Goal: Task Accomplishment & Management: Manage account settings

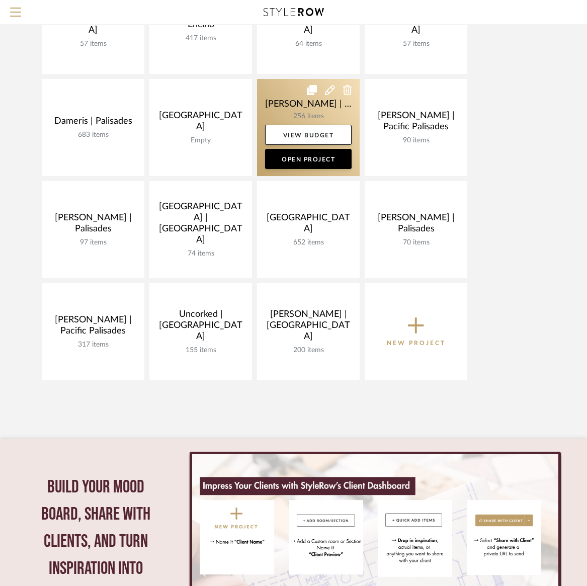
scroll to position [167, 0]
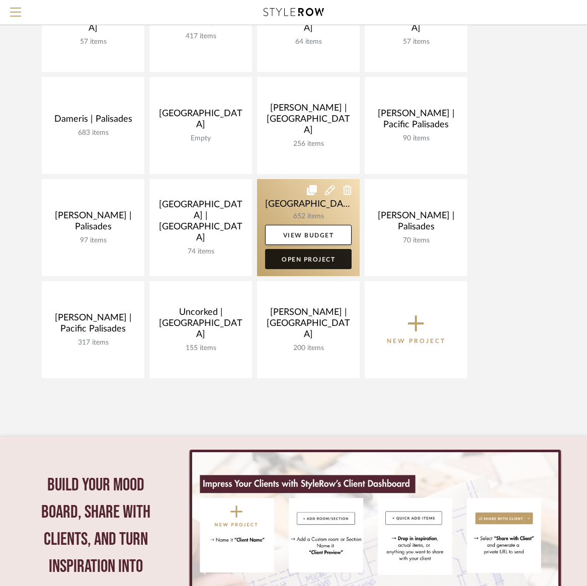
click at [314, 256] on link "Open Project" at bounding box center [308, 259] width 87 height 20
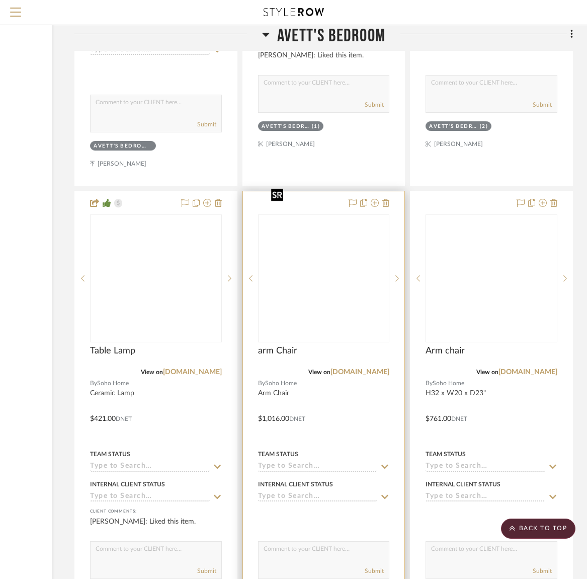
scroll to position [25273, 137]
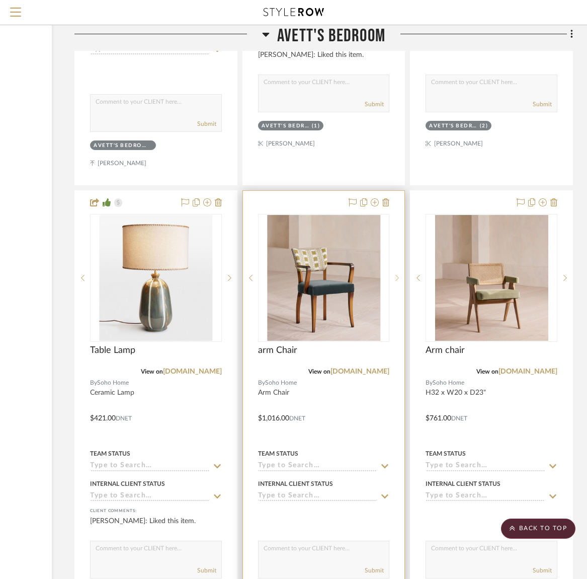
click at [398, 274] on icon at bounding box center [397, 277] width 4 height 7
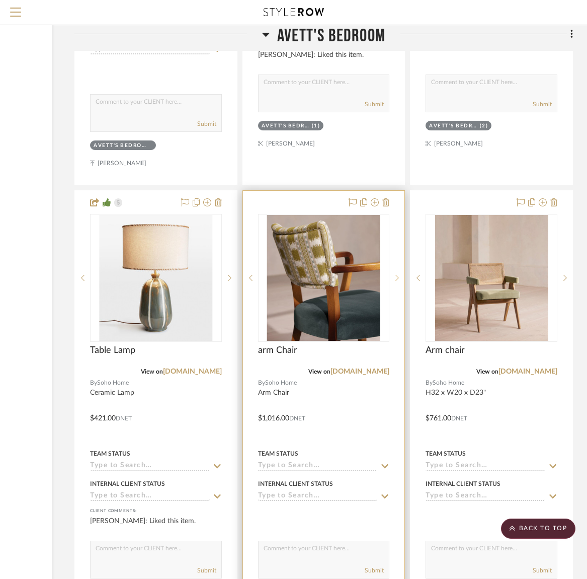
click at [398, 275] on icon at bounding box center [398, 278] width 4 height 6
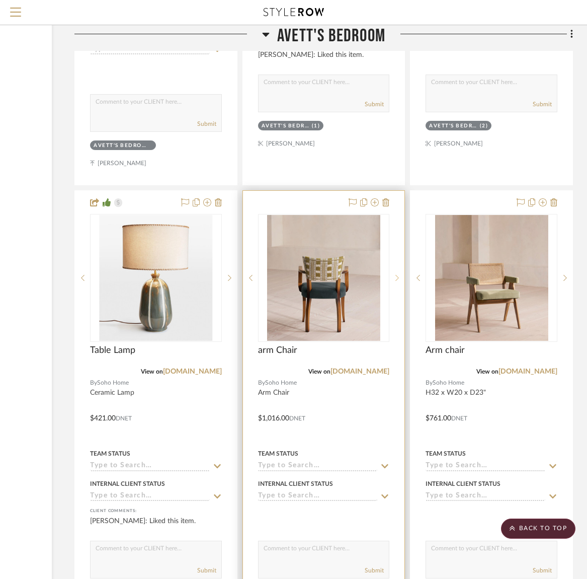
click at [398, 275] on icon at bounding box center [398, 278] width 4 height 6
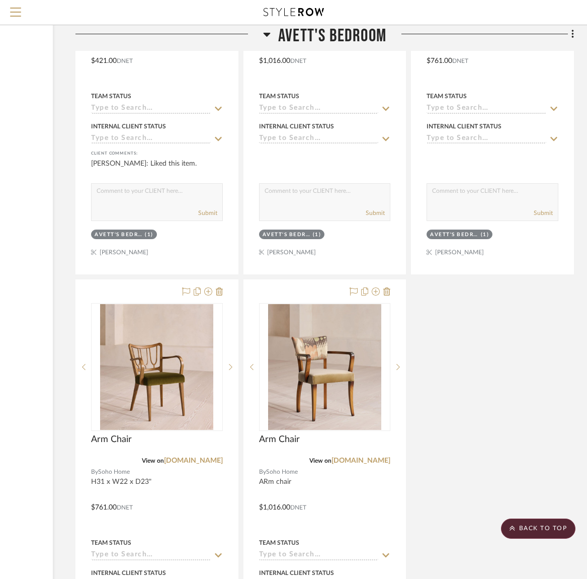
scroll to position [25634, 136]
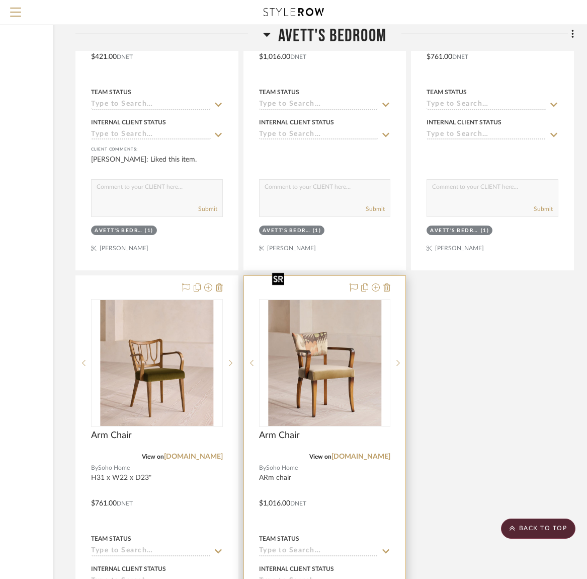
click at [312, 380] on img "0" at bounding box center [324, 363] width 113 height 126
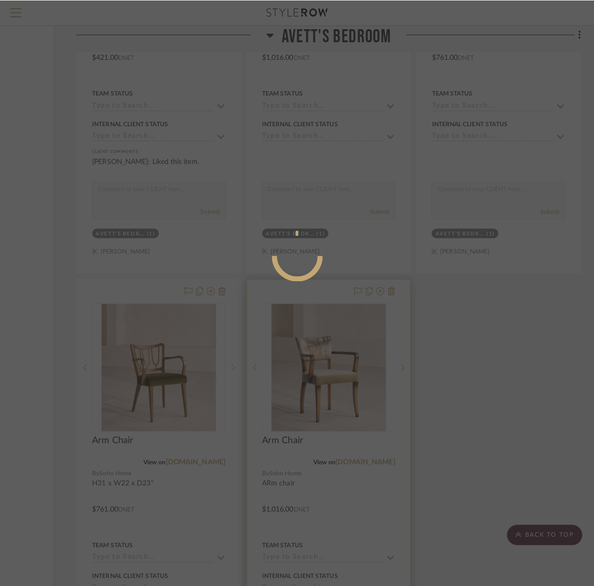
scroll to position [0, 0]
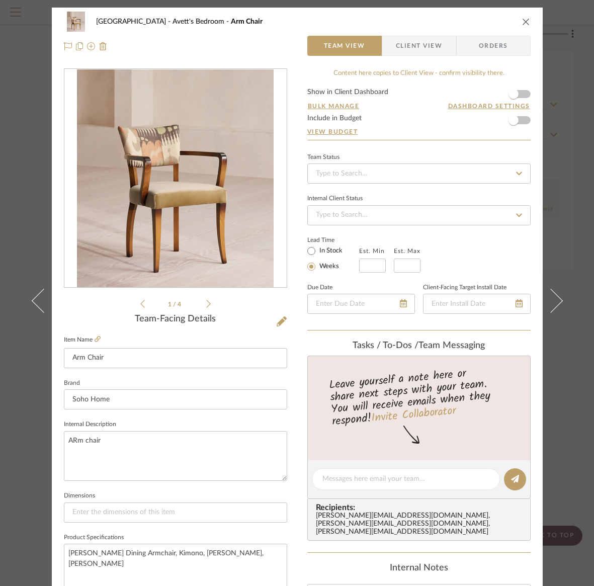
click at [524, 20] on icon "close" at bounding box center [526, 22] width 8 height 8
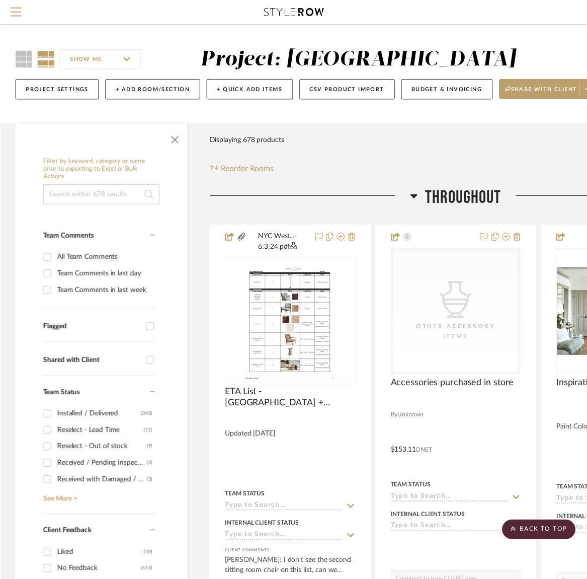
scroll to position [25634, 136]
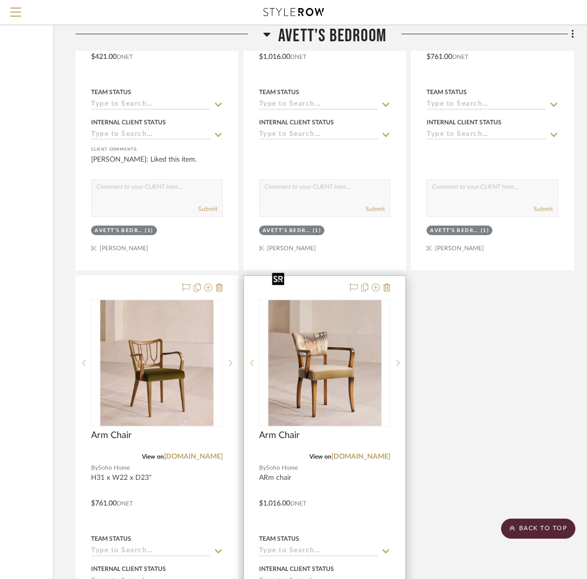
click at [333, 369] on img "0" at bounding box center [324, 363] width 113 height 126
click at [0, 0] on div at bounding box center [0, 0] width 0 height 0
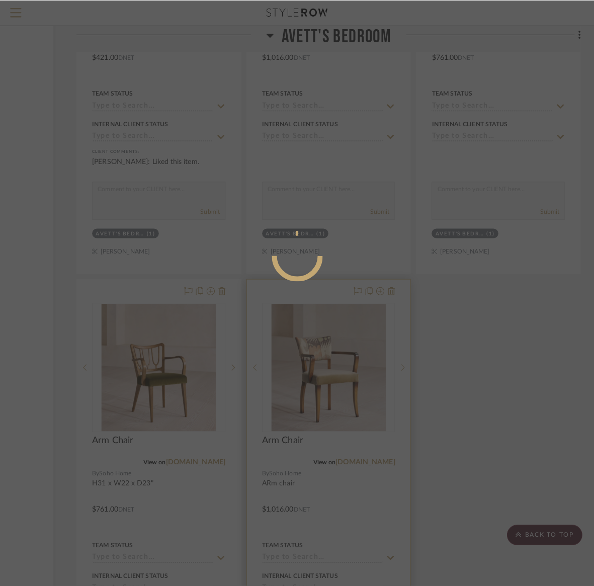
scroll to position [0, 0]
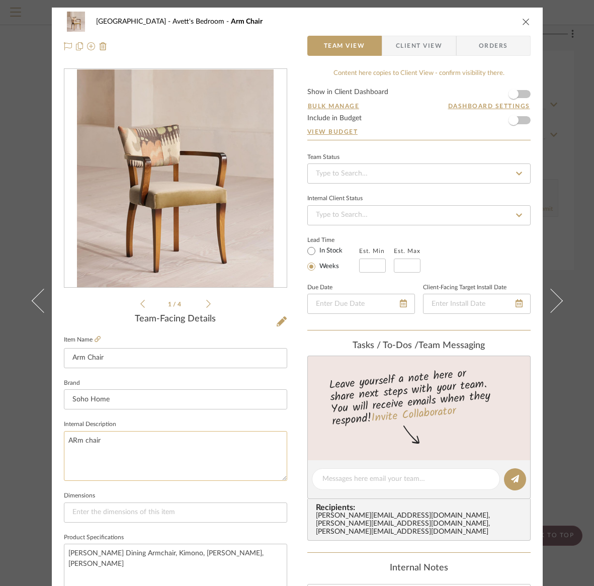
click at [74, 437] on textarea "ARm chair" at bounding box center [175, 456] width 223 height 50
type textarea "Arm chair"
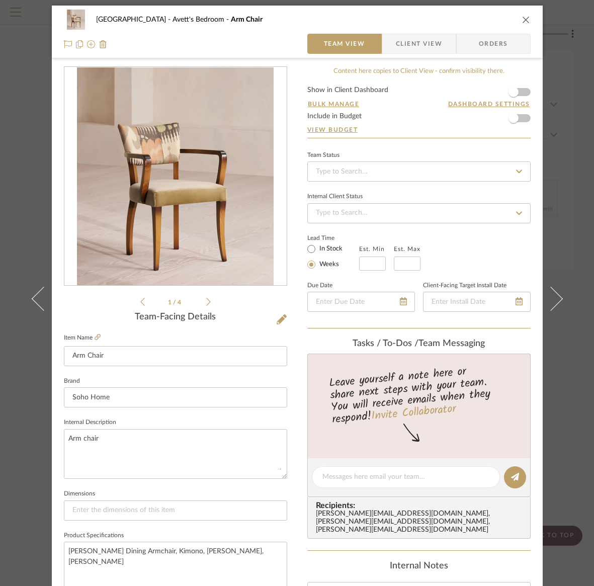
click at [522, 18] on icon "close" at bounding box center [526, 20] width 8 height 8
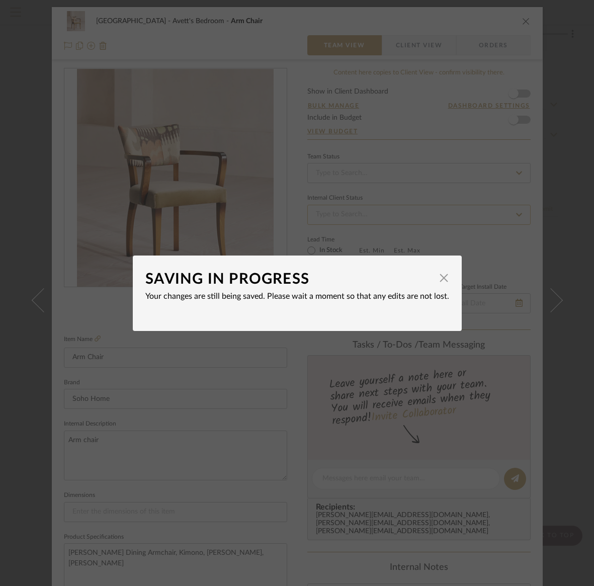
drag, startPoint x: 441, startPoint y: 279, endPoint x: 512, endPoint y: 205, distance: 102.8
click at [440, 279] on span "button" at bounding box center [444, 278] width 20 height 20
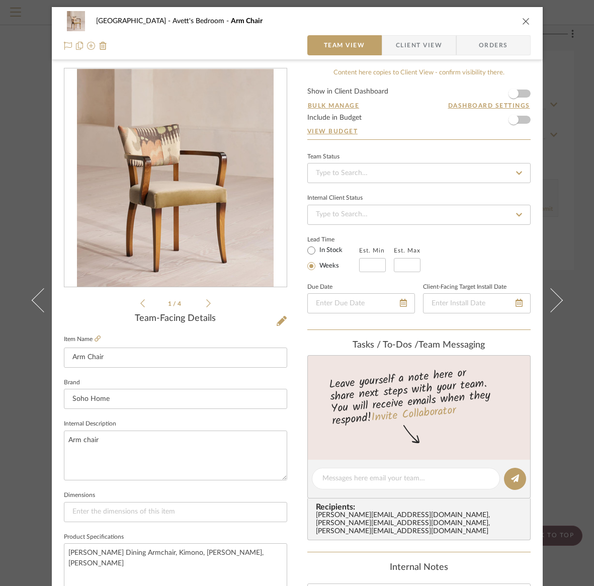
click at [524, 22] on icon "close" at bounding box center [526, 21] width 8 height 8
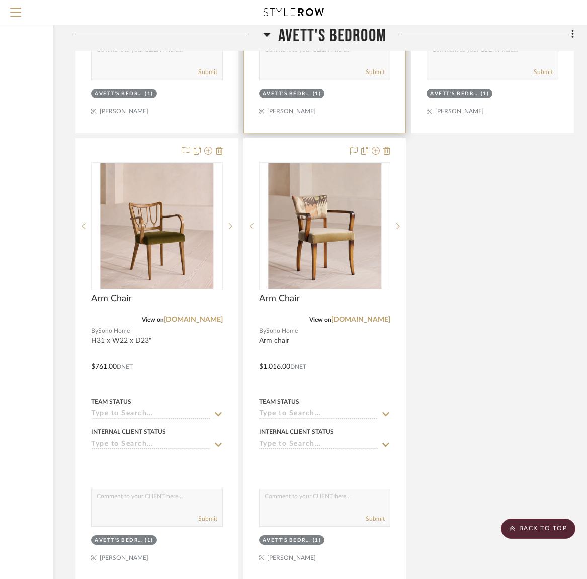
scroll to position [25773, 136]
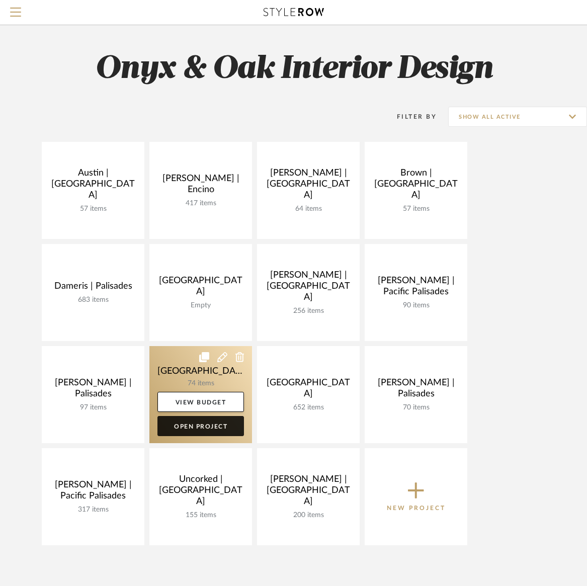
click at [201, 426] on link "Open Project" at bounding box center [200, 426] width 87 height 20
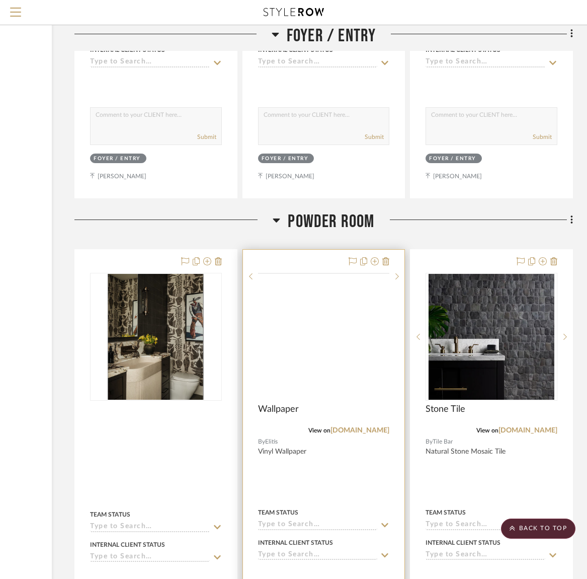
scroll to position [1454, 137]
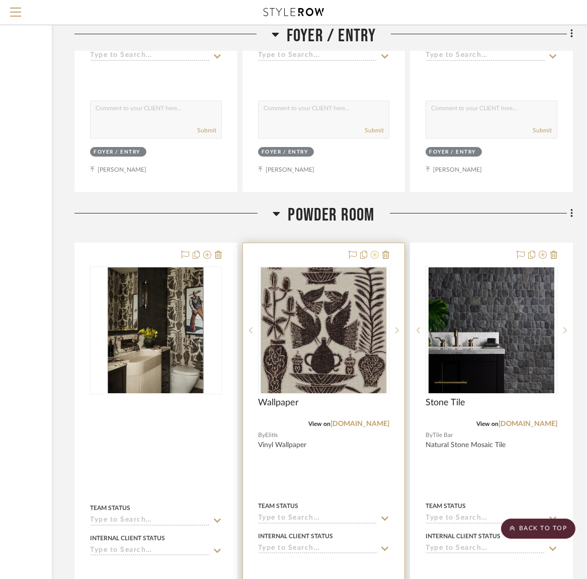
click at [376, 254] on icon at bounding box center [375, 255] width 8 height 8
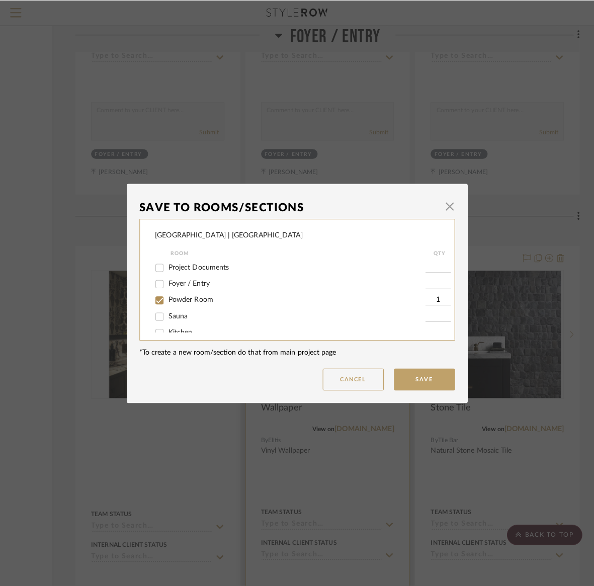
scroll to position [0, 0]
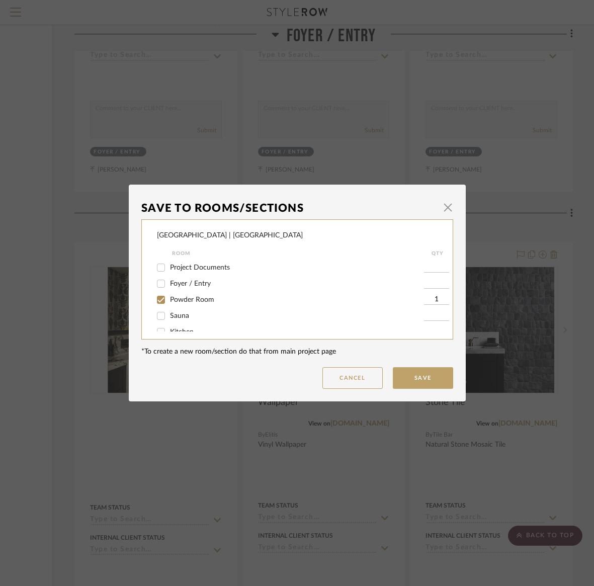
click at [157, 301] on input "Powder Room" at bounding box center [161, 300] width 16 height 16
checkbox input "false"
click at [158, 302] on input "Powder Room" at bounding box center [161, 300] width 16 height 16
checkbox input "true"
type input "1"
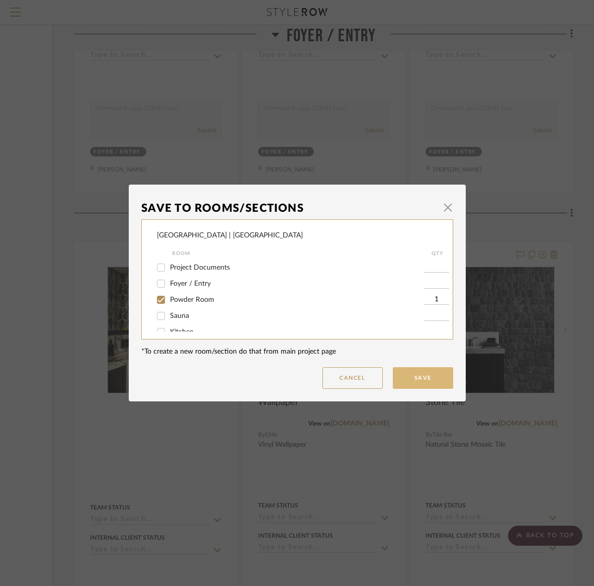
click at [425, 377] on button "Save" at bounding box center [423, 378] width 60 height 22
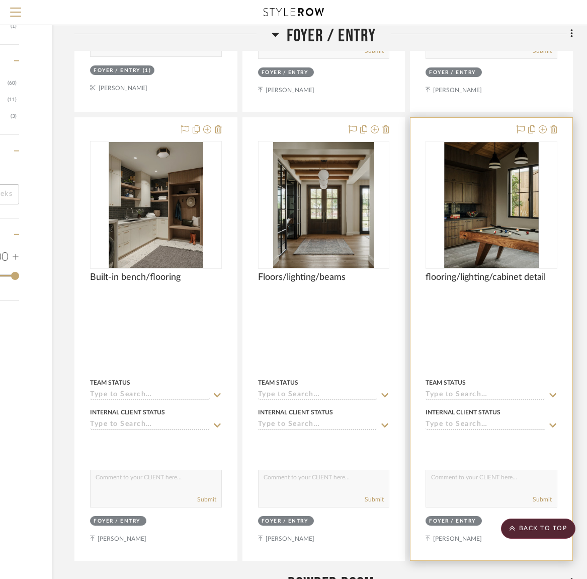
scroll to position [1135, 137]
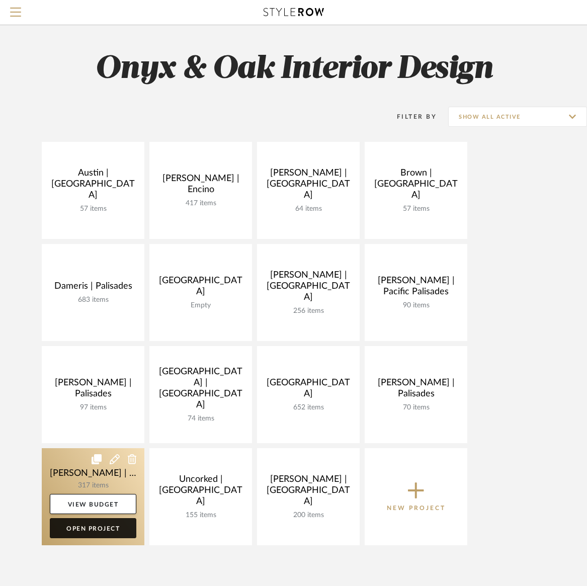
click at [91, 532] on link "Open Project" at bounding box center [93, 528] width 87 height 20
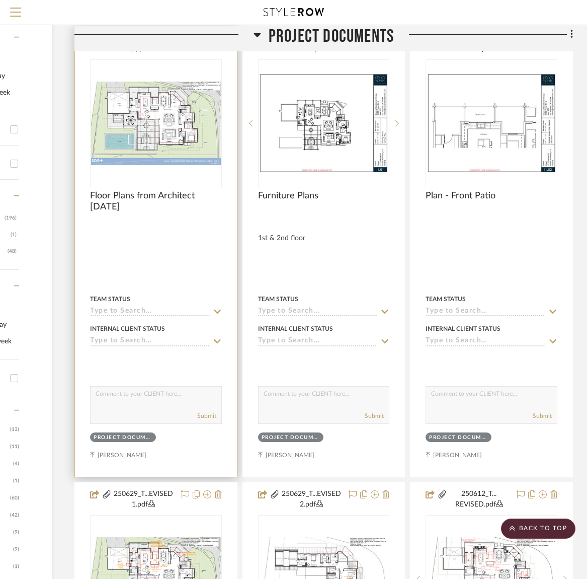
scroll to position [0, 137]
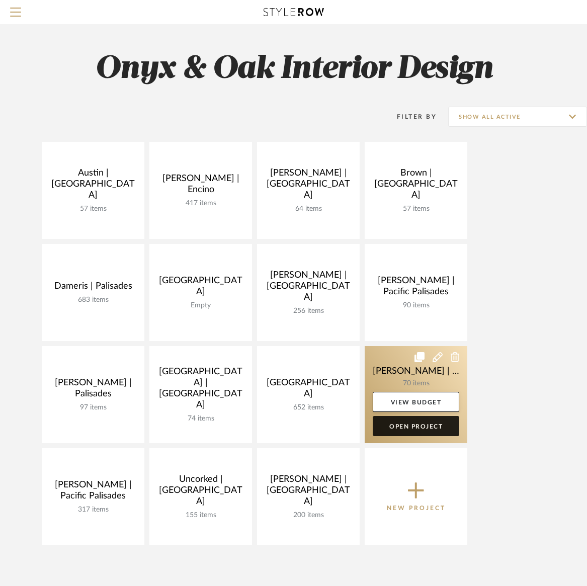
click at [428, 426] on link "Open Project" at bounding box center [416, 426] width 87 height 20
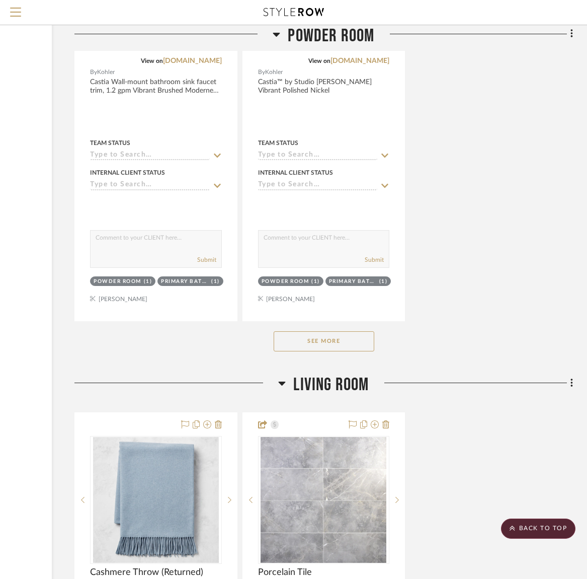
scroll to position [1771, 137]
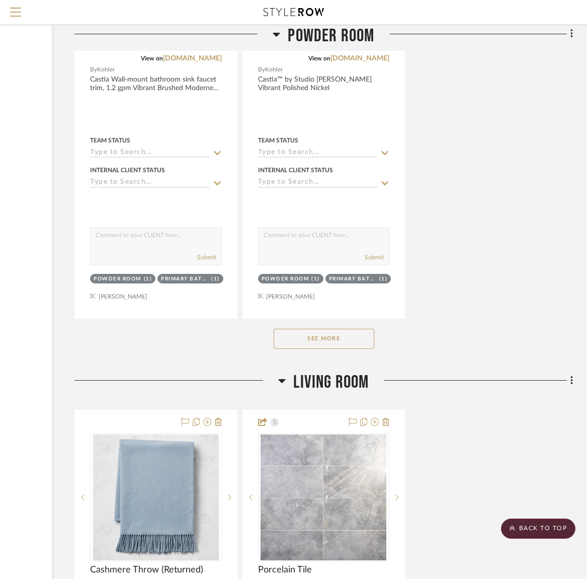
click at [342, 329] on button "See More" at bounding box center [324, 339] width 101 height 20
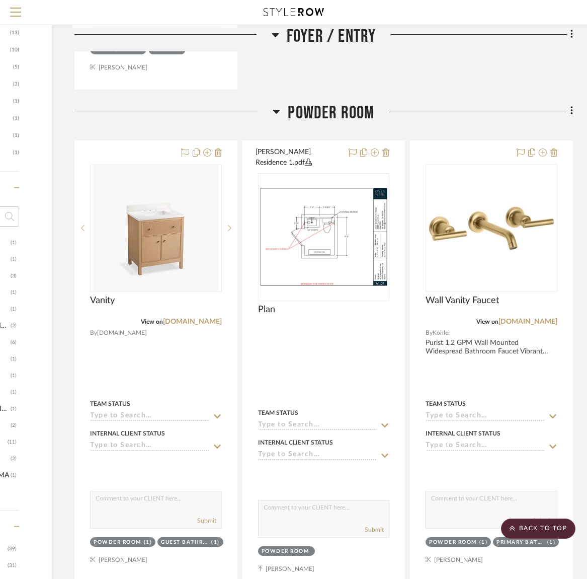
scroll to position [0, 137]
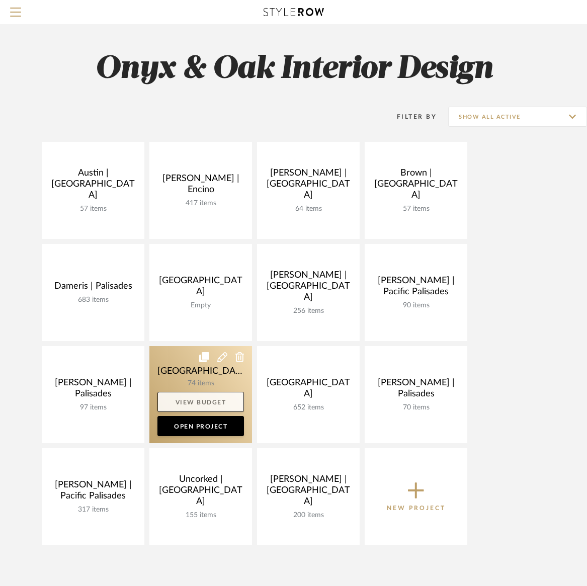
click at [193, 400] on link "View Budget" at bounding box center [200, 402] width 87 height 20
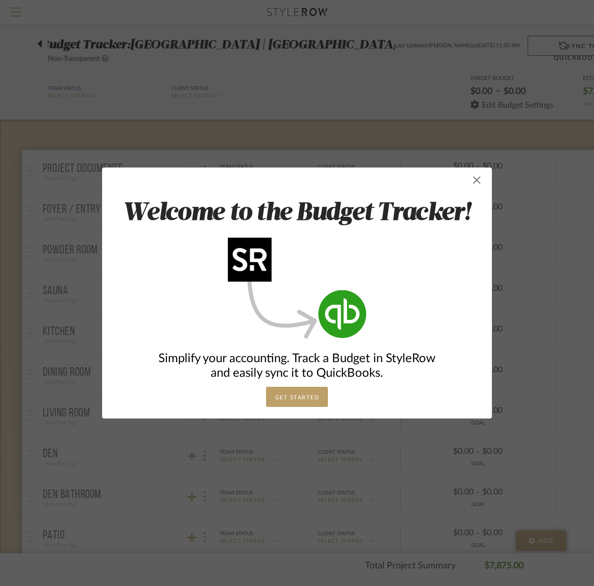
click at [472, 181] on span "button" at bounding box center [477, 180] width 20 height 20
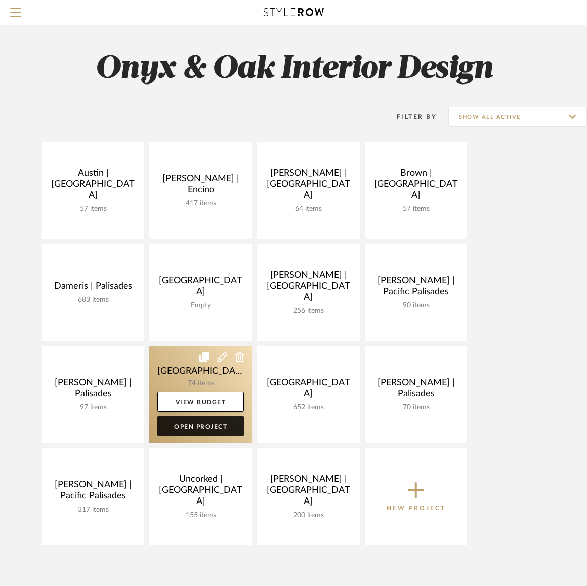
click at [207, 425] on link "Open Project" at bounding box center [200, 426] width 87 height 20
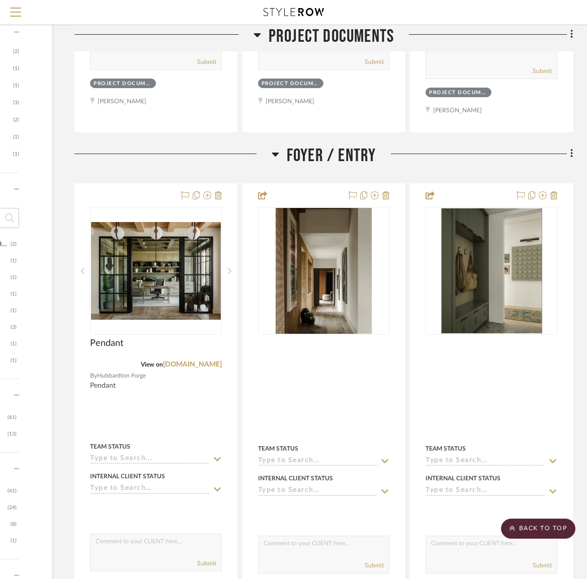
scroll to position [580, 137]
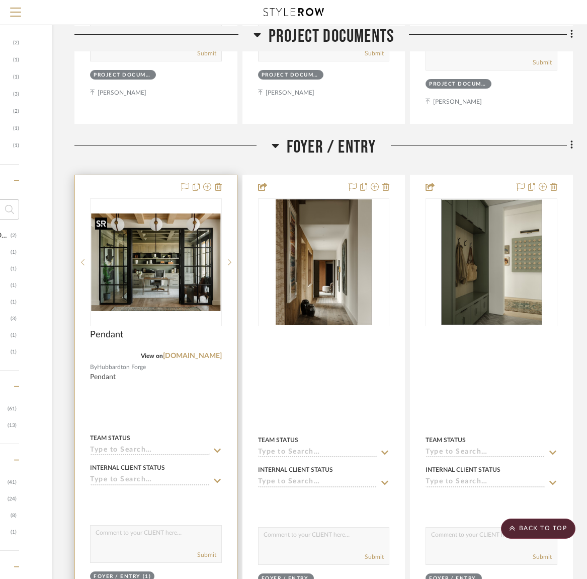
click at [150, 292] on img "0" at bounding box center [156, 262] width 130 height 98
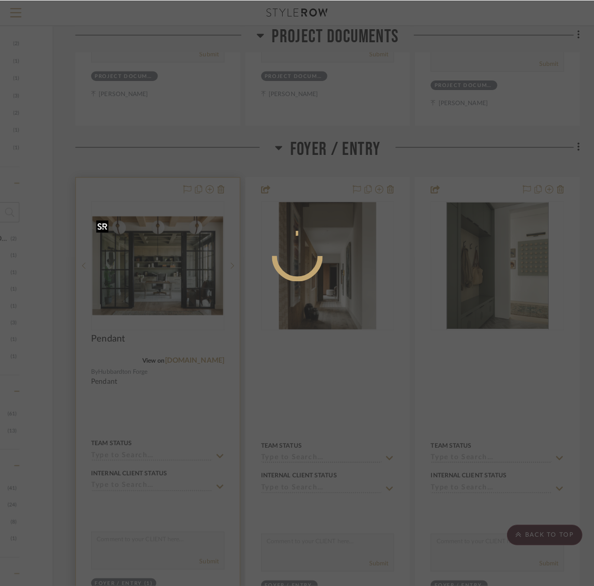
scroll to position [0, 0]
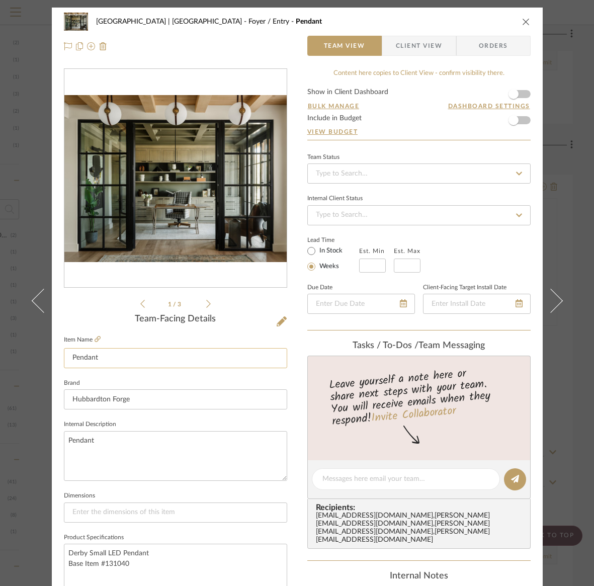
click at [100, 359] on input "Pendant" at bounding box center [175, 358] width 223 height 20
type input "Pendants"
click at [524, 21] on icon "close" at bounding box center [526, 22] width 8 height 8
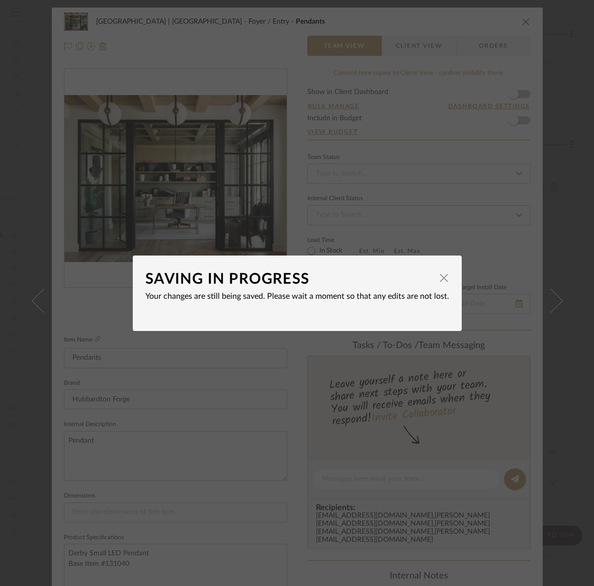
click at [523, 23] on div "SAVING IN PROGRESS × Your changes are still being saved. Please wait a moment s…" at bounding box center [297, 293] width 594 height 586
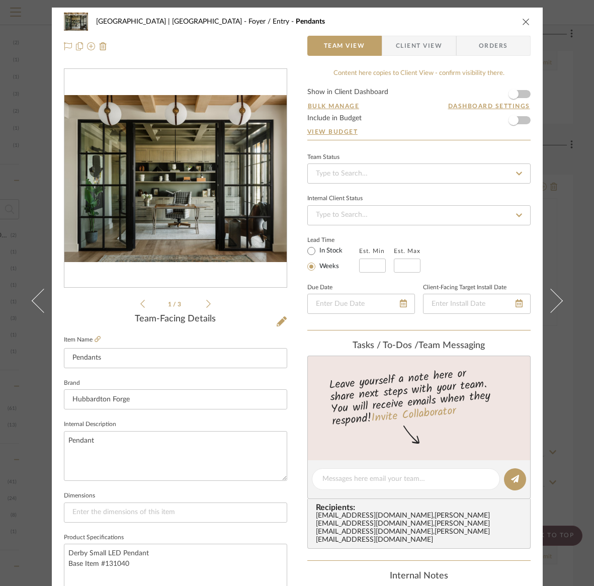
click at [523, 23] on icon "close" at bounding box center [526, 22] width 8 height 8
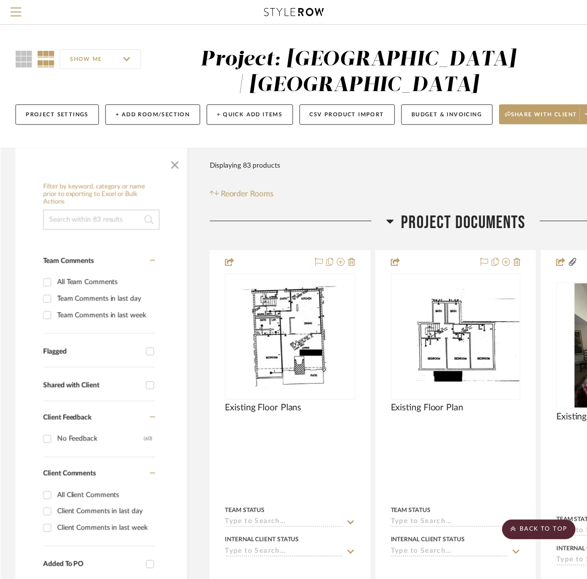
scroll to position [580, 137]
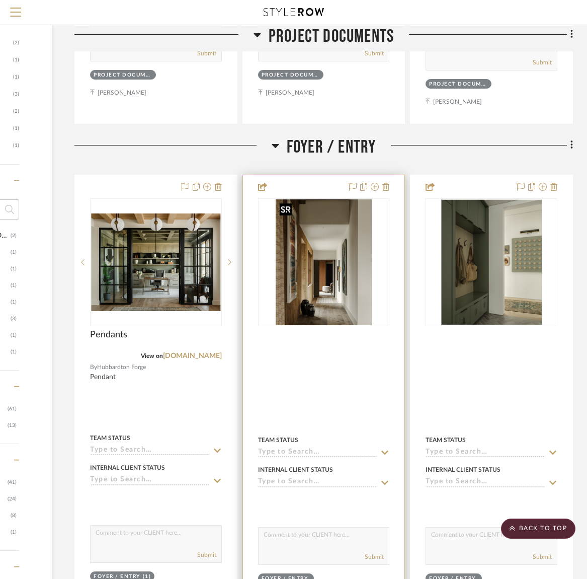
click at [324, 299] on img "0" at bounding box center [324, 262] width 96 height 126
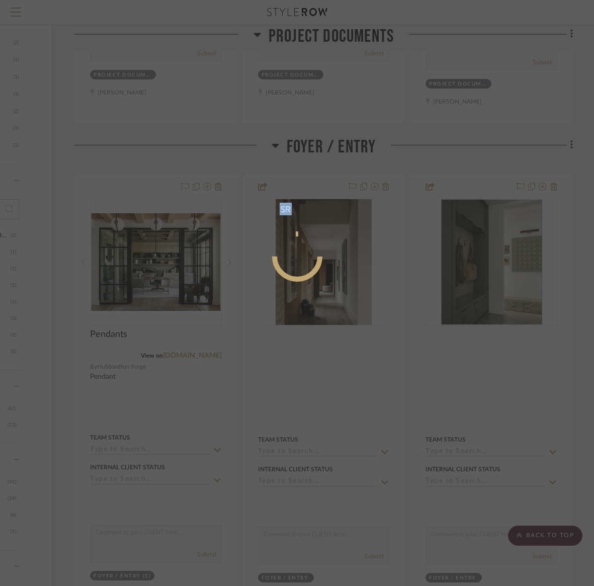
click at [323, 299] on mat-dialog-content at bounding box center [297, 296] width 151 height 433
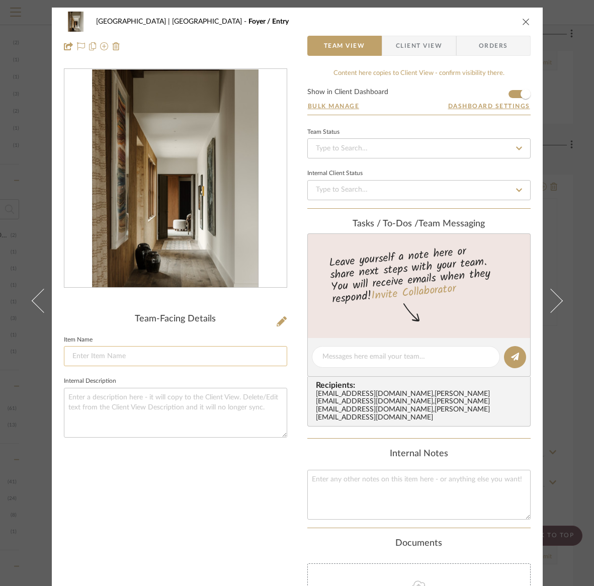
click at [72, 355] on input at bounding box center [175, 356] width 223 height 20
type input "Inspiration-floors/drapery"
click at [522, 20] on icon "close" at bounding box center [526, 22] width 8 height 8
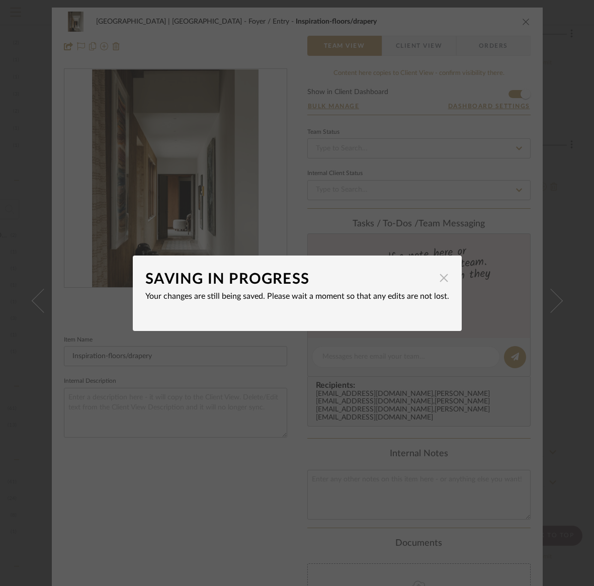
click at [439, 279] on span "button" at bounding box center [444, 278] width 20 height 20
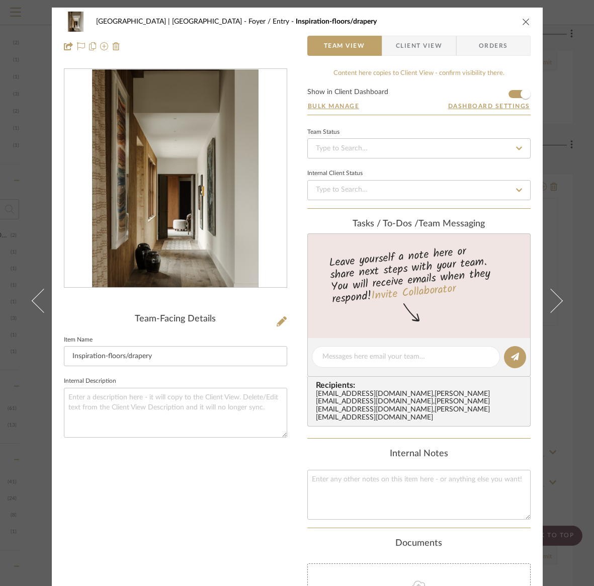
click at [524, 20] on icon "close" at bounding box center [526, 22] width 8 height 8
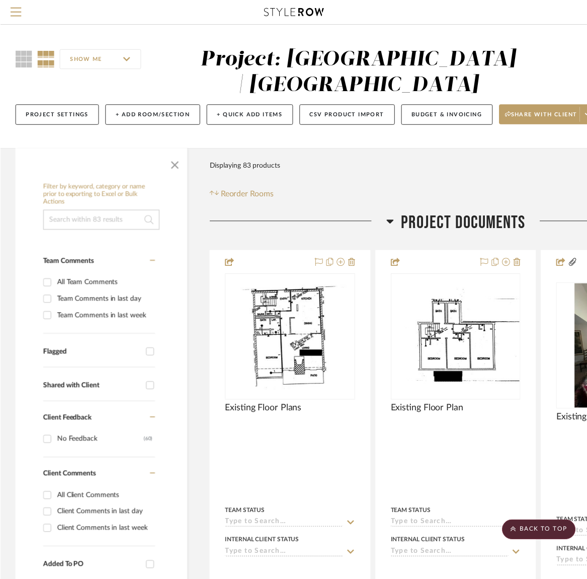
scroll to position [580, 137]
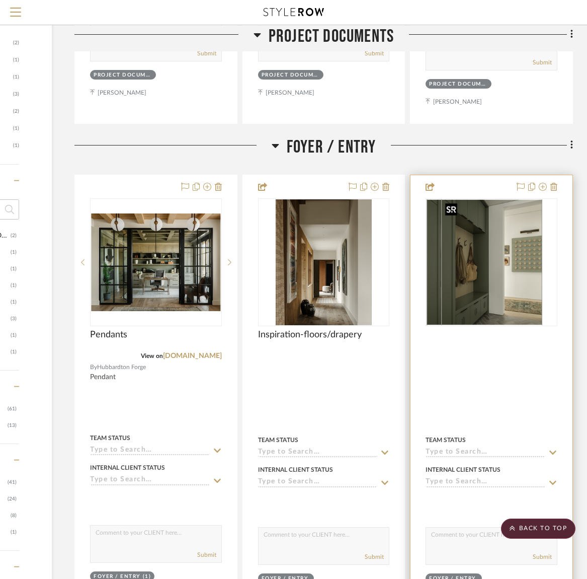
click at [478, 285] on div at bounding box center [492, 262] width 132 height 128
click at [478, 286] on img "0" at bounding box center [491, 262] width 101 height 126
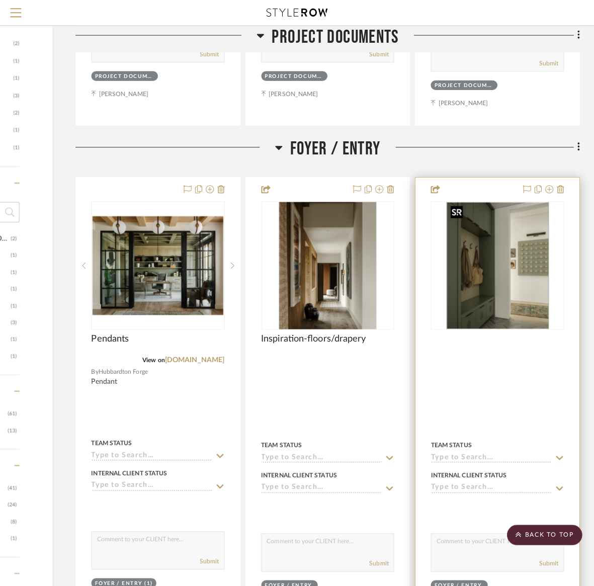
scroll to position [0, 0]
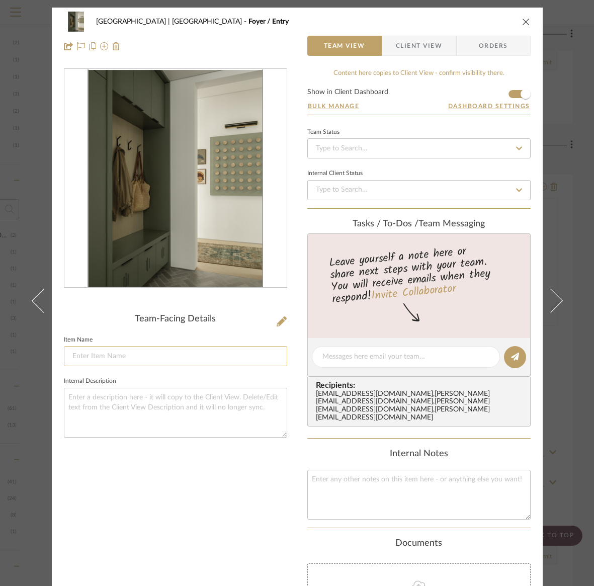
click at [87, 352] on input at bounding box center [175, 356] width 223 height 20
type input "Inspiration-tile floor/built-in bench & cabinets/paint color"
click at [522, 21] on icon "close" at bounding box center [526, 22] width 8 height 8
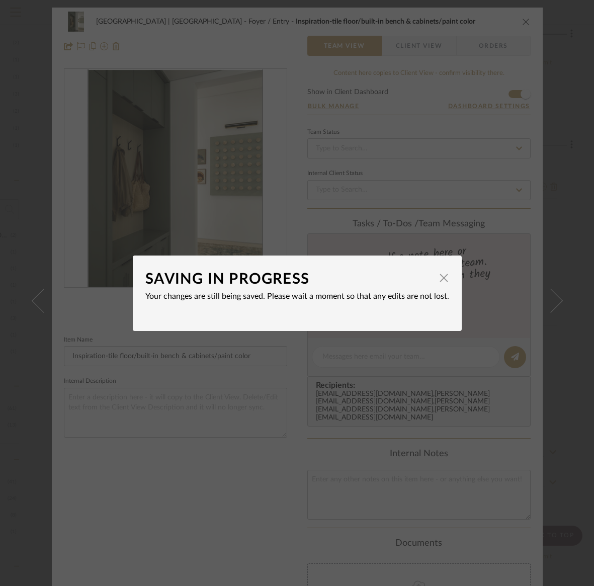
click at [521, 23] on div "SAVING IN PROGRESS × Your changes are still being saved. Please wait a moment s…" at bounding box center [297, 293] width 594 height 586
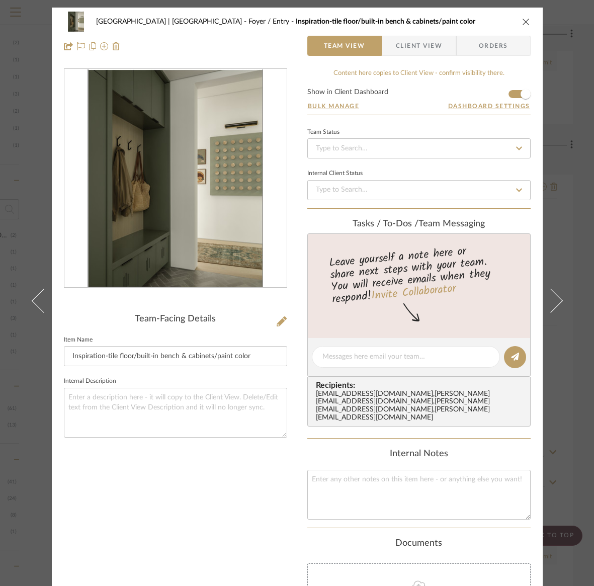
click at [522, 20] on icon "close" at bounding box center [526, 22] width 8 height 8
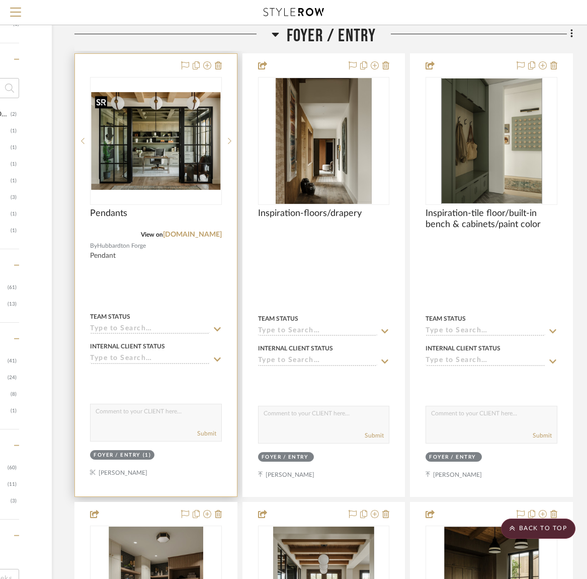
click at [148, 152] on img "0" at bounding box center [156, 141] width 130 height 98
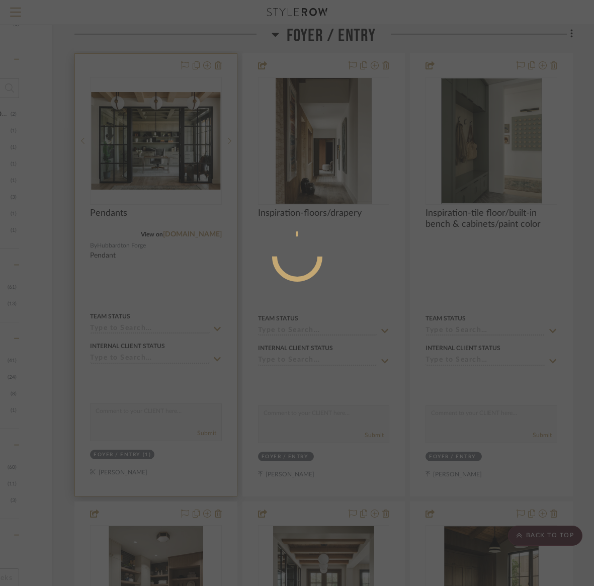
click at [148, 152] on div at bounding box center [297, 293] width 594 height 586
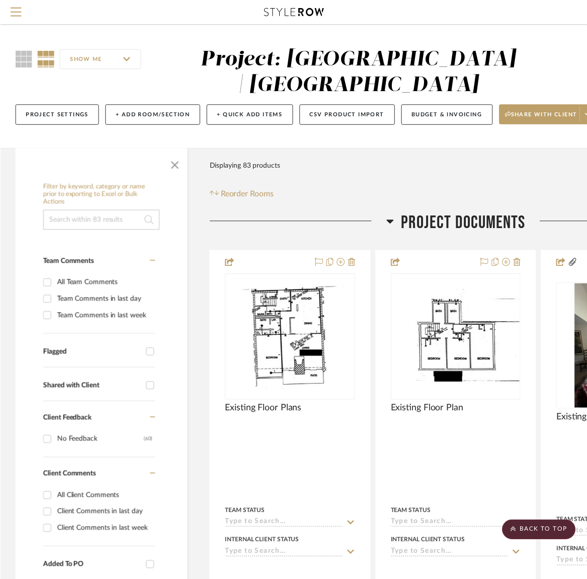
scroll to position [701, 137]
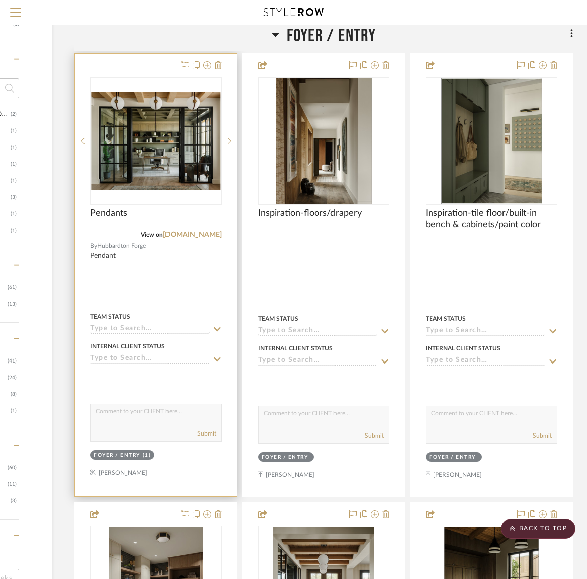
click at [148, 152] on img "0" at bounding box center [156, 141] width 130 height 98
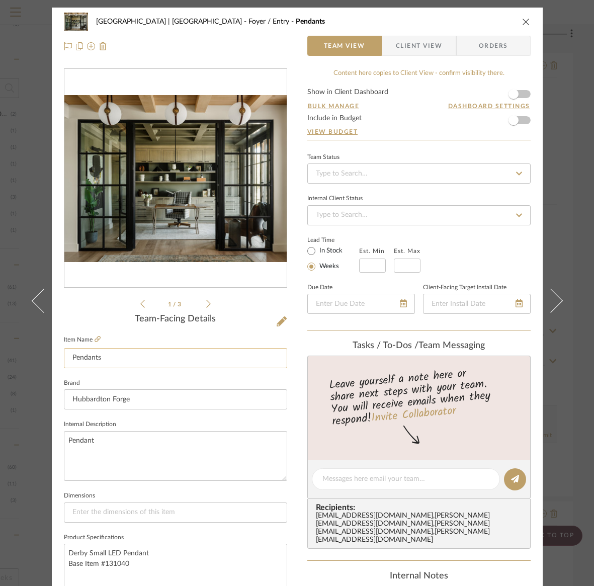
click at [68, 358] on input "Pendants" at bounding box center [175, 358] width 223 height 20
type input "Inspiration-Pendants"
click at [522, 22] on icon "close" at bounding box center [526, 22] width 8 height 8
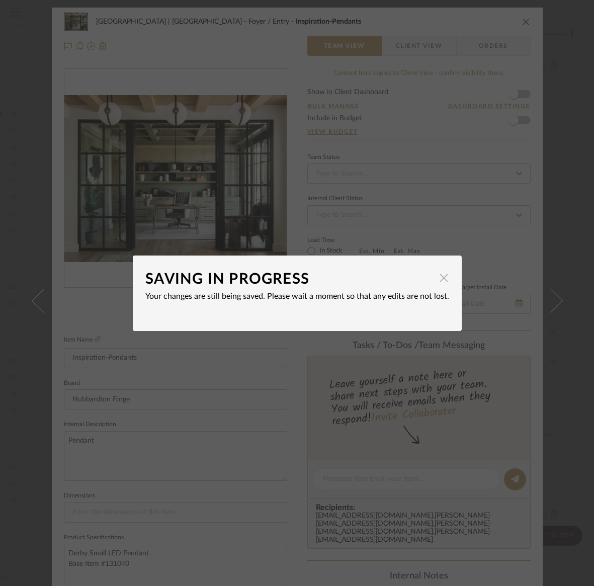
click at [441, 280] on span "button" at bounding box center [444, 278] width 20 height 20
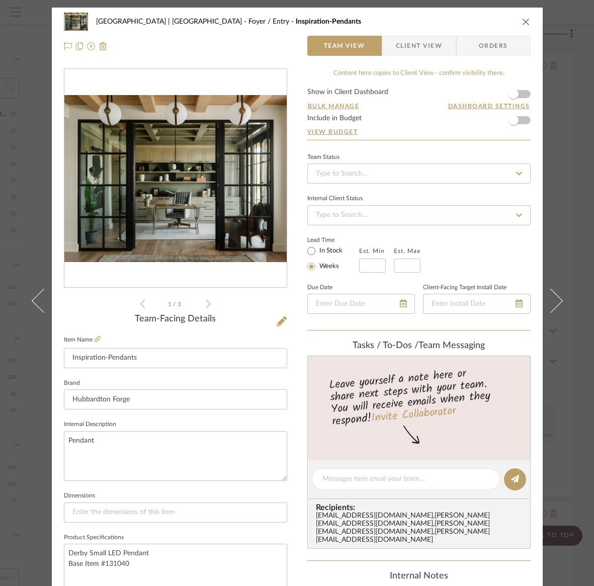
drag, startPoint x: 524, startPoint y: 20, endPoint x: 508, endPoint y: 41, distance: 25.9
click at [523, 20] on icon "close" at bounding box center [526, 22] width 8 height 8
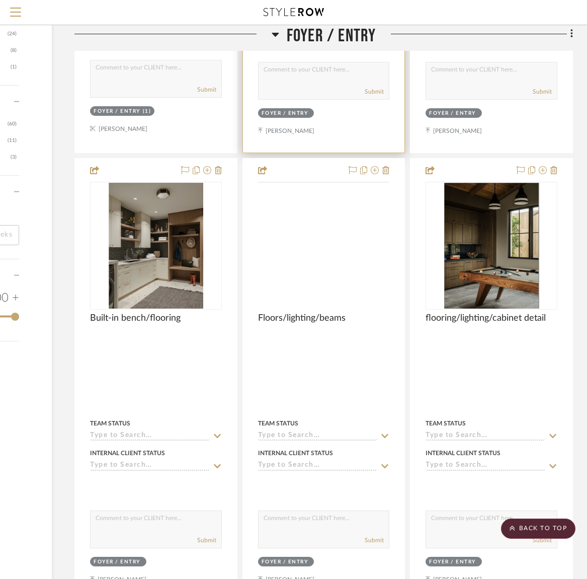
scroll to position [1046, 137]
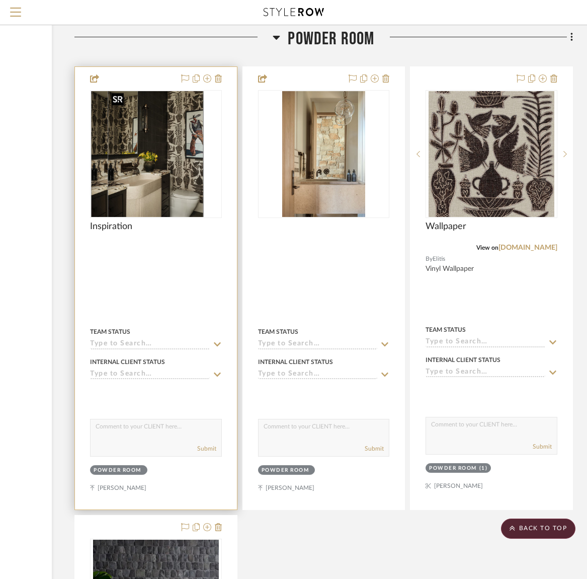
click at [162, 185] on div at bounding box center [156, 154] width 132 height 128
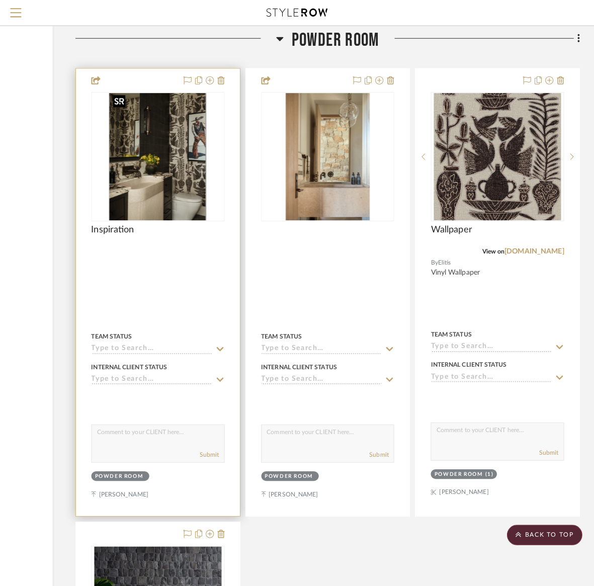
scroll to position [0, 0]
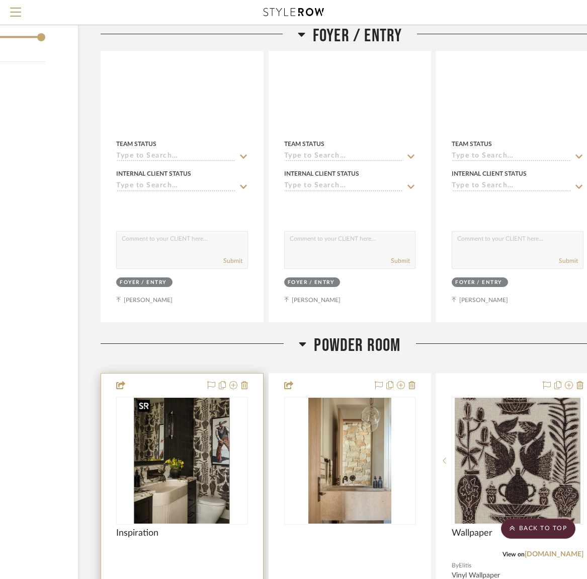
click at [162, 397] on img "0" at bounding box center [182, 460] width 96 height 126
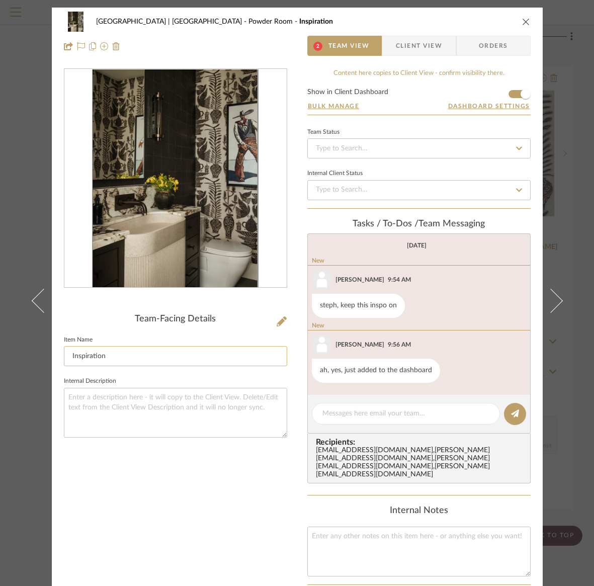
click at [104, 358] on input "Inspiration" at bounding box center [175, 356] width 223 height 20
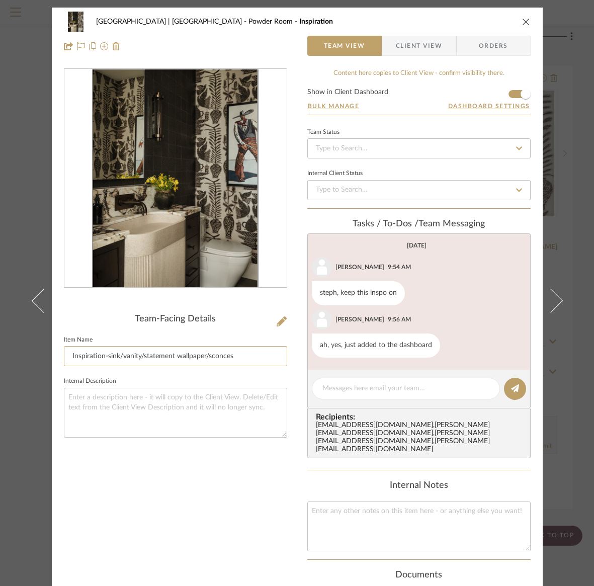
type input "Inspiration-sink/vanity/statement wallpaper/sconces"
click at [525, 22] on icon "close" at bounding box center [526, 22] width 8 height 8
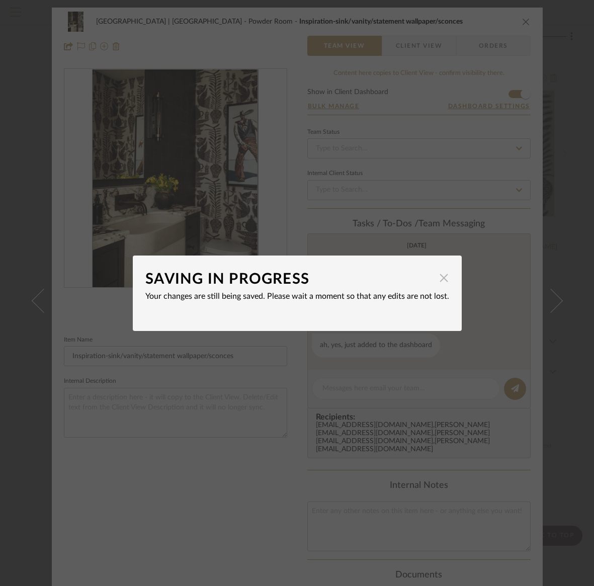
click at [438, 278] on span "button" at bounding box center [444, 278] width 20 height 20
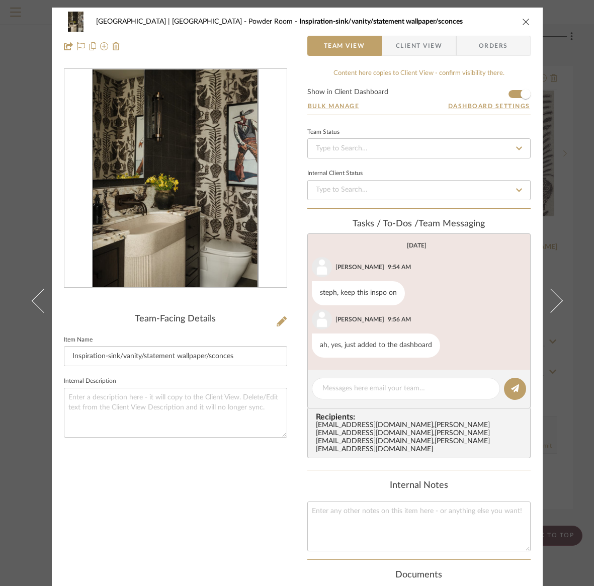
click at [517, 19] on div "Meadow Mountain | Vail Valley Powder Room Inspiration-sink/vanity/statement wal…" at bounding box center [297, 22] width 467 height 20
click at [524, 24] on icon "close" at bounding box center [526, 22] width 8 height 8
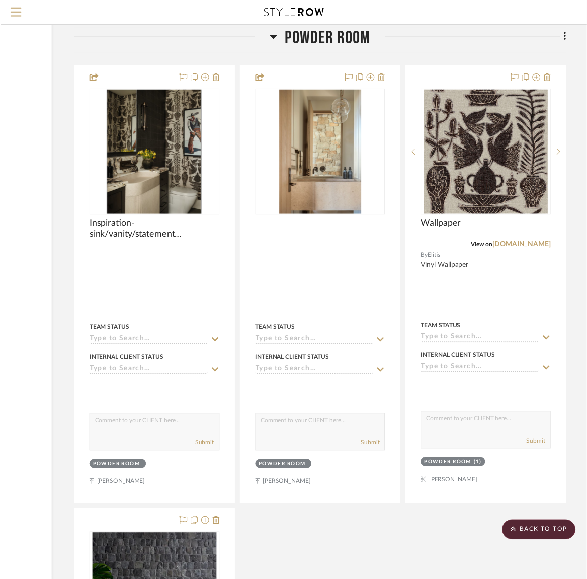
scroll to position [1630, 137]
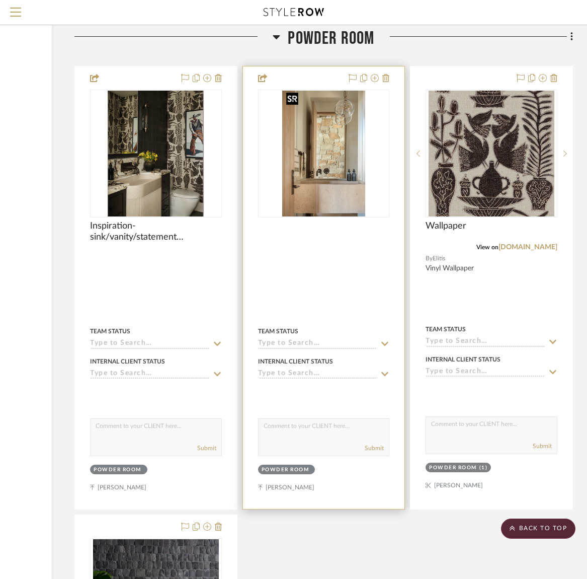
click at [322, 168] on img "0" at bounding box center [323, 154] width 83 height 126
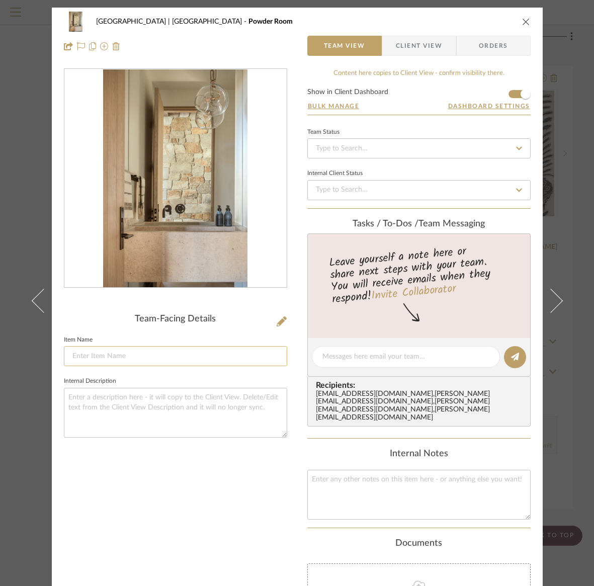
click at [97, 350] on input at bounding box center [175, 356] width 223 height 20
type input "Inspiration-vanity/lighting"
click at [522, 21] on icon "close" at bounding box center [526, 22] width 8 height 8
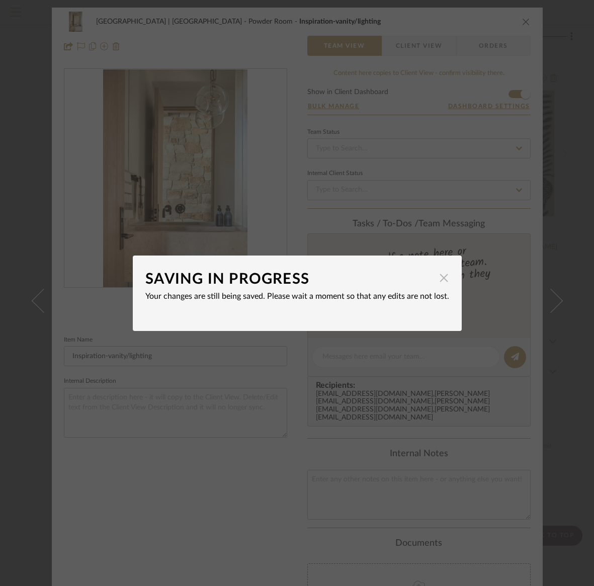
click at [440, 280] on span "button" at bounding box center [444, 278] width 20 height 20
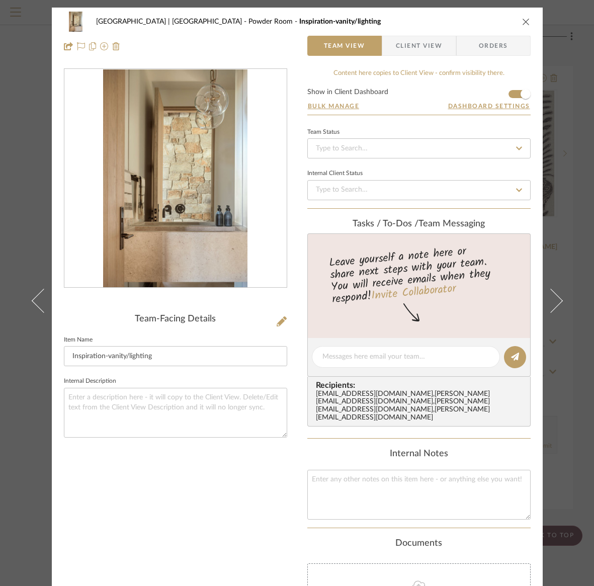
click at [524, 21] on icon "close" at bounding box center [526, 22] width 8 height 8
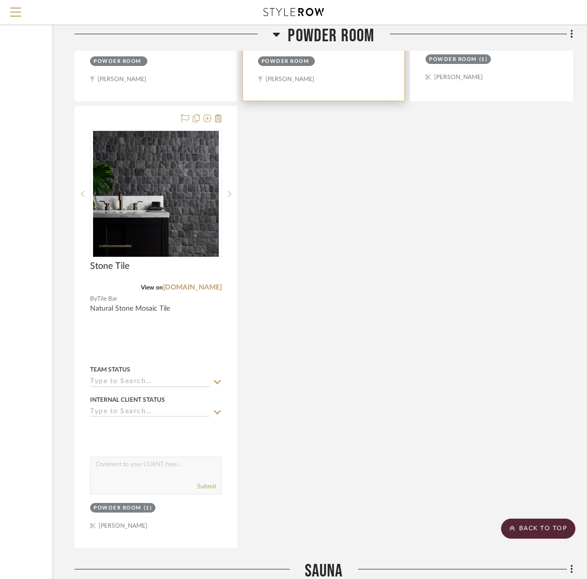
scroll to position [2040, 137]
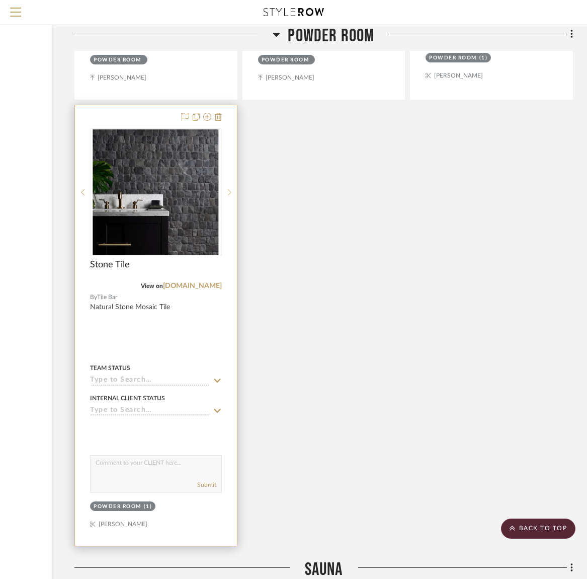
click at [230, 189] on icon at bounding box center [230, 192] width 4 height 7
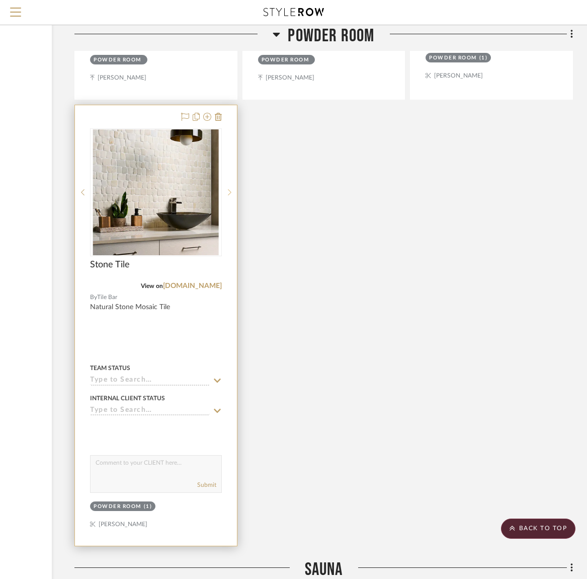
click at [230, 189] on icon at bounding box center [230, 192] width 4 height 7
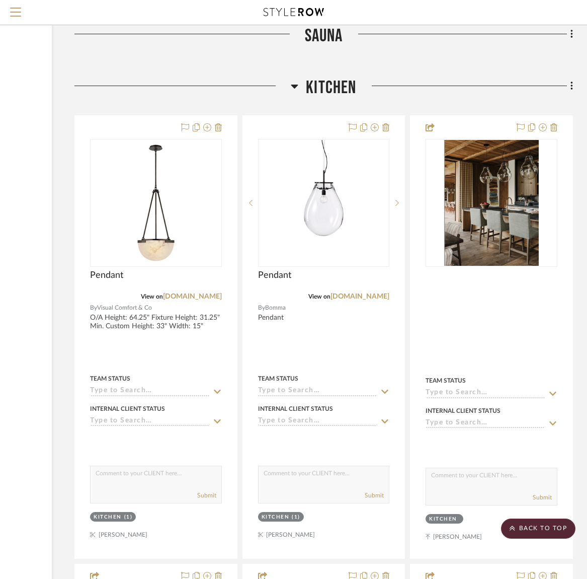
scroll to position [2621, 137]
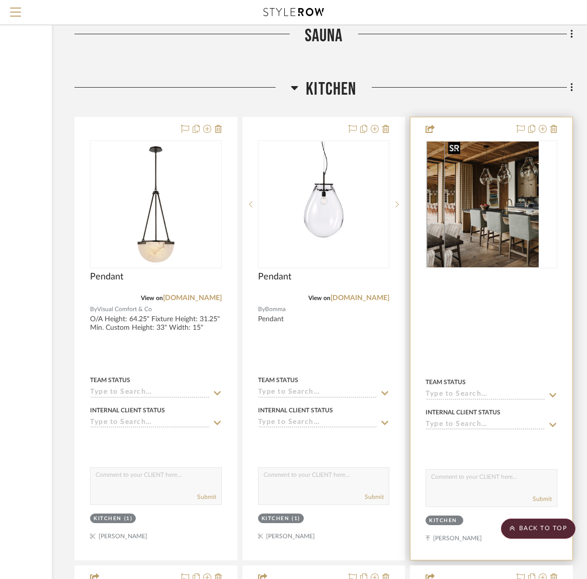
click at [498, 211] on img "0" at bounding box center [474, 204] width 95 height 126
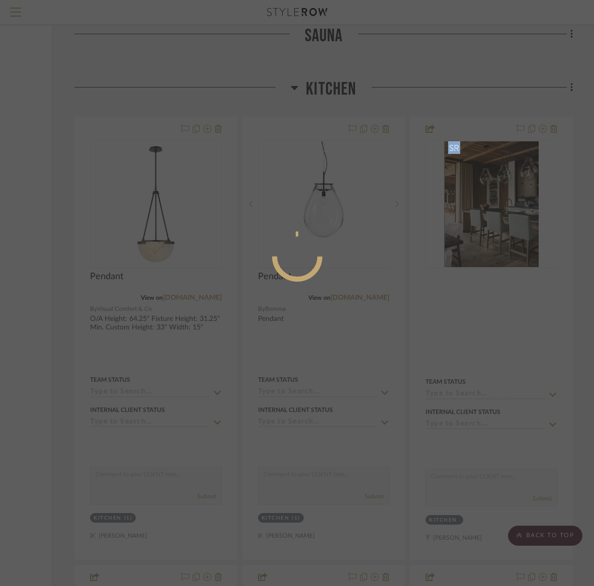
click at [498, 211] on div at bounding box center [297, 293] width 594 height 586
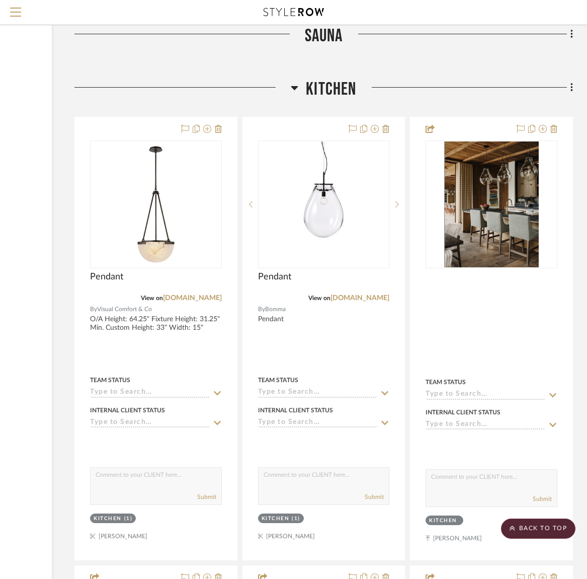
click at [498, 211] on img "0" at bounding box center [491, 204] width 95 height 126
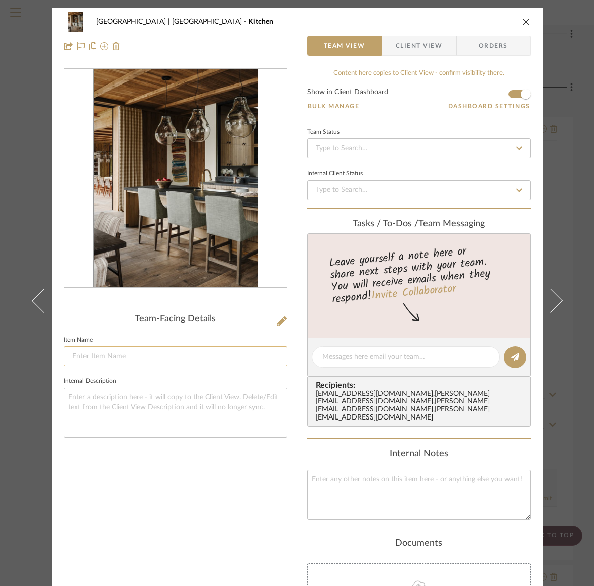
click at [81, 356] on input at bounding box center [175, 356] width 223 height 20
type input "Inspiration-lighting/counter stools/countertop/cabinetry"
click at [523, 22] on icon "close" at bounding box center [526, 22] width 8 height 8
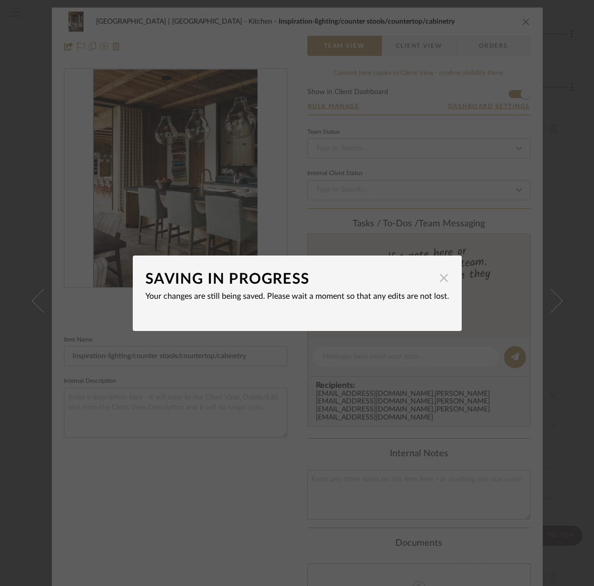
click at [439, 280] on span "button" at bounding box center [444, 278] width 20 height 20
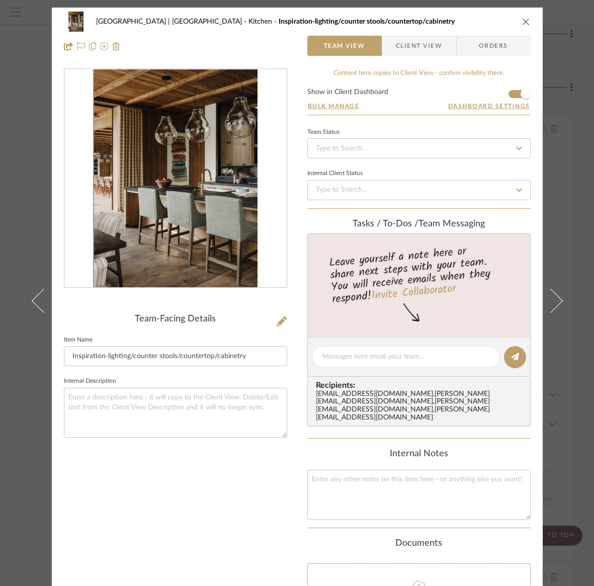
click at [524, 20] on icon "close" at bounding box center [526, 22] width 8 height 8
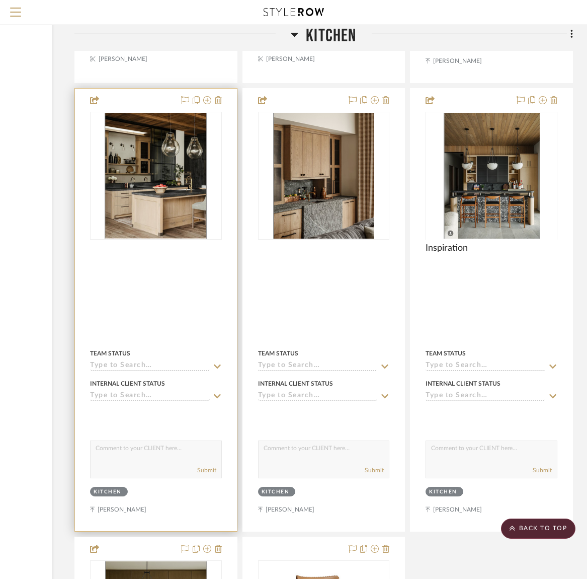
scroll to position [3117, 137]
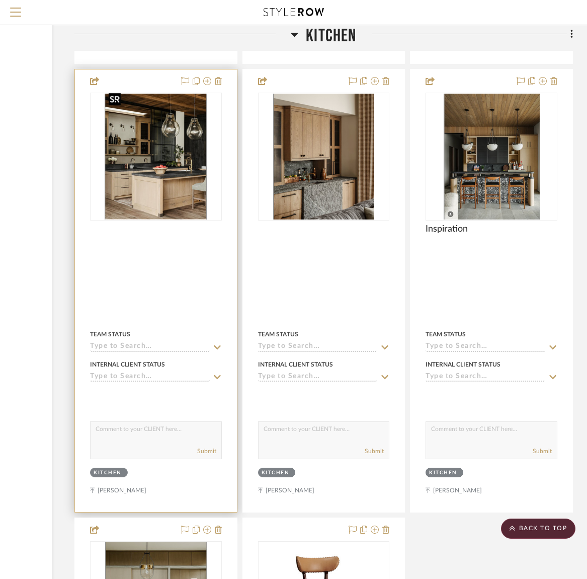
click at [171, 185] on img "0" at bounding box center [156, 157] width 103 height 126
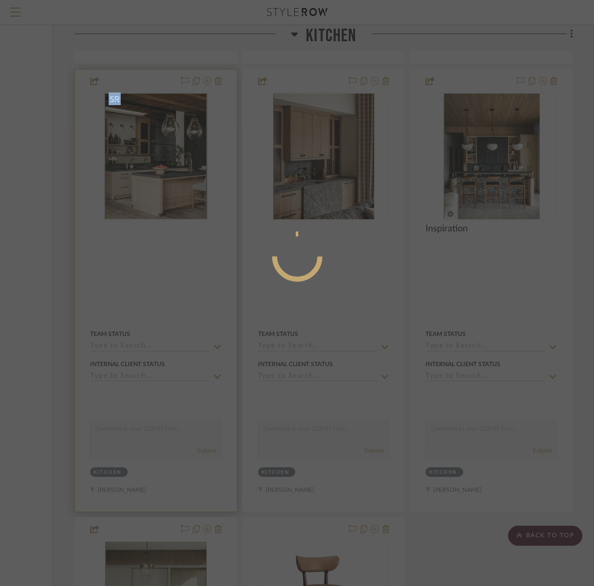
click at [171, 185] on div at bounding box center [297, 293] width 594 height 586
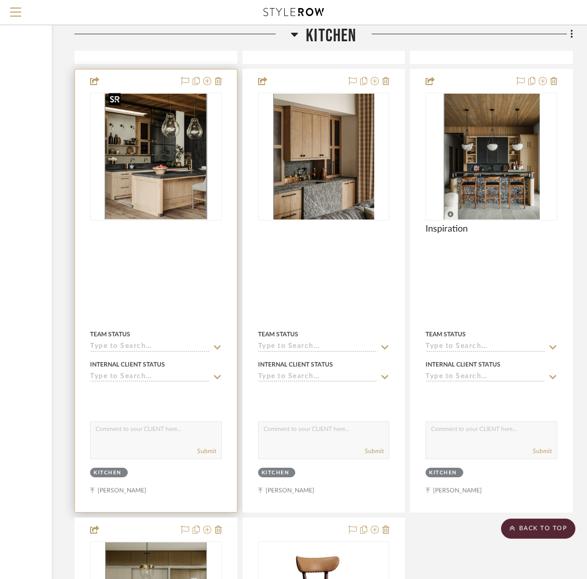
click at [171, 185] on img "0" at bounding box center [156, 157] width 103 height 126
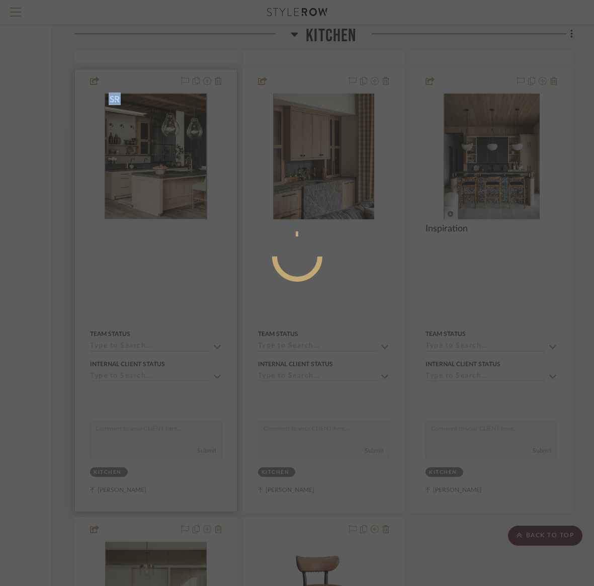
click at [171, 185] on div at bounding box center [297, 293] width 594 height 586
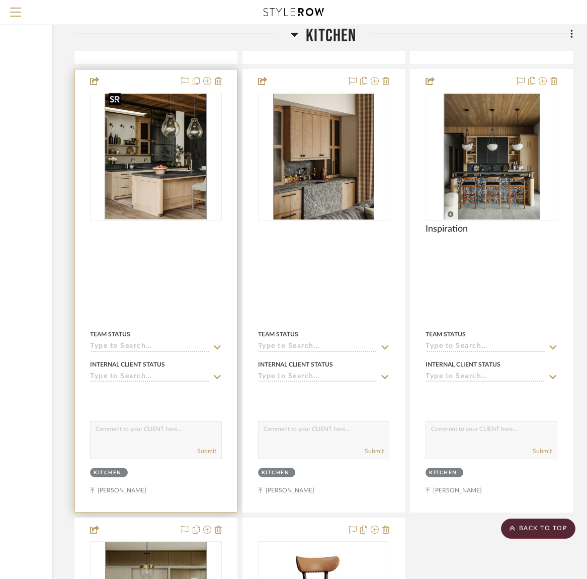
click at [171, 185] on img "0" at bounding box center [156, 157] width 103 height 126
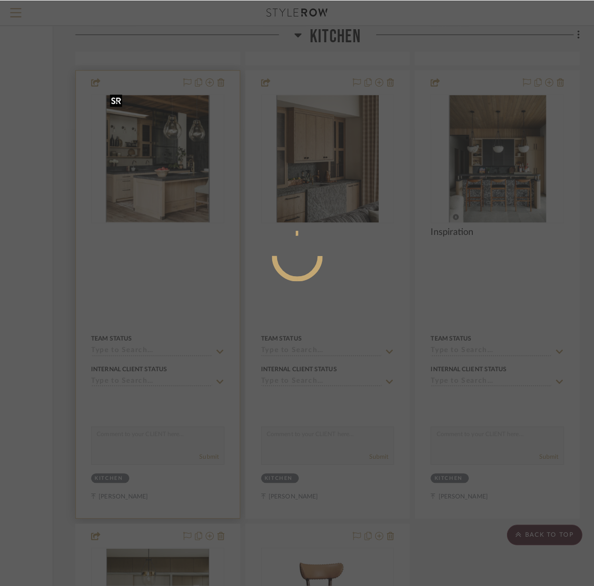
scroll to position [0, 0]
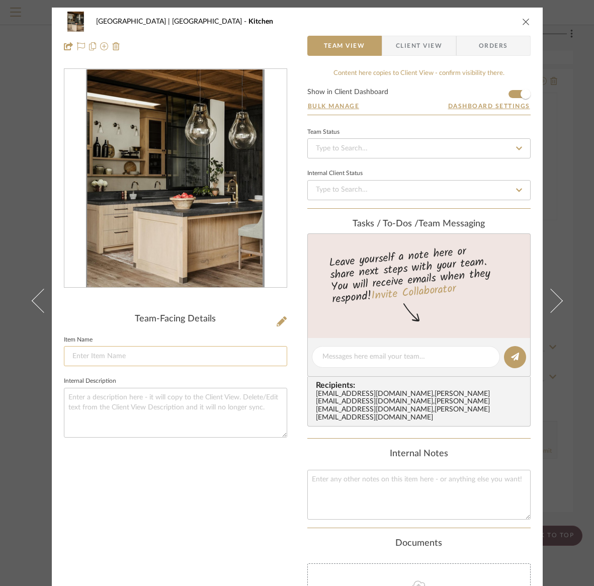
click at [84, 355] on input at bounding box center [175, 356] width 223 height 20
type input "C"
type input "Kitchen details- countertop/cabinetry/open shelving/lighting"
click at [523, 20] on icon "close" at bounding box center [526, 22] width 8 height 8
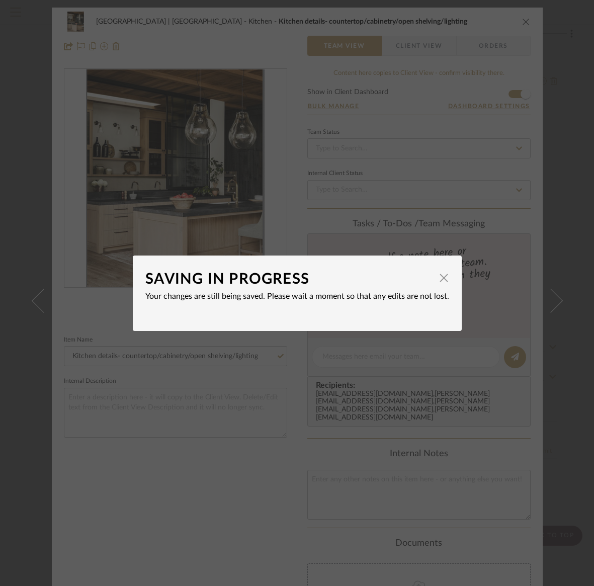
drag, startPoint x: 440, startPoint y: 279, endPoint x: 440, endPoint y: 245, distance: 33.7
click at [440, 279] on span "button" at bounding box center [444, 278] width 20 height 20
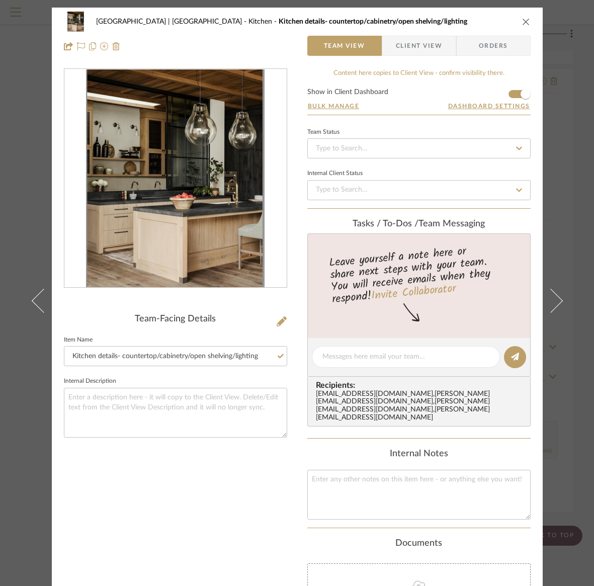
click at [523, 20] on icon "close" at bounding box center [526, 22] width 8 height 8
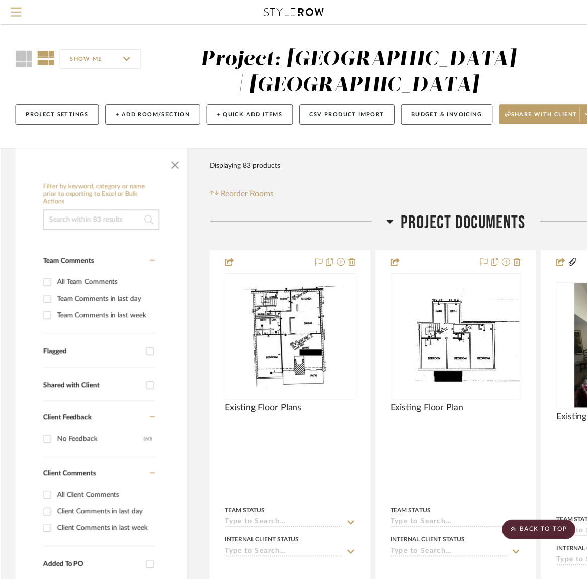
scroll to position [3117, 137]
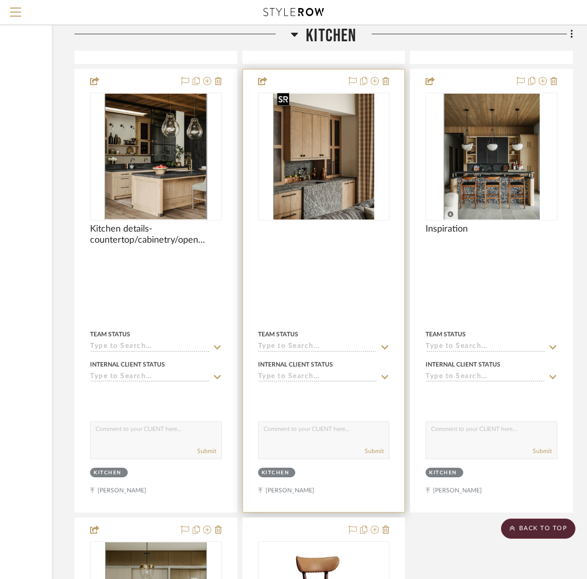
click at [315, 173] on img "0" at bounding box center [323, 157] width 101 height 126
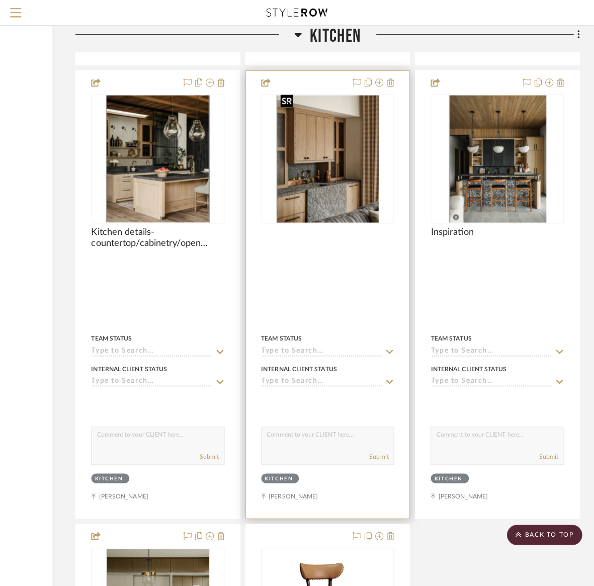
scroll to position [0, 0]
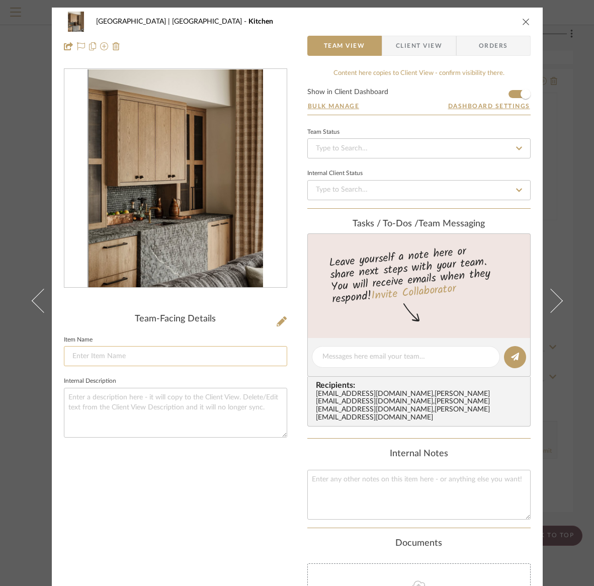
click at [73, 355] on input at bounding box center [175, 356] width 223 height 20
type input "Inspiration-cabinetry/stone/backsplash/hardwre/drapery"
click at [523, 21] on icon "close" at bounding box center [526, 22] width 8 height 8
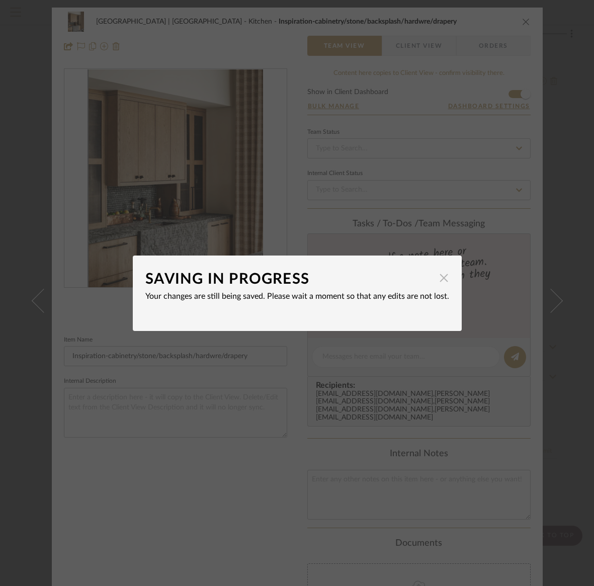
click at [439, 279] on span "button" at bounding box center [444, 278] width 20 height 20
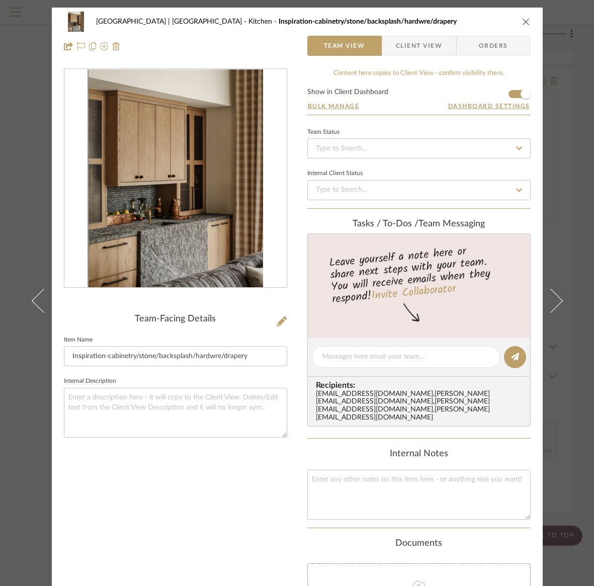
click at [522, 21] on icon "close" at bounding box center [526, 22] width 8 height 8
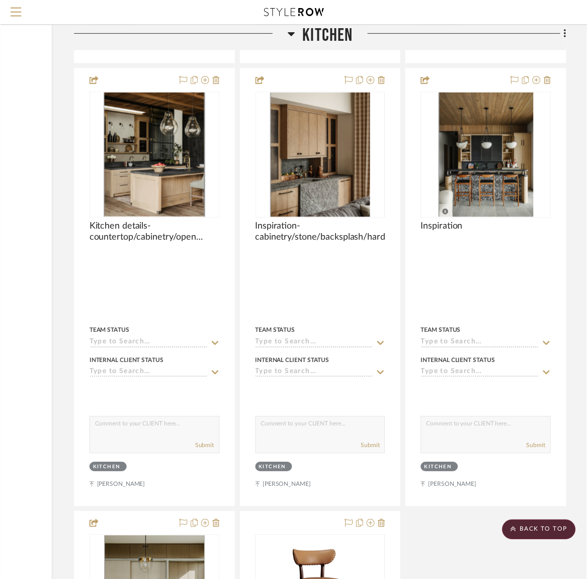
scroll to position [3117, 137]
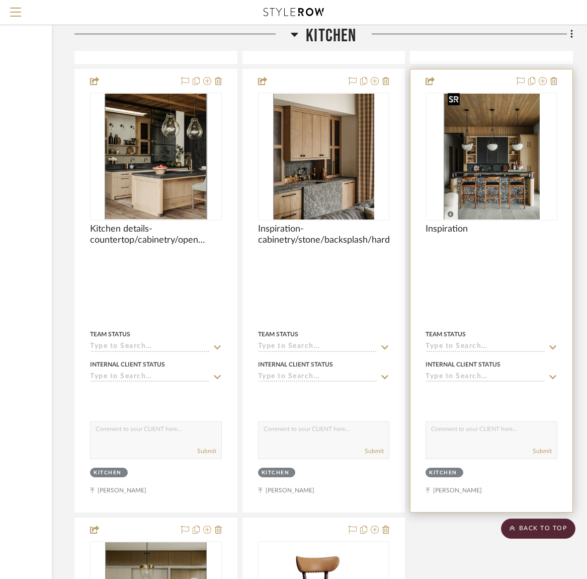
click at [479, 182] on img "0" at bounding box center [492, 157] width 96 height 126
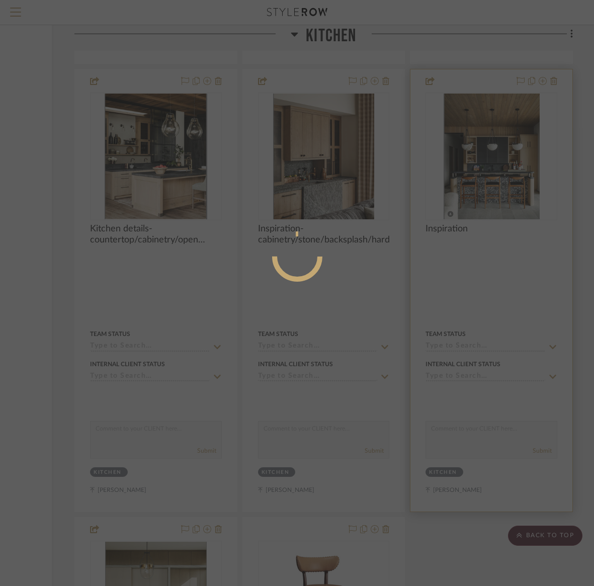
click at [479, 182] on div at bounding box center [297, 293] width 594 height 586
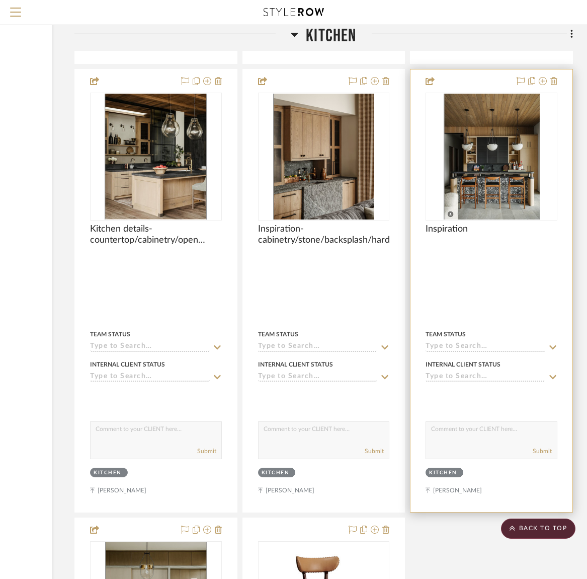
click at [479, 182] on img "0" at bounding box center [492, 157] width 96 height 126
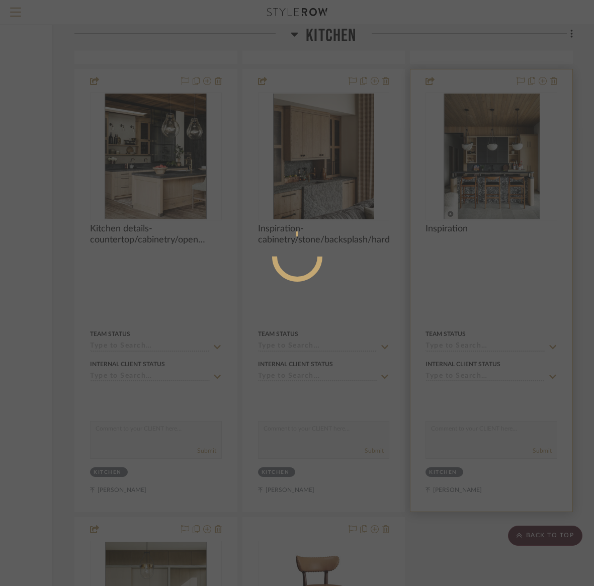
click at [479, 182] on div at bounding box center [297, 293] width 594 height 586
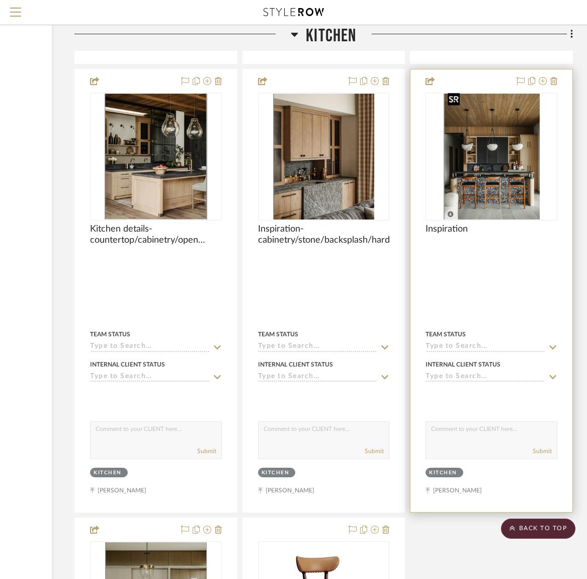
click at [479, 182] on img "0" at bounding box center [492, 157] width 96 height 126
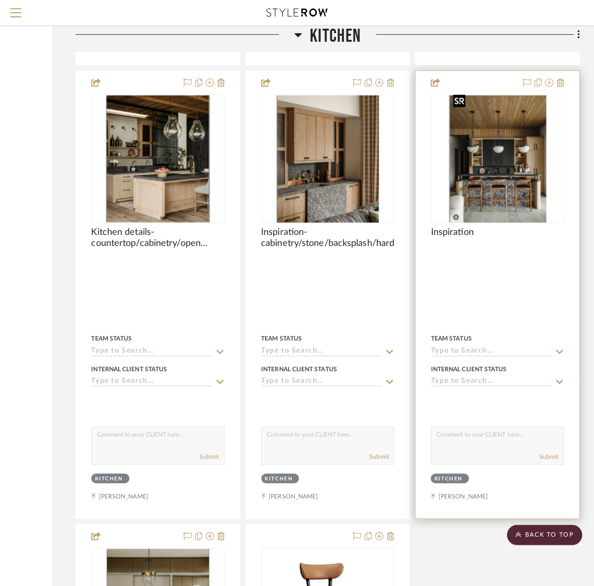
scroll to position [0, 0]
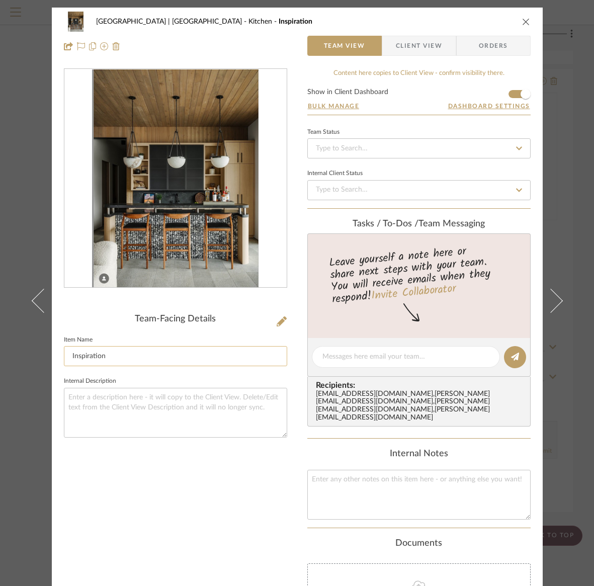
click at [110, 356] on input "Inspiration" at bounding box center [175, 356] width 223 height 20
type input "Inspiration-lighting/counter stools/cabinetry"
click at [523, 20] on icon "close" at bounding box center [526, 22] width 8 height 8
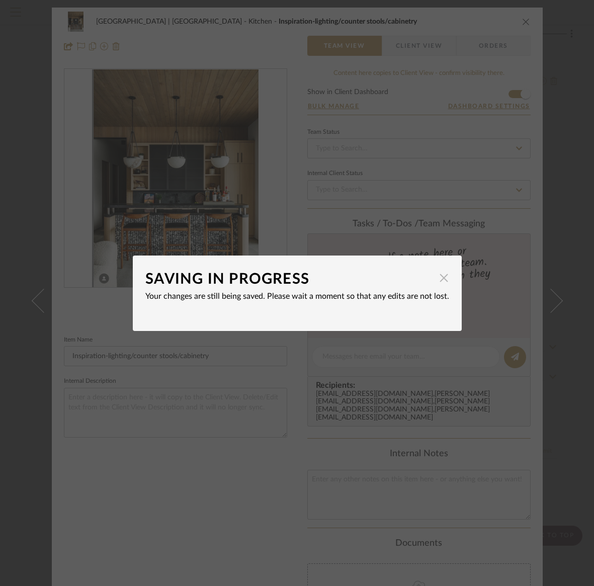
click at [440, 281] on span "button" at bounding box center [444, 278] width 20 height 20
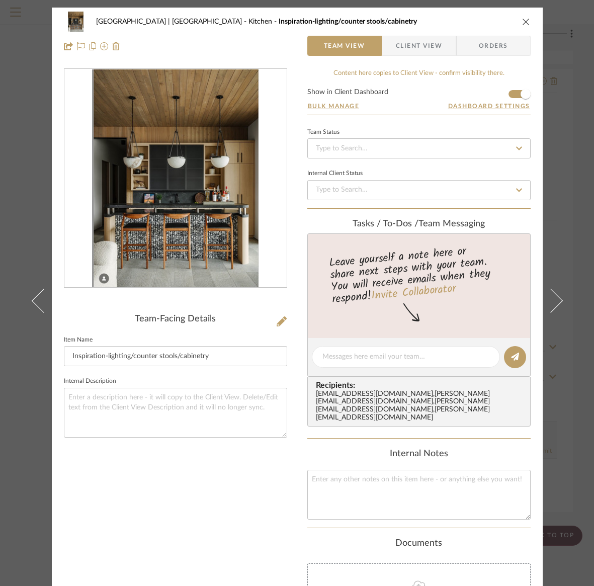
click at [522, 21] on icon "close" at bounding box center [526, 22] width 8 height 8
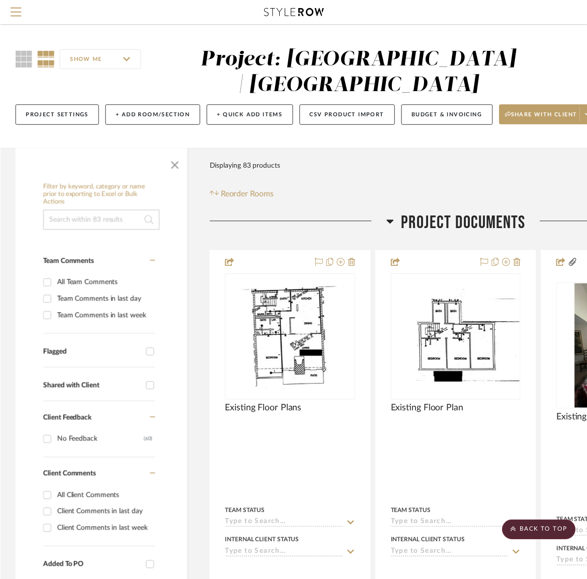
scroll to position [3117, 137]
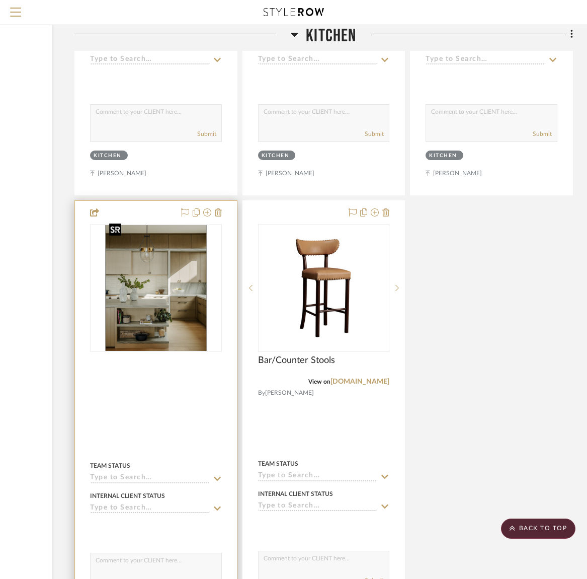
click at [131, 308] on div at bounding box center [156, 288] width 132 height 128
click at [131, 308] on img "0" at bounding box center [156, 288] width 102 height 126
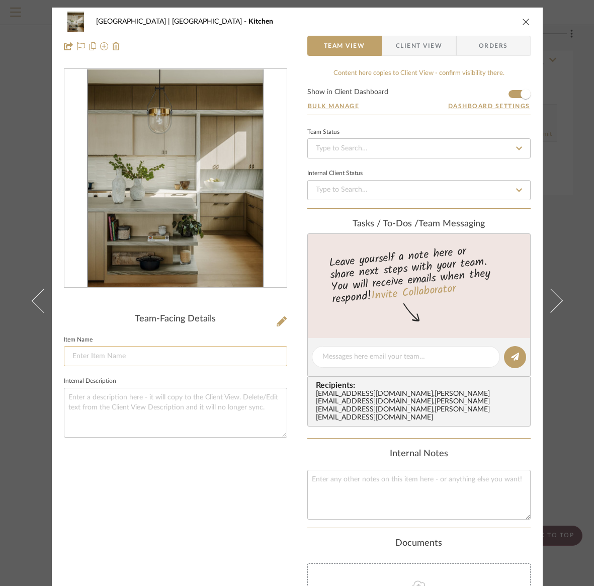
click at [71, 355] on input at bounding box center [175, 356] width 223 height 20
type input "Inspiration-countertops/backsplash/lighting/cabinetry"
click at [522, 22] on icon "close" at bounding box center [526, 22] width 8 height 8
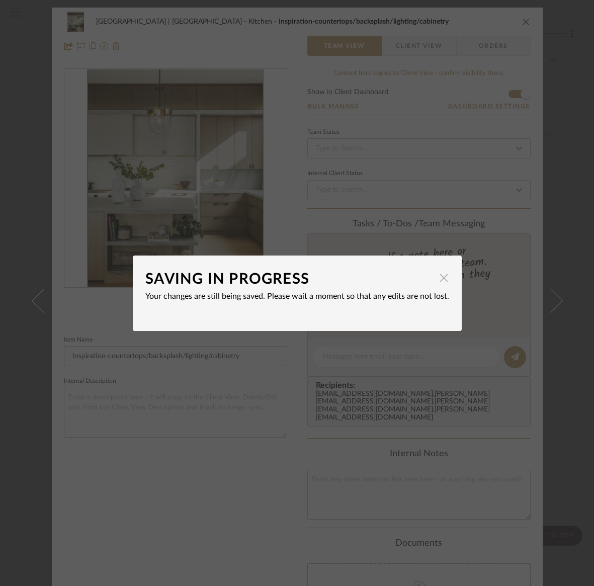
click at [439, 280] on span "button" at bounding box center [444, 278] width 20 height 20
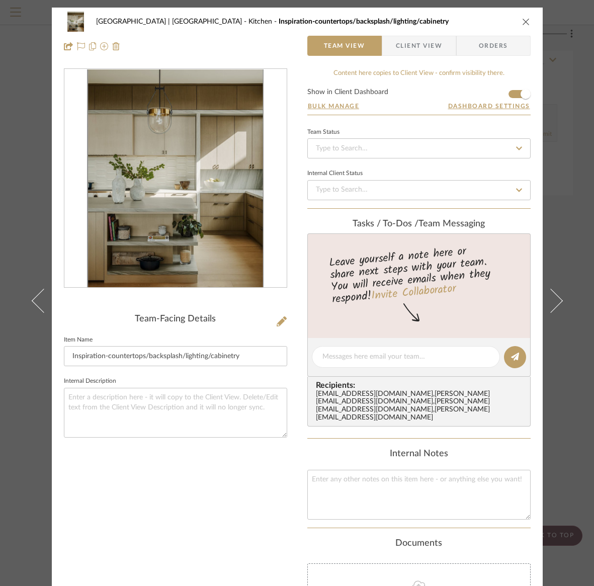
click at [522, 21] on icon "close" at bounding box center [526, 22] width 8 height 8
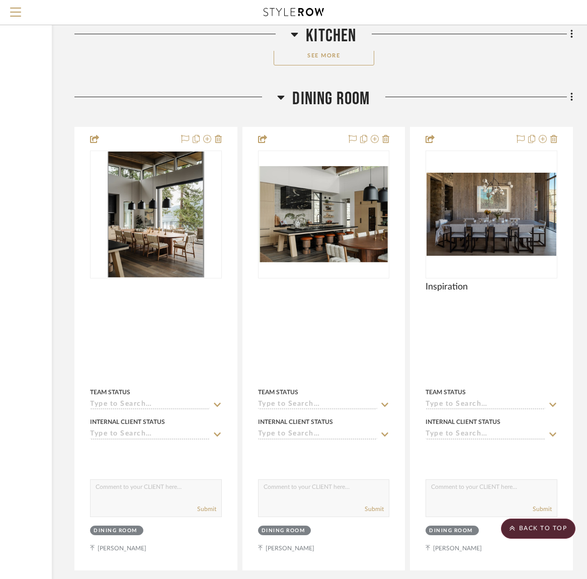
scroll to position [4042, 137]
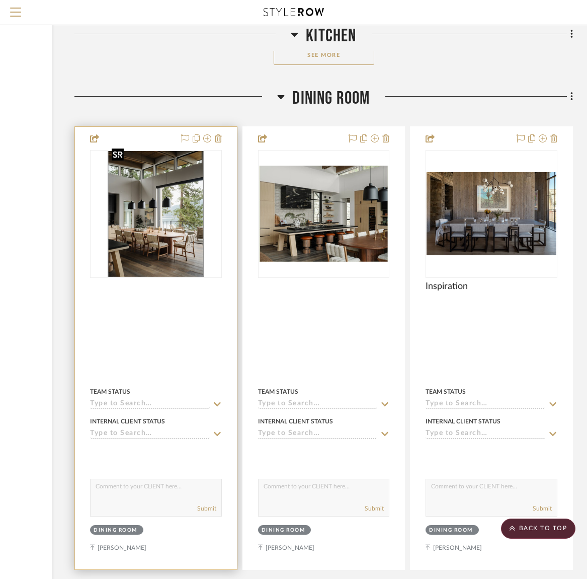
click at [139, 227] on img "0" at bounding box center [156, 214] width 96 height 126
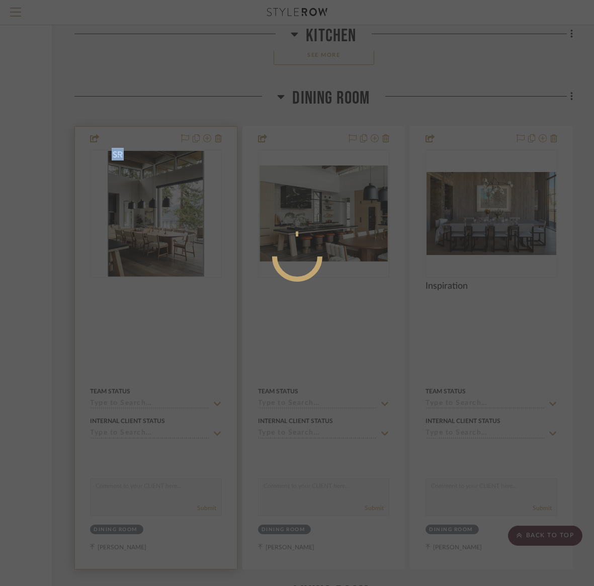
click at [139, 227] on div at bounding box center [297, 293] width 594 height 586
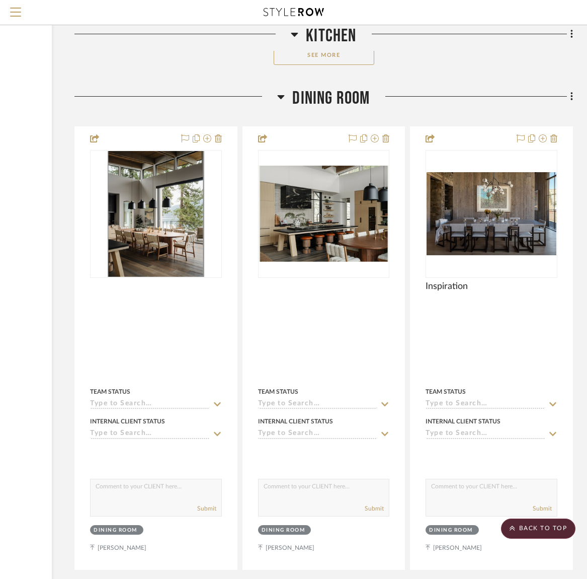
click at [139, 227] on img "0" at bounding box center [156, 214] width 96 height 126
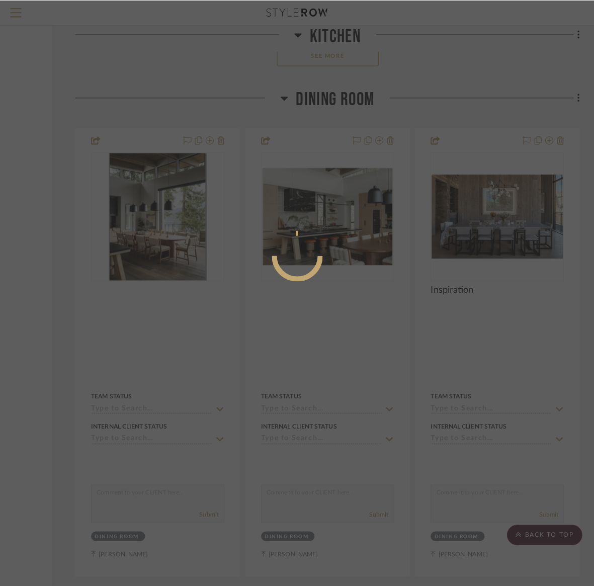
scroll to position [0, 0]
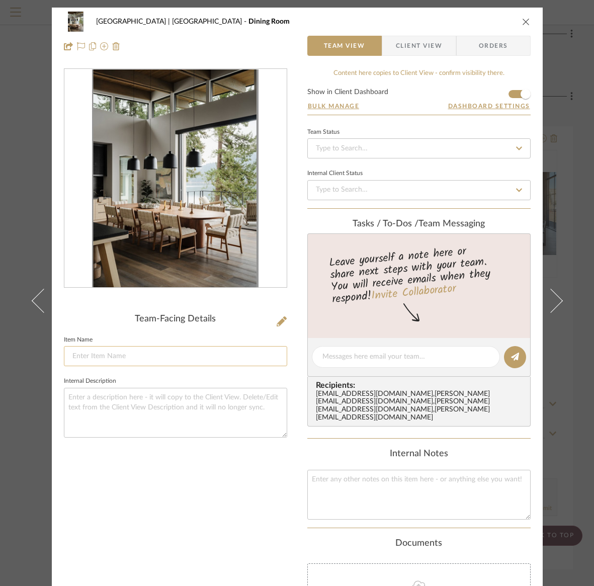
click at [70, 354] on input at bounding box center [175, 356] width 223 height 20
type input "Inspiration-table/chairs/lighting/flooring"
click at [524, 22] on icon "close" at bounding box center [526, 22] width 8 height 8
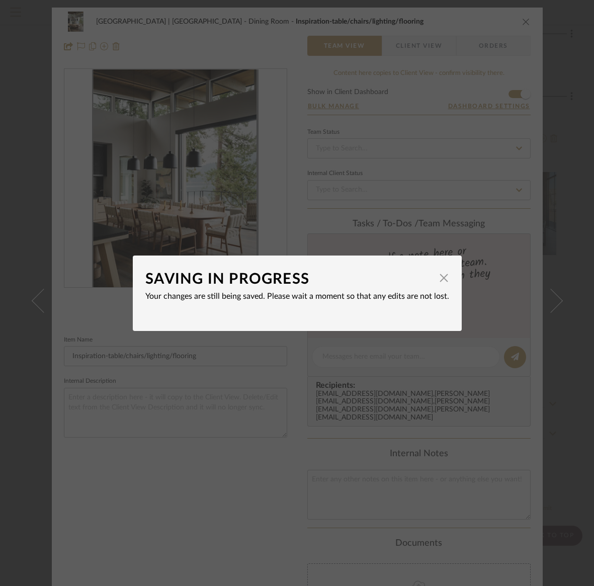
drag, startPoint x: 439, startPoint y: 279, endPoint x: 442, endPoint y: 243, distance: 36.3
click at [439, 279] on span "button" at bounding box center [444, 278] width 20 height 20
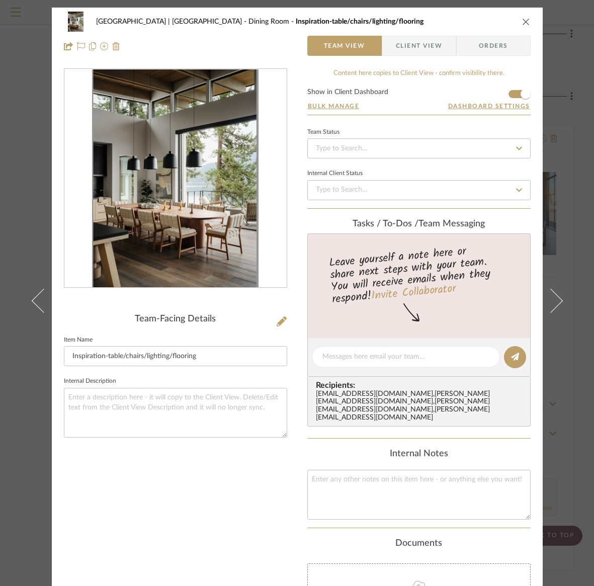
click at [524, 19] on icon "close" at bounding box center [526, 22] width 8 height 8
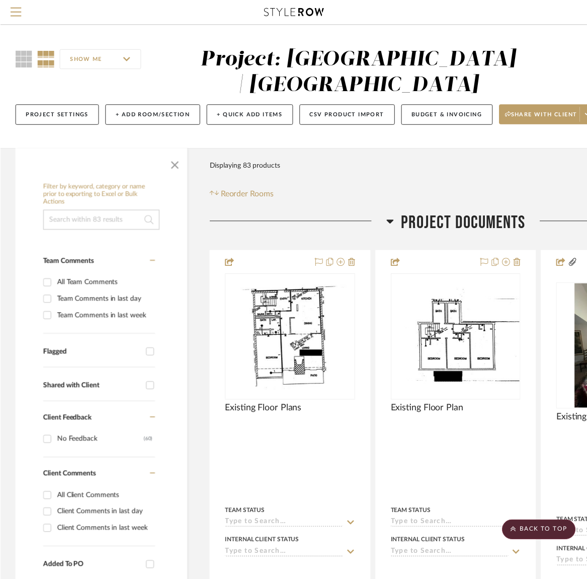
scroll to position [4042, 137]
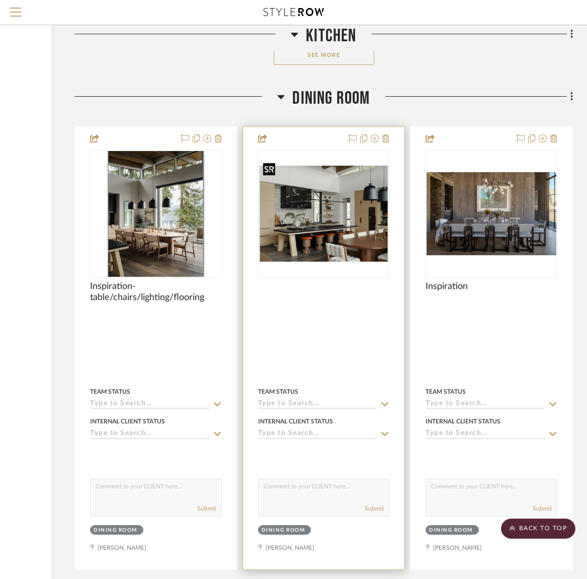
click at [303, 208] on img "0" at bounding box center [324, 214] width 130 height 96
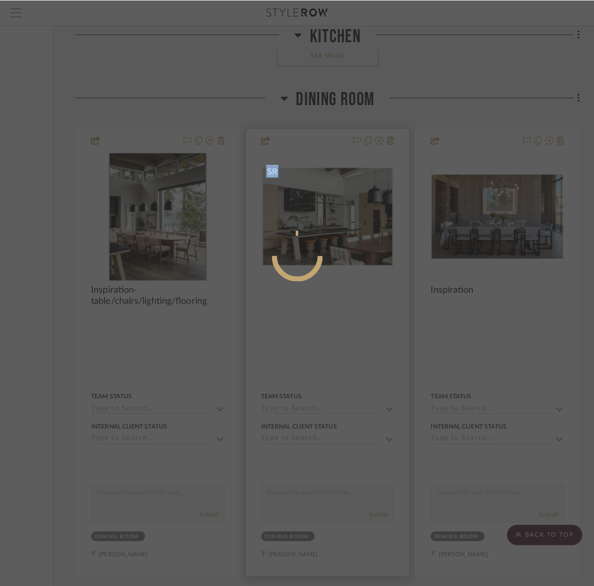
scroll to position [0, 0]
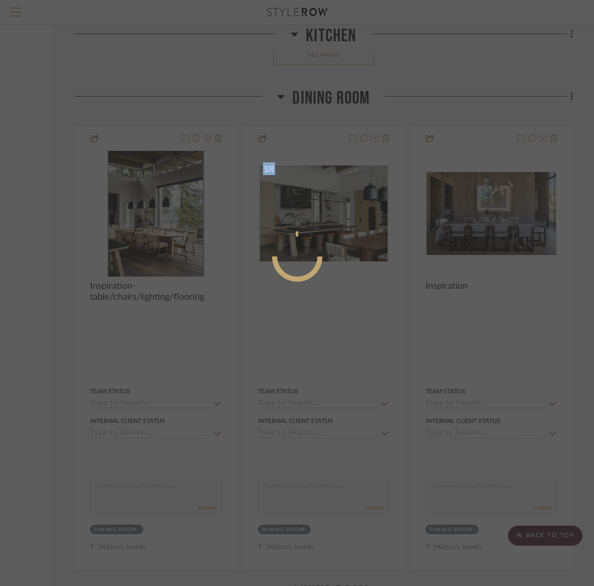
click at [303, 208] on mat-dialog-content at bounding box center [297, 296] width 151 height 433
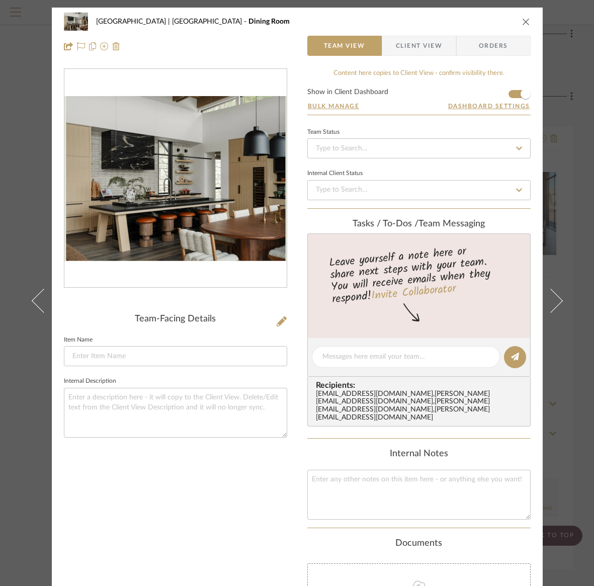
click at [524, 18] on icon "close" at bounding box center [526, 22] width 8 height 8
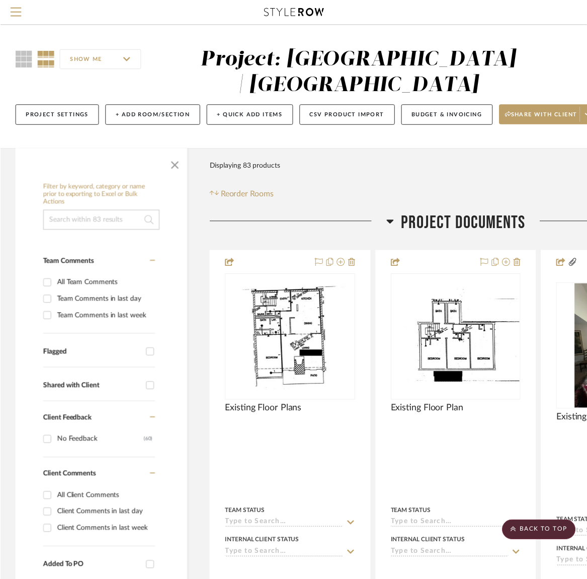
scroll to position [4042, 137]
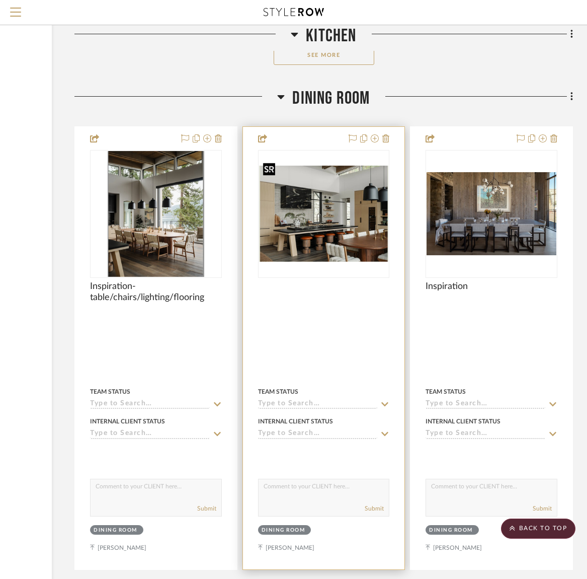
click at [311, 222] on img "0" at bounding box center [324, 214] width 130 height 96
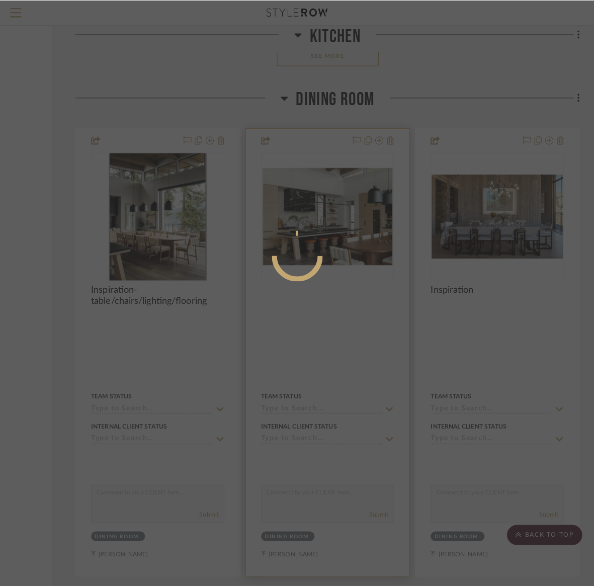
scroll to position [0, 0]
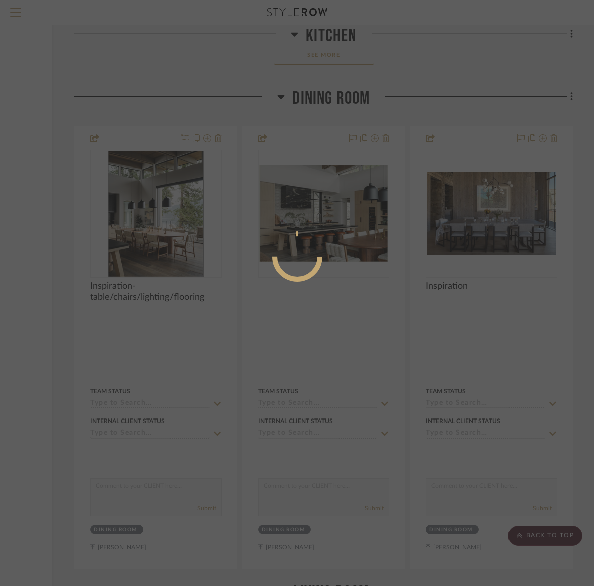
click at [312, 223] on mat-dialog-content at bounding box center [297, 296] width 151 height 433
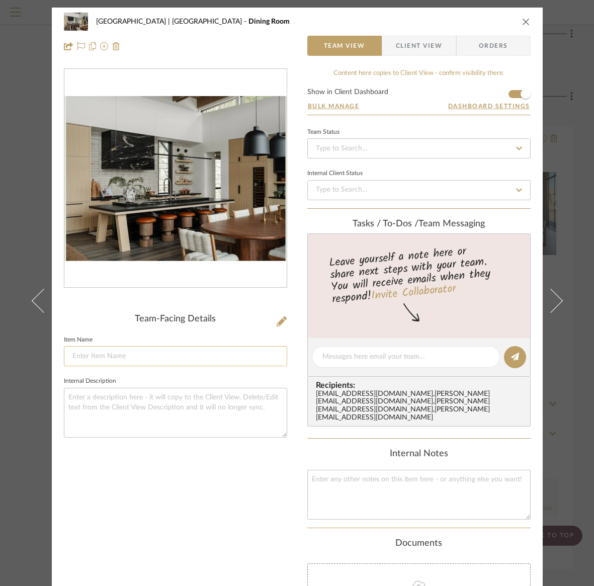
click at [73, 361] on input at bounding box center [175, 356] width 223 height 20
click at [85, 357] on input "Diing table/chairs" at bounding box center [175, 356] width 223 height 20
type input "Dining table/chairs"
click at [522, 21] on icon "close" at bounding box center [526, 22] width 8 height 8
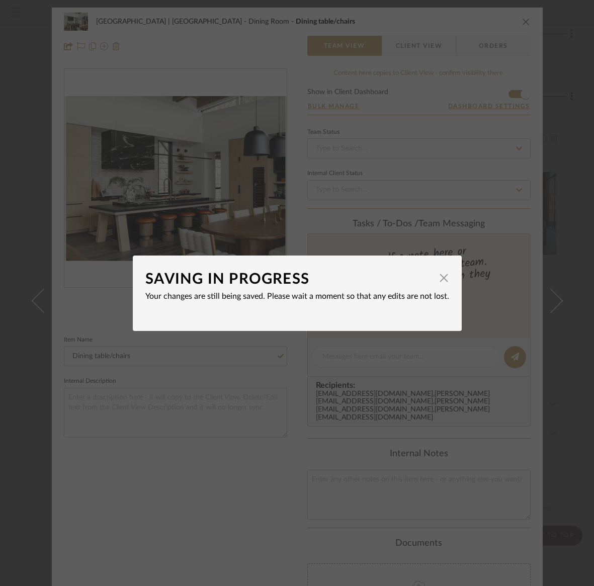
click at [520, 21] on div "SAVING IN PROGRESS × Your changes are still being saved. Please wait a moment s…" at bounding box center [297, 293] width 594 height 586
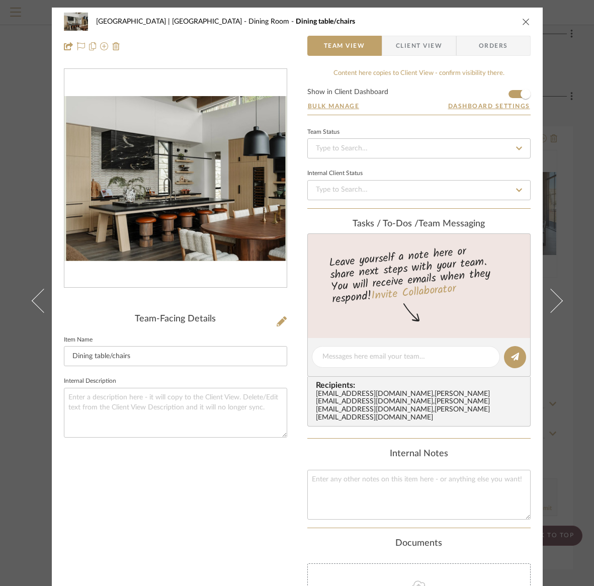
click at [522, 23] on icon "close" at bounding box center [526, 22] width 8 height 8
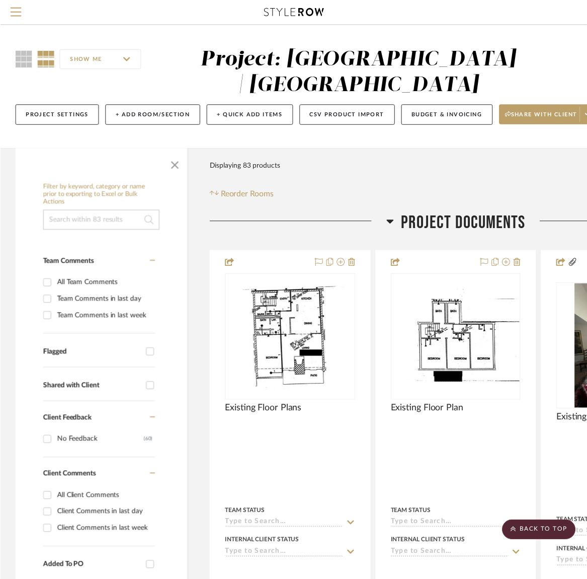
scroll to position [4042, 137]
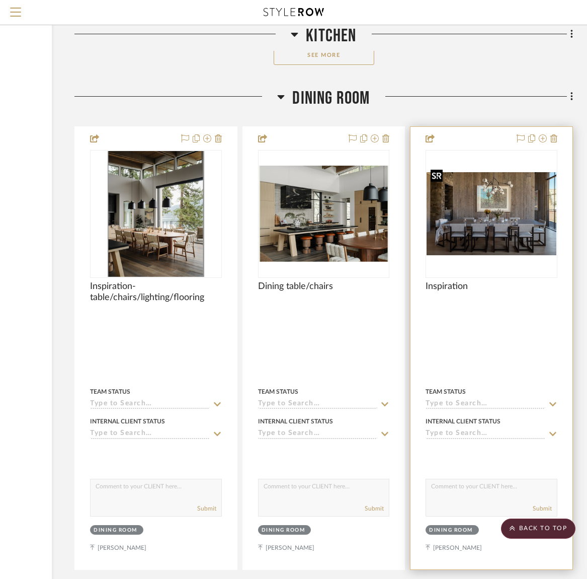
click at [477, 232] on img "0" at bounding box center [492, 213] width 130 height 83
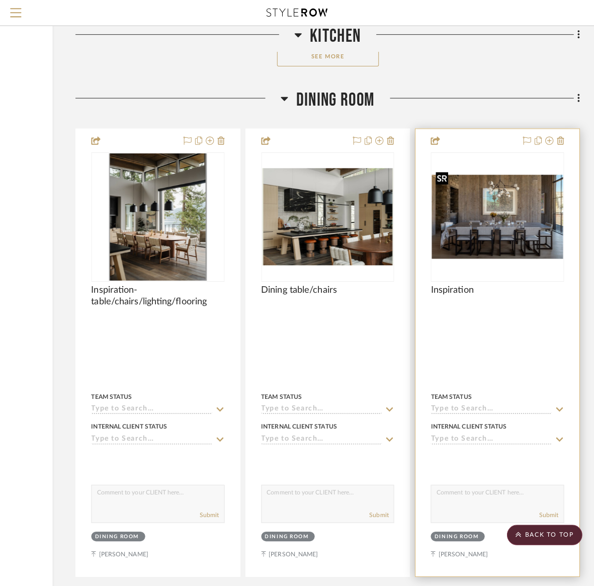
scroll to position [0, 0]
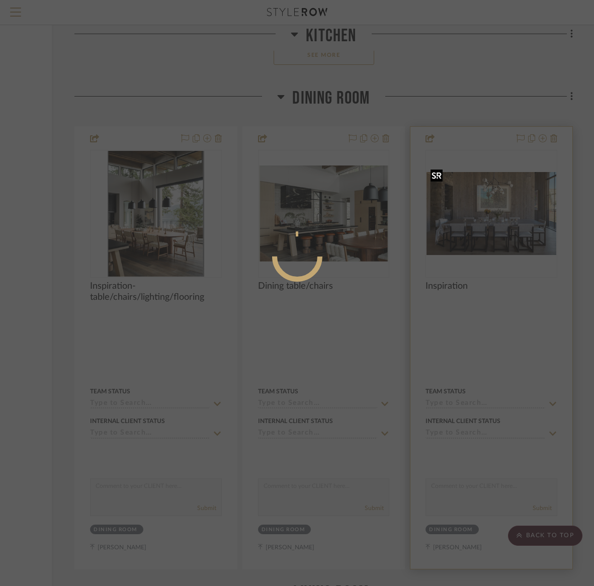
click at [477, 232] on div at bounding box center [297, 293] width 594 height 586
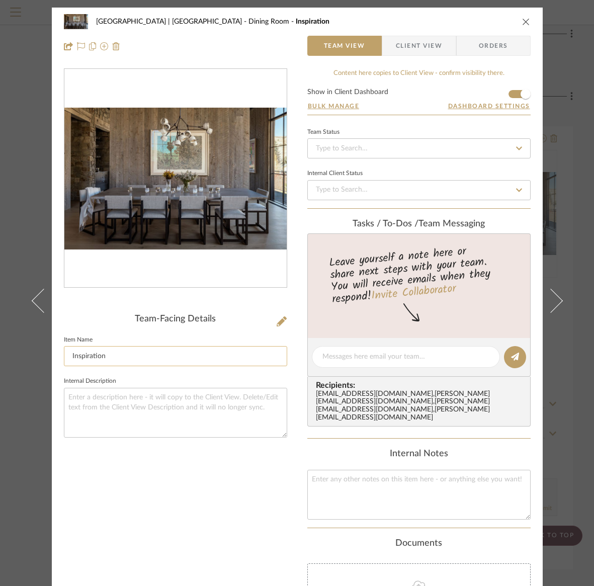
click at [127, 352] on input "Inspiration" at bounding box center [175, 356] width 223 height 20
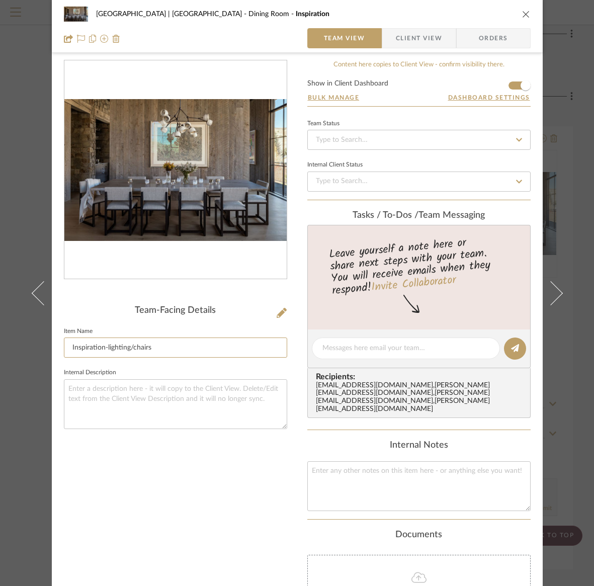
scroll to position [13, 0]
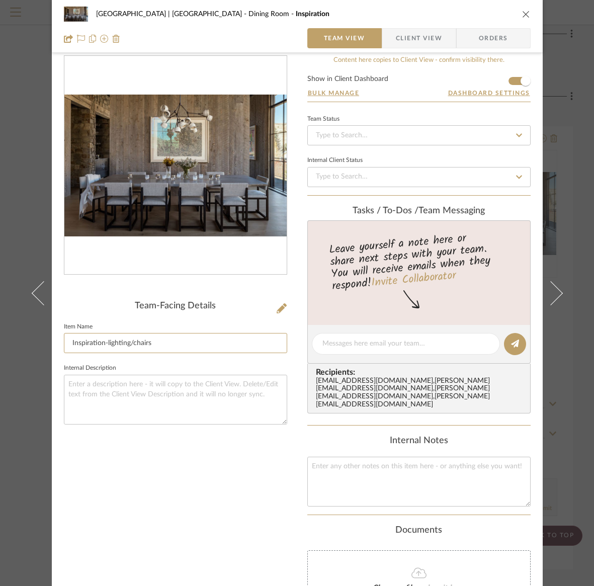
type input "Inspiration-lighting/chairs"
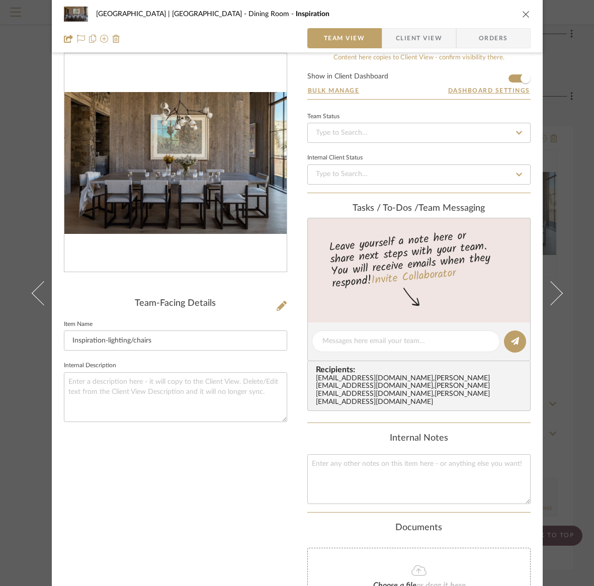
click at [522, 14] on icon "close" at bounding box center [526, 14] width 8 height 8
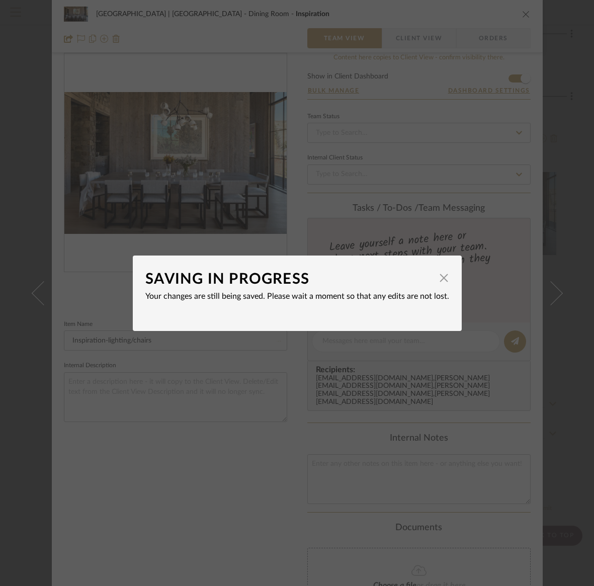
scroll to position [14, 0]
click at [440, 281] on span "button" at bounding box center [444, 278] width 20 height 20
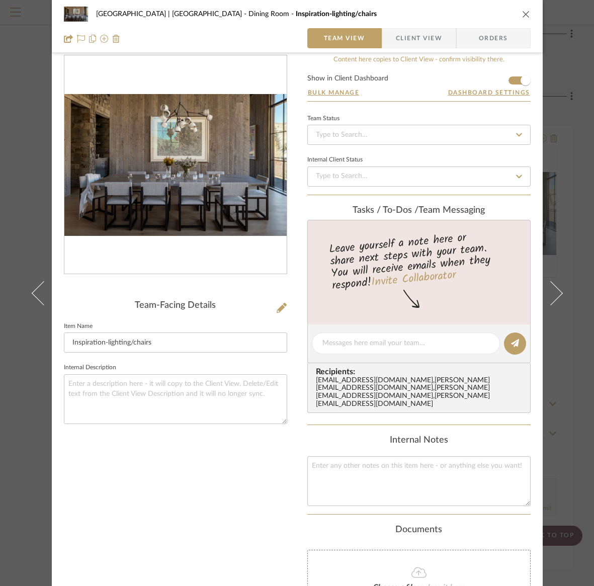
drag, startPoint x: 522, startPoint y: 13, endPoint x: 506, endPoint y: 63, distance: 52.7
click at [522, 13] on icon "close" at bounding box center [526, 14] width 8 height 8
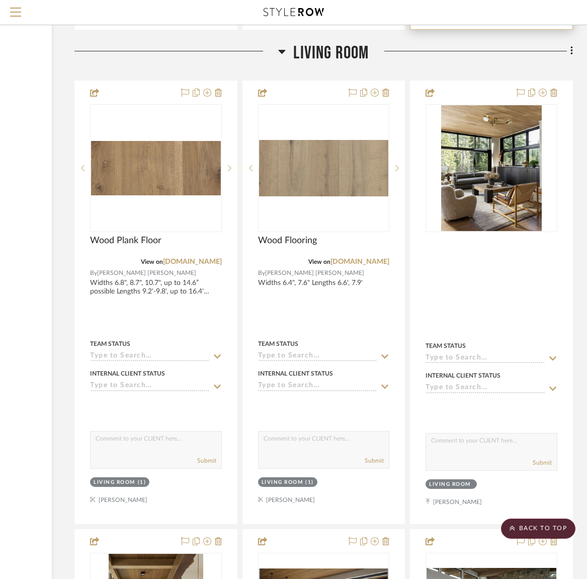
scroll to position [4583, 137]
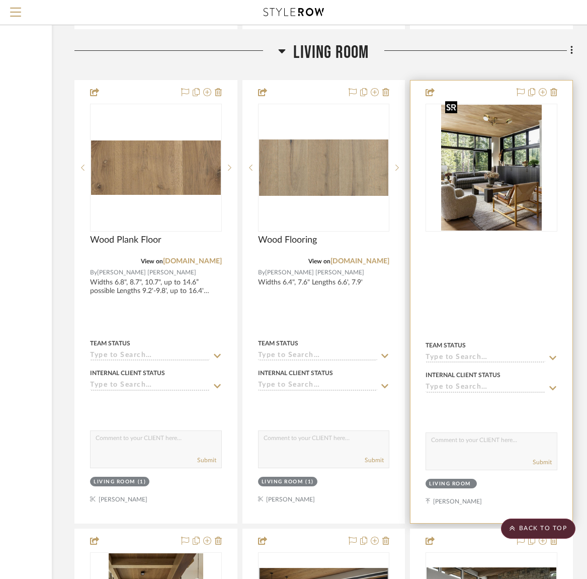
click at [480, 197] on img "0" at bounding box center [491, 168] width 101 height 126
click at [482, 196] on img "0" at bounding box center [491, 168] width 101 height 126
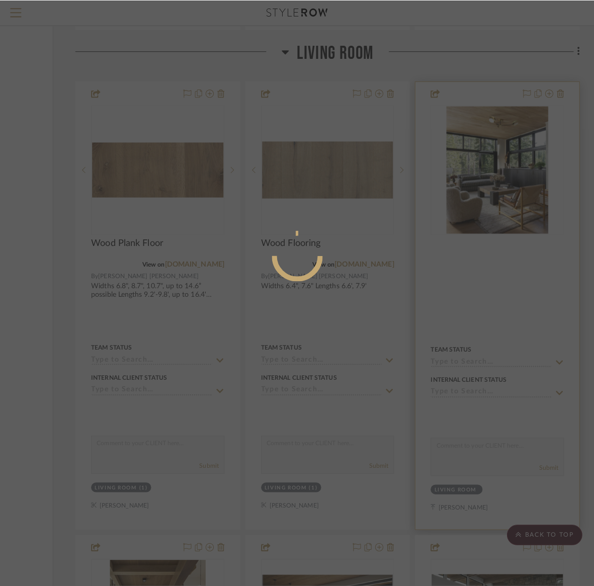
scroll to position [0, 0]
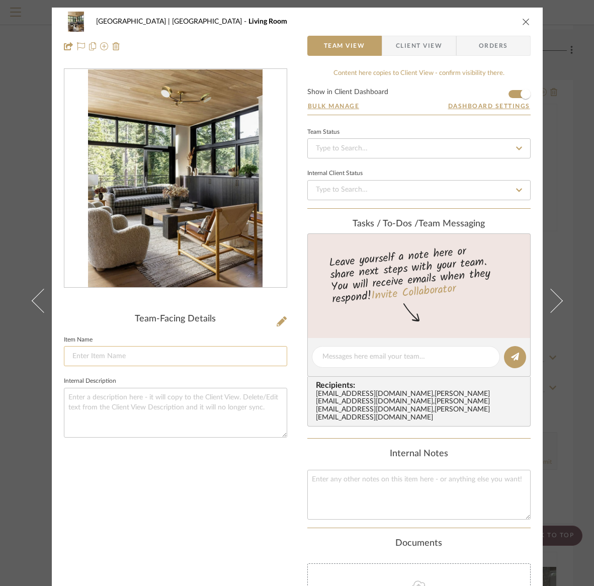
click at [79, 359] on input at bounding box center [175, 356] width 223 height 20
type input "Lighting/furniture/rug"
click at [522, 21] on icon "close" at bounding box center [526, 22] width 8 height 8
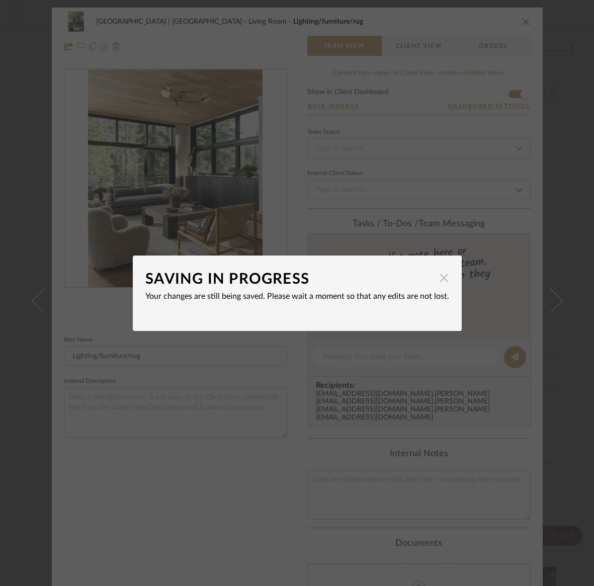
click at [439, 279] on span "button" at bounding box center [444, 278] width 20 height 20
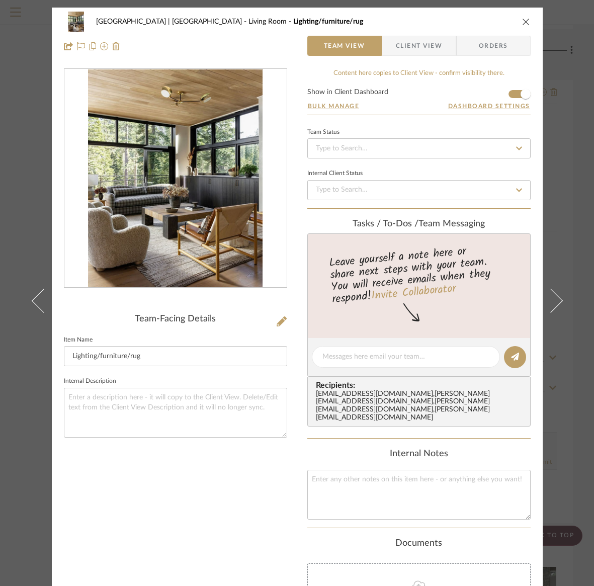
click at [522, 20] on icon "close" at bounding box center [526, 22] width 8 height 8
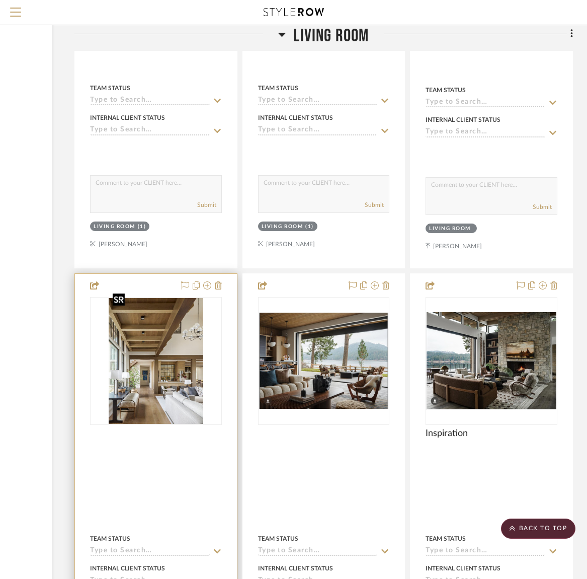
click at [135, 368] on img "0" at bounding box center [156, 361] width 95 height 126
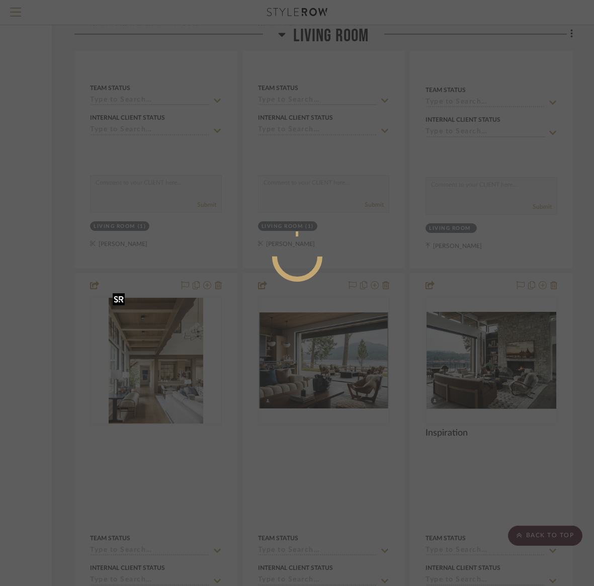
click at [135, 368] on div at bounding box center [297, 293] width 594 height 586
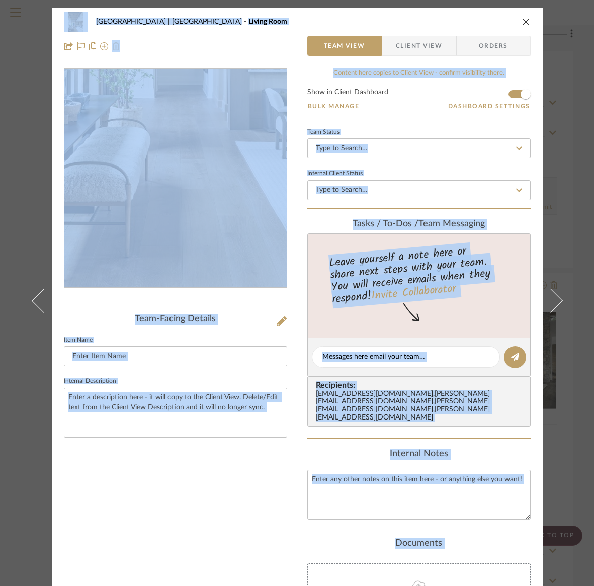
click at [114, 321] on div "Team-Facing Details" at bounding box center [175, 319] width 223 height 11
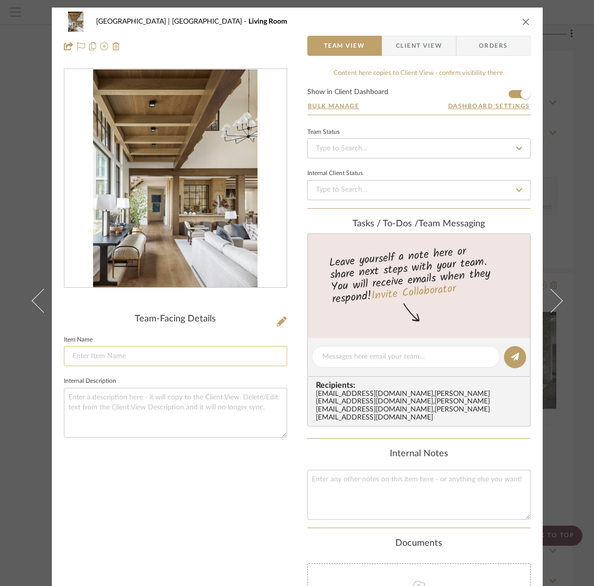
click at [86, 357] on input at bounding box center [175, 356] width 223 height 20
type input "Lighting/furniture"
click at [522, 20] on icon "close" at bounding box center [526, 22] width 8 height 8
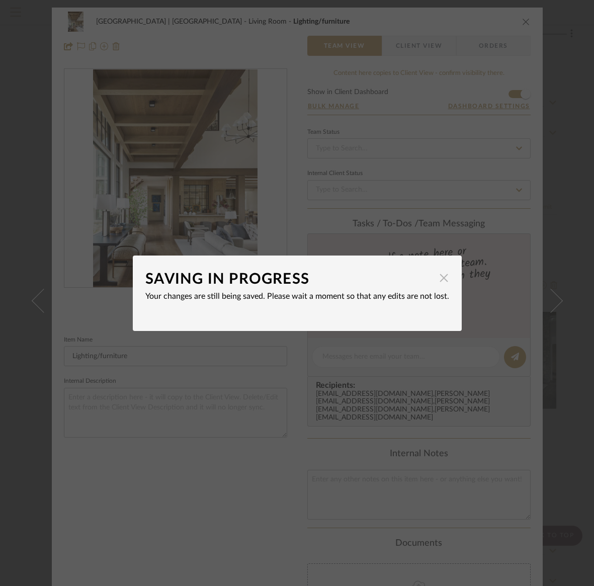
click at [439, 280] on span "button" at bounding box center [444, 278] width 20 height 20
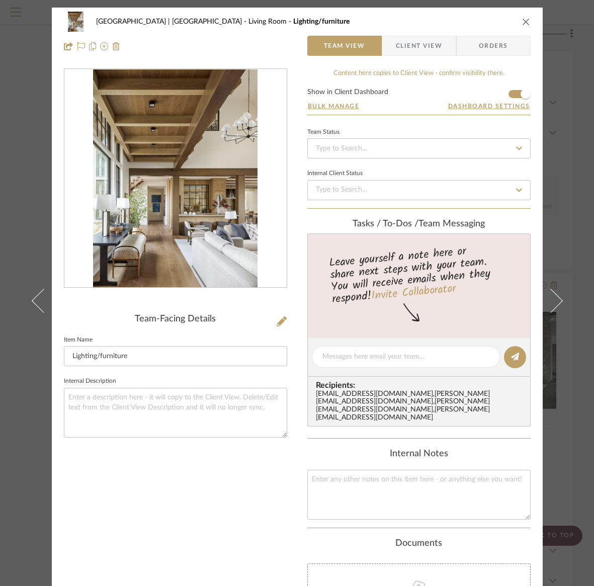
click at [522, 21] on icon "close" at bounding box center [526, 22] width 8 height 8
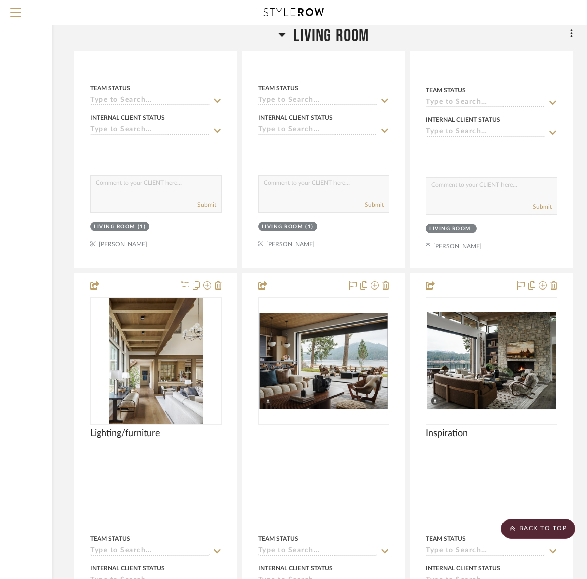
scroll to position [4839, 137]
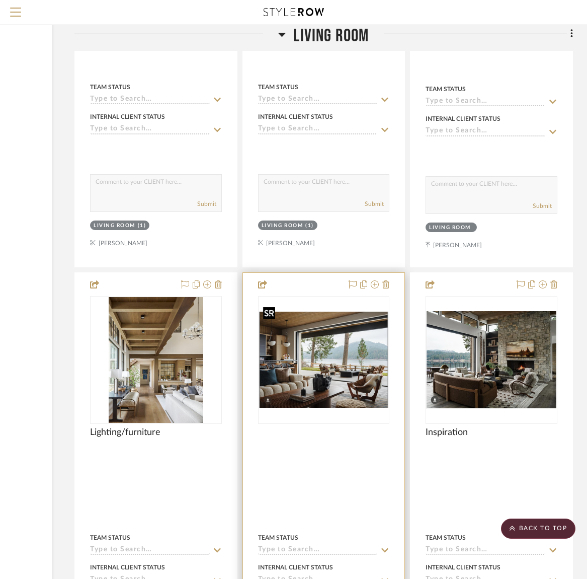
click at [311, 364] on img "0" at bounding box center [324, 359] width 130 height 96
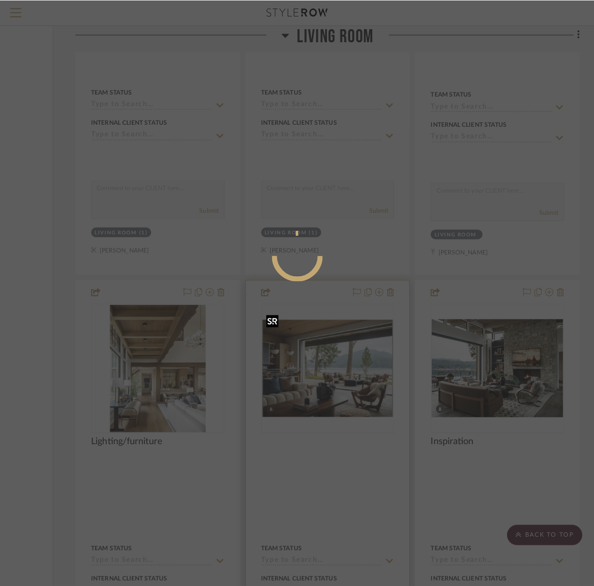
scroll to position [0, 0]
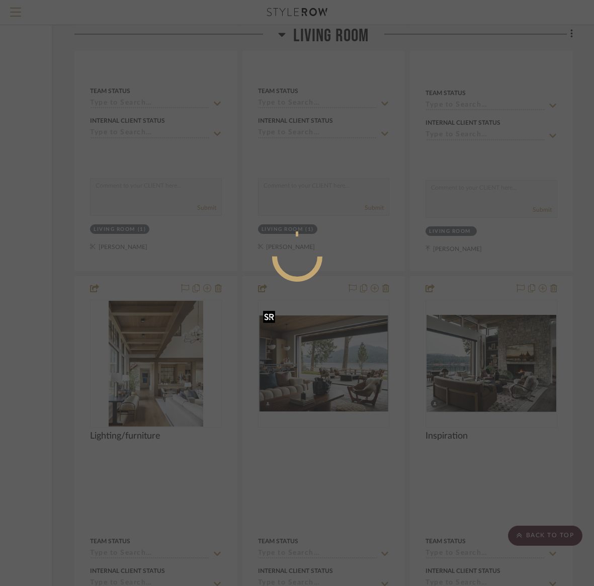
click at [311, 364] on div at bounding box center [297, 293] width 594 height 586
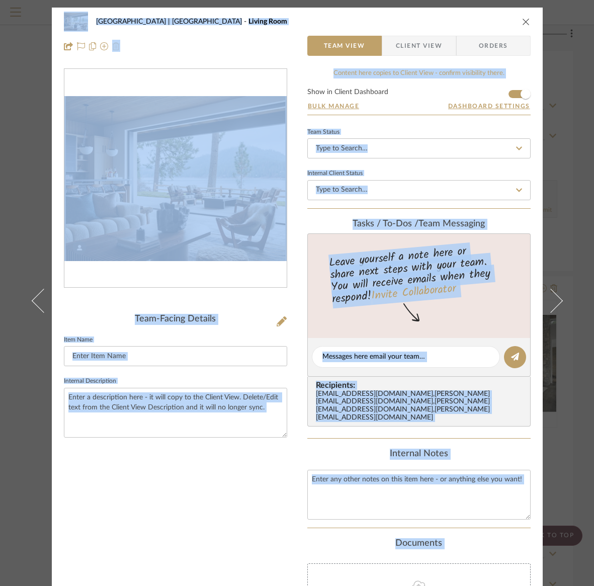
click at [243, 325] on div "Team-Facing Details Item Name Internal Description" at bounding box center [175, 380] width 223 height 132
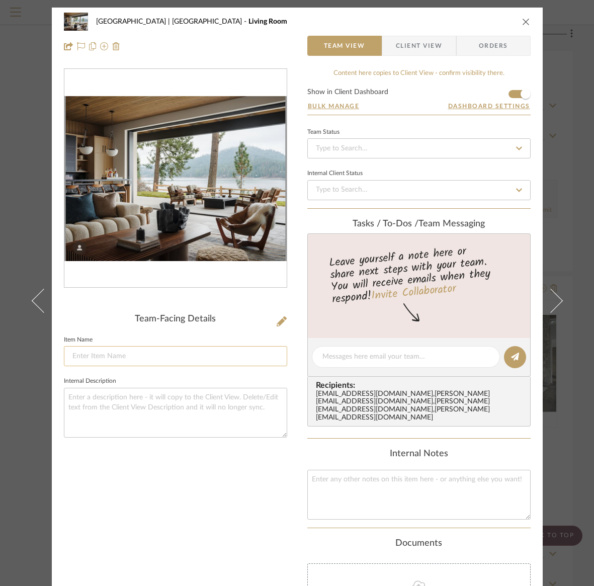
click at [141, 357] on input at bounding box center [175, 356] width 223 height 20
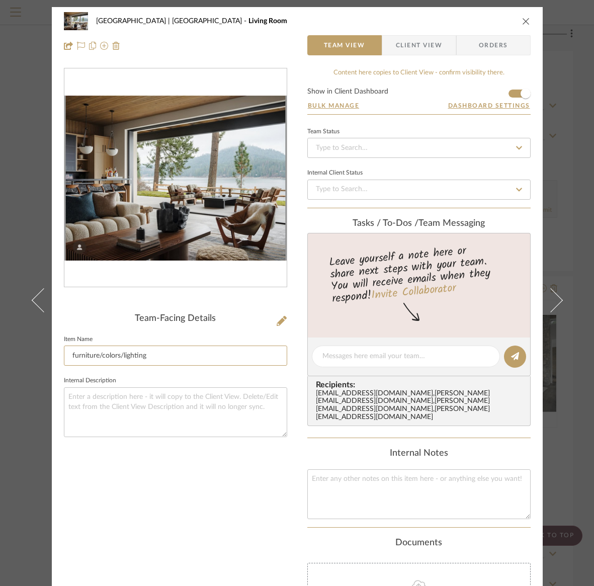
type input "furniture/colors/lighting"
click at [522, 22] on icon "close" at bounding box center [526, 21] width 8 height 8
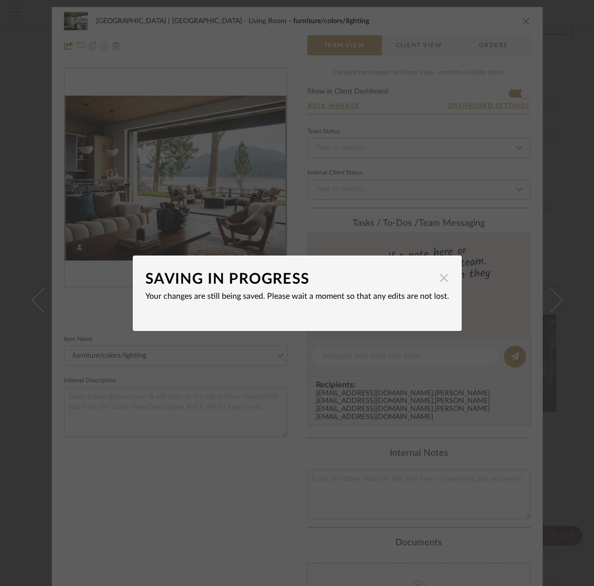
click at [441, 278] on span "button" at bounding box center [444, 278] width 20 height 20
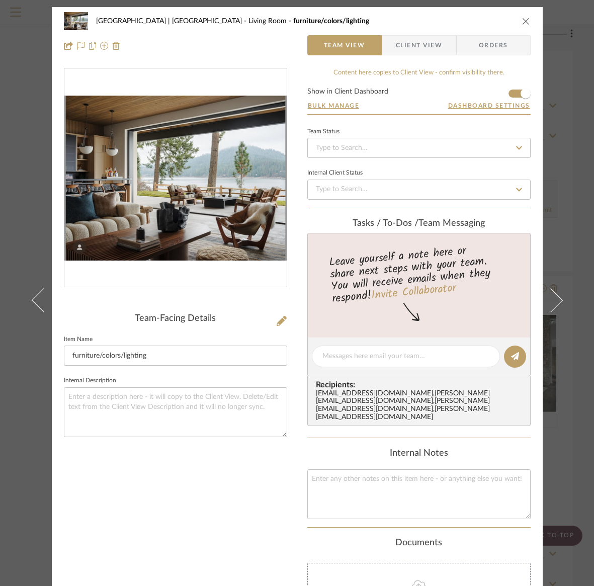
click at [522, 19] on icon "close" at bounding box center [526, 21] width 8 height 8
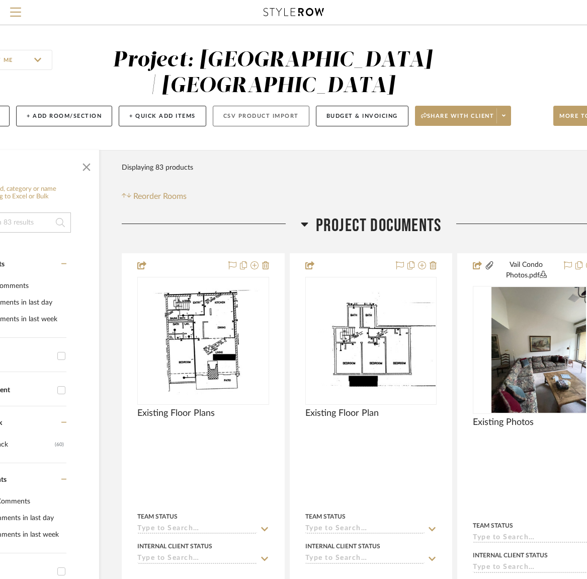
scroll to position [0, 137]
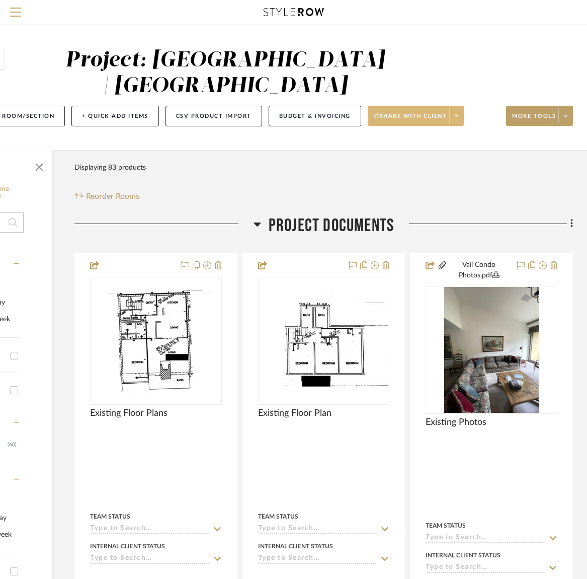
click at [415, 119] on span "Share with client" at bounding box center [410, 119] width 73 height 15
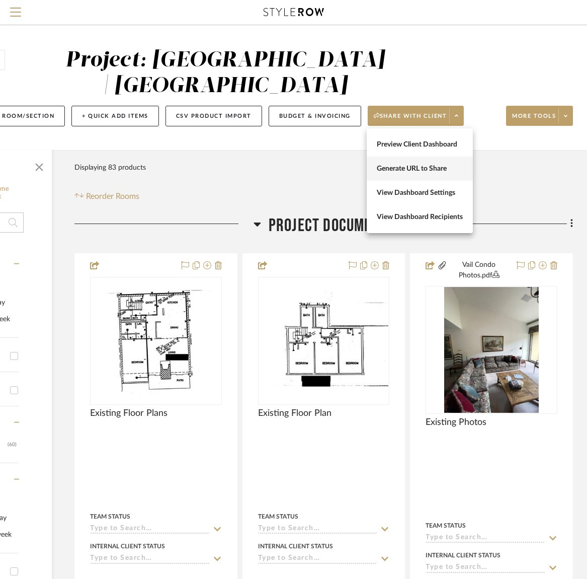
click at [408, 168] on span "Generate URL to Share" at bounding box center [420, 169] width 86 height 9
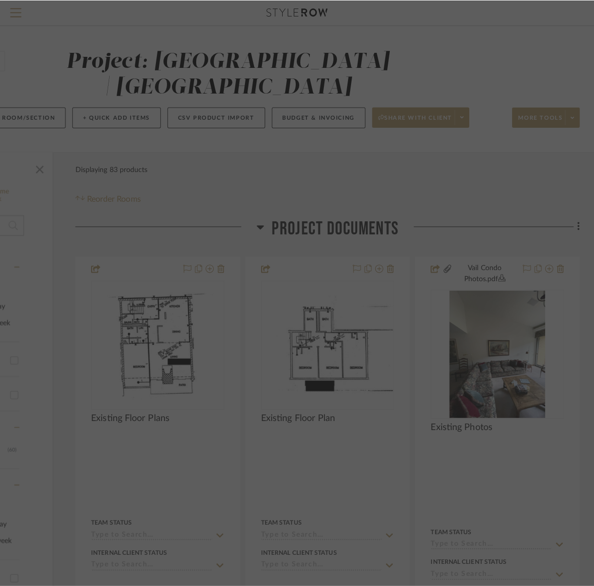
scroll to position [0, 0]
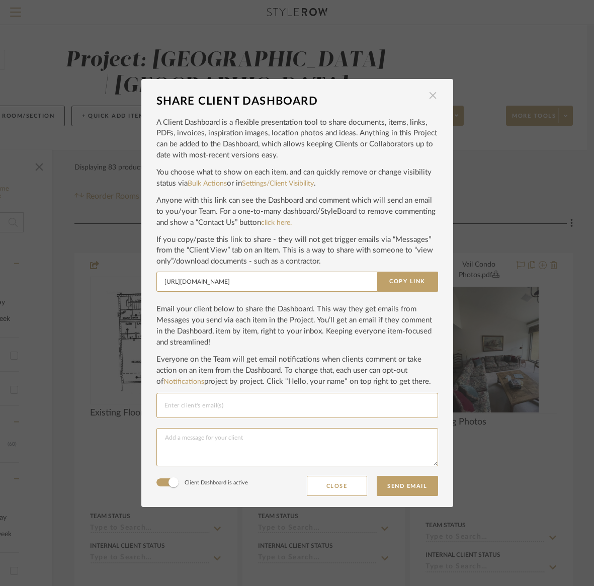
click at [429, 95] on span "button" at bounding box center [433, 96] width 20 height 20
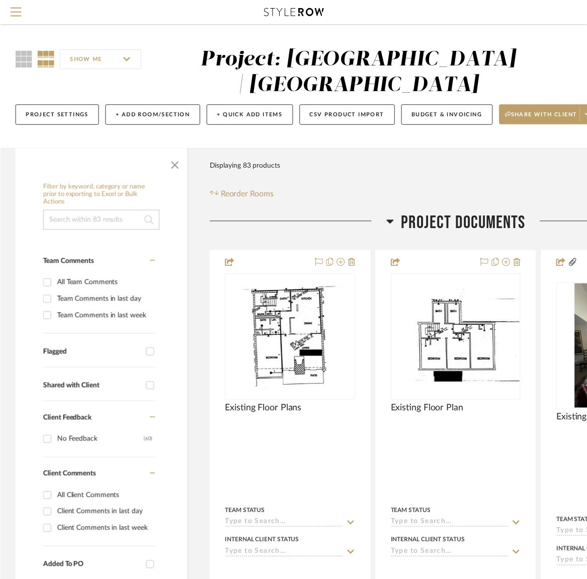
scroll to position [0, 137]
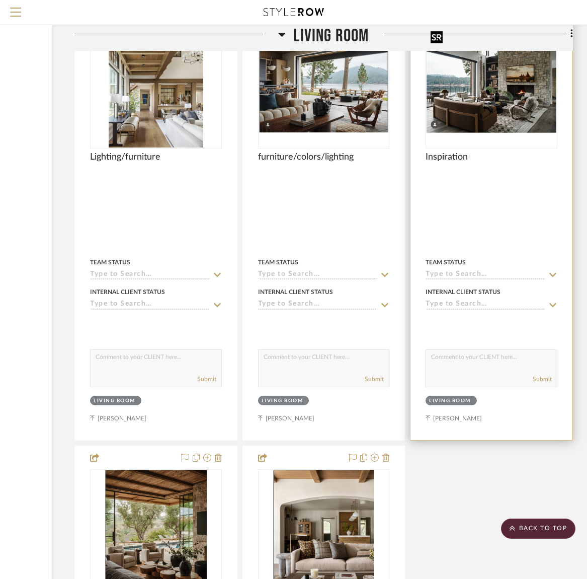
click at [0, 0] on img at bounding box center [0, 0] width 0 height 0
click at [474, 103] on img "0" at bounding box center [492, 85] width 130 height 98
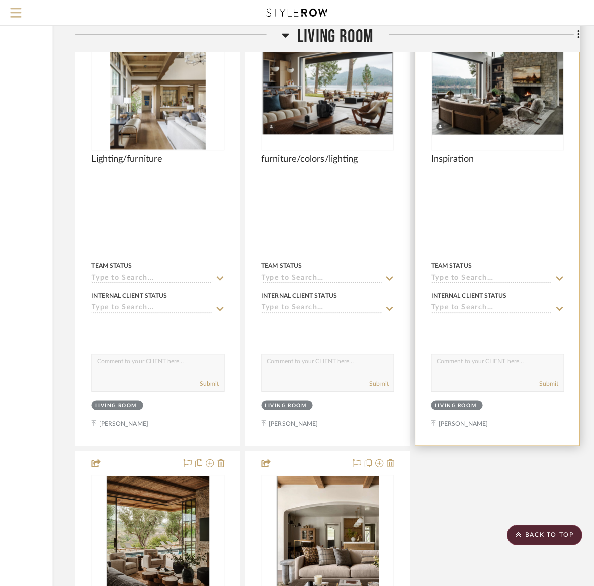
scroll to position [0, 0]
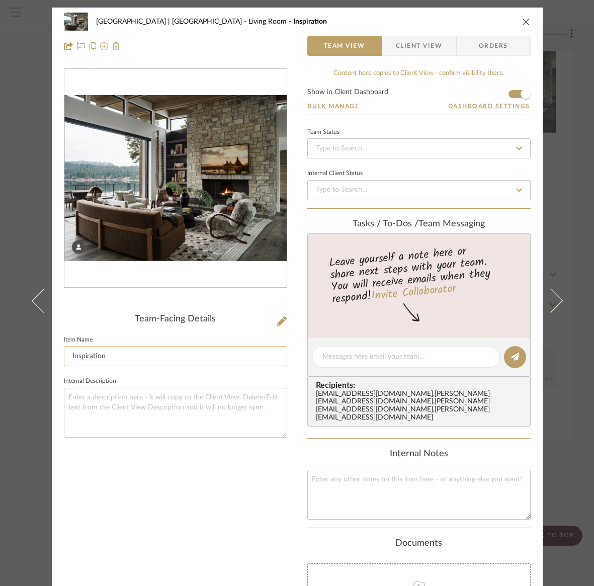
click at [106, 358] on input "Inspiration" at bounding box center [175, 356] width 223 height 20
type input "Inspiration-"
click at [524, 20] on icon "close" at bounding box center [526, 22] width 8 height 8
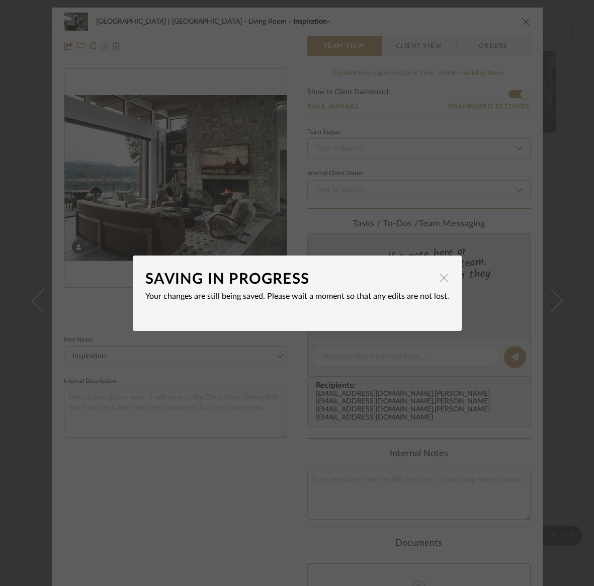
click at [439, 280] on span "button" at bounding box center [444, 278] width 20 height 20
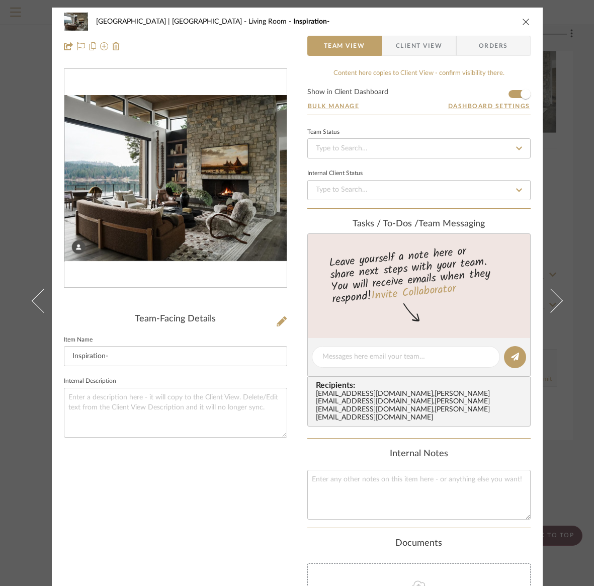
drag, startPoint x: 520, startPoint y: 21, endPoint x: 527, endPoint y: 41, distance: 21.3
click at [522, 21] on icon "close" at bounding box center [526, 22] width 8 height 8
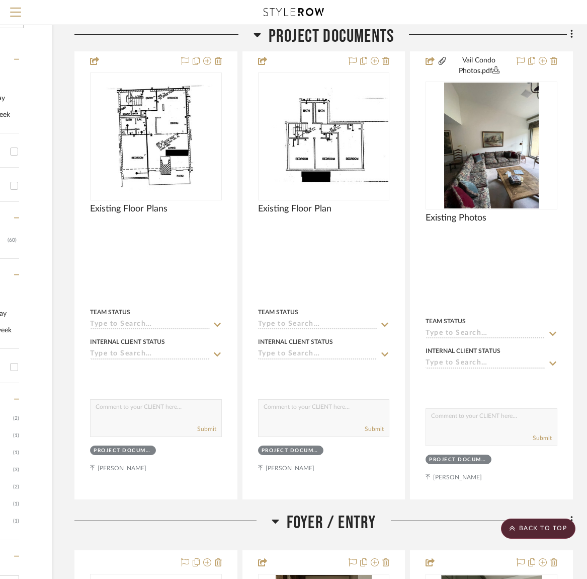
scroll to position [0, 137]
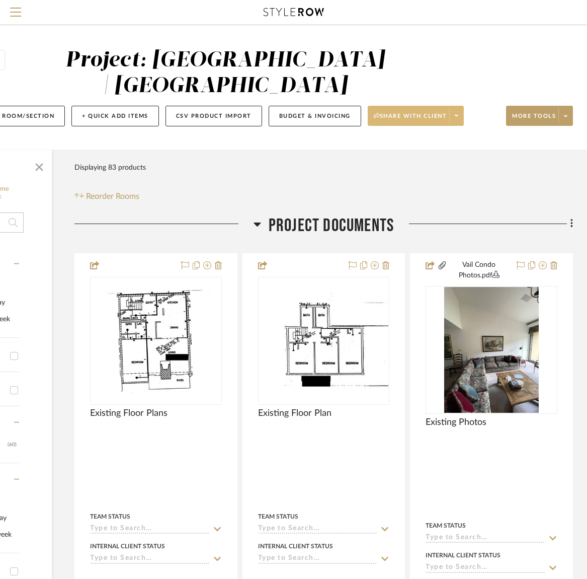
click at [435, 117] on span "Share with client" at bounding box center [410, 119] width 73 height 15
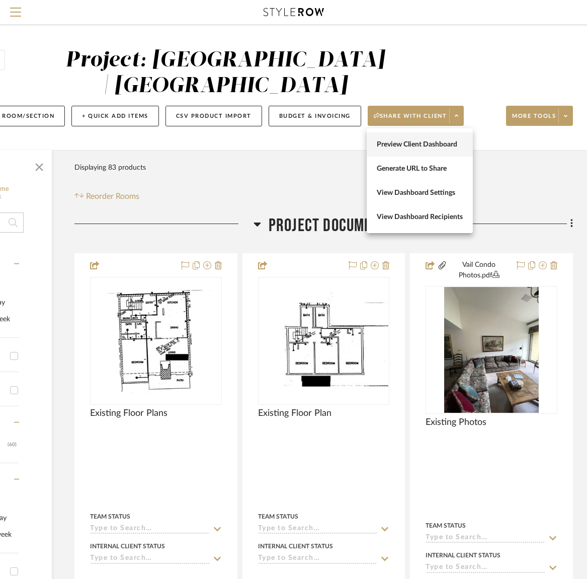
click at [426, 143] on span "Preview Client Dashboard" at bounding box center [420, 144] width 86 height 9
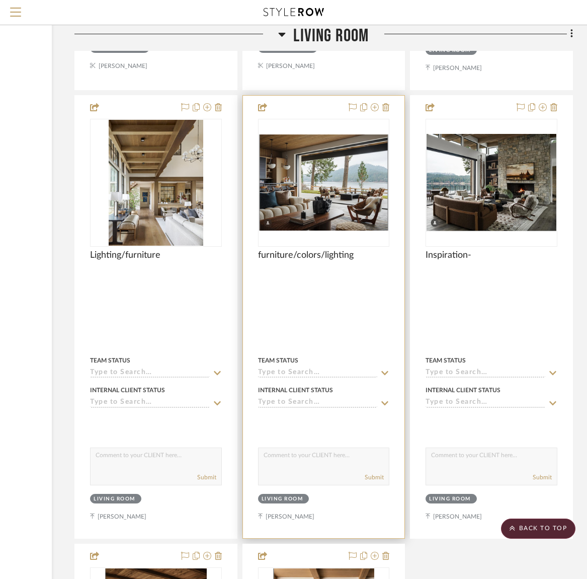
scroll to position [5016, 136]
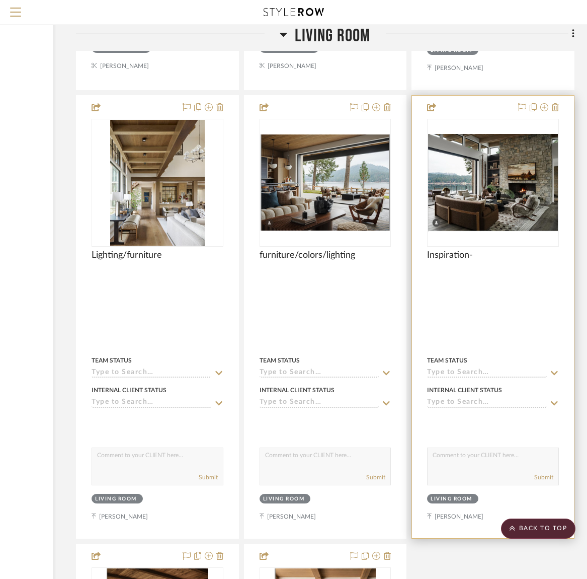
click at [486, 198] on img "0" at bounding box center [493, 183] width 130 height 98
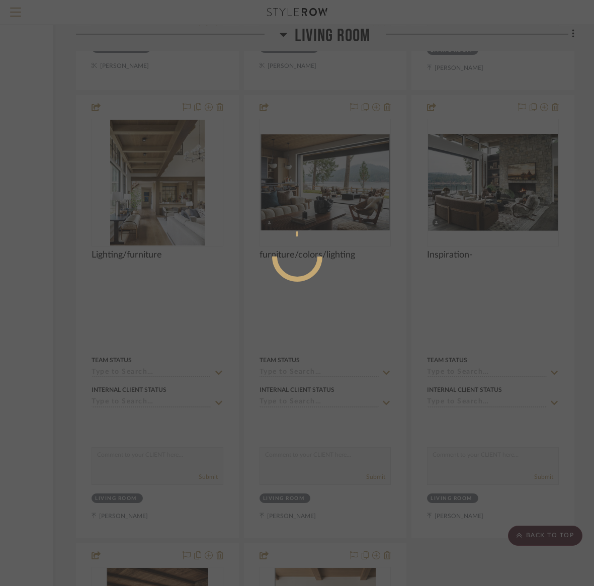
click at [486, 198] on div at bounding box center [297, 293] width 594 height 586
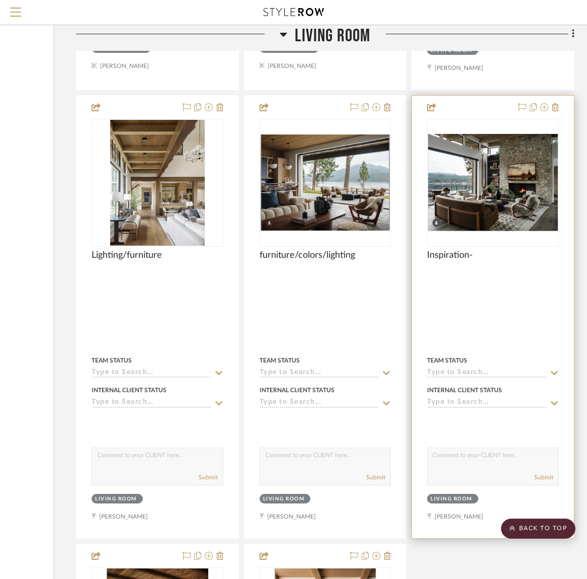
click at [486, 202] on img "0" at bounding box center [493, 183] width 130 height 98
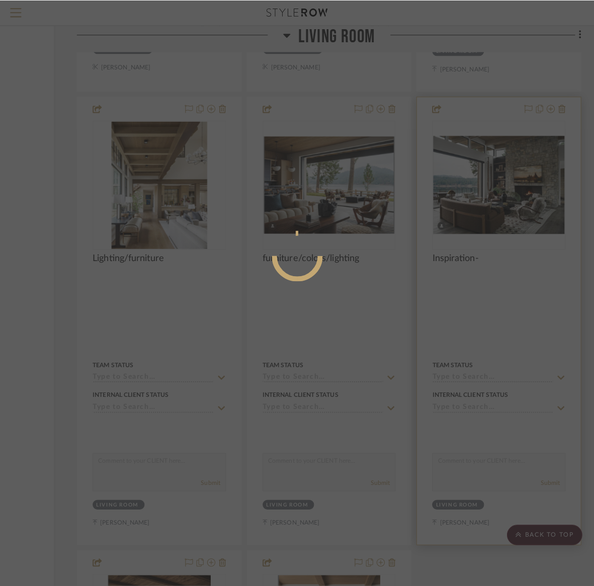
scroll to position [0, 0]
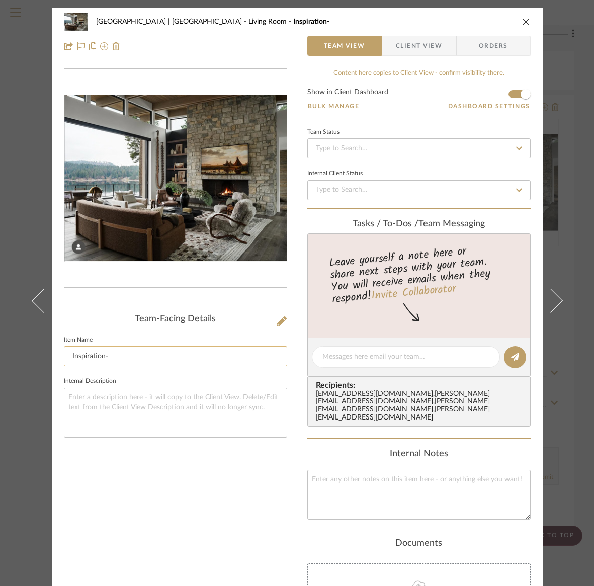
click at [114, 360] on input "Inspiration-" at bounding box center [175, 356] width 223 height 20
type input "Inspiration-colors/furniture/rug/general vibe"
click at [522, 22] on icon "close" at bounding box center [526, 22] width 8 height 8
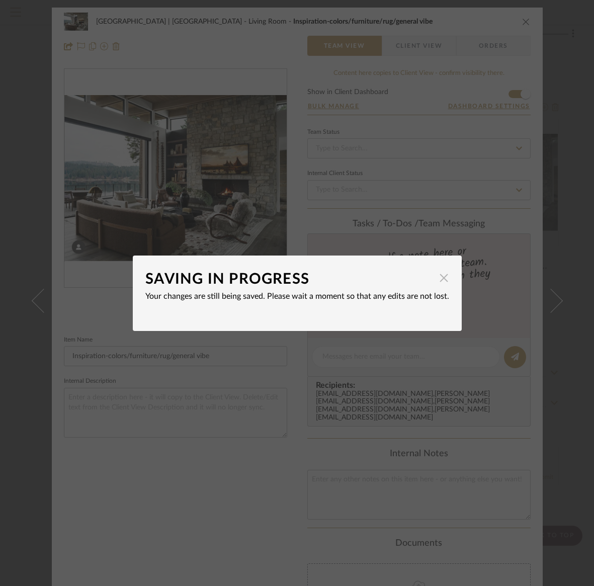
click at [439, 279] on span "button" at bounding box center [444, 278] width 20 height 20
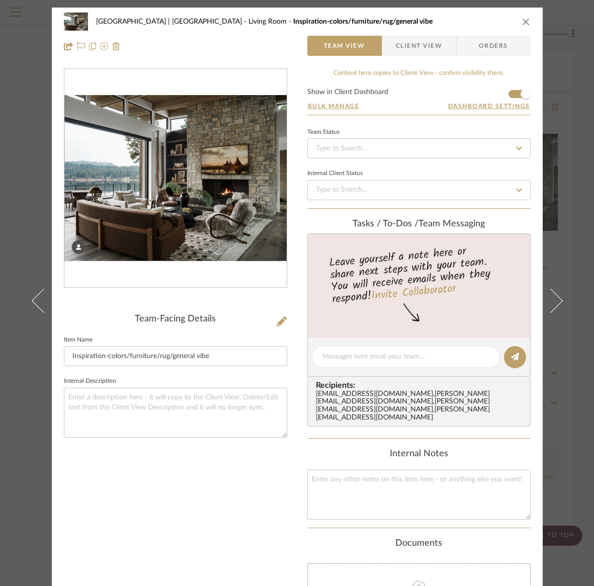
click at [522, 22] on icon "close" at bounding box center [526, 22] width 8 height 8
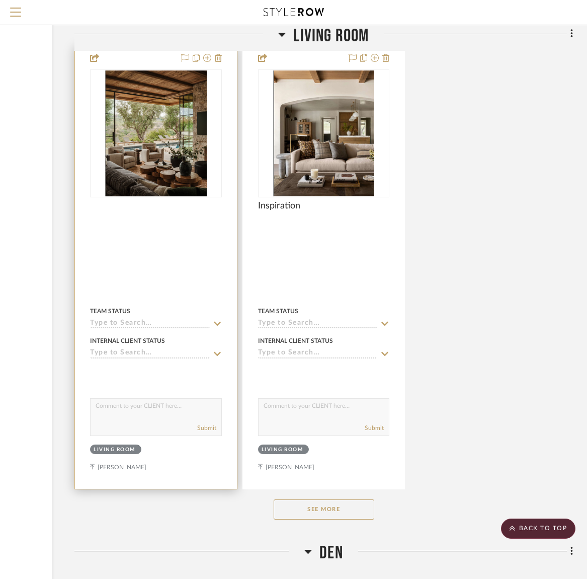
click at [162, 167] on img "0" at bounding box center [155, 133] width 101 height 126
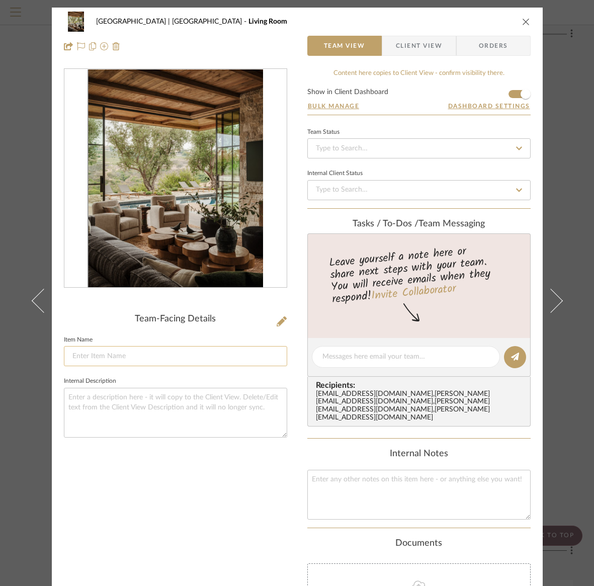
click at [78, 352] on input at bounding box center [175, 356] width 223 height 20
type input "Sofa/swivel club chairs/stone fireplace"
click at [522, 22] on icon "close" at bounding box center [526, 22] width 8 height 8
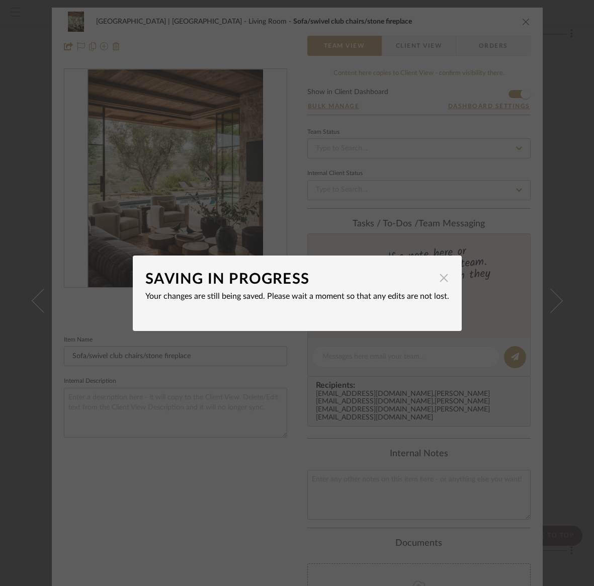
click at [437, 279] on span "button" at bounding box center [444, 278] width 20 height 20
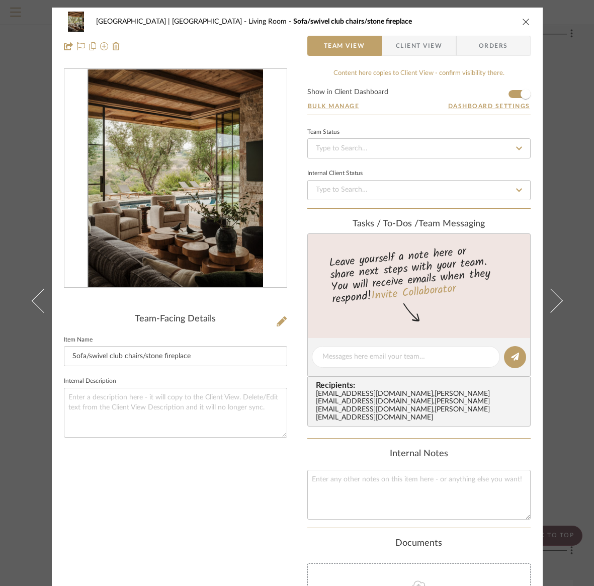
click at [523, 20] on icon "close" at bounding box center [526, 22] width 8 height 8
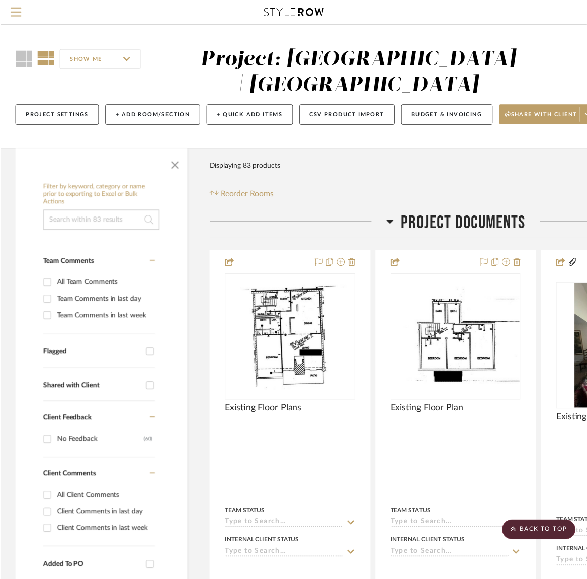
scroll to position [5513, 137]
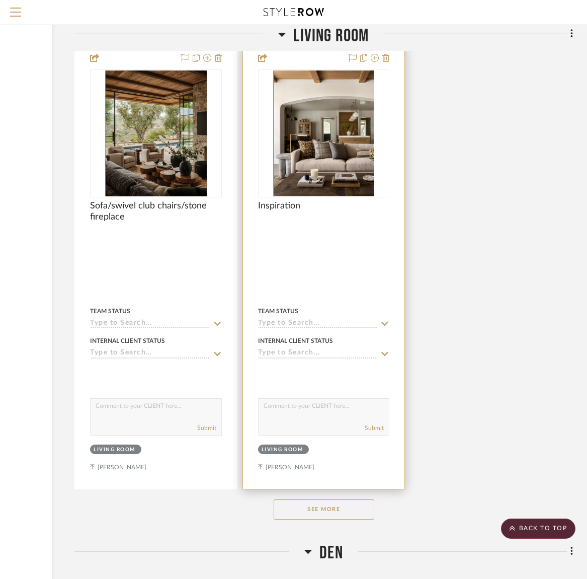
click at [328, 152] on img "0" at bounding box center [323, 133] width 101 height 126
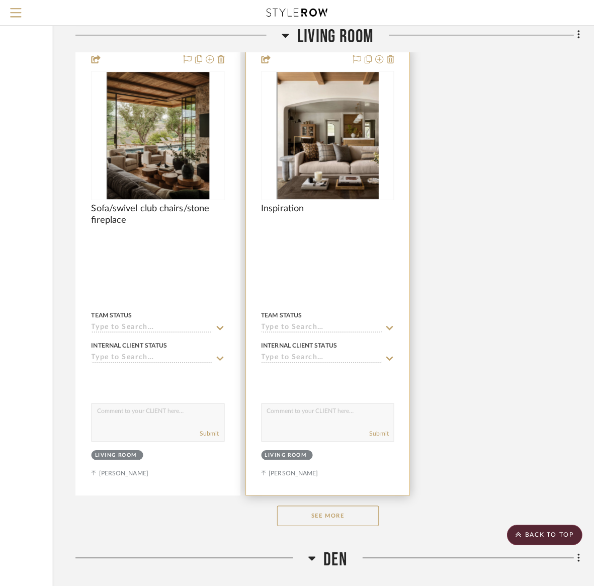
scroll to position [0, 0]
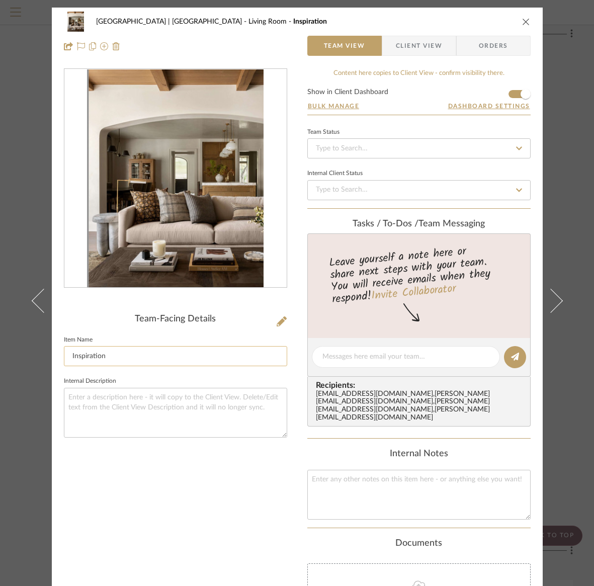
click at [111, 358] on input "Inspiration" at bounding box center [175, 356] width 223 height 20
type input "Inspiration-"
click at [523, 22] on icon "close" at bounding box center [526, 22] width 8 height 8
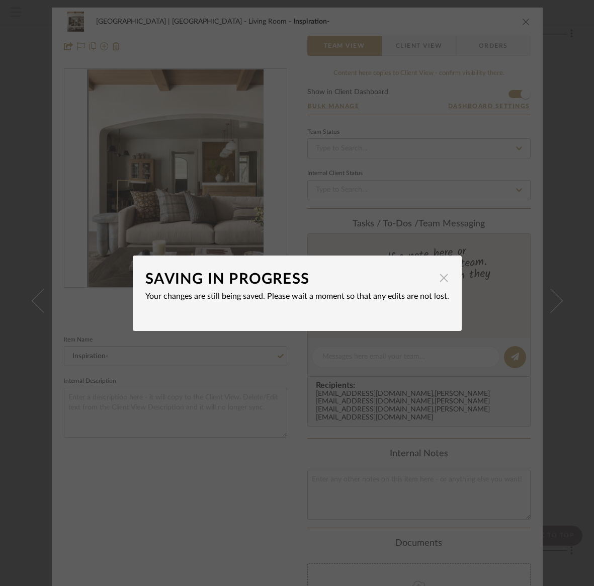
click at [439, 277] on span "button" at bounding box center [444, 278] width 20 height 20
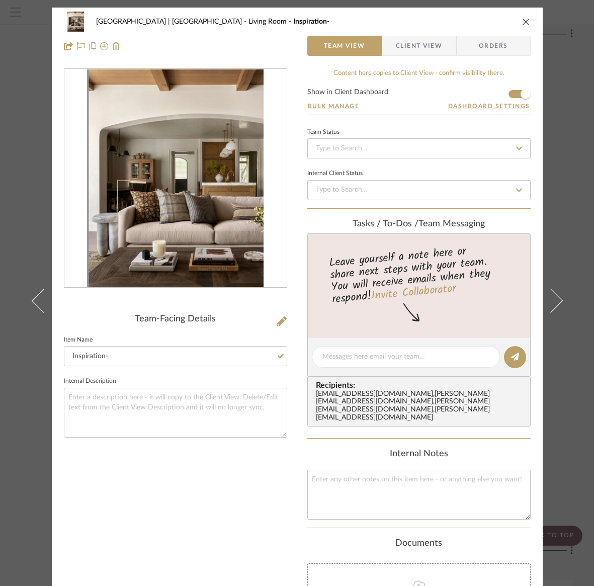
click at [522, 20] on icon "close" at bounding box center [526, 22] width 8 height 8
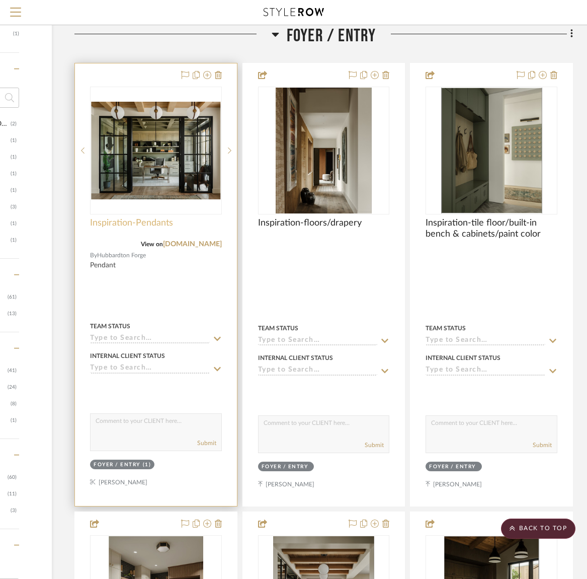
scroll to position [693, 137]
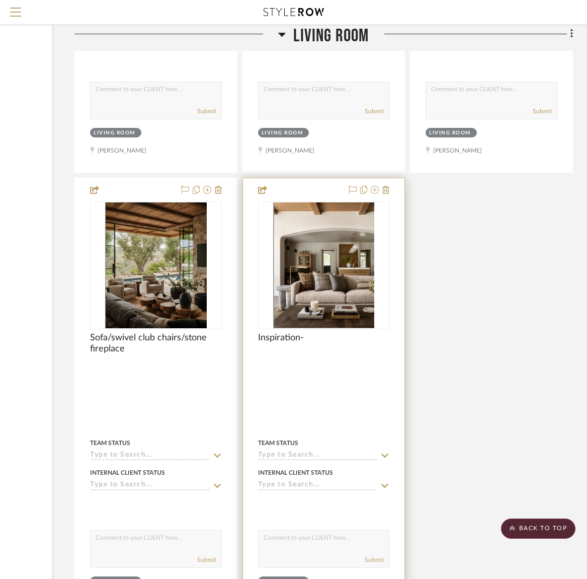
click at [320, 287] on img "0" at bounding box center [323, 265] width 101 height 126
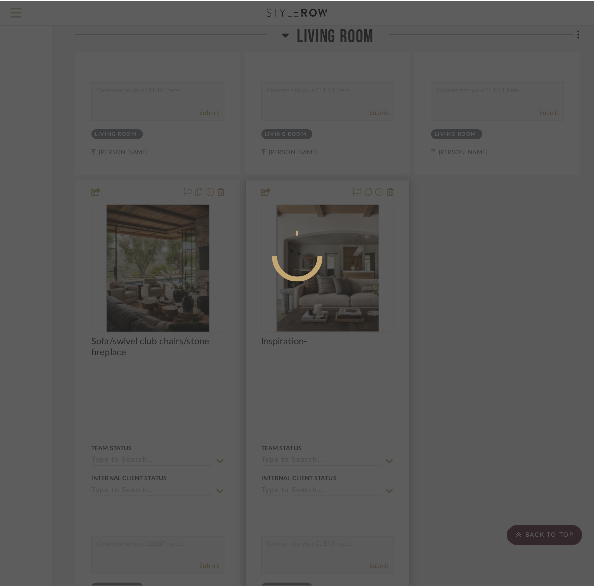
scroll to position [0, 0]
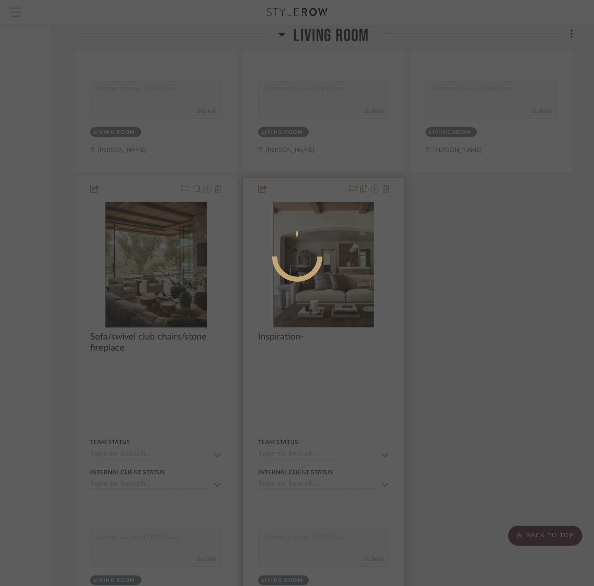
click at [320, 287] on mat-dialog-content at bounding box center [297, 296] width 151 height 433
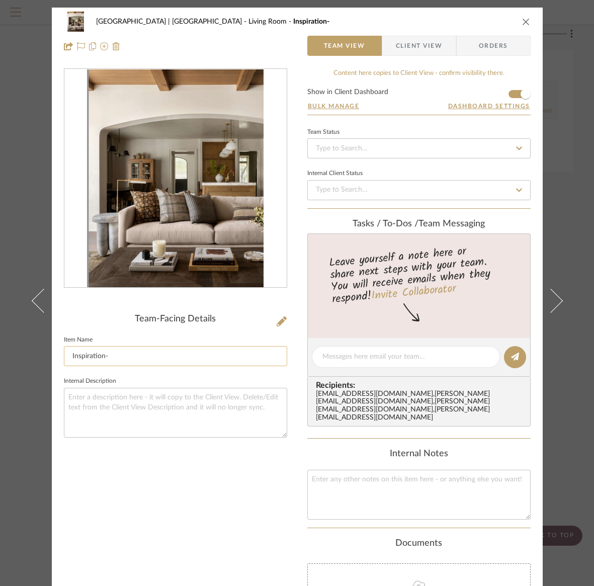
click at [116, 356] on input "Inspiration-" at bounding box center [175, 356] width 223 height 20
type input "Inspiration-colors/sofa/pillows/coffee table"
click at [522, 22] on icon "close" at bounding box center [526, 22] width 8 height 8
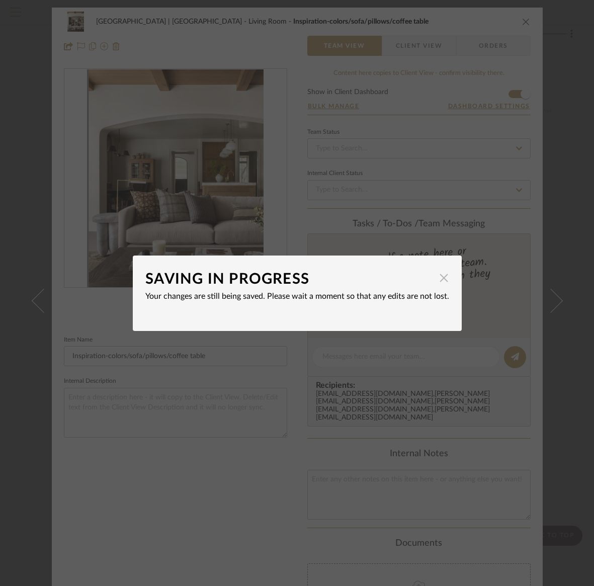
click at [439, 279] on span "button" at bounding box center [444, 278] width 20 height 20
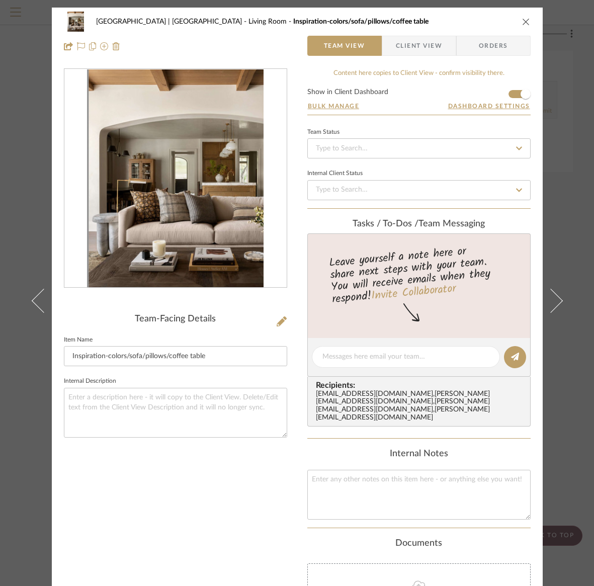
click at [523, 22] on icon "close" at bounding box center [526, 22] width 8 height 8
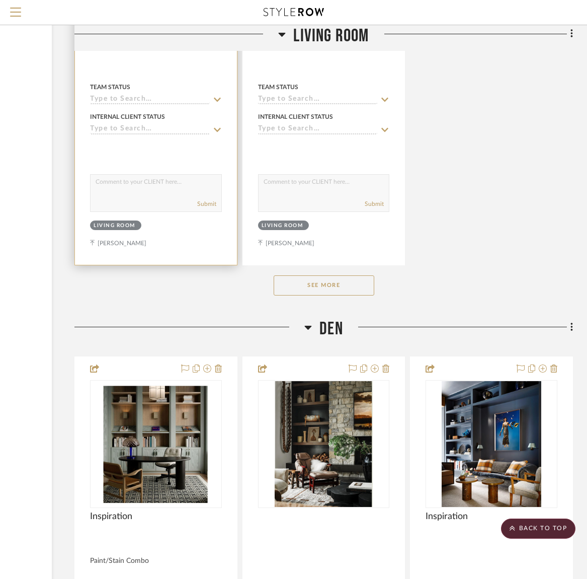
scroll to position [5738, 137]
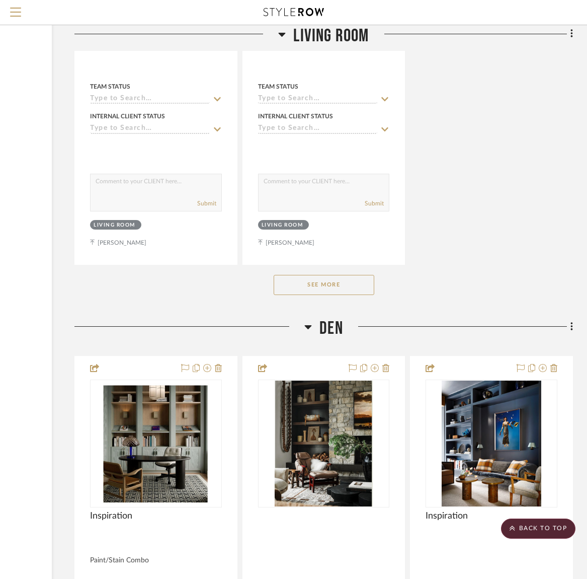
click at [342, 275] on button "See More" at bounding box center [324, 285] width 101 height 20
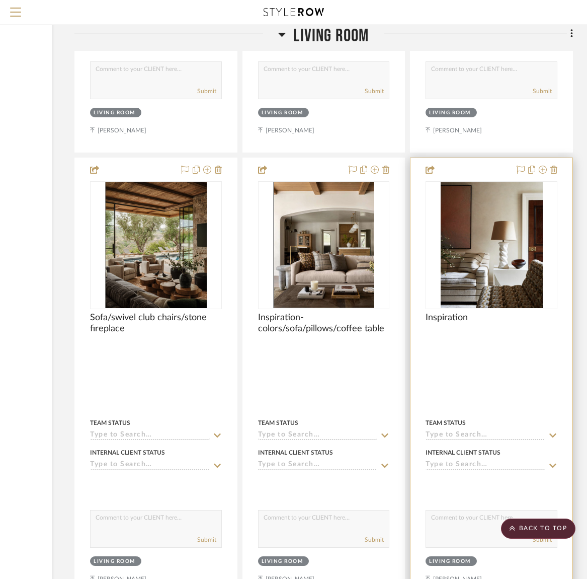
click at [497, 252] on div at bounding box center [492, 245] width 132 height 128
click at [497, 252] on img "0" at bounding box center [492, 245] width 102 height 126
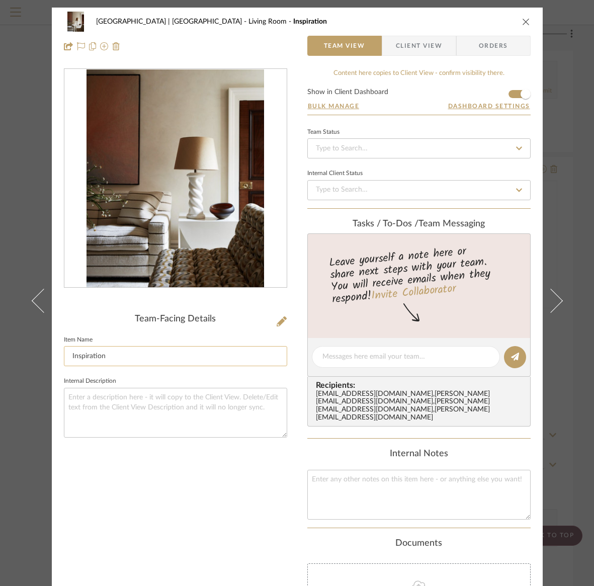
click at [106, 356] on input "Inspiration" at bounding box center [175, 356] width 223 height 20
type input "Inspiration-striped sofa"
click at [523, 22] on icon "close" at bounding box center [526, 22] width 8 height 8
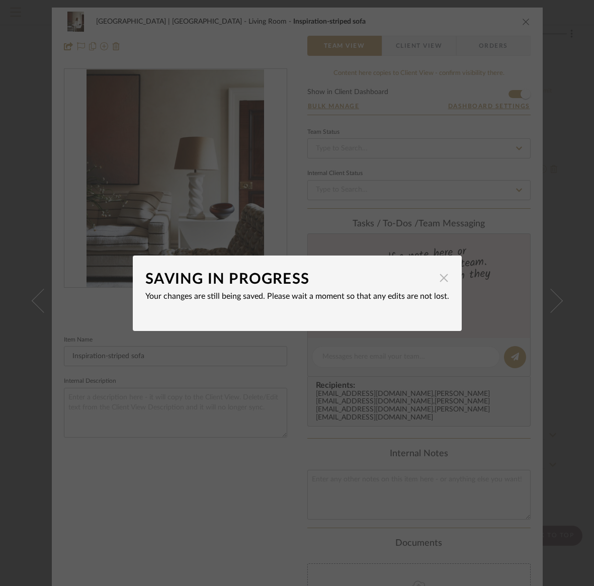
click at [440, 279] on span "button" at bounding box center [444, 278] width 20 height 20
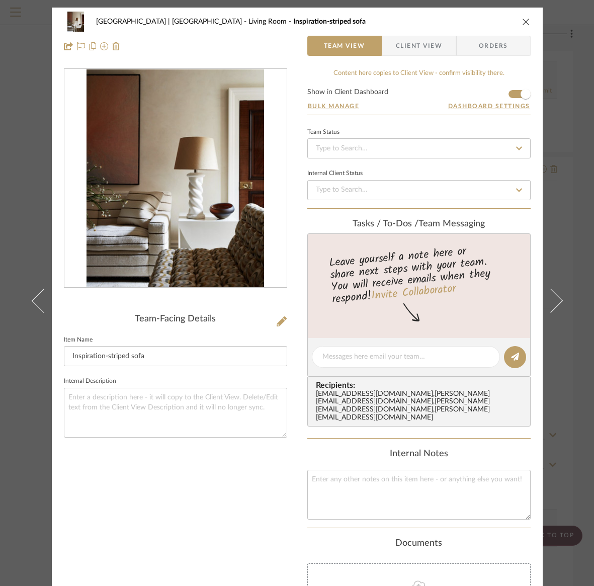
click at [522, 21] on icon "close" at bounding box center [526, 22] width 8 height 8
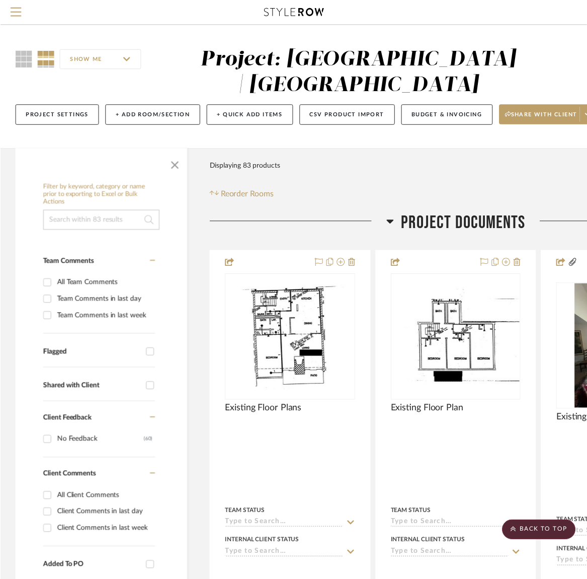
scroll to position [5402, 137]
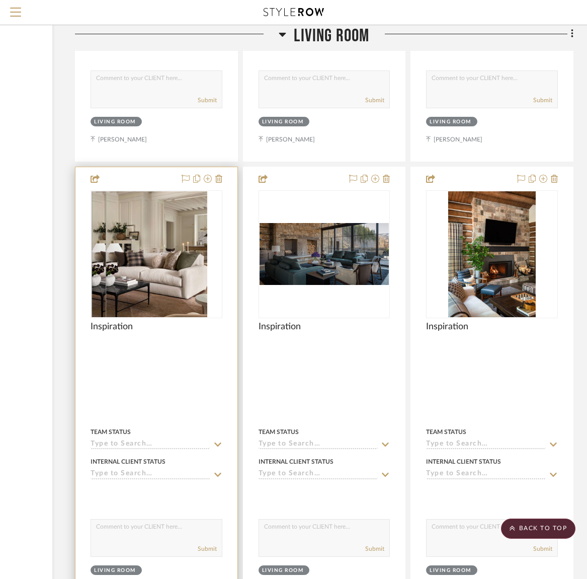
click at [155, 251] on div at bounding box center [157, 254] width 132 height 128
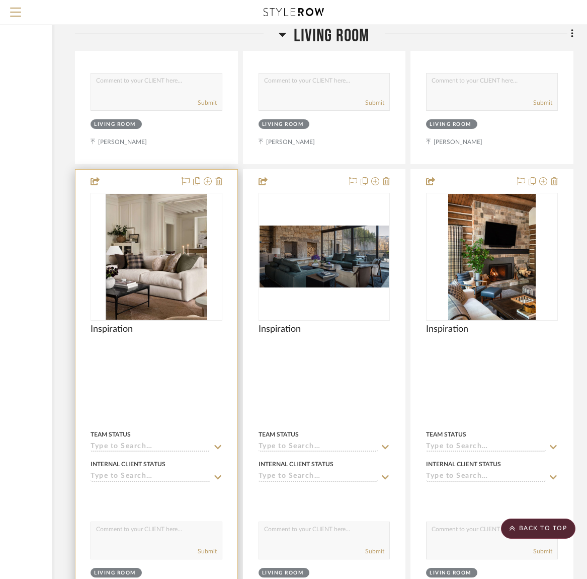
click at [155, 251] on img "0" at bounding box center [156, 257] width 101 height 126
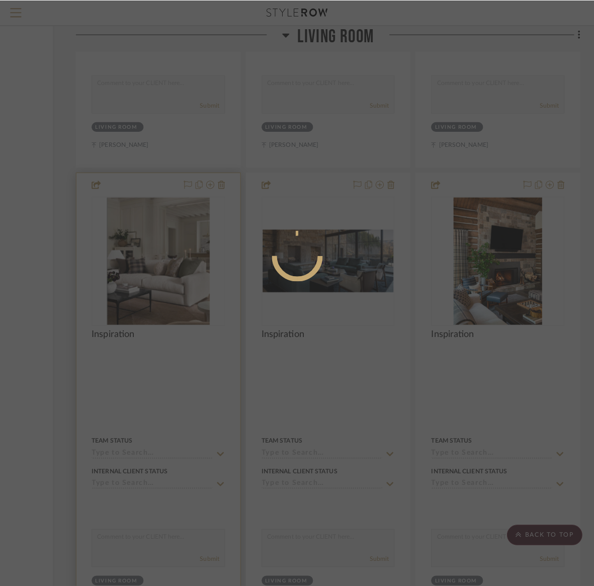
scroll to position [0, 0]
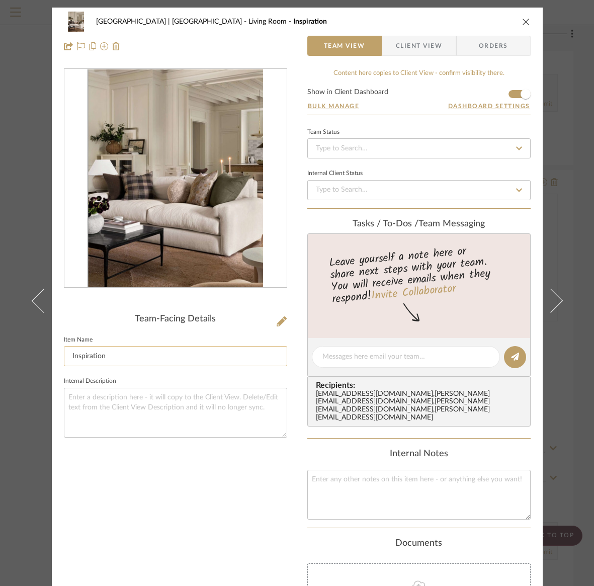
click at [117, 354] on input "Inspiration" at bounding box center [175, 356] width 223 height 20
type input "Inspiration-colors/sofa/pillows/coffee table"
click at [522, 20] on icon "close" at bounding box center [526, 22] width 8 height 8
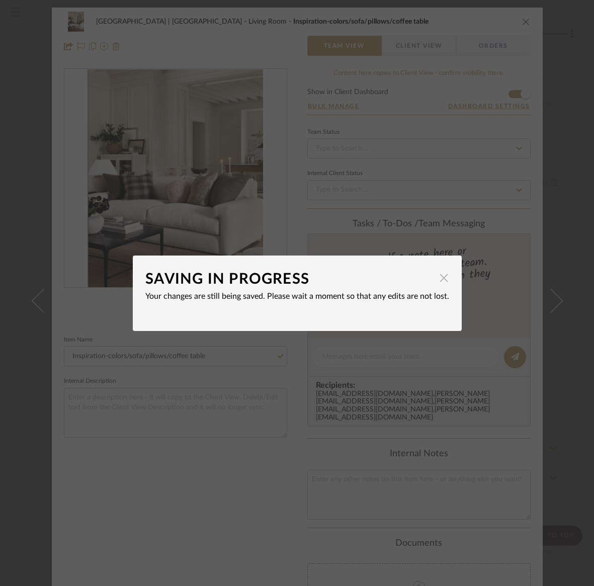
click at [441, 281] on span "button" at bounding box center [444, 278] width 20 height 20
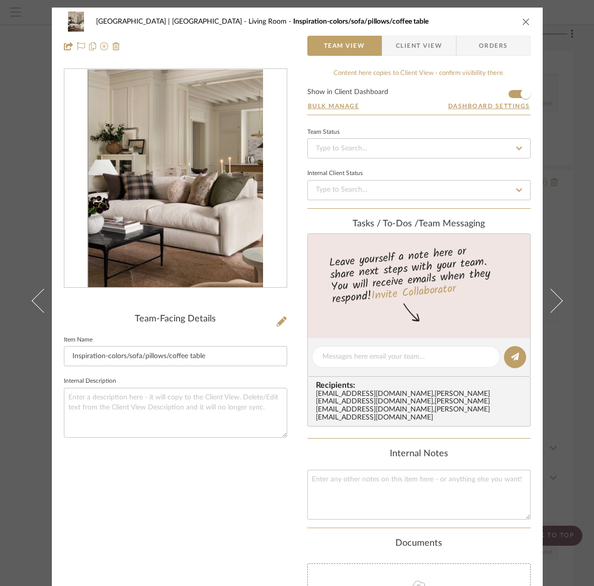
click at [525, 20] on icon "close" at bounding box center [526, 22] width 8 height 8
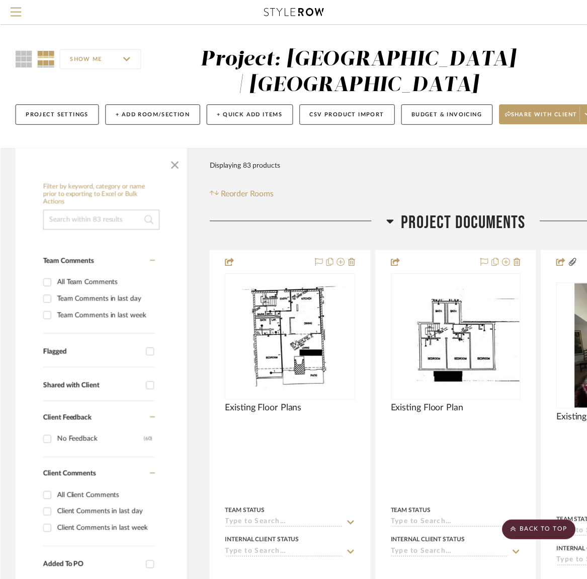
scroll to position [5837, 137]
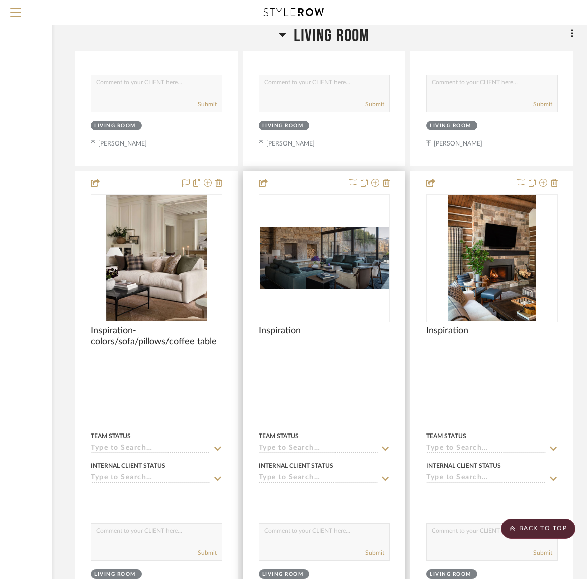
click at [326, 253] on img "0" at bounding box center [325, 258] width 130 height 62
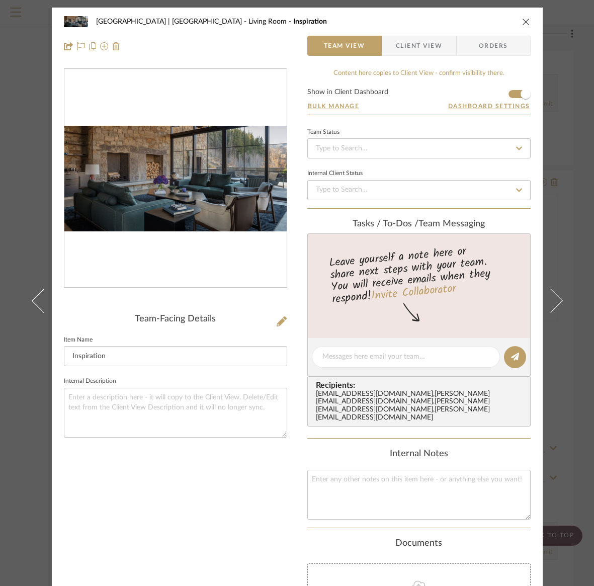
click at [128, 247] on div at bounding box center [175, 178] width 222 height 219
click at [107, 353] on input "Inspiration" at bounding box center [175, 356] width 223 height 20
type input "Inspiration-stone fireplace"
click at [522, 21] on icon "close" at bounding box center [526, 22] width 8 height 8
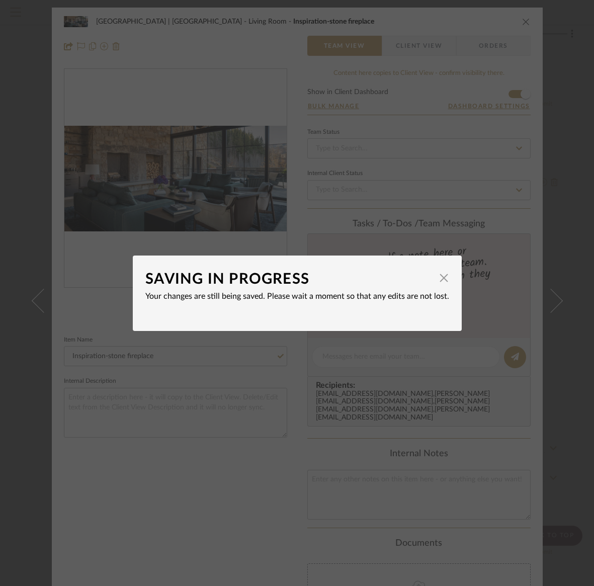
click at [441, 280] on span "button" at bounding box center [444, 278] width 20 height 20
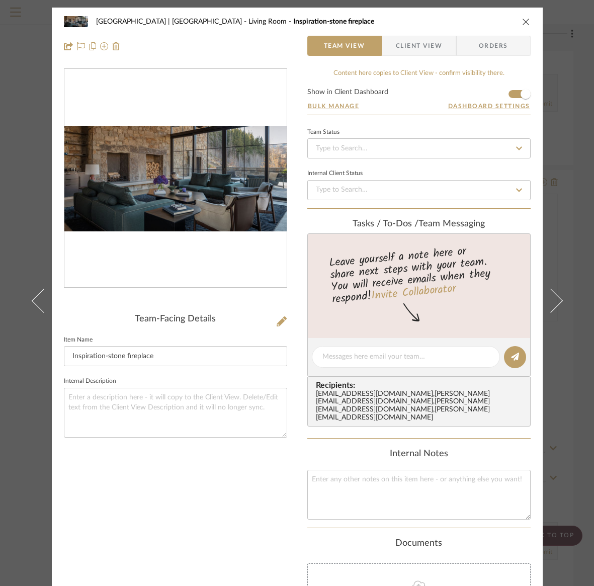
click at [523, 22] on icon "close" at bounding box center [526, 22] width 8 height 8
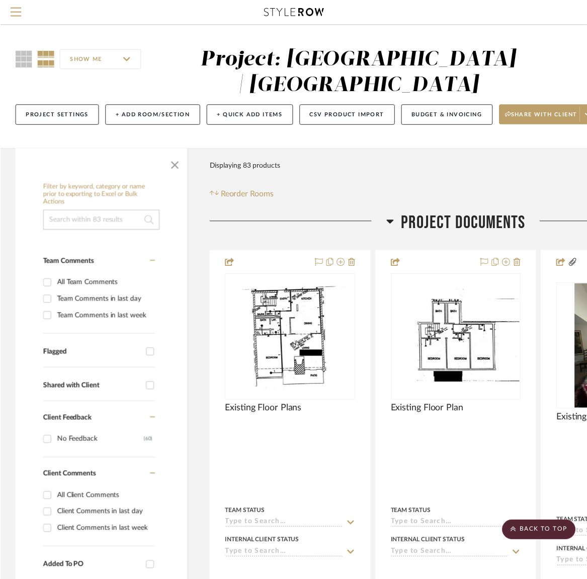
scroll to position [5837, 137]
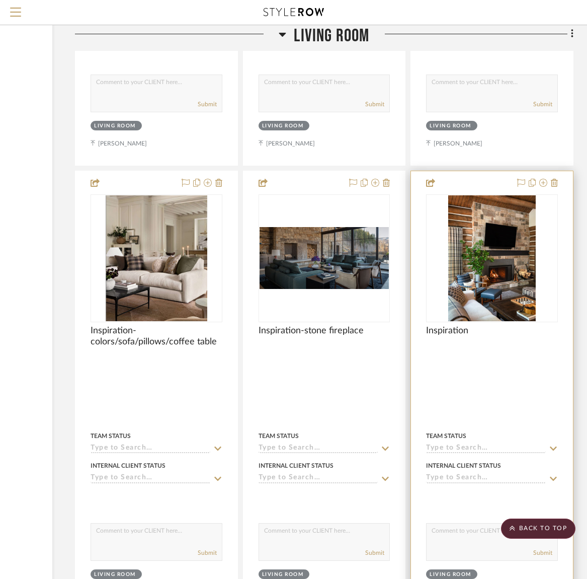
click at [474, 273] on img "0" at bounding box center [492, 258] width 88 height 126
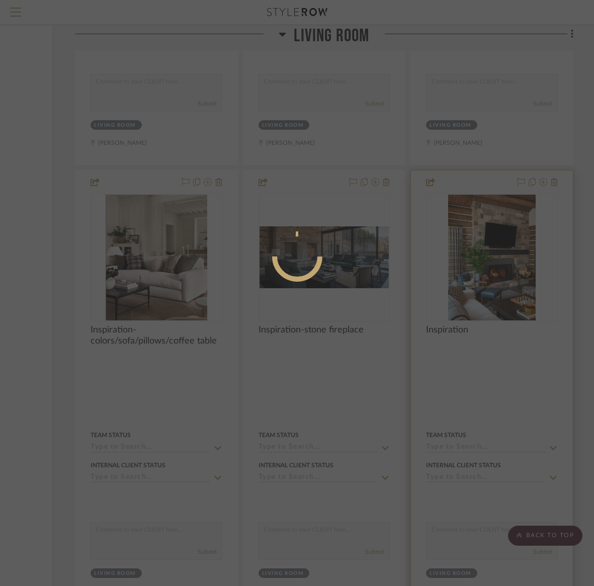
click at [474, 273] on div at bounding box center [297, 293] width 594 height 586
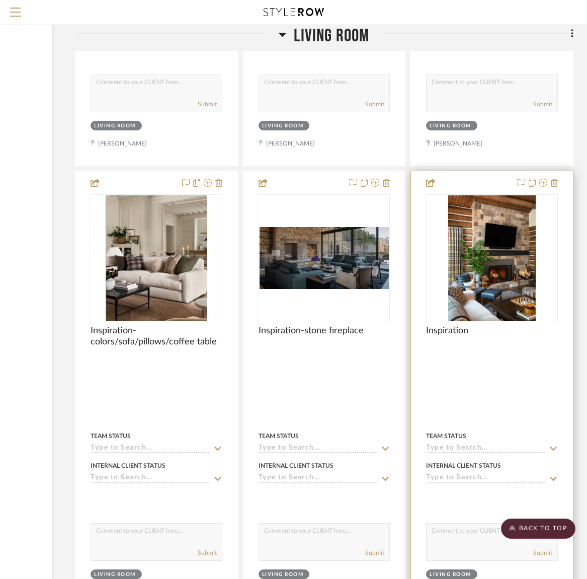
click at [475, 273] on img "0" at bounding box center [492, 258] width 88 height 126
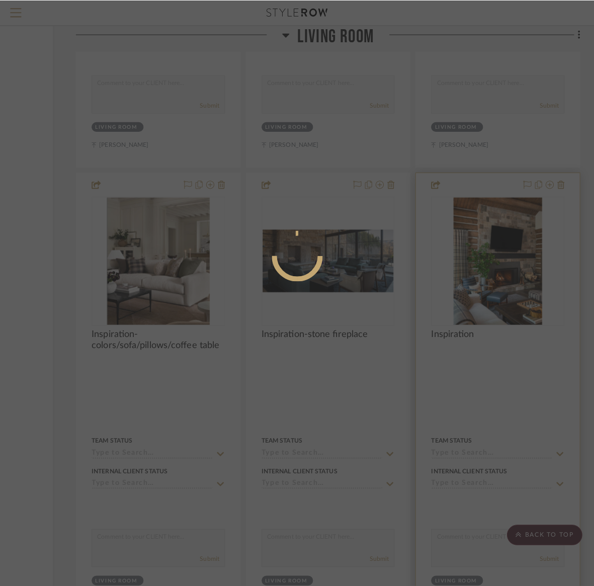
scroll to position [0, 0]
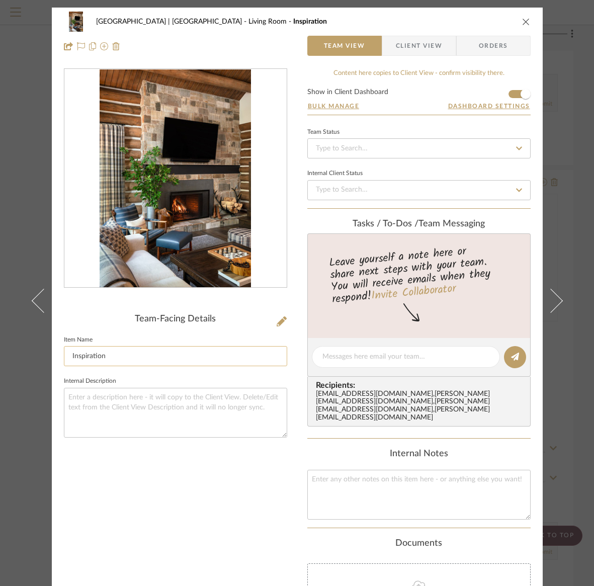
click at [116, 358] on input "Inspiration" at bounding box center [175, 356] width 223 height 20
type input "Inspiration-stone fireplace/colors/furniture"
click at [108, 400] on textarea at bounding box center [175, 413] width 223 height 50
type textarea "this was a great coffee table we had made...."
click at [213, 355] on input "Inspiration-stone fireplace/colors/furniture" at bounding box center [175, 356] width 223 height 20
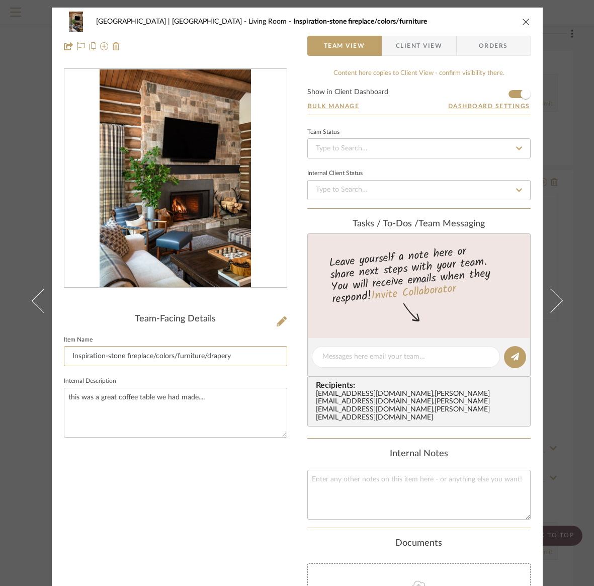
type input "Inspiration-stone fireplace/colors/furniture/drapery"
click at [522, 22] on icon "close" at bounding box center [526, 22] width 8 height 8
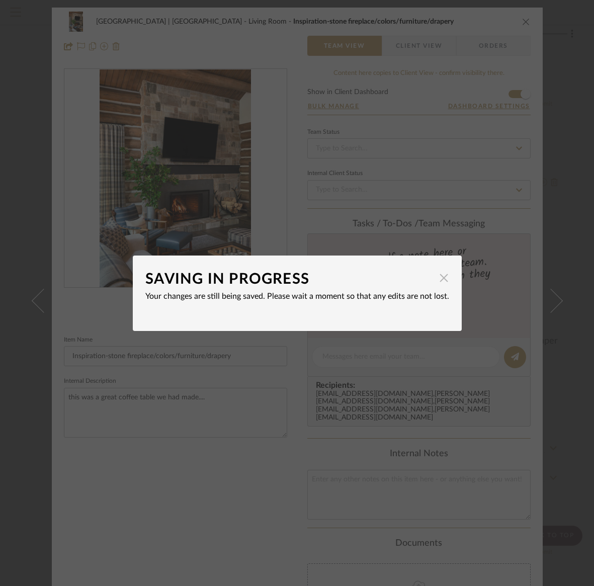
click at [440, 280] on span "button" at bounding box center [444, 278] width 20 height 20
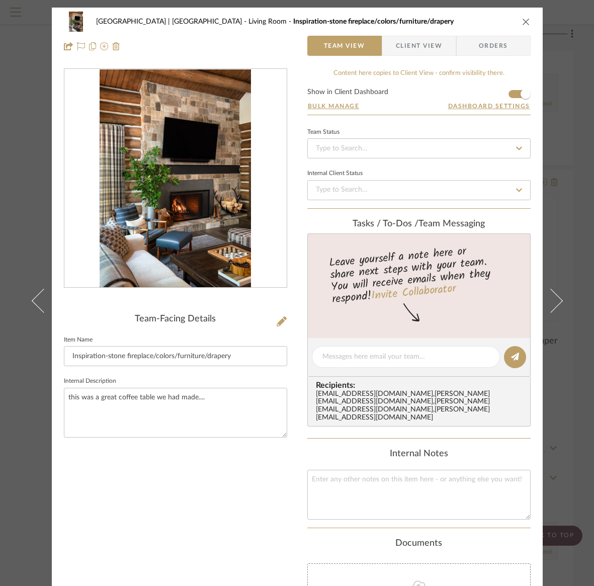
click at [522, 20] on icon "close" at bounding box center [526, 22] width 8 height 8
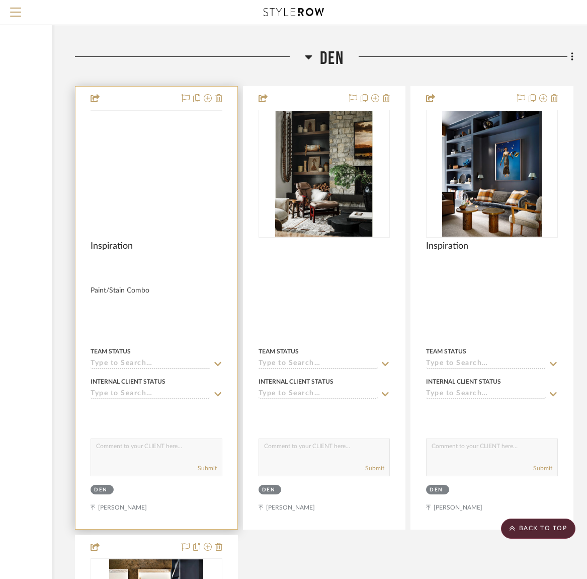
scroll to position [6904, 137]
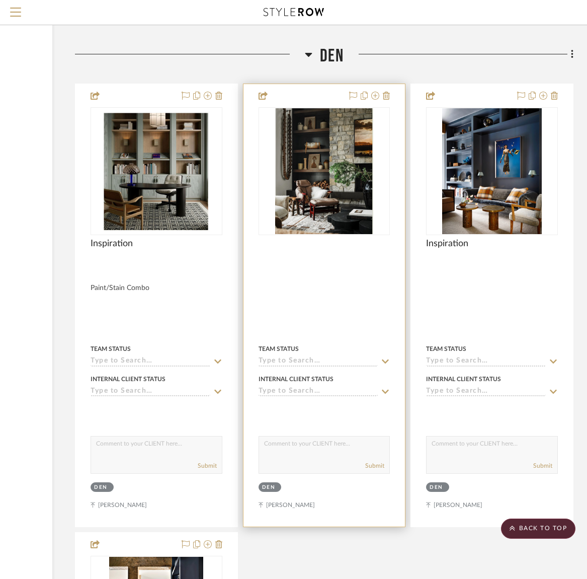
click at [329, 195] on img "0" at bounding box center [324, 171] width 99 height 126
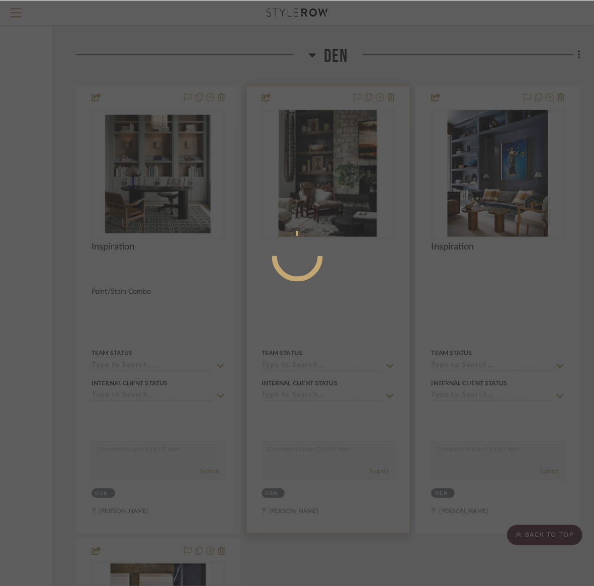
scroll to position [0, 0]
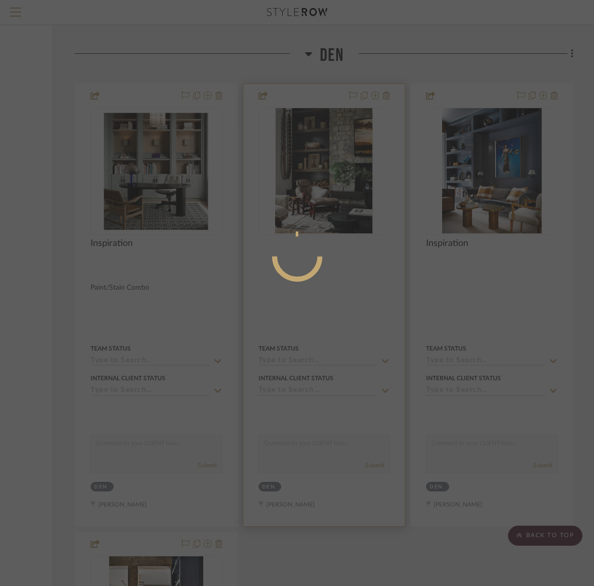
click at [329, 195] on mat-dialog-content at bounding box center [297, 296] width 151 height 433
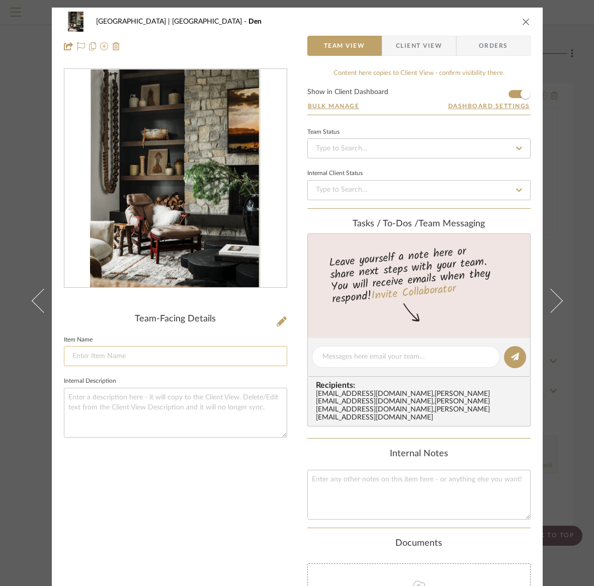
click at [76, 358] on input at bounding box center [175, 356] width 223 height 20
type input "Inspiration-chair/rug"
click at [522, 20] on icon "close" at bounding box center [526, 22] width 8 height 8
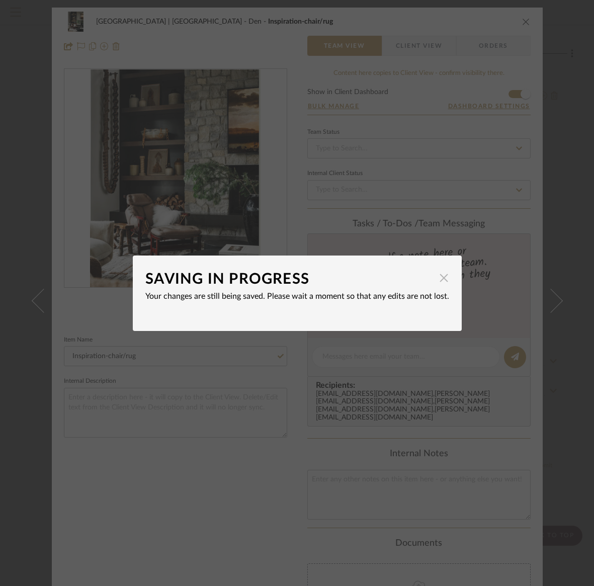
click at [439, 280] on span "button" at bounding box center [444, 278] width 20 height 20
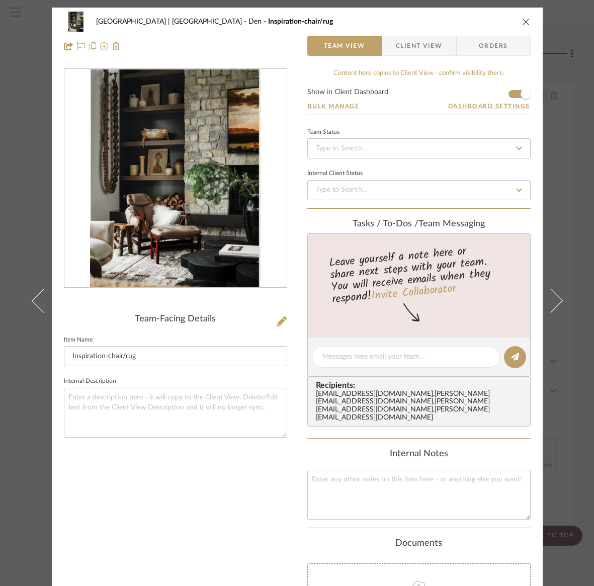
click at [523, 22] on icon "close" at bounding box center [526, 22] width 8 height 8
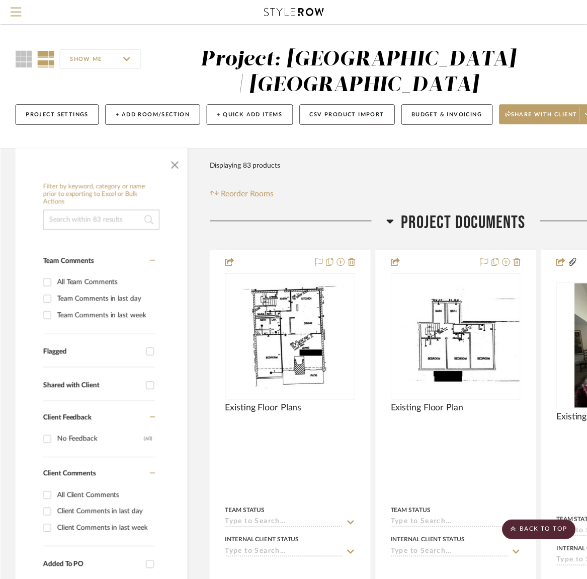
scroll to position [6904, 137]
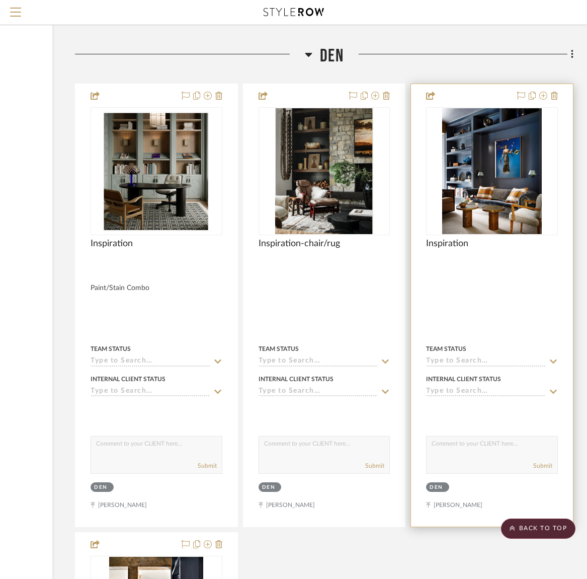
click at [0, 0] on img at bounding box center [0, 0] width 0 height 0
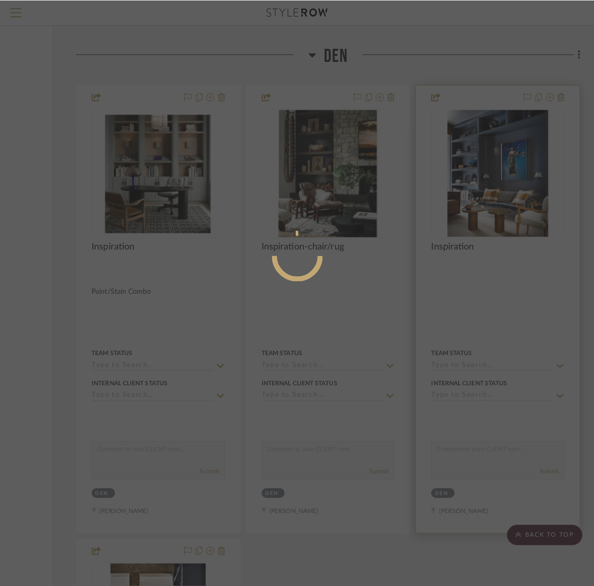
scroll to position [0, 0]
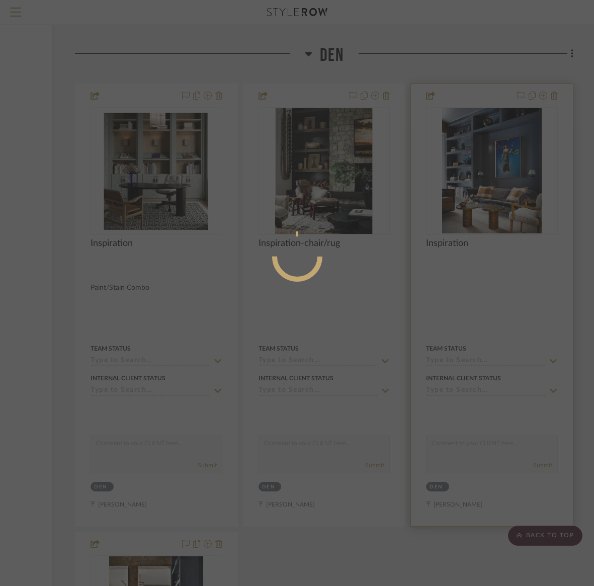
click at [481, 185] on div at bounding box center [297, 293] width 594 height 586
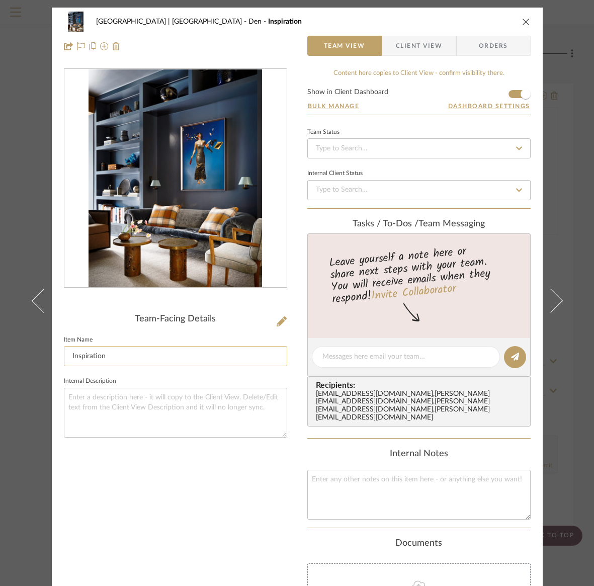
click at [116, 355] on input "Inspiration" at bounding box center [175, 356] width 223 height 20
type input "Inspiration-colors/cabinetry color"
click at [522, 21] on icon "close" at bounding box center [526, 22] width 8 height 8
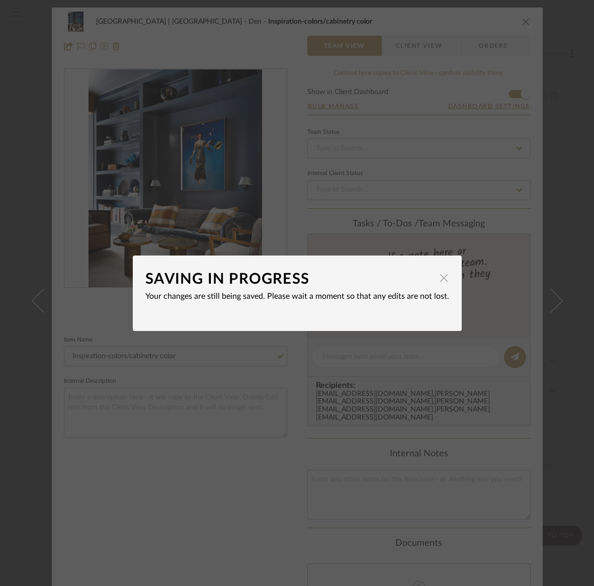
click at [439, 279] on span "button" at bounding box center [444, 278] width 20 height 20
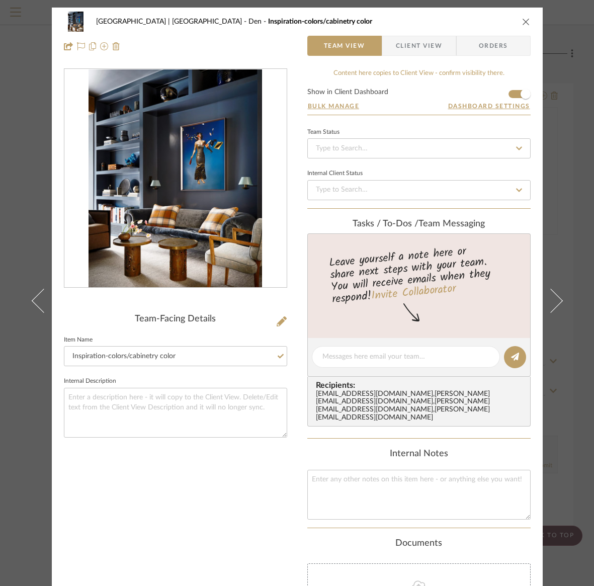
click at [524, 21] on icon "close" at bounding box center [526, 22] width 8 height 8
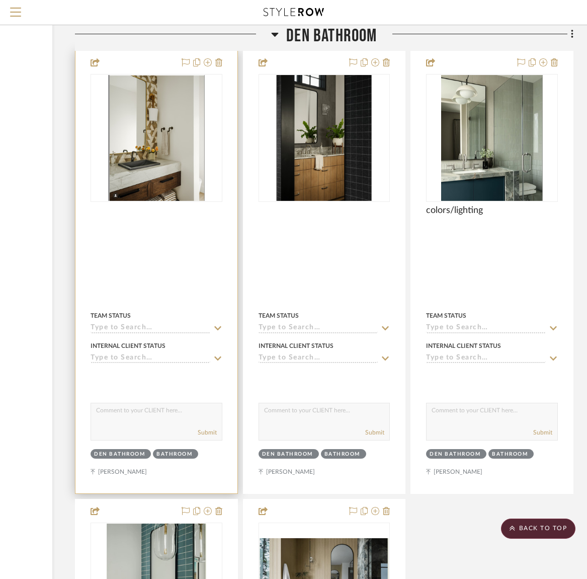
scroll to position [7882, 137]
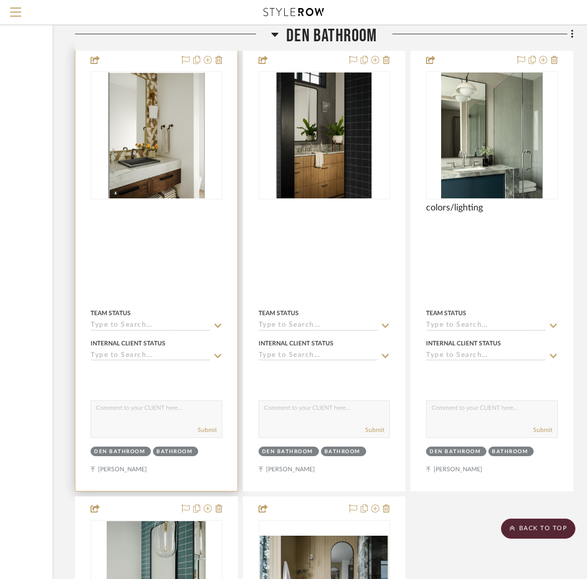
click at [150, 141] on img "0" at bounding box center [156, 135] width 96 height 126
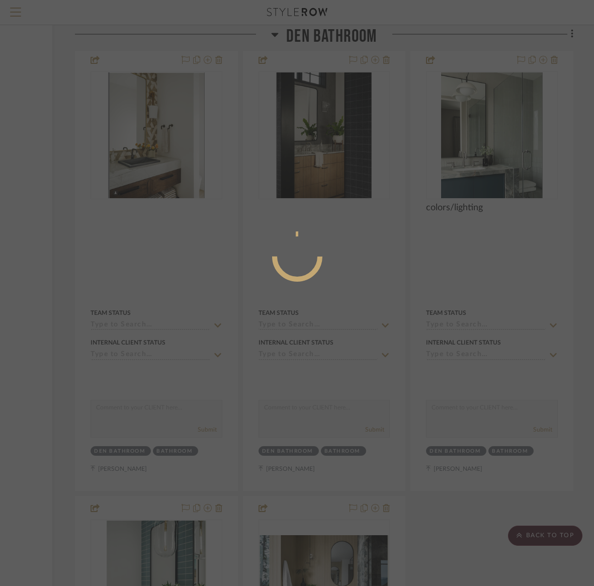
click at [150, 141] on div at bounding box center [297, 293] width 594 height 586
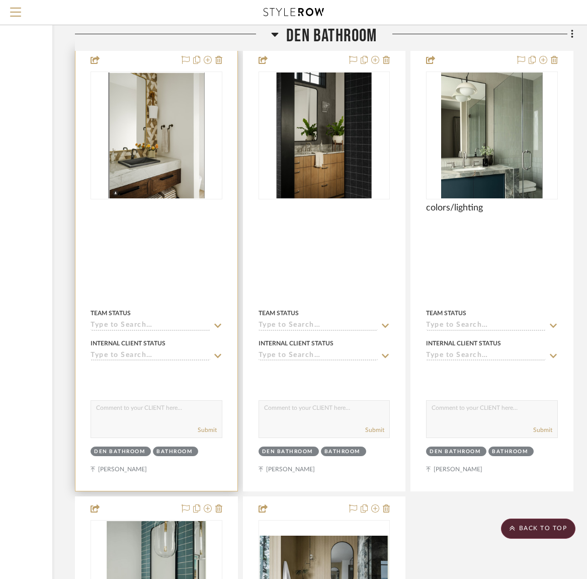
click at [150, 141] on img "0" at bounding box center [156, 135] width 96 height 126
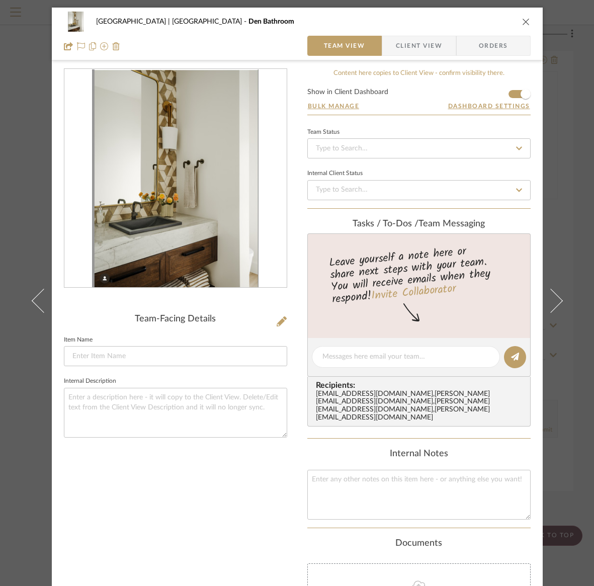
scroll to position [138, 0]
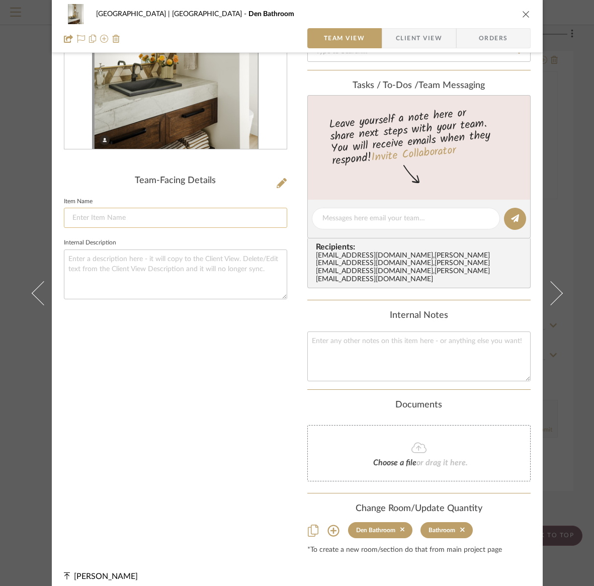
click at [101, 215] on input at bounding box center [175, 218] width 223 height 20
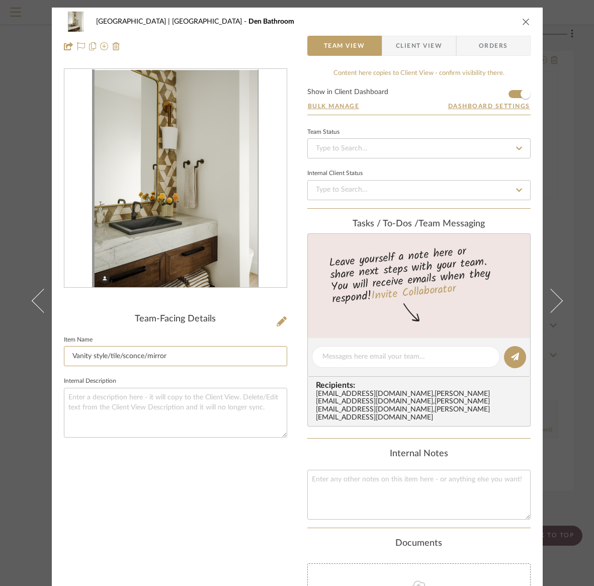
type input "Vanity style/tile/sconce/mirror"
click at [522, 22] on icon "close" at bounding box center [526, 22] width 8 height 8
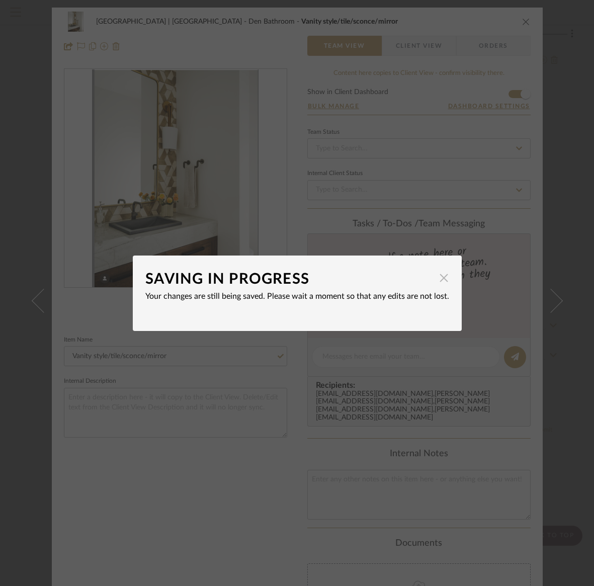
click at [441, 279] on span "button" at bounding box center [444, 278] width 20 height 20
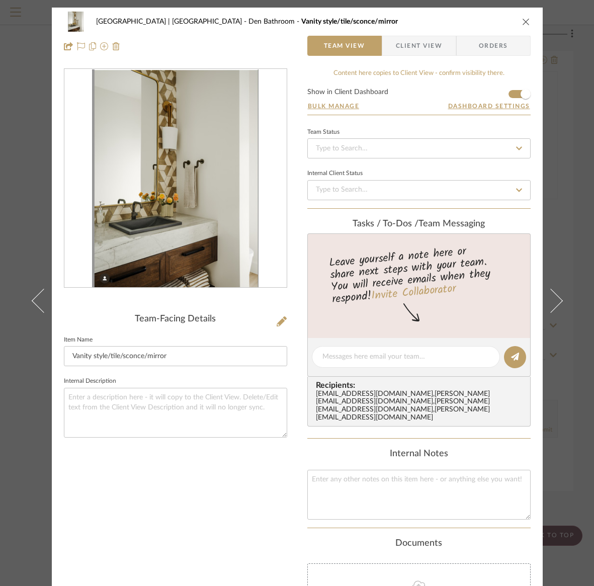
click at [523, 19] on icon "close" at bounding box center [526, 22] width 8 height 8
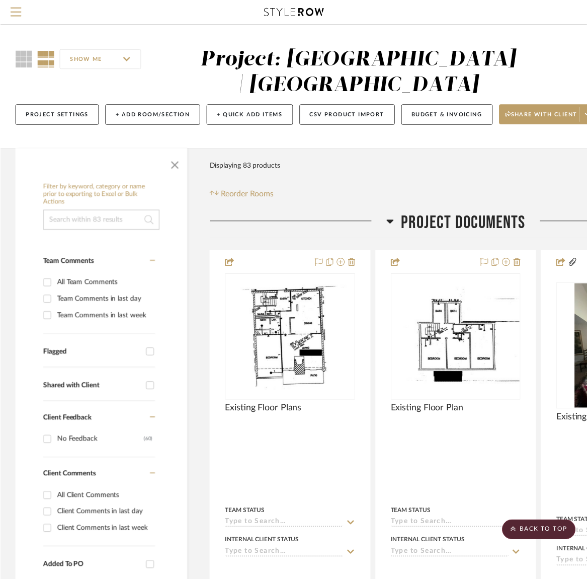
scroll to position [7882, 137]
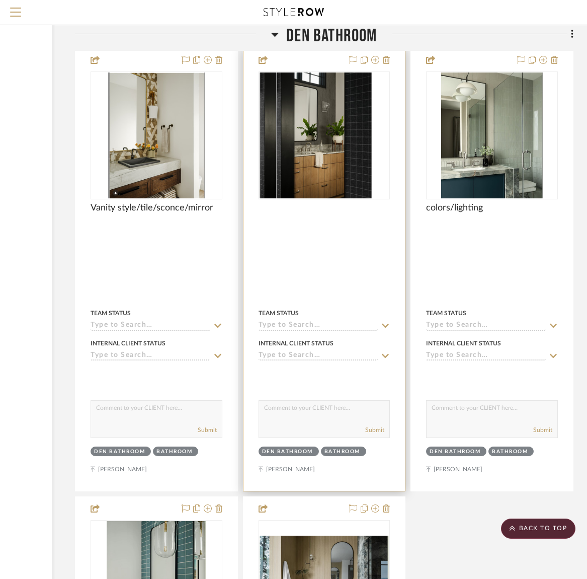
click at [323, 123] on div at bounding box center [325, 135] width 132 height 128
click at [323, 123] on img "0" at bounding box center [324, 135] width 96 height 126
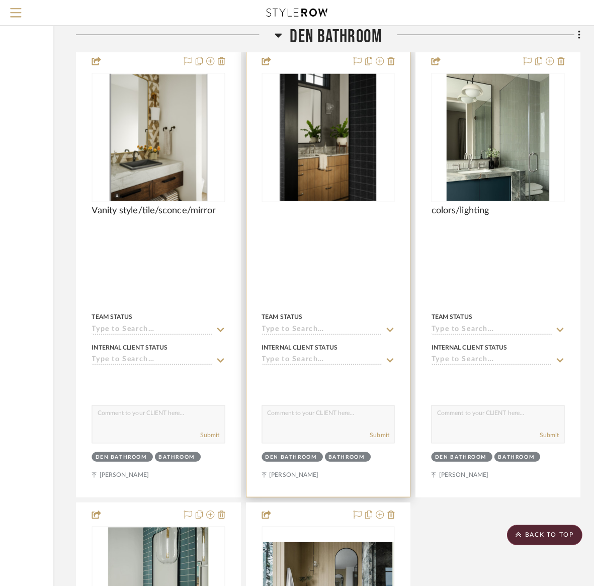
scroll to position [0, 0]
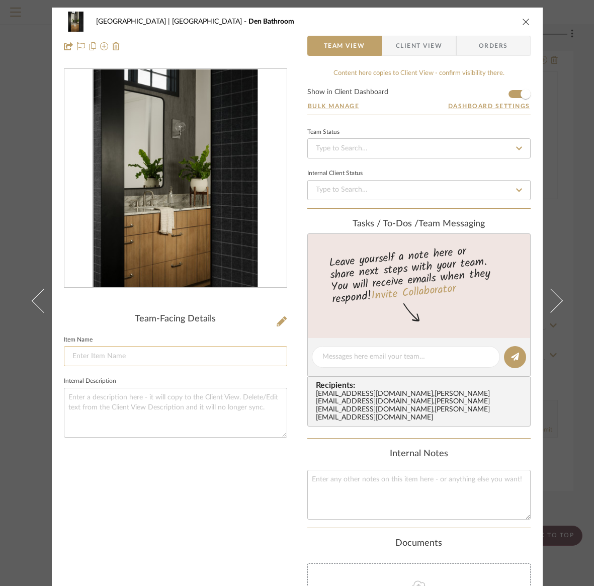
click at [109, 357] on input at bounding box center [175, 356] width 223 height 20
type input "Vanity style/countertop/tile/sconce/mirror"
click at [522, 22] on icon "close" at bounding box center [526, 22] width 8 height 8
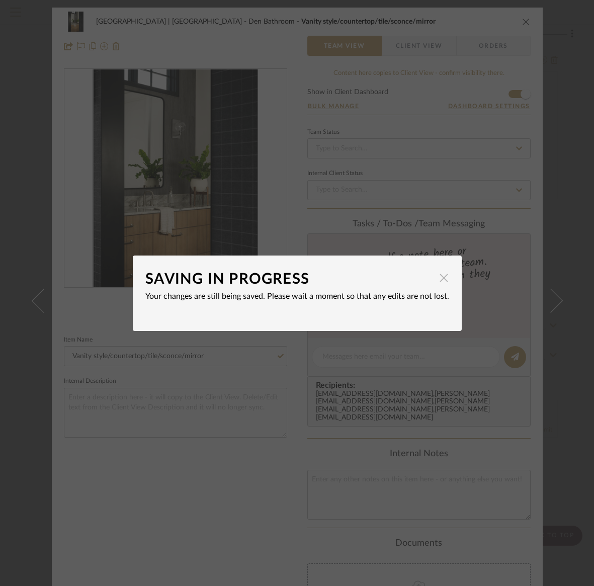
click at [440, 280] on span "button" at bounding box center [444, 278] width 20 height 20
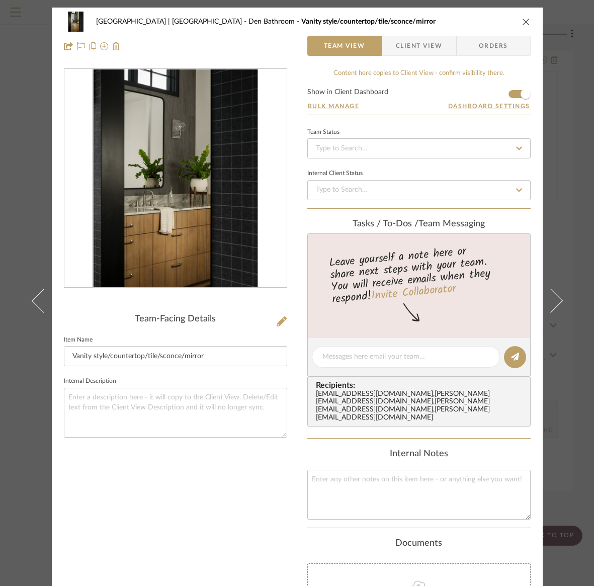
click at [523, 18] on icon "close" at bounding box center [526, 22] width 8 height 8
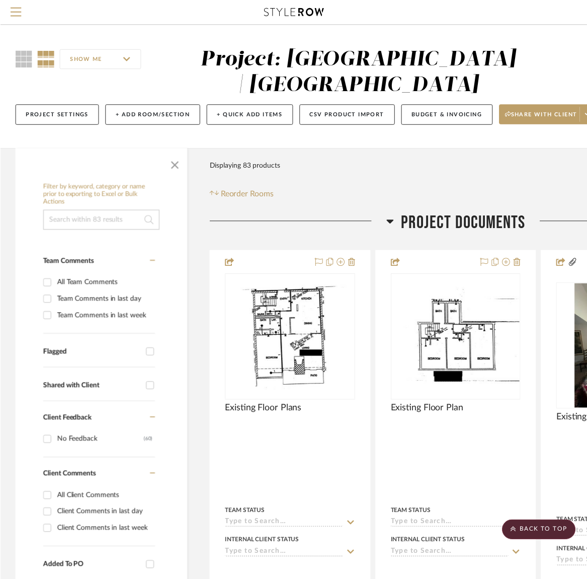
scroll to position [7882, 137]
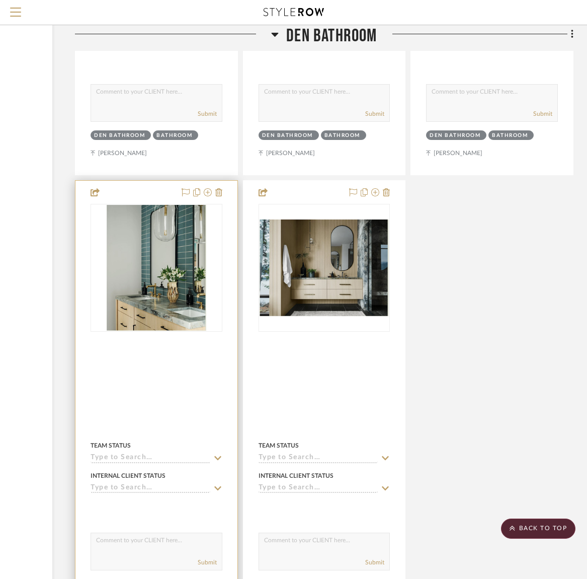
click at [169, 290] on img "0" at bounding box center [157, 268] width 100 height 126
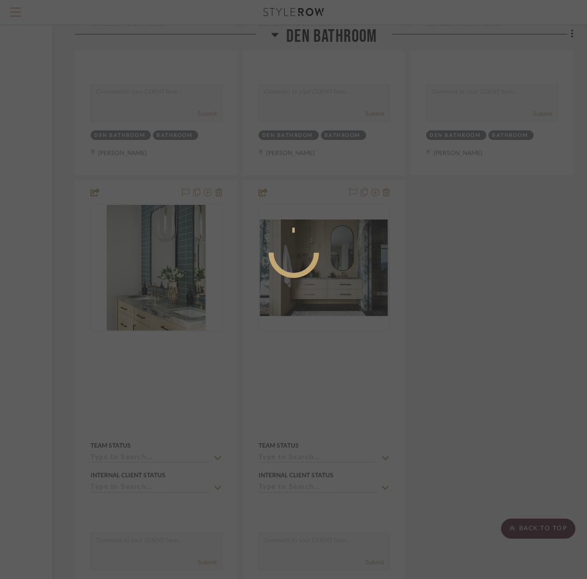
click at [169, 290] on div at bounding box center [293, 289] width 587 height 579
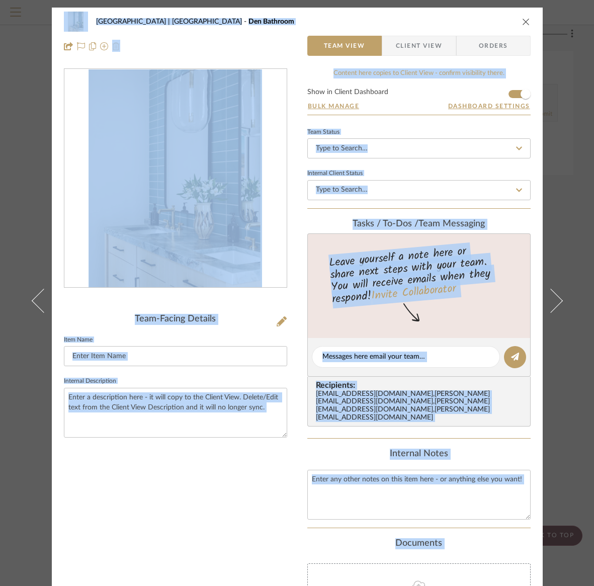
click at [168, 290] on div at bounding box center [175, 185] width 223 height 235
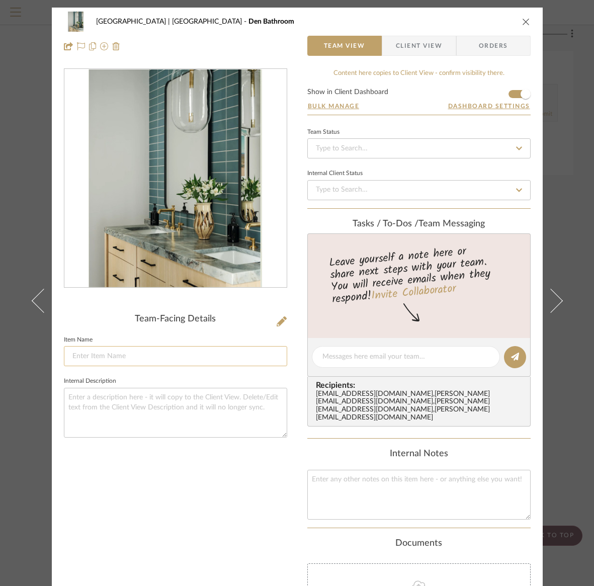
click at [111, 353] on input at bounding box center [175, 356] width 223 height 20
type input "Vanity/countertop/tile color/lighting/mirrors"
click at [522, 21] on icon "close" at bounding box center [526, 22] width 8 height 8
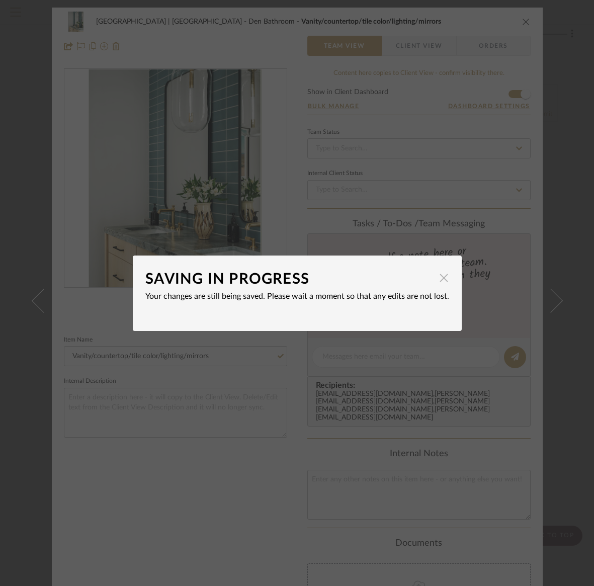
click at [440, 278] on span "button" at bounding box center [444, 278] width 20 height 20
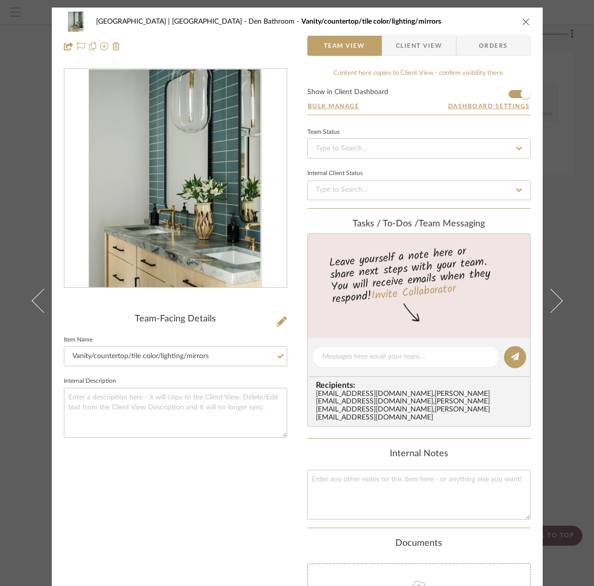
click at [522, 21] on icon "close" at bounding box center [526, 22] width 8 height 8
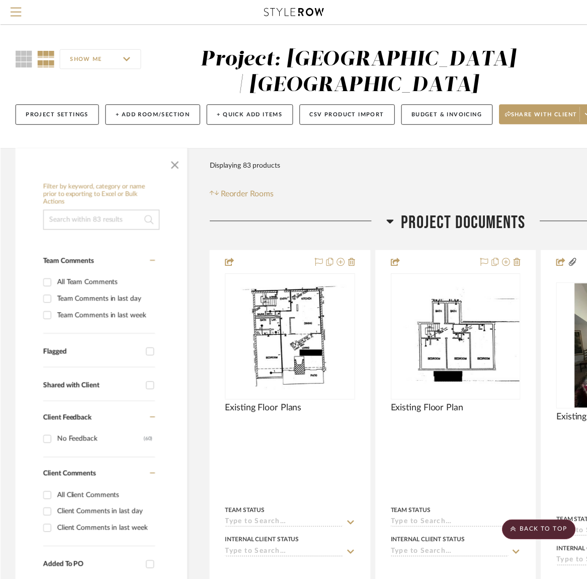
scroll to position [8198, 137]
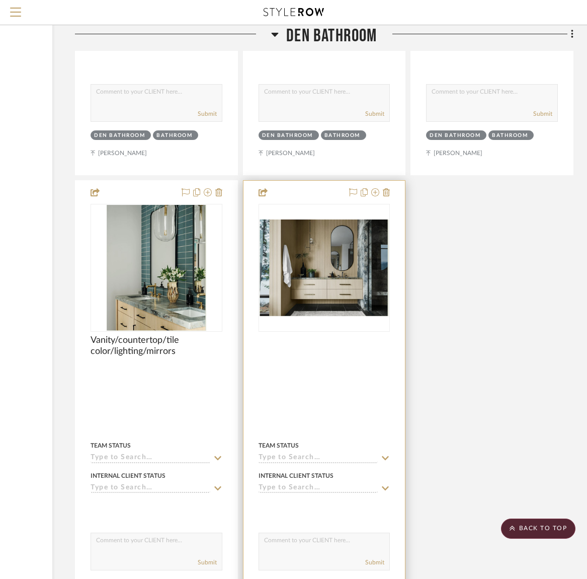
click at [322, 264] on img "0" at bounding box center [325, 267] width 130 height 96
click at [322, 264] on div at bounding box center [293, 289] width 587 height 579
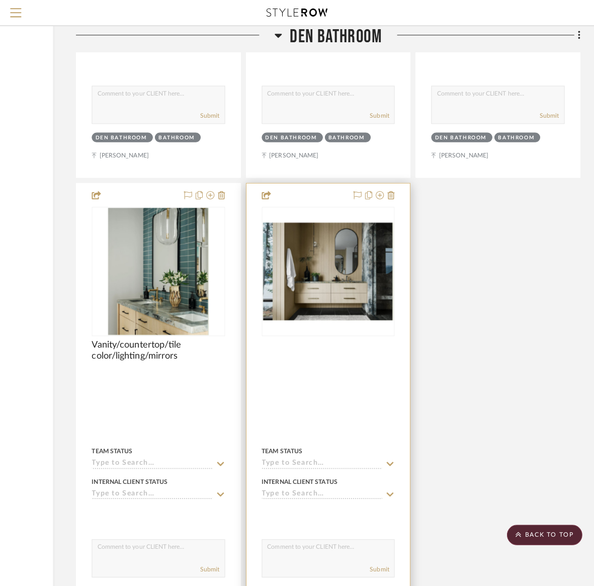
scroll to position [0, 0]
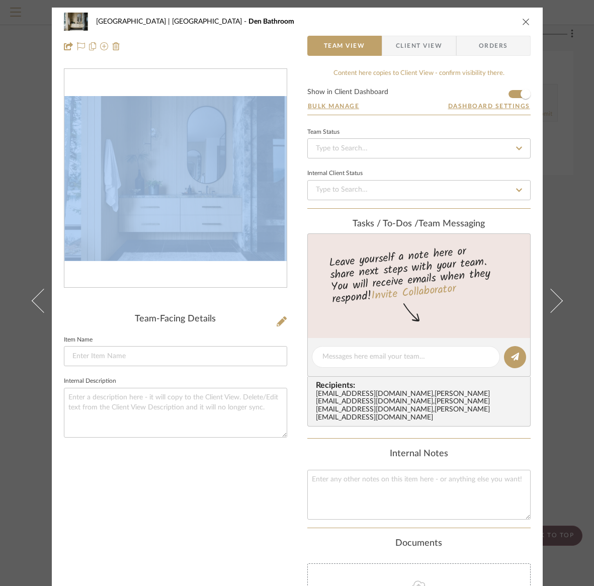
click at [240, 307] on div "Team-Facing Details Item Name Internal Description" at bounding box center [175, 380] width 223 height 624
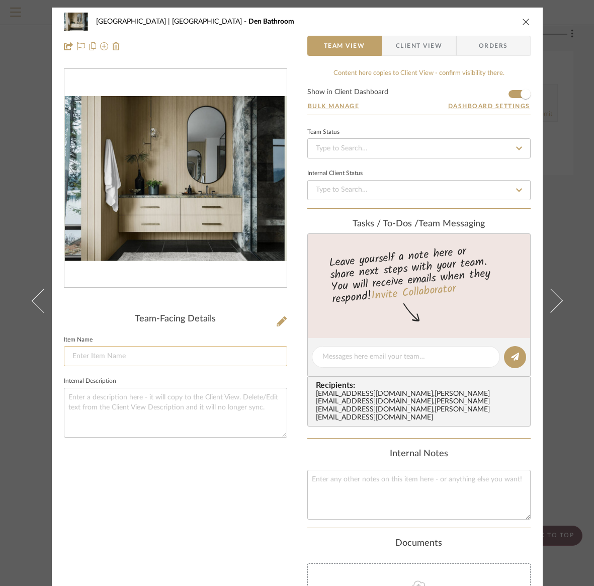
click at [201, 356] on input at bounding box center [175, 356] width 223 height 20
type input "Vanity/white oak cabinetry/mirror/lighting"
click at [522, 21] on icon "close" at bounding box center [526, 22] width 8 height 8
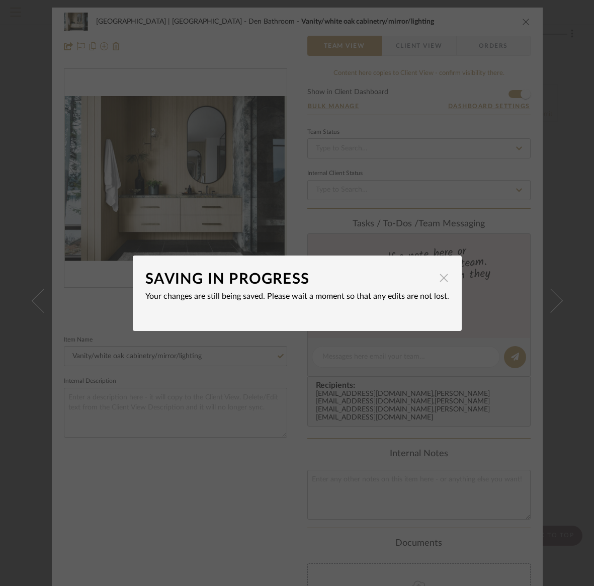
click at [439, 281] on span "button" at bounding box center [444, 278] width 20 height 20
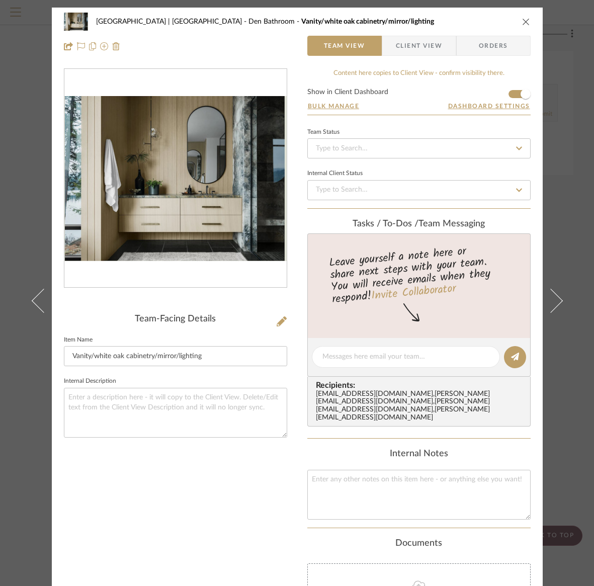
click at [523, 21] on icon "close" at bounding box center [526, 22] width 8 height 8
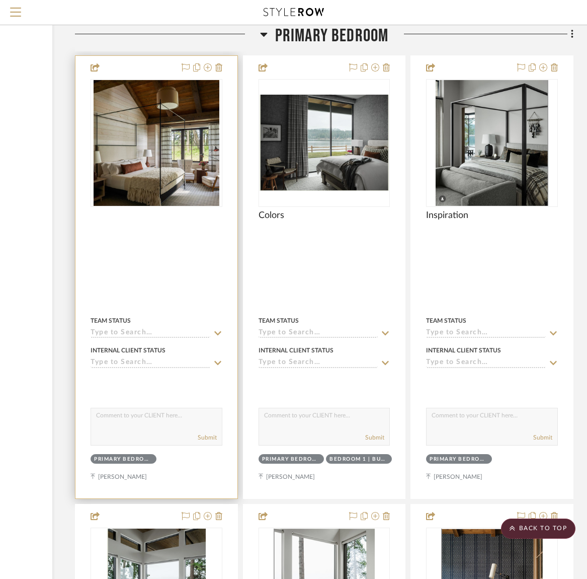
click at [140, 148] on img "0" at bounding box center [157, 143] width 126 height 126
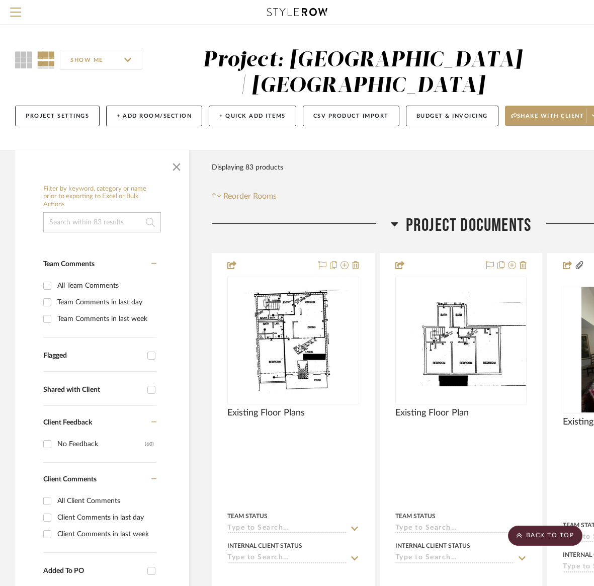
click at [140, 148] on div at bounding box center [297, 293] width 594 height 586
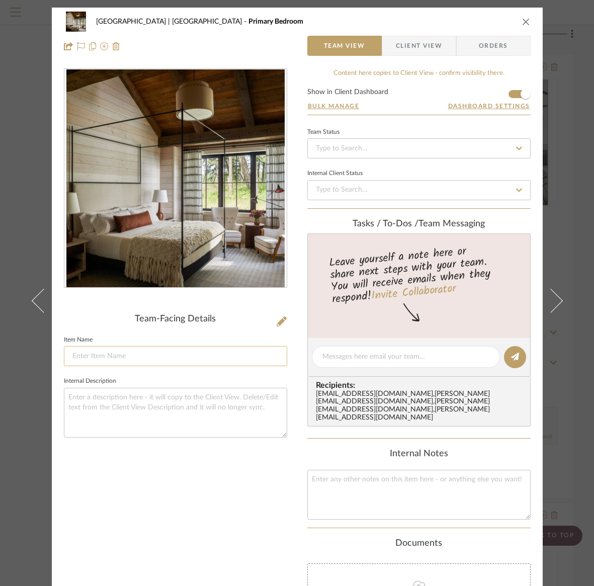
click at [103, 356] on input at bounding box center [175, 356] width 223 height 20
type input "General design vibe"
click at [522, 21] on icon "close" at bounding box center [526, 22] width 8 height 8
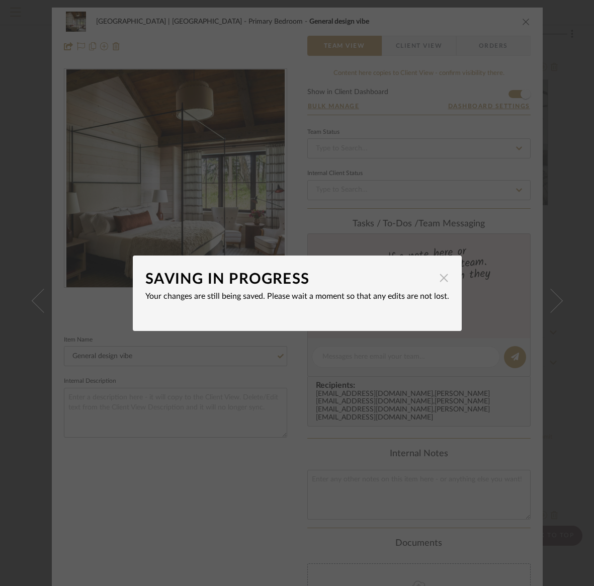
click at [437, 280] on span "button" at bounding box center [444, 278] width 20 height 20
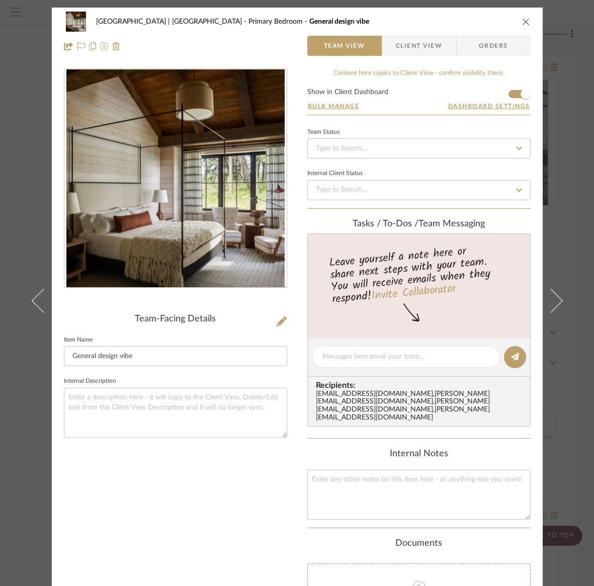
click at [525, 23] on icon "close" at bounding box center [526, 22] width 8 height 8
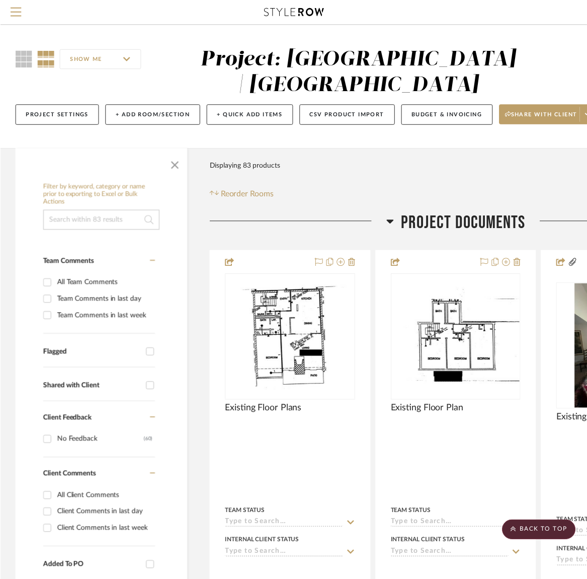
scroll to position [8918, 137]
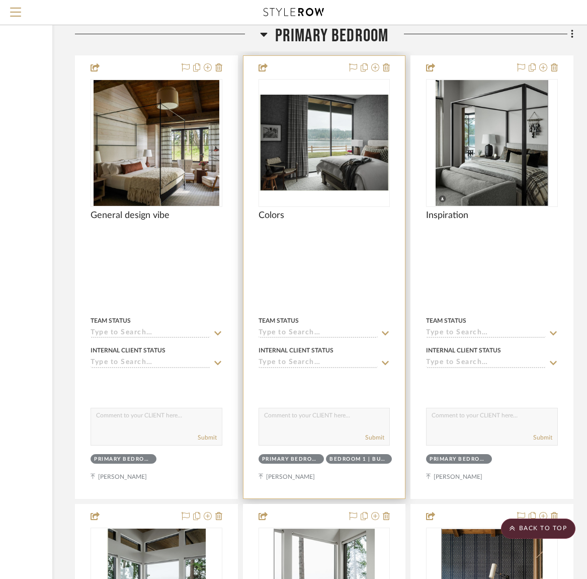
click at [289, 210] on div "Colors" at bounding box center [325, 221] width 132 height 22
click at [316, 149] on img "0" at bounding box center [325, 143] width 130 height 96
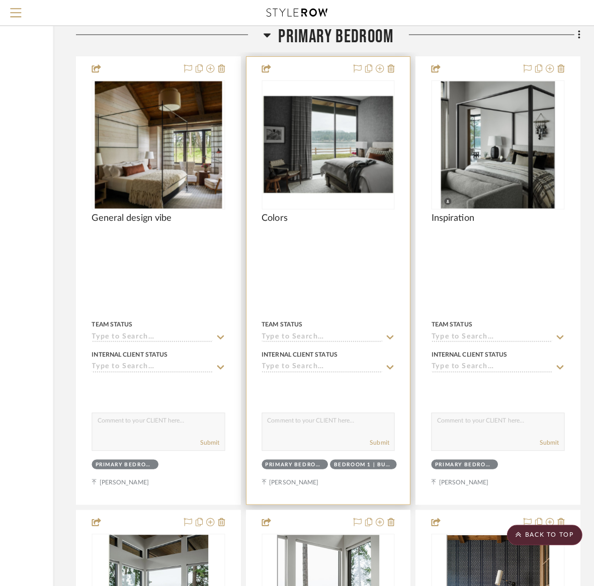
scroll to position [0, 0]
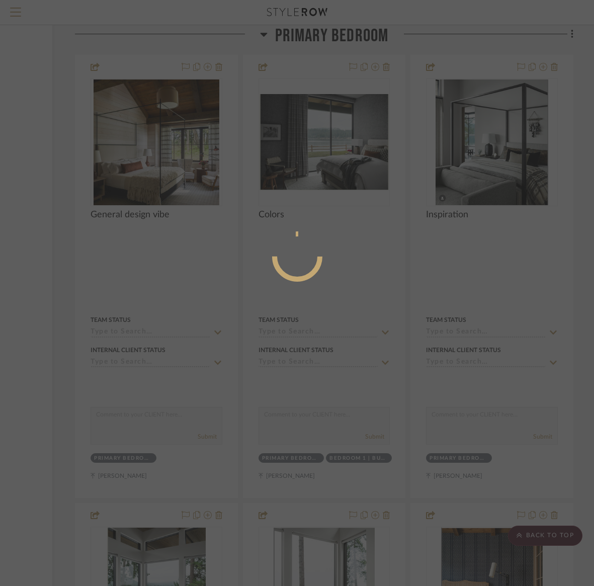
click at [316, 149] on div at bounding box center [297, 293] width 594 height 586
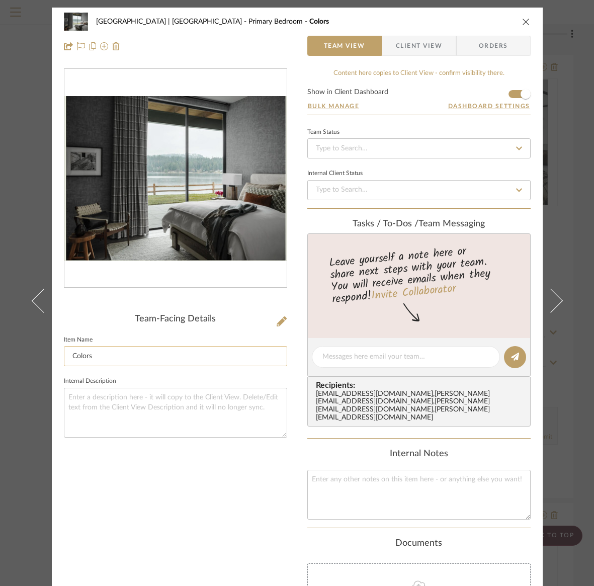
click at [150, 359] on input "Colors" at bounding box center [175, 356] width 223 height 20
type input "Colors/drapery/rug"
click at [522, 21] on icon "close" at bounding box center [526, 22] width 8 height 8
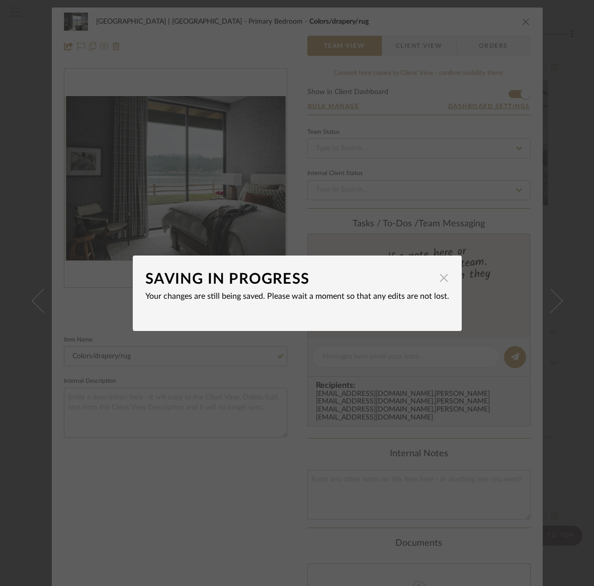
click at [440, 279] on span "button" at bounding box center [444, 278] width 20 height 20
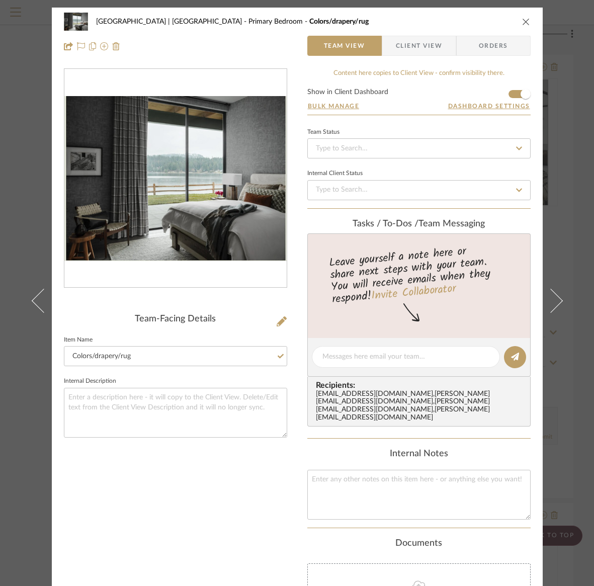
click at [527, 19] on div "Meadow Mountain | Vail Valley Primary Bedroom Colors/drapery/rug Team View Clie…" at bounding box center [297, 34] width 491 height 53
click at [523, 21] on icon "close" at bounding box center [526, 22] width 8 height 8
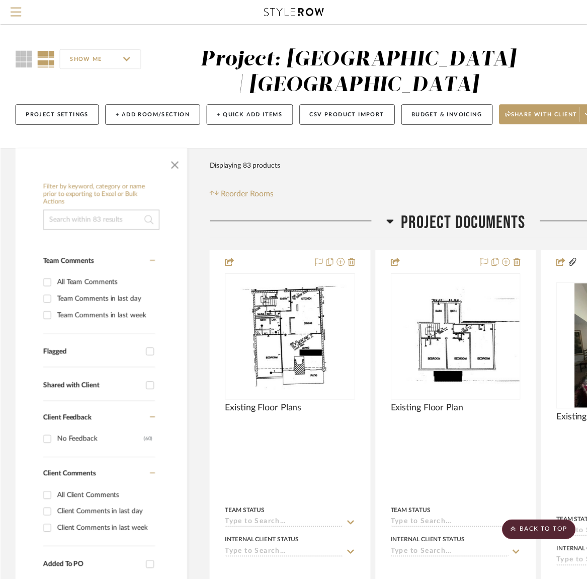
scroll to position [8918, 137]
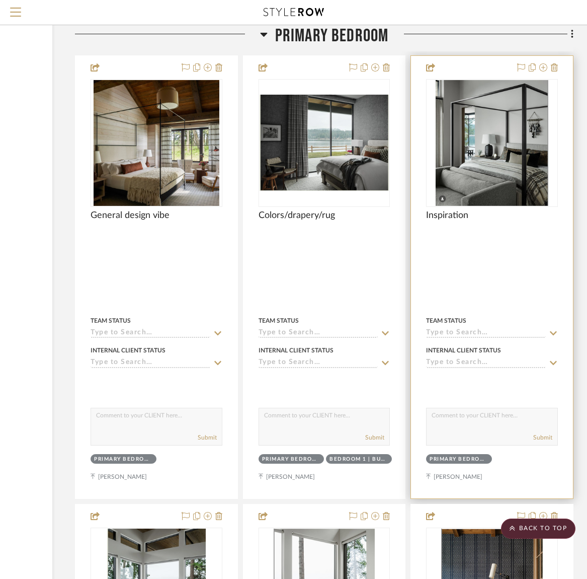
click at [481, 167] on img "0" at bounding box center [492, 143] width 113 height 126
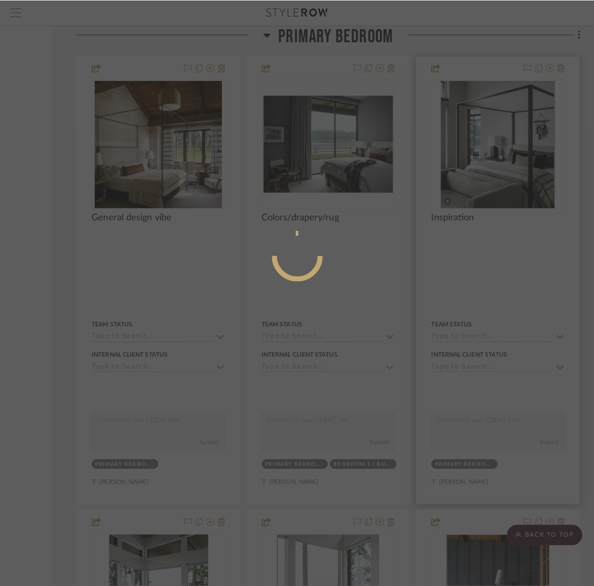
scroll to position [0, 0]
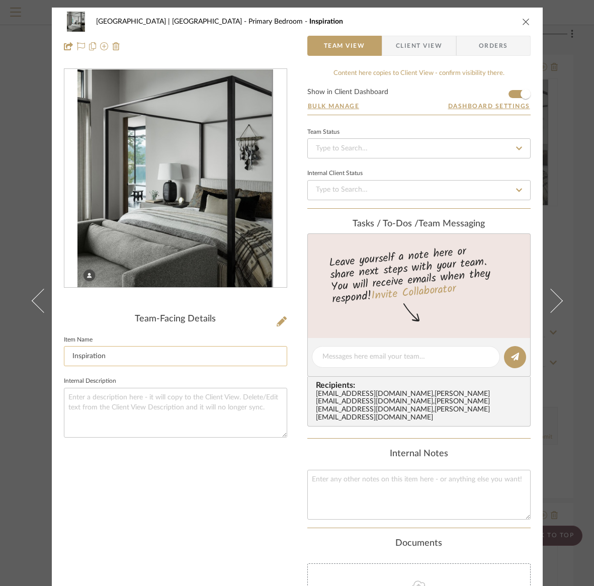
click at [114, 357] on input "Inspiration" at bounding box center [175, 356] width 223 height 20
click at [136, 355] on input "Inspiration-colors/genral design" at bounding box center [175, 356] width 223 height 20
click at [176, 358] on input "Inspiration-colors/general design" at bounding box center [175, 356] width 223 height 20
type input "Inspiration-colors/general design/bed"
click at [523, 21] on icon "close" at bounding box center [526, 22] width 8 height 8
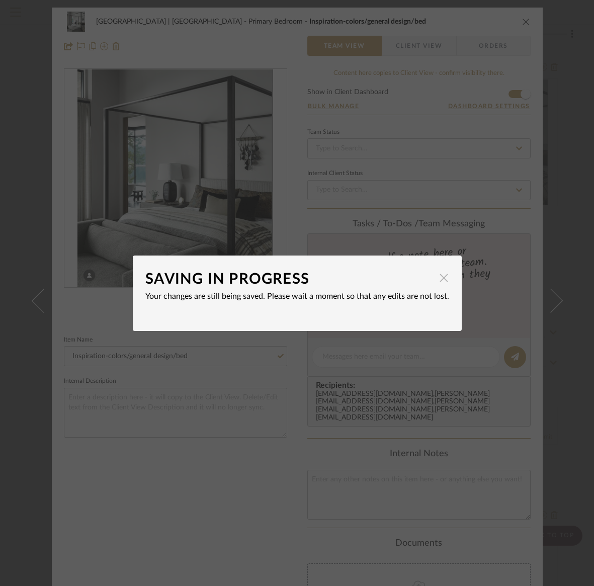
click at [439, 278] on span "button" at bounding box center [444, 278] width 20 height 20
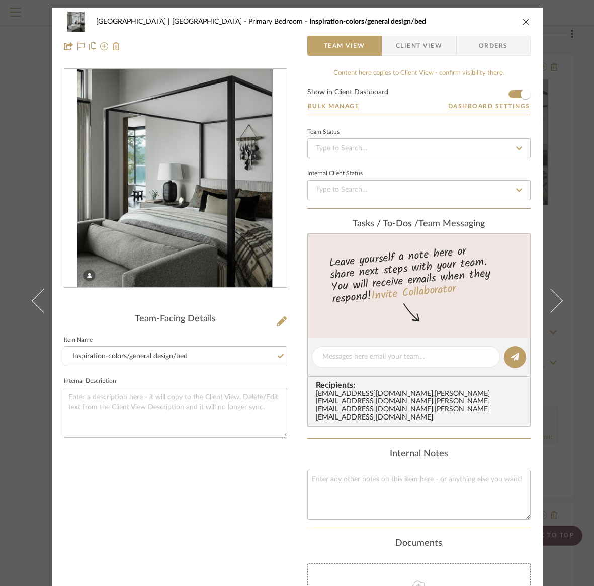
click at [523, 20] on icon "close" at bounding box center [526, 22] width 8 height 8
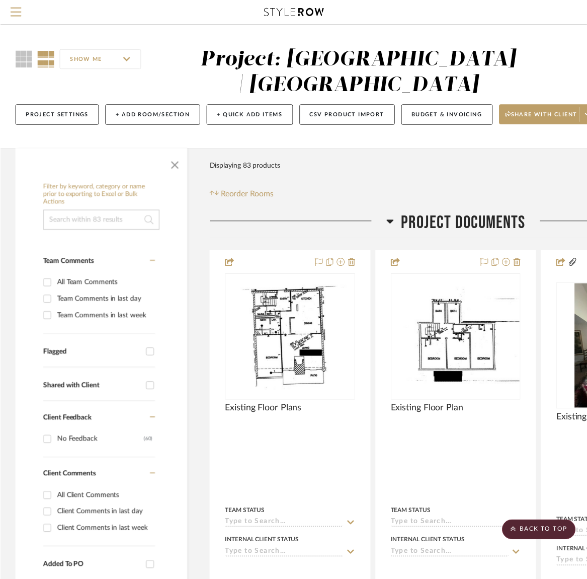
scroll to position [8918, 137]
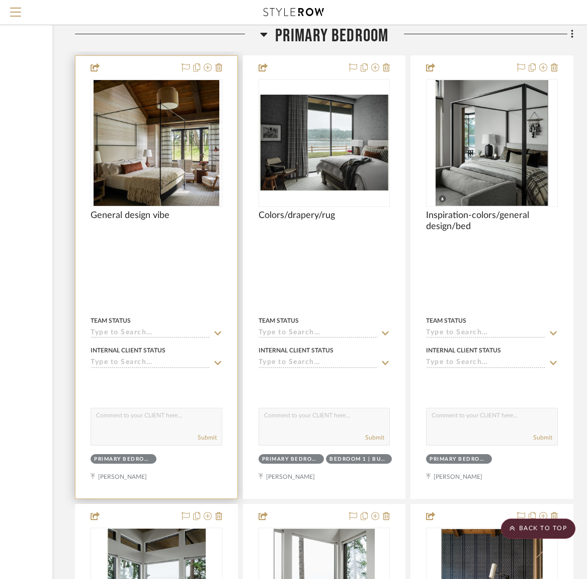
click at [163, 148] on img "0" at bounding box center [157, 143] width 126 height 126
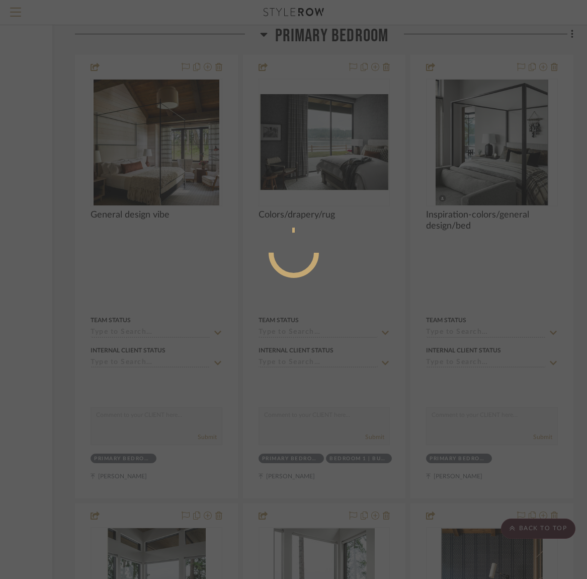
click at [163, 148] on div at bounding box center [293, 289] width 587 height 579
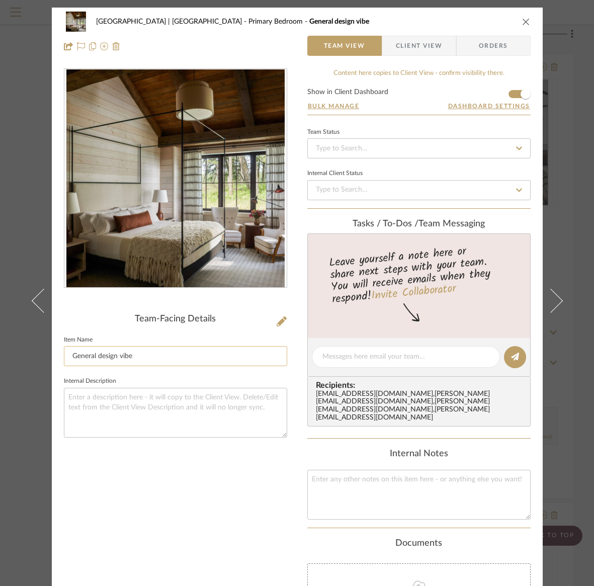
click at [151, 351] on input "General design vibe" at bounding box center [175, 356] width 223 height 20
click at [142, 357] on input "General design vibe" at bounding box center [175, 356] width 223 height 20
type input "General design/colors/lighting/rug/bed"
click at [522, 21] on icon "close" at bounding box center [526, 22] width 8 height 8
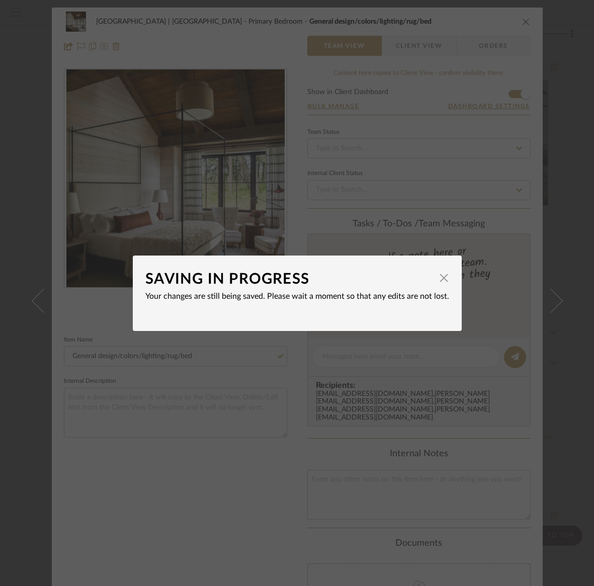
click at [446, 276] on dialog-content "SAVING IN PROGRESS × Your changes are still being saved. Please wait a moment s…" at bounding box center [297, 293] width 329 height 75
click at [437, 281] on span "button" at bounding box center [444, 278] width 20 height 20
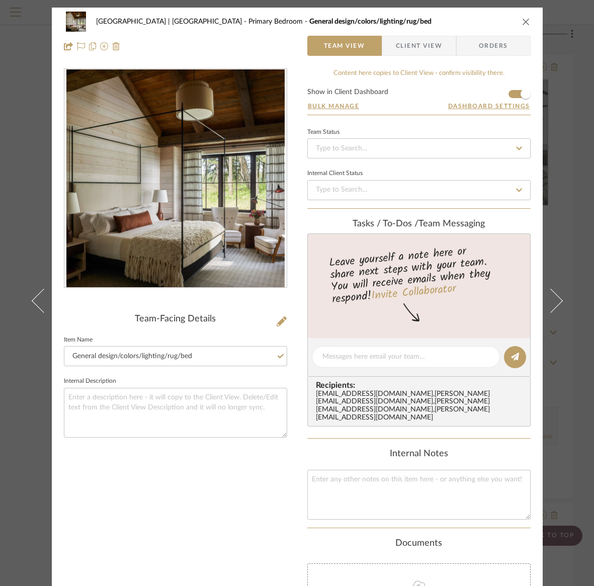
click at [523, 23] on icon "close" at bounding box center [526, 22] width 8 height 8
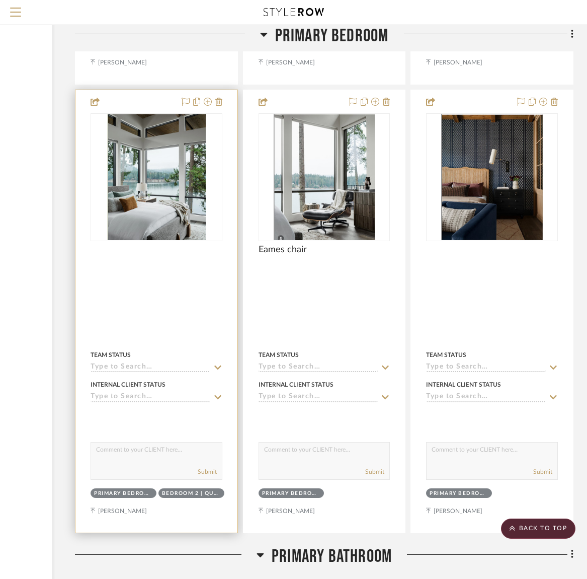
scroll to position [9334, 137]
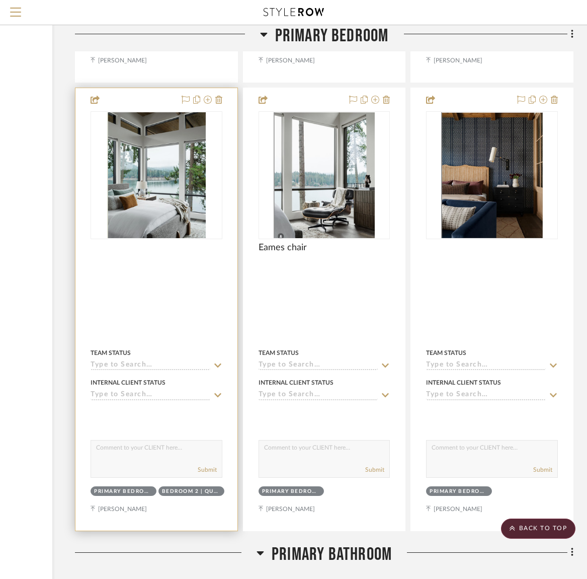
click at [151, 197] on img "0" at bounding box center [156, 175] width 99 height 126
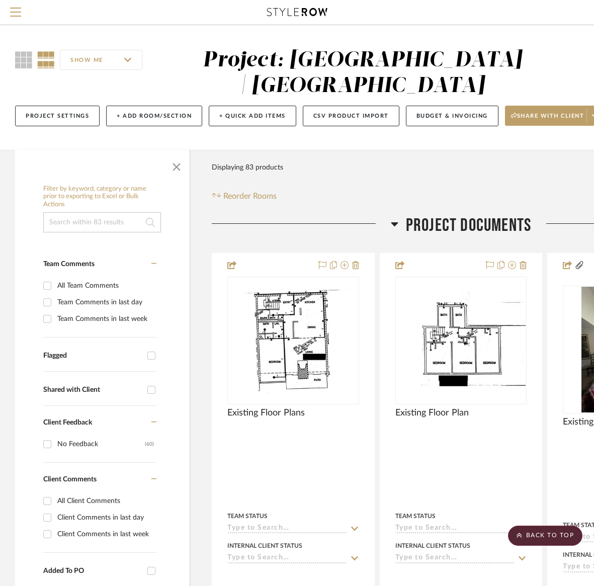
click at [151, 197] on div at bounding box center [297, 293] width 594 height 586
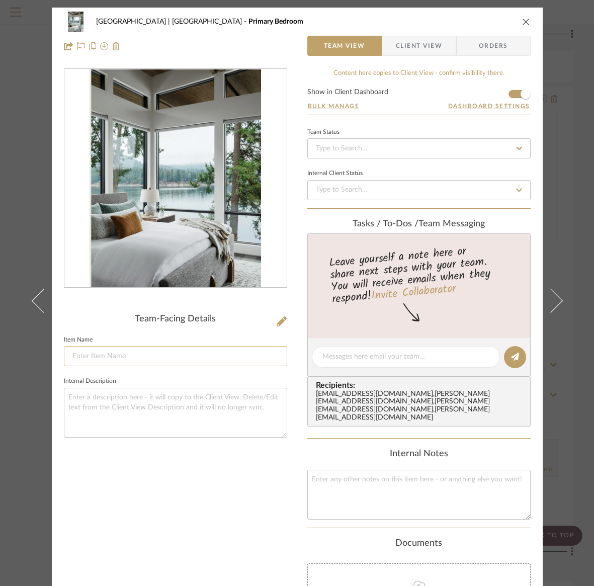
click at [87, 356] on input at bounding box center [175, 356] width 223 height 20
type input "Inspiration-colors/bed/pillows"
click at [522, 20] on icon "close" at bounding box center [526, 22] width 8 height 8
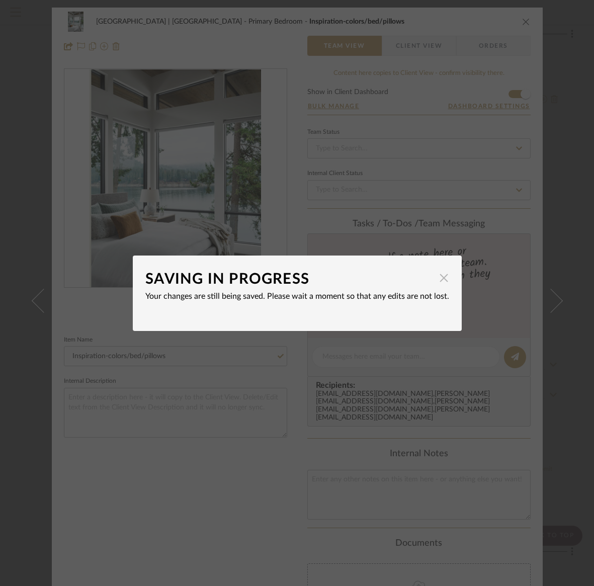
click at [439, 281] on span "button" at bounding box center [444, 278] width 20 height 20
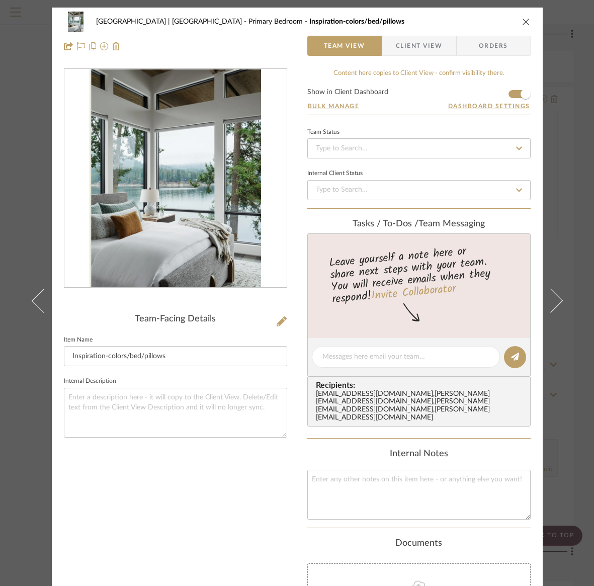
click at [522, 21] on icon "close" at bounding box center [526, 22] width 8 height 8
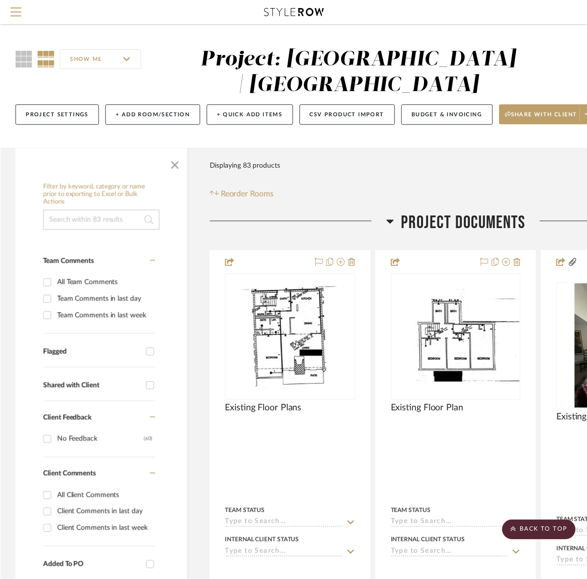
scroll to position [9334, 137]
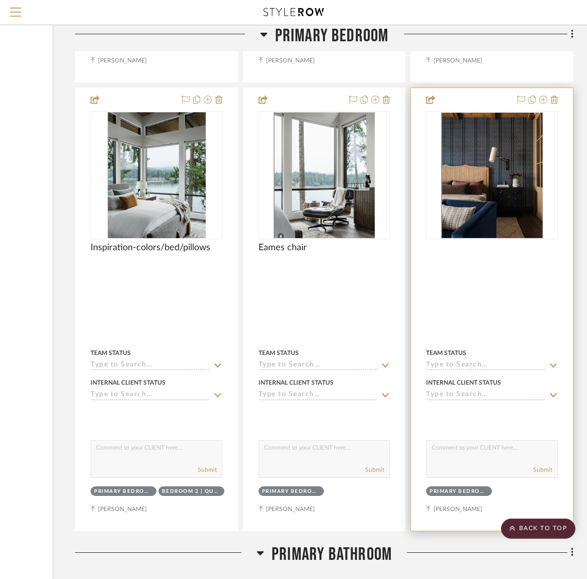
click at [477, 181] on img "0" at bounding box center [491, 175] width 101 height 126
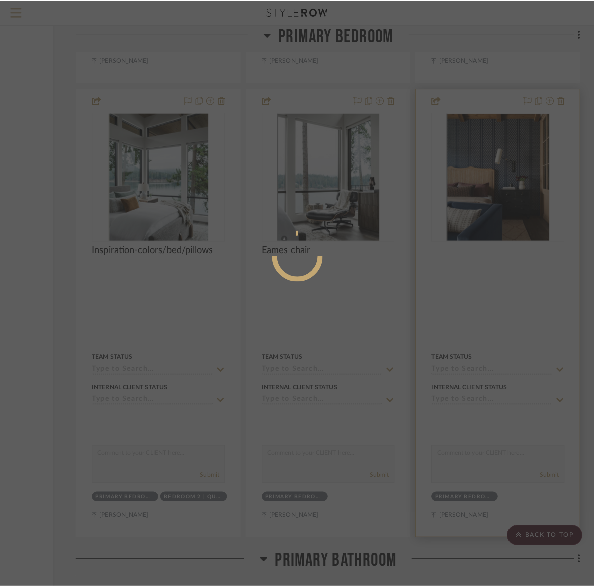
scroll to position [0, 0]
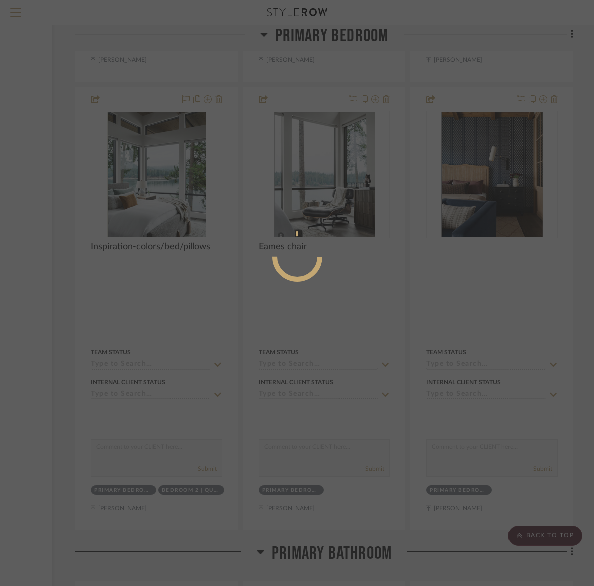
click at [477, 181] on div at bounding box center [297, 293] width 594 height 586
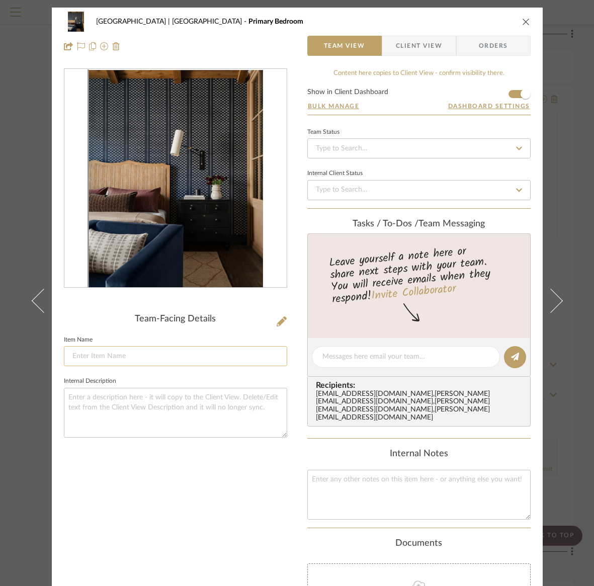
click at [92, 356] on input at bounding box center [175, 356] width 223 height 20
type input "Inspiration-colors/furniture/sconce/nightstand"
click at [523, 22] on icon "close" at bounding box center [526, 22] width 8 height 8
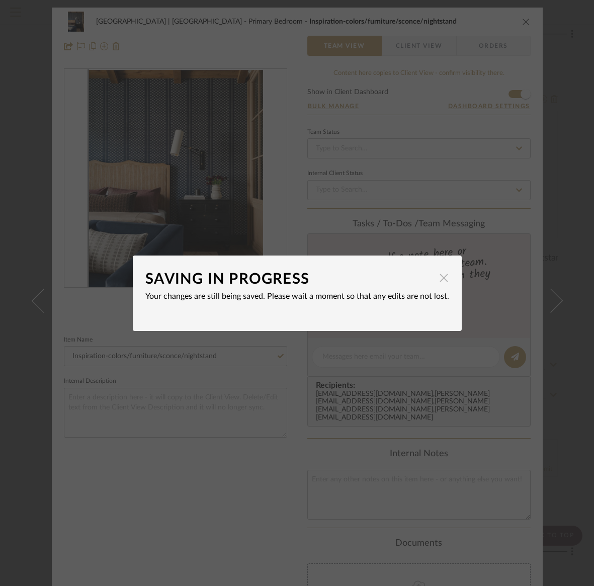
click at [439, 279] on span "button" at bounding box center [444, 278] width 20 height 20
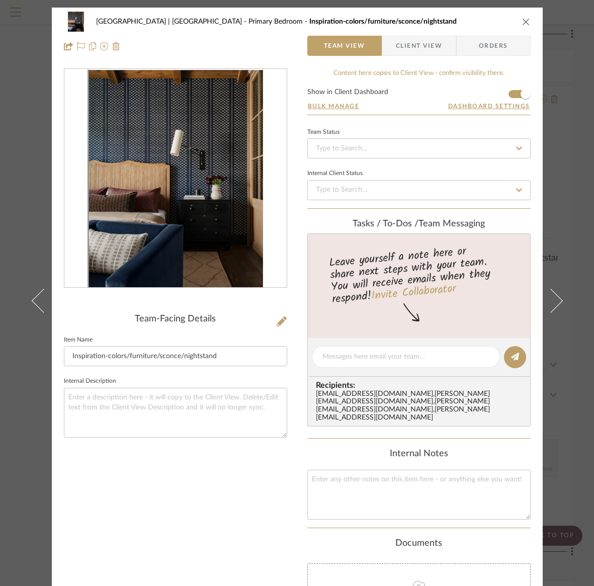
click at [522, 22] on icon "close" at bounding box center [526, 22] width 8 height 8
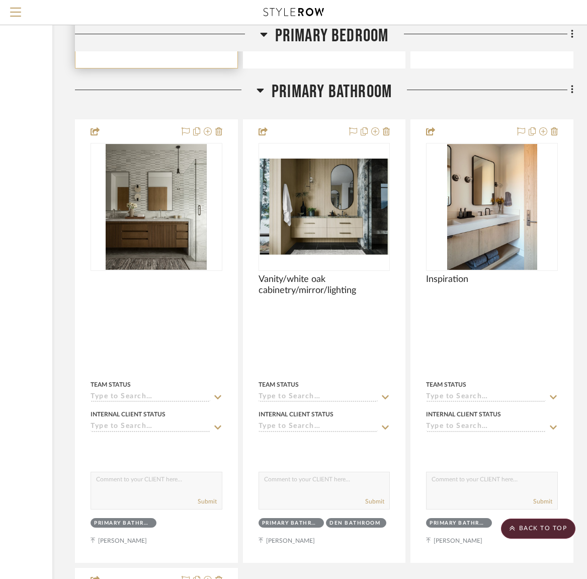
scroll to position [9803, 137]
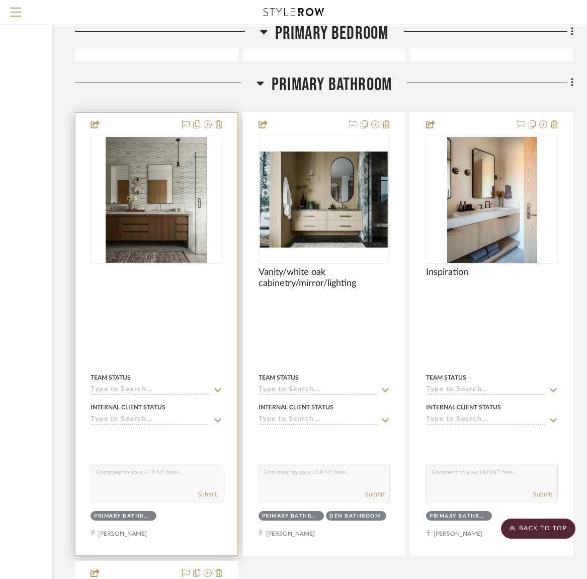
click at [147, 212] on img "0" at bounding box center [156, 200] width 101 height 126
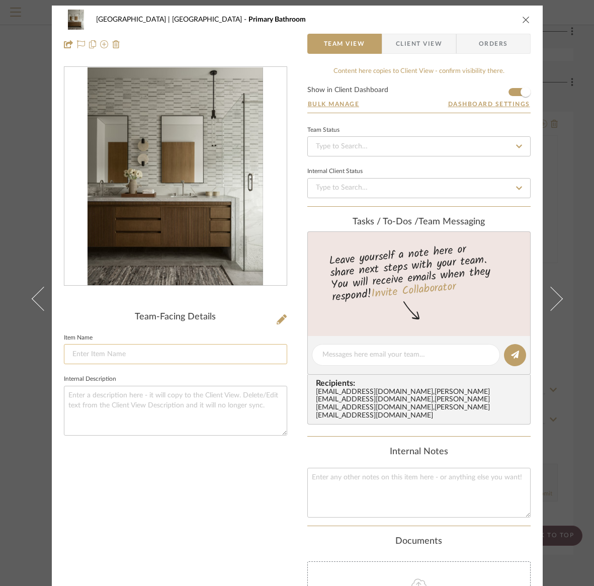
scroll to position [0, 0]
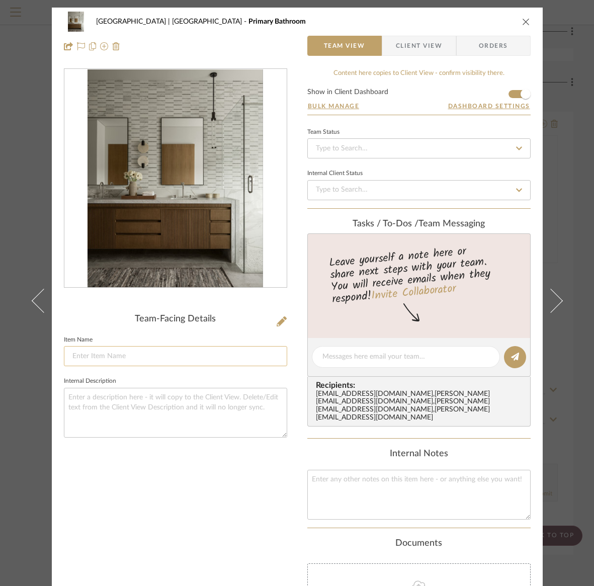
click at [78, 353] on input at bounding box center [175, 356] width 223 height 20
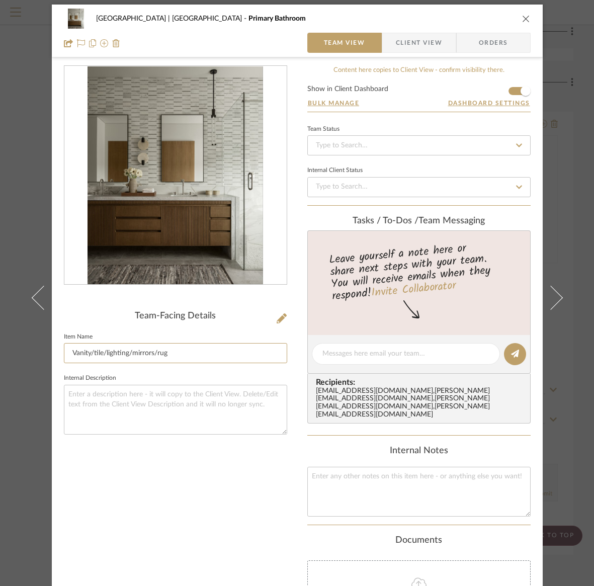
type input "Vanity/tile/lighting/mirrors/rug"
click at [522, 16] on icon "close" at bounding box center [526, 19] width 8 height 8
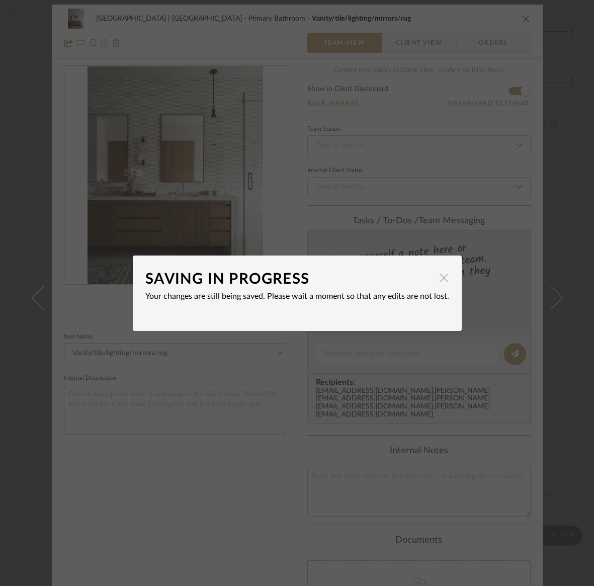
click at [439, 277] on span "button" at bounding box center [444, 278] width 20 height 20
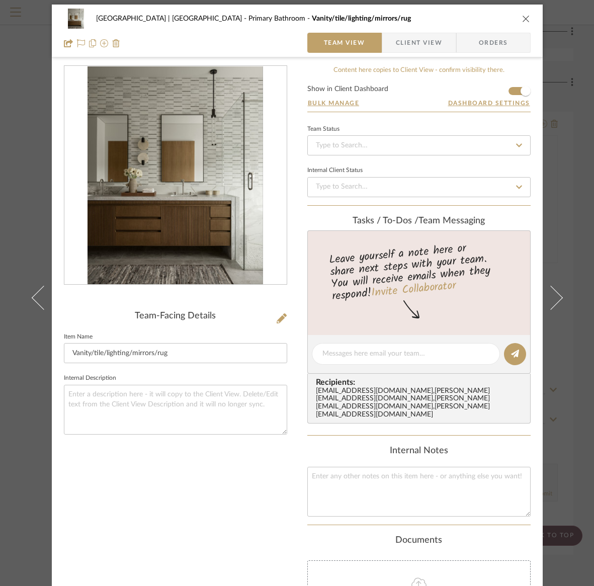
click at [522, 18] on icon "close" at bounding box center [526, 19] width 8 height 8
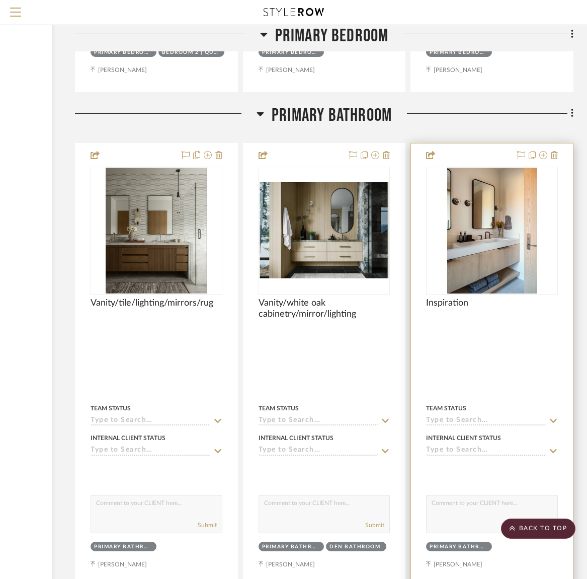
click at [472, 205] on div at bounding box center [492, 231] width 132 height 128
click at [472, 205] on img "0" at bounding box center [492, 231] width 90 height 126
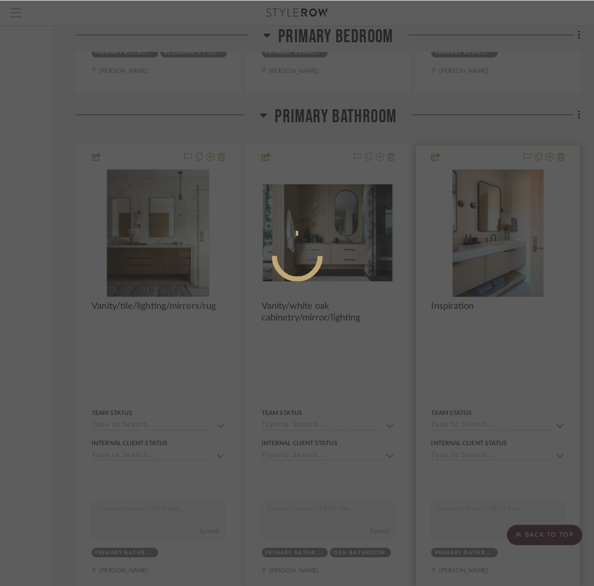
scroll to position [0, 0]
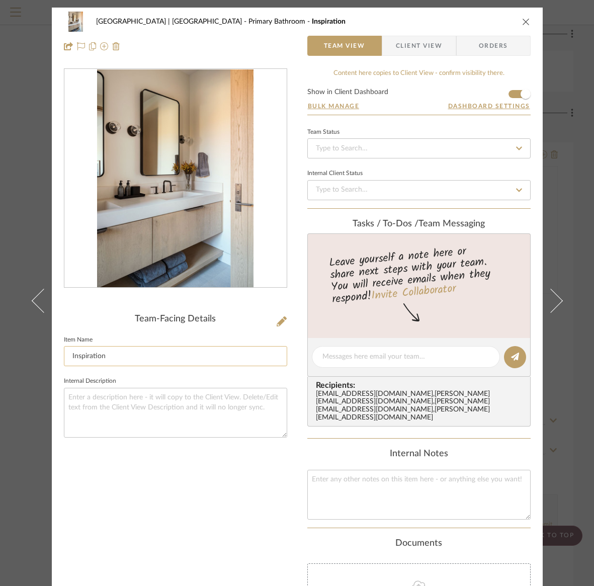
click at [115, 355] on input "Inspiration" at bounding box center [175, 356] width 223 height 20
type input "Inspiration-vanity/lighting/mirrors"
click at [522, 21] on icon "close" at bounding box center [526, 22] width 8 height 8
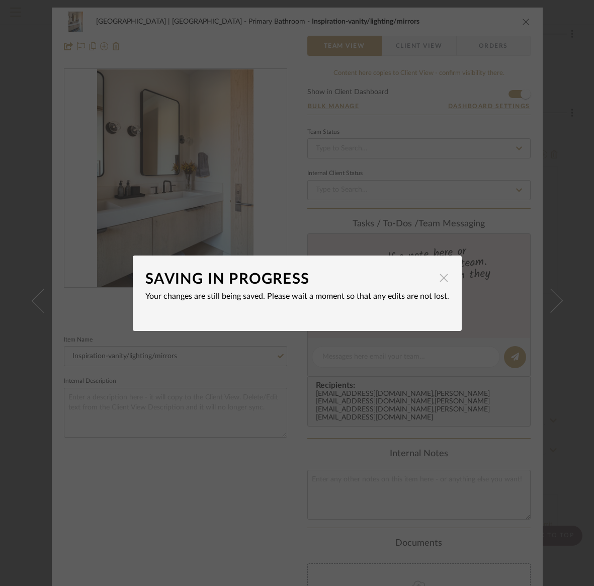
click at [439, 277] on span "button" at bounding box center [444, 278] width 20 height 20
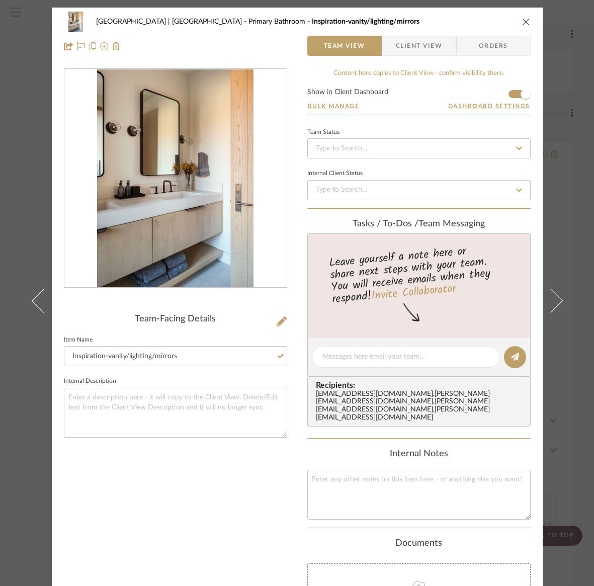
click at [522, 19] on icon "close" at bounding box center [526, 22] width 8 height 8
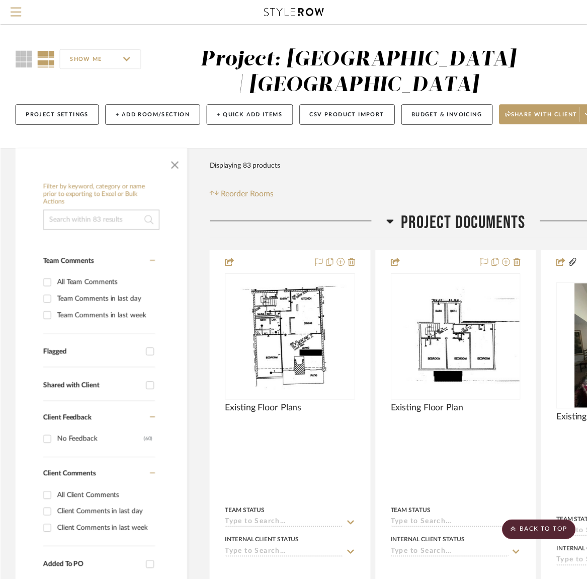
scroll to position [9773, 137]
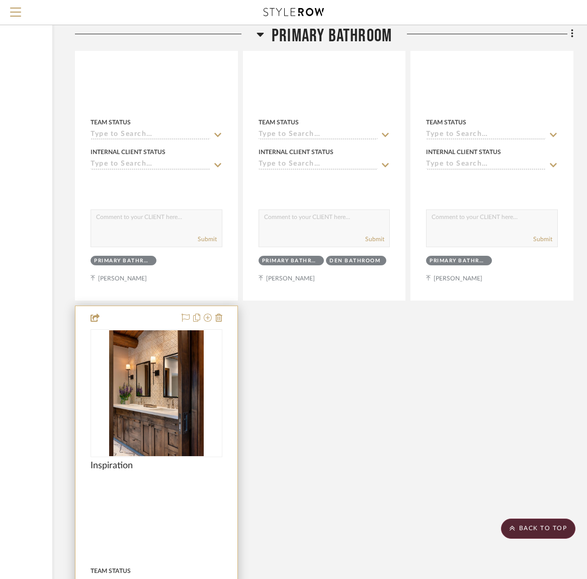
click at [147, 392] on img "0" at bounding box center [156, 393] width 95 height 126
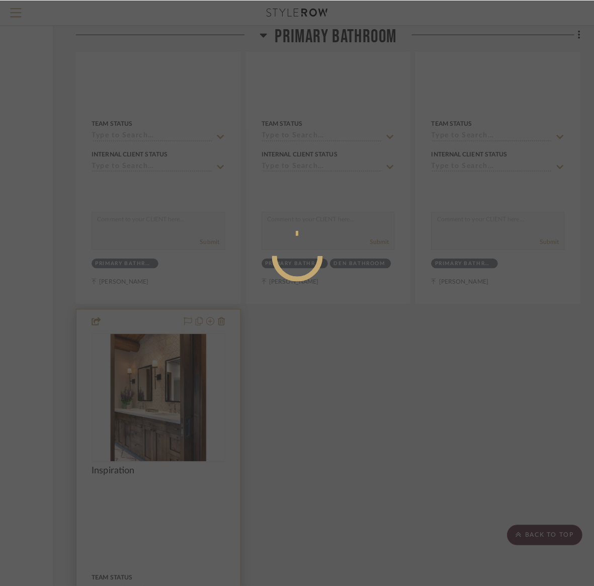
scroll to position [0, 0]
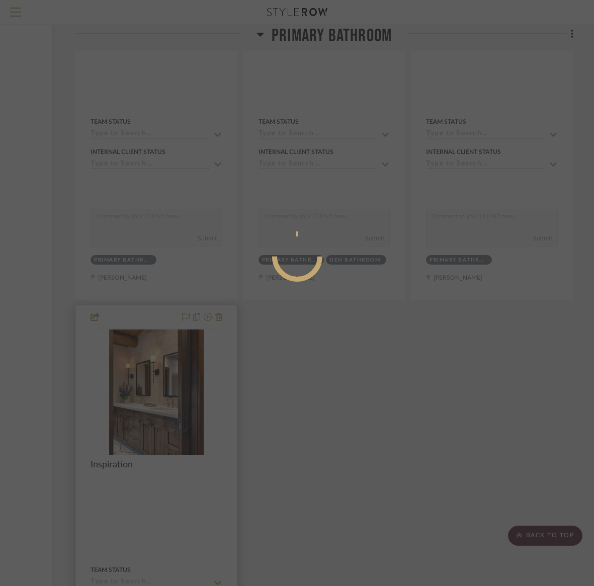
click at [147, 392] on div at bounding box center [297, 293] width 594 height 586
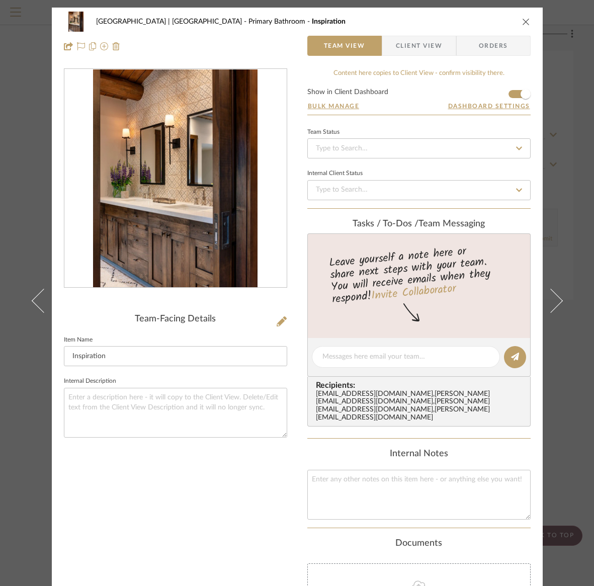
scroll to position [6, 0]
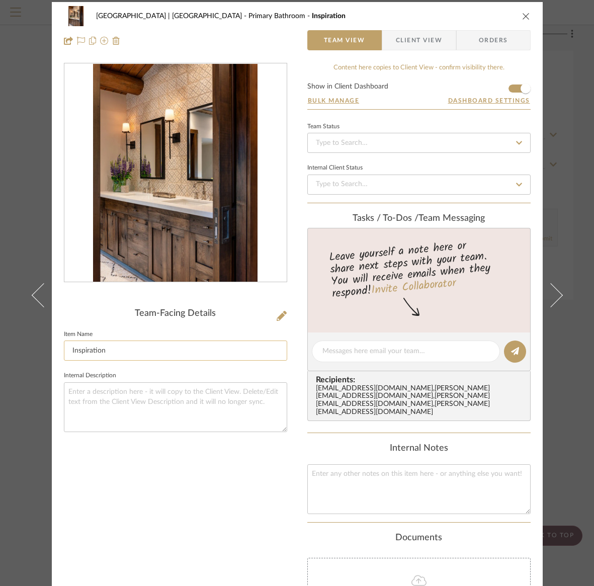
click at [106, 352] on input "Inspiration" at bounding box center [175, 351] width 223 height 20
type input "Inspiration-cabinetry/tile/sconces/mirrors/rug"
click at [524, 16] on icon "close" at bounding box center [526, 16] width 8 height 8
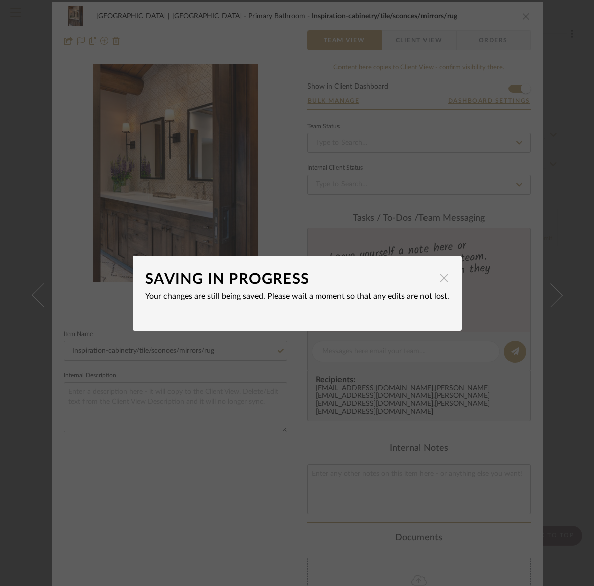
click at [441, 278] on span "button" at bounding box center [444, 278] width 20 height 20
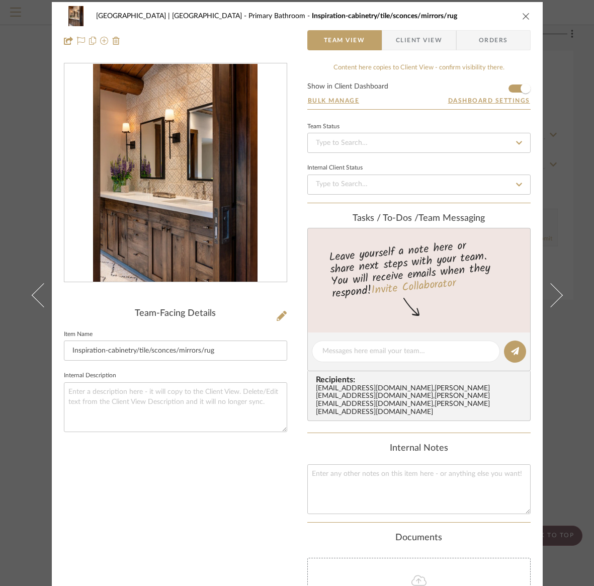
click at [525, 16] on icon "close" at bounding box center [526, 16] width 8 height 8
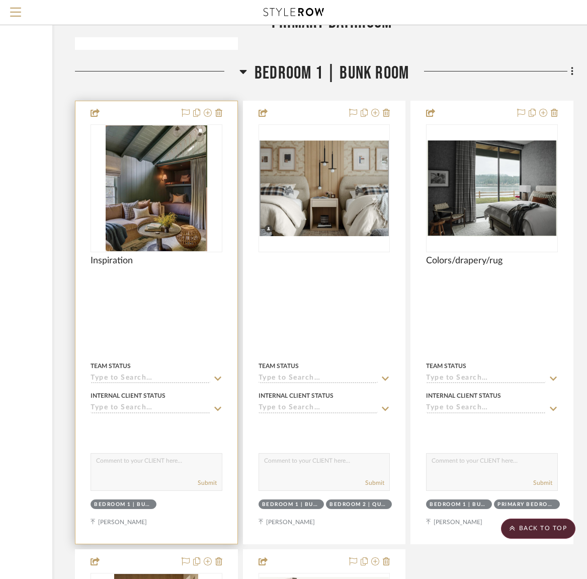
click at [157, 196] on img "0" at bounding box center [157, 188] width 102 height 126
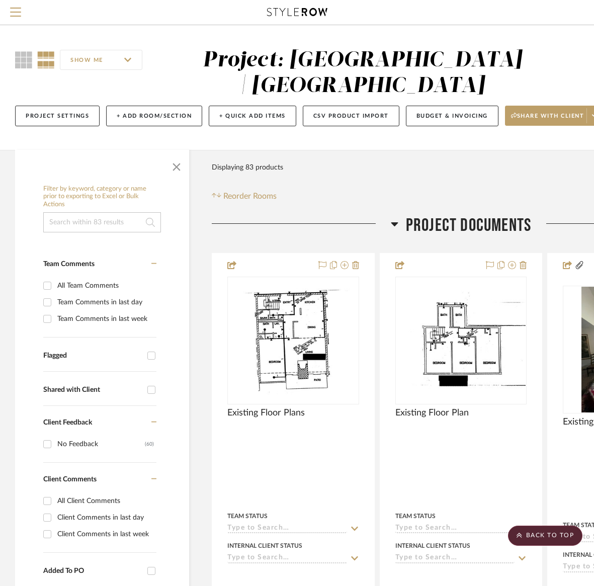
click at [156, 196] on div at bounding box center [297, 293] width 594 height 586
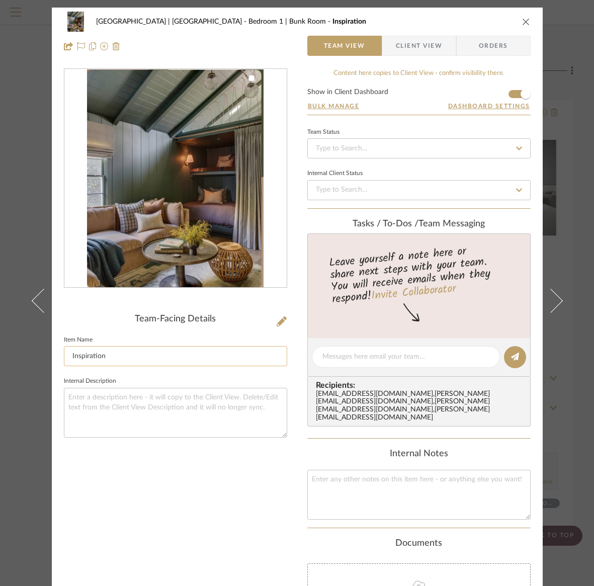
click at [134, 351] on input "Inspiration" at bounding box center [175, 356] width 223 height 20
click at [126, 356] on input "Inspiration" at bounding box center [175, 356] width 223 height 20
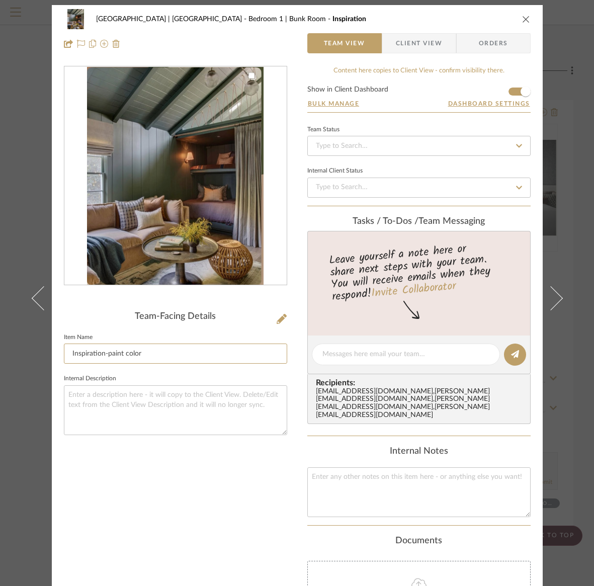
type input "Inspiration-paint color"
click at [522, 19] on icon "close" at bounding box center [526, 19] width 8 height 8
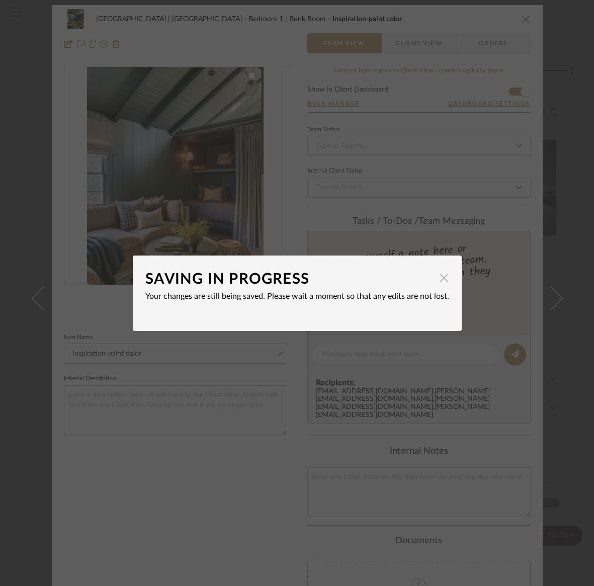
click at [439, 280] on span "button" at bounding box center [444, 278] width 20 height 20
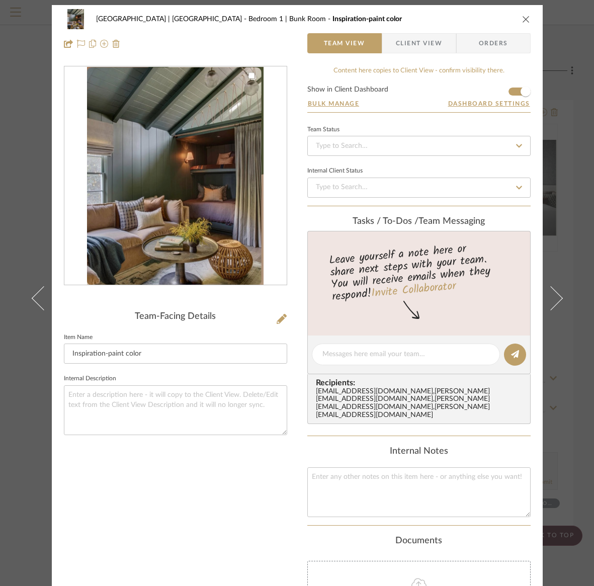
click at [522, 19] on icon "close" at bounding box center [526, 19] width 8 height 8
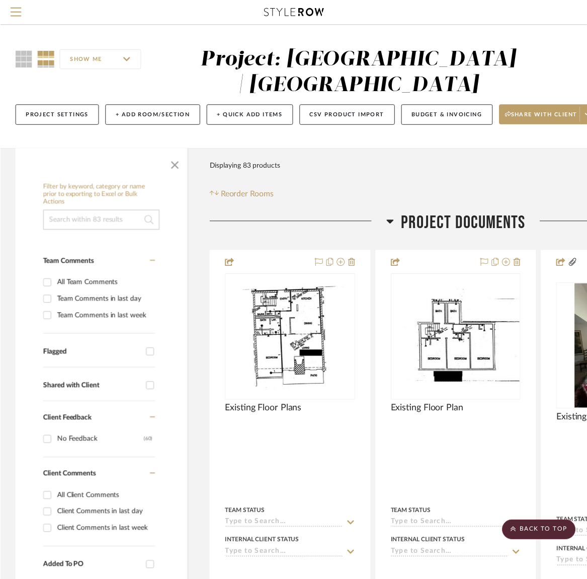
scroll to position [10757, 137]
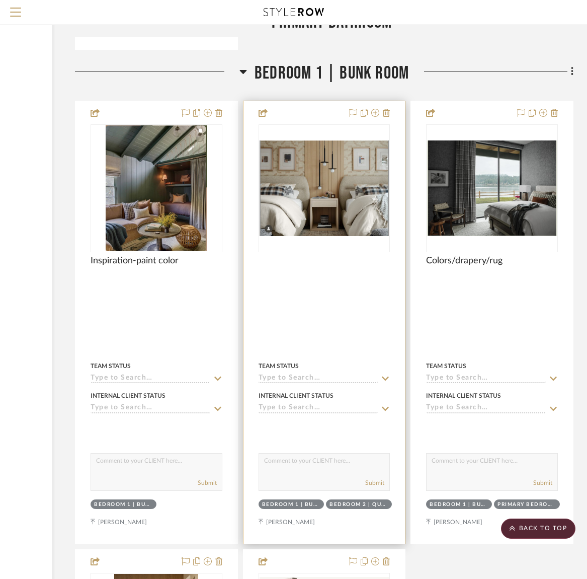
click at [329, 174] on img "0" at bounding box center [325, 188] width 130 height 96
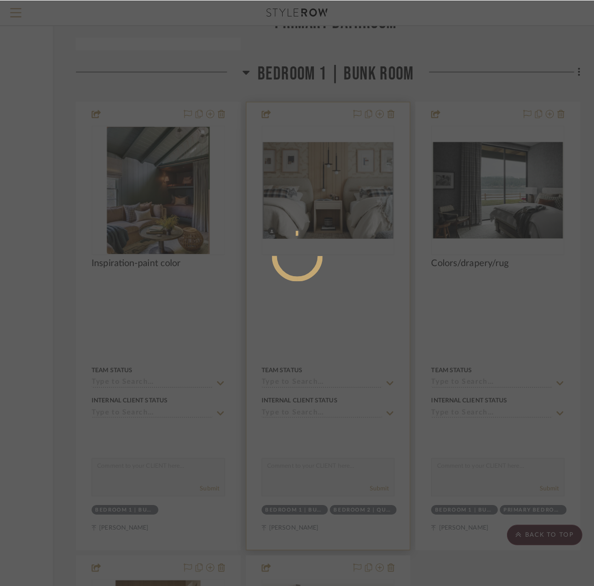
scroll to position [0, 0]
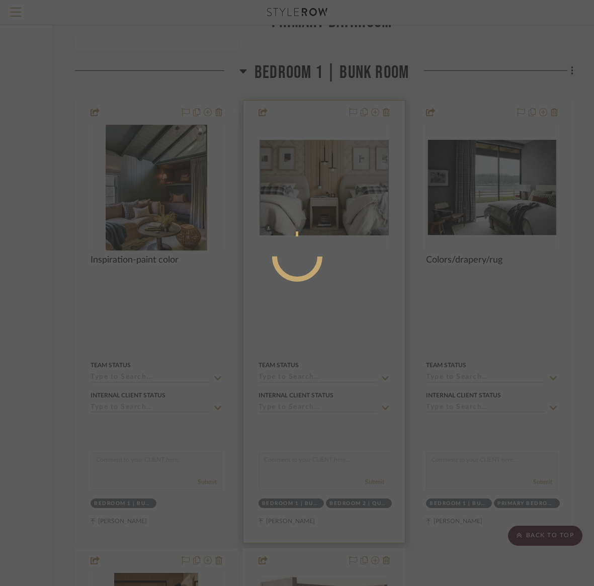
click at [329, 174] on div at bounding box center [297, 293] width 594 height 586
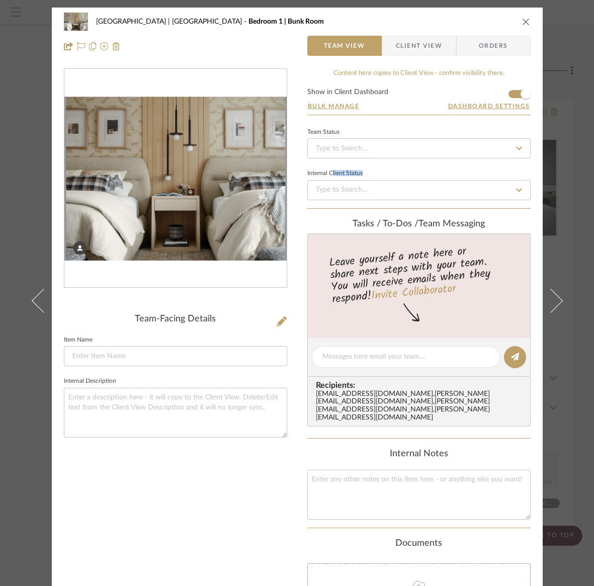
click at [328, 177] on div "Internal Client Status" at bounding box center [418, 184] width 223 height 34
click at [70, 350] on input at bounding box center [175, 356] width 223 height 20
type input "Wallpaper/beds/pillows/rug"
click at [522, 22] on icon "close" at bounding box center [526, 22] width 8 height 8
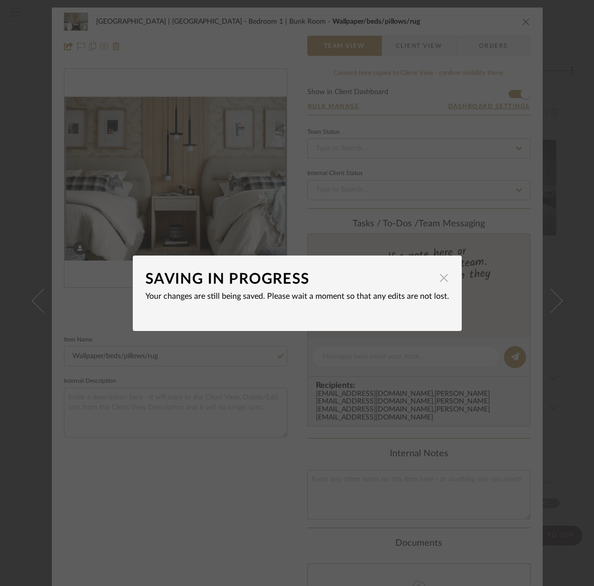
click at [440, 281] on span "button" at bounding box center [444, 278] width 20 height 20
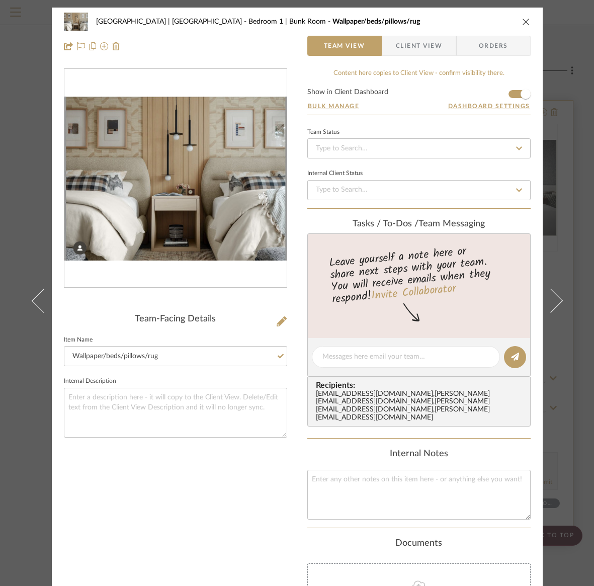
drag, startPoint x: 522, startPoint y: 21, endPoint x: 435, endPoint y: 114, distance: 127.1
click at [522, 21] on icon "close" at bounding box center [526, 22] width 8 height 8
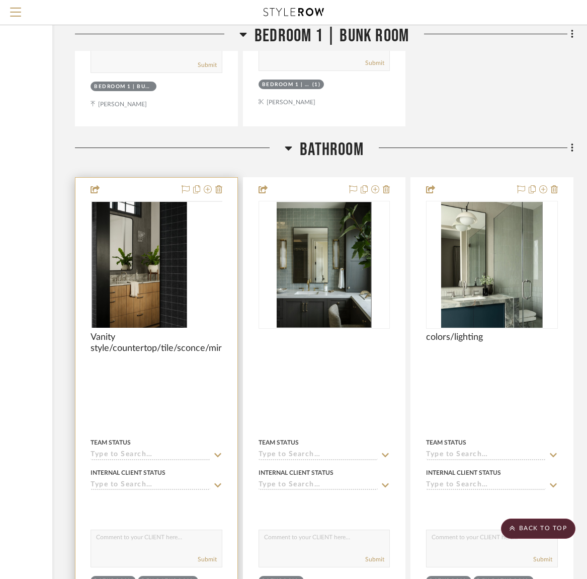
scroll to position [11625, 137]
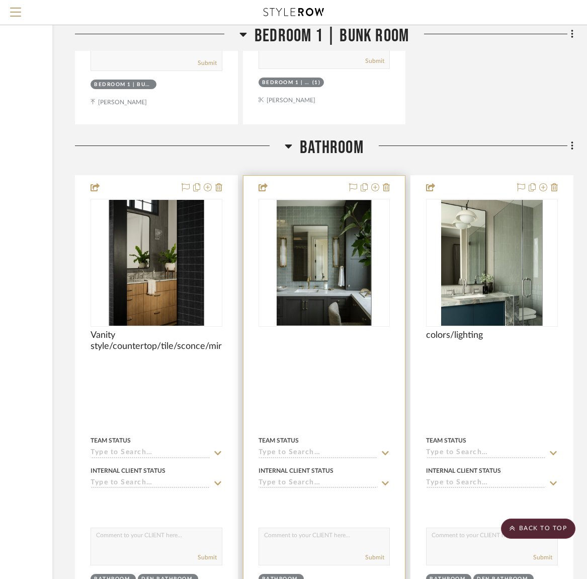
click at [329, 286] on img "0" at bounding box center [324, 263] width 95 height 126
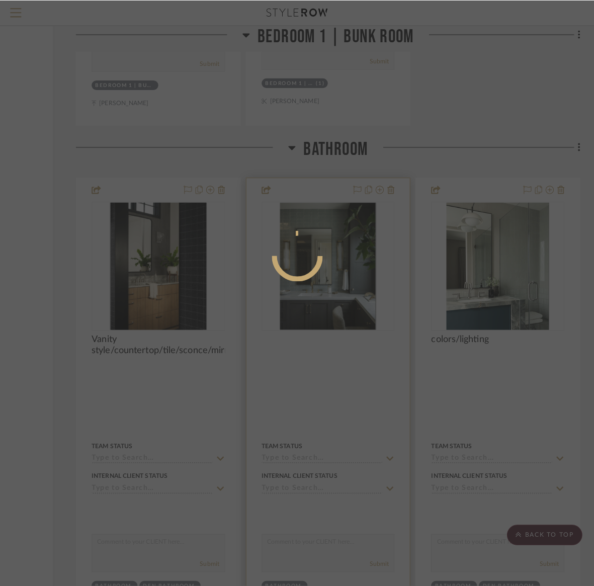
scroll to position [0, 0]
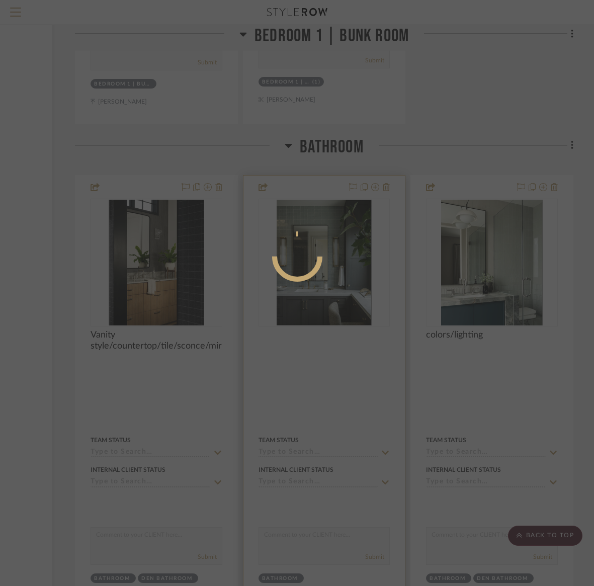
click at [329, 286] on div at bounding box center [297, 293] width 594 height 586
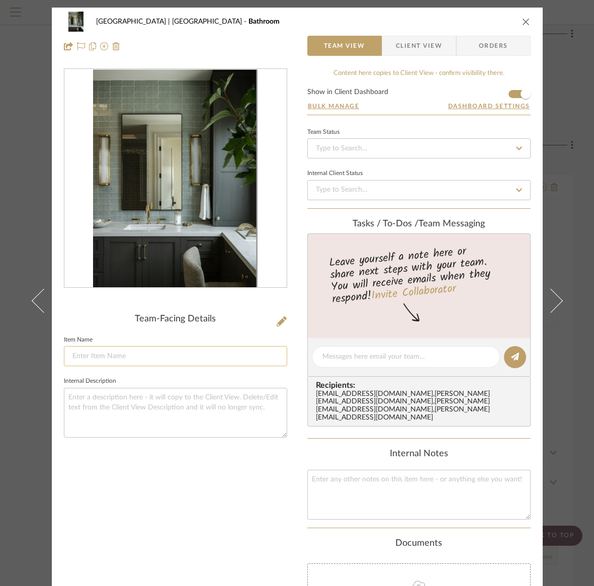
click at [79, 357] on input at bounding box center [175, 356] width 223 height 20
type input "Vanity/colors/tile/lighting"
click at [523, 23] on icon "close" at bounding box center [526, 22] width 8 height 8
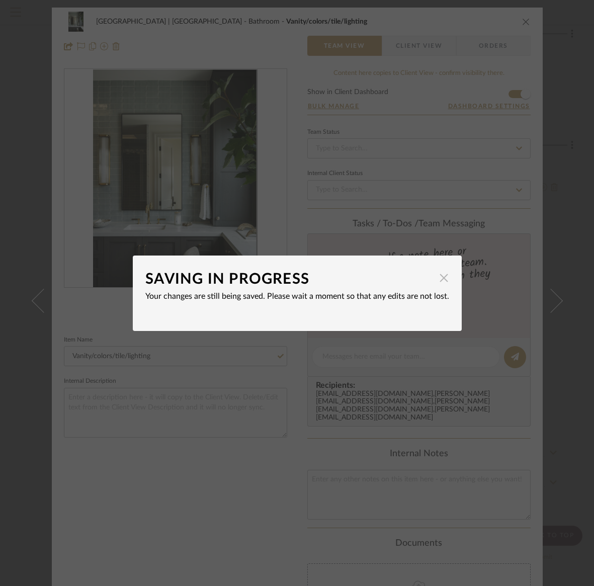
click at [440, 278] on span "button" at bounding box center [444, 278] width 20 height 20
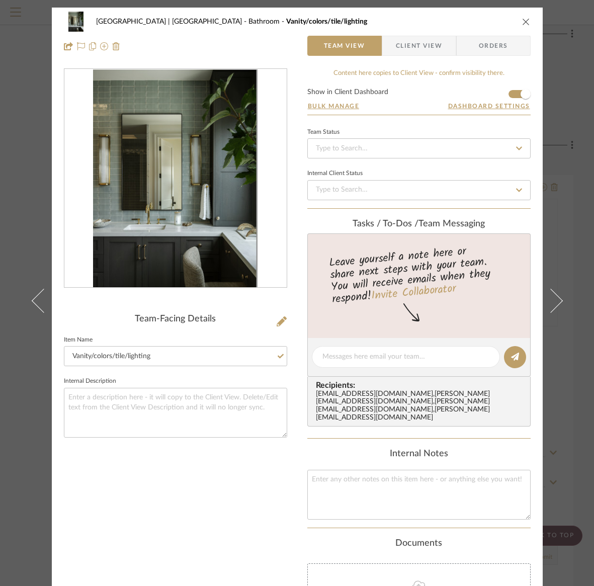
click at [523, 23] on icon "close" at bounding box center [526, 22] width 8 height 8
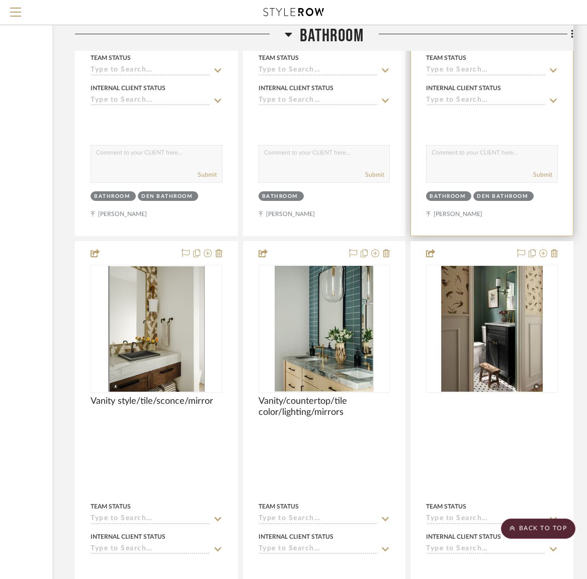
scroll to position [12011, 137]
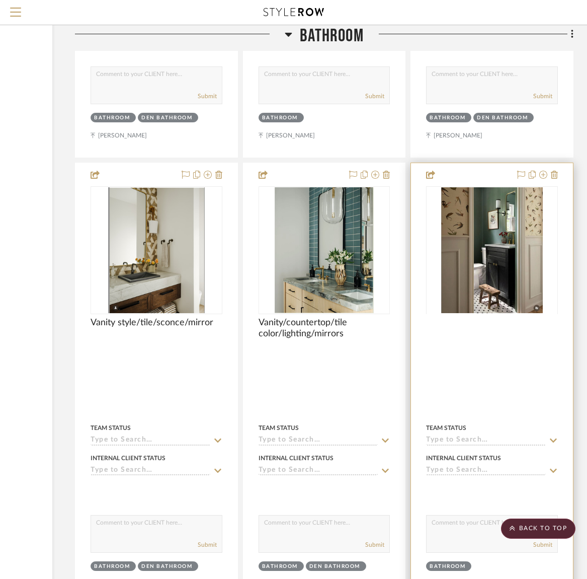
click at [491, 233] on div at bounding box center [492, 313] width 132 height 255
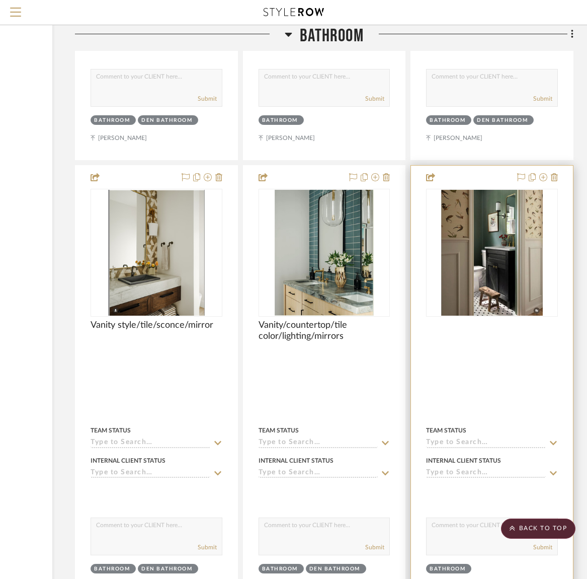
click at [491, 233] on img "0" at bounding box center [492, 253] width 102 height 126
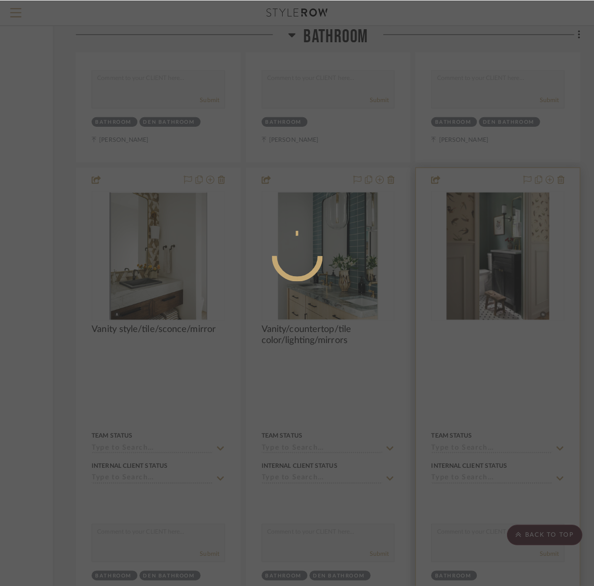
scroll to position [0, 0]
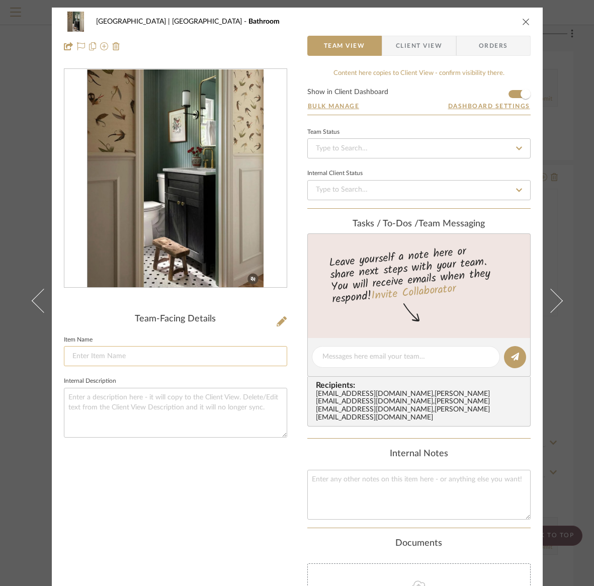
click at [70, 355] on input at bounding box center [175, 356] width 223 height 20
type input "Wallpaper/vanity"
click at [522, 22] on icon "close" at bounding box center [526, 22] width 8 height 8
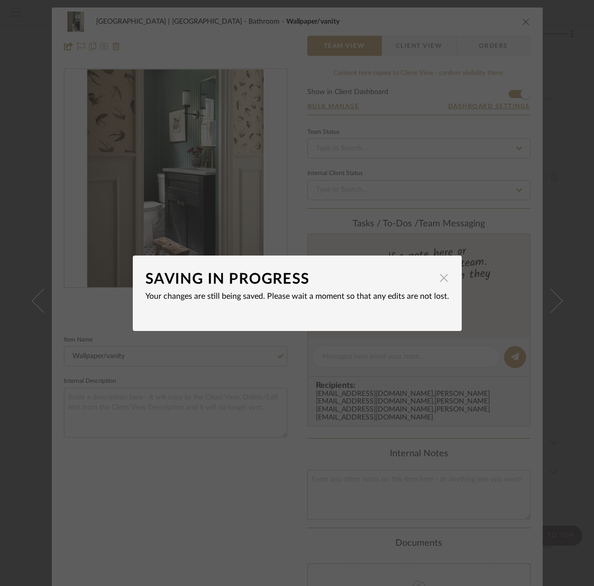
click at [440, 278] on span "button" at bounding box center [444, 278] width 20 height 20
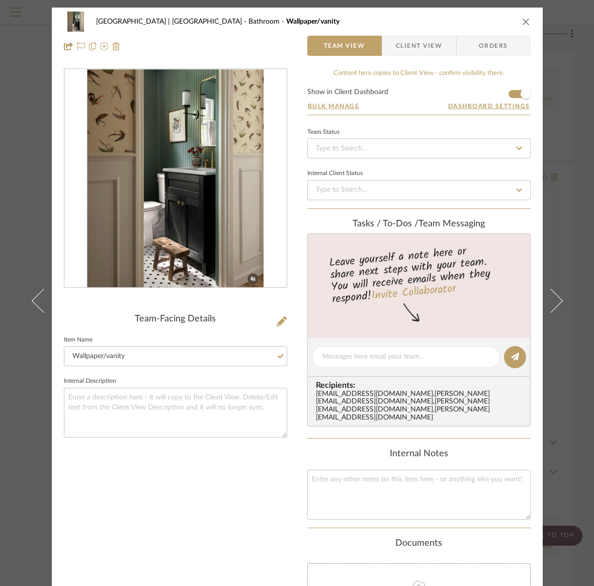
click at [523, 22] on icon "close" at bounding box center [526, 22] width 8 height 8
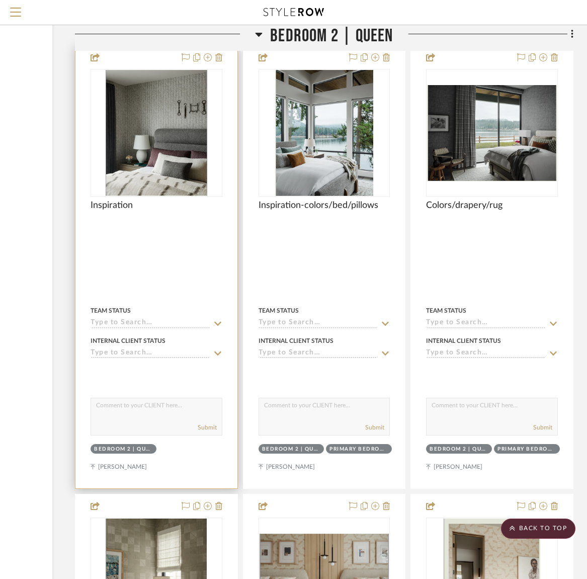
scroll to position [12698, 137]
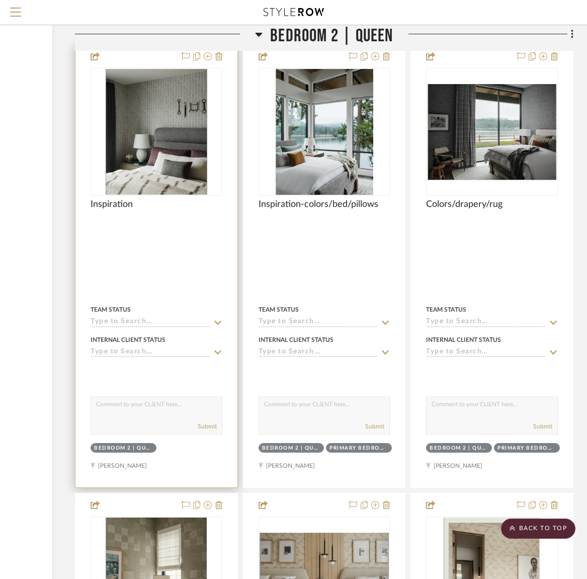
click at [138, 137] on img "0" at bounding box center [156, 132] width 101 height 126
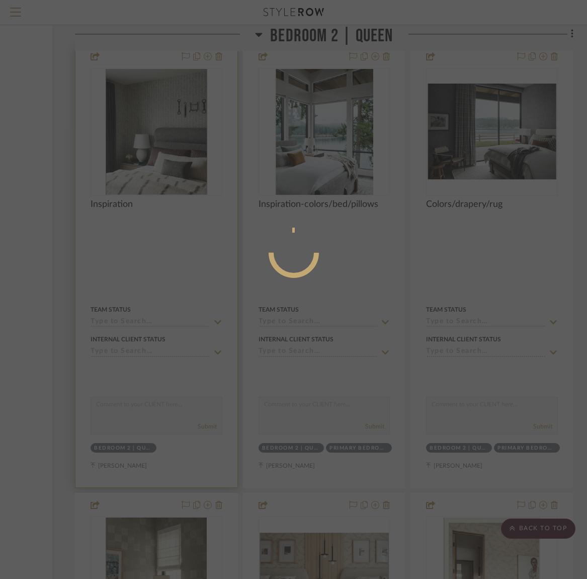
click at [138, 137] on div at bounding box center [293, 289] width 587 height 579
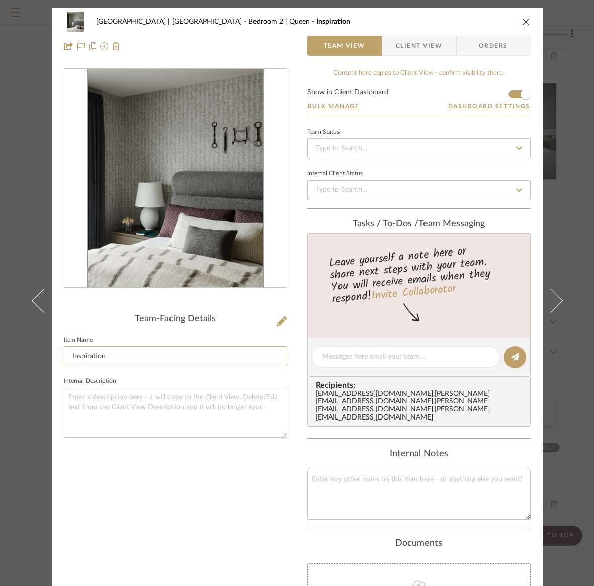
click at [118, 357] on input "Inspiration" at bounding box center [175, 356] width 223 height 20
type input "Inspiration-wallpaper/bed/pillows/bedding"
click at [522, 20] on icon "close" at bounding box center [526, 22] width 8 height 8
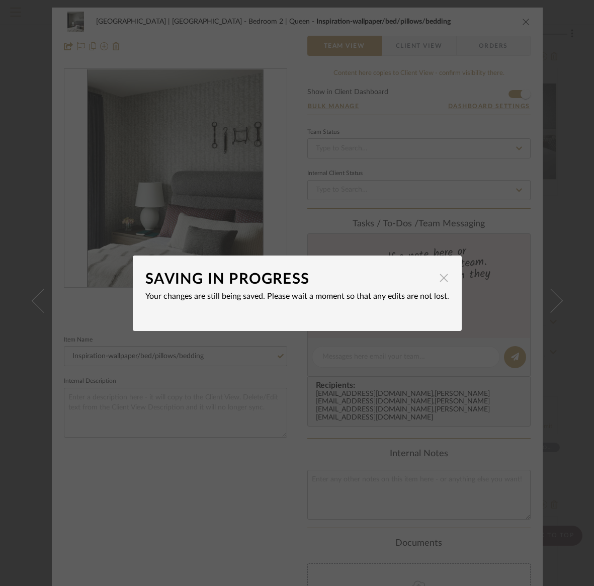
click at [438, 280] on span "button" at bounding box center [444, 278] width 20 height 20
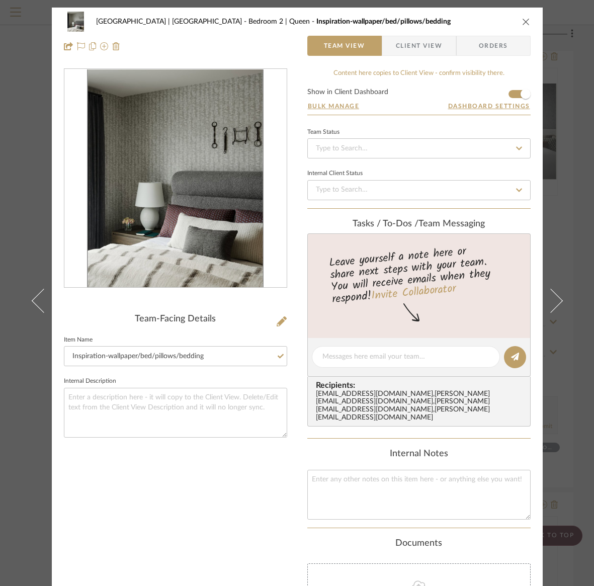
click at [522, 20] on icon "close" at bounding box center [526, 22] width 8 height 8
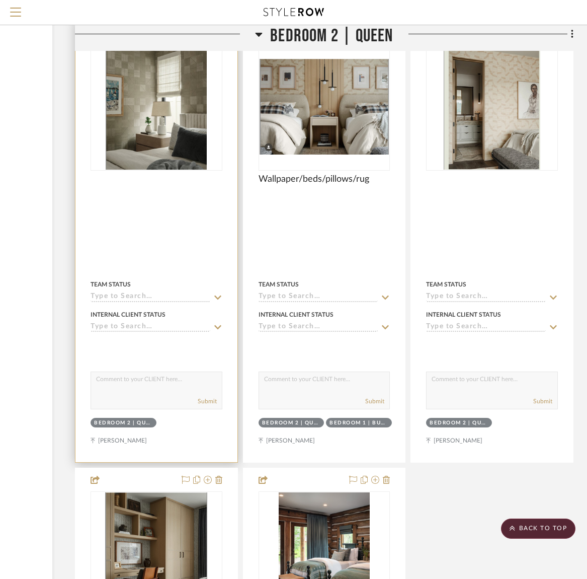
click at [161, 117] on img "0" at bounding box center [156, 107] width 101 height 126
click at [161, 117] on div at bounding box center [293, 289] width 587 height 579
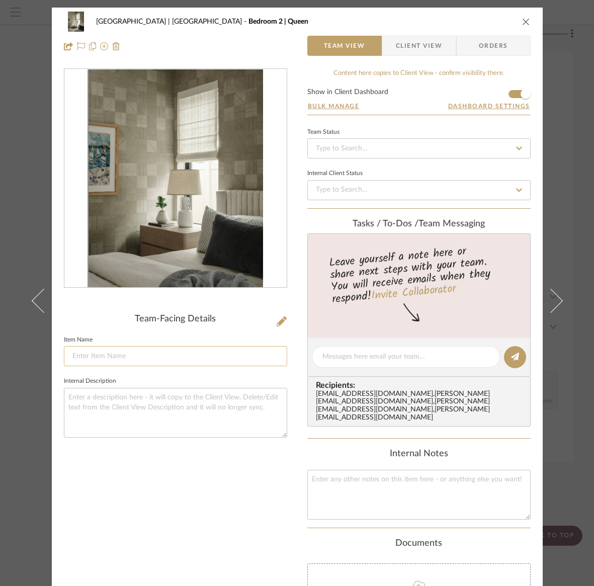
click at [138, 362] on input at bounding box center [175, 356] width 223 height 20
type input "wallpaper/bed/nightstand"
click at [523, 21] on icon "close" at bounding box center [526, 22] width 8 height 8
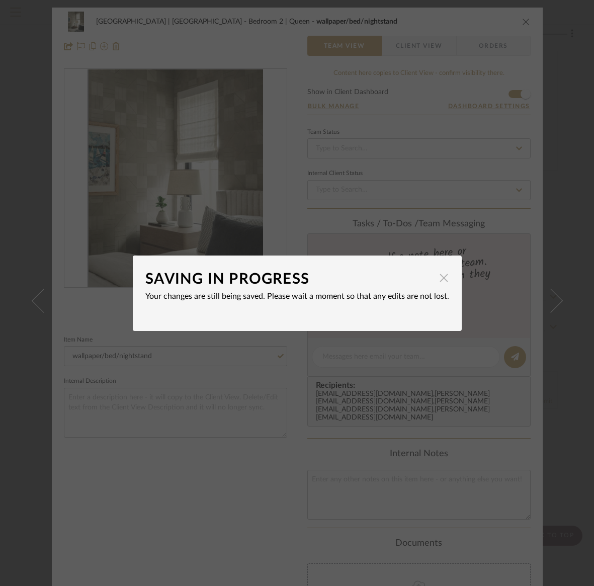
click at [437, 279] on span "button" at bounding box center [444, 278] width 20 height 20
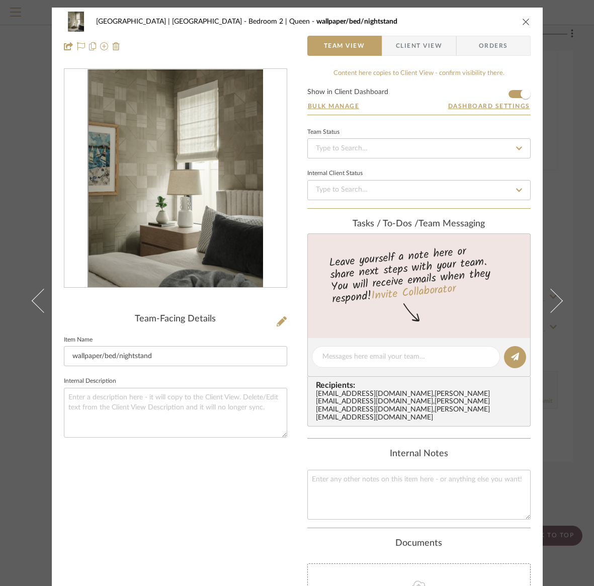
click at [524, 21] on icon "close" at bounding box center [526, 22] width 8 height 8
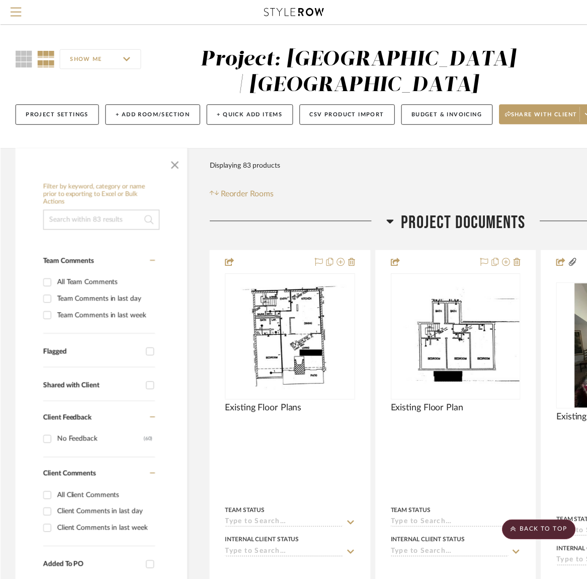
scroll to position [13172, 137]
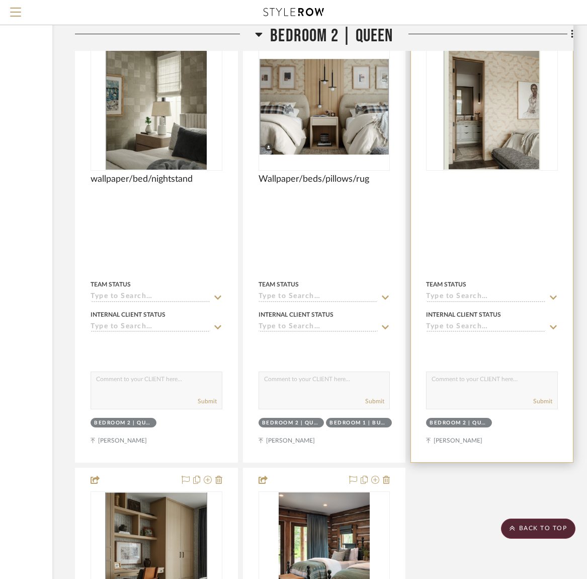
click at [493, 116] on img "0" at bounding box center [492, 107] width 96 height 126
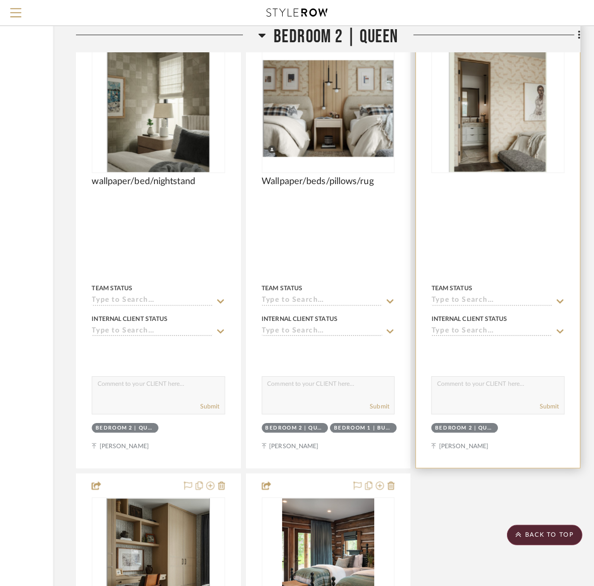
scroll to position [0, 0]
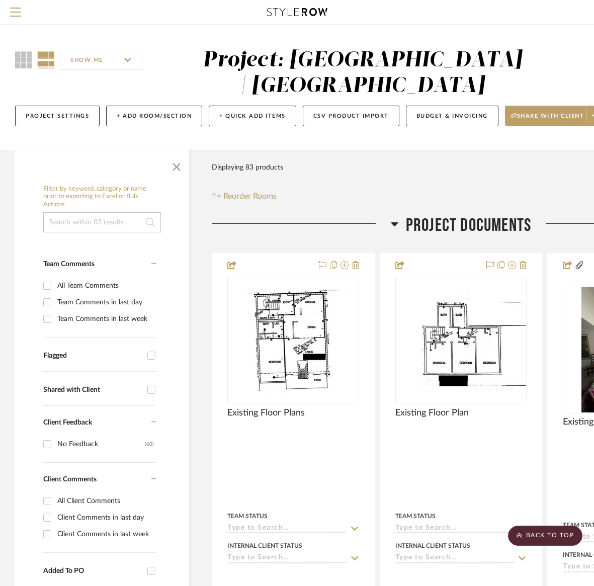
click at [493, 116] on div at bounding box center [297, 293] width 594 height 586
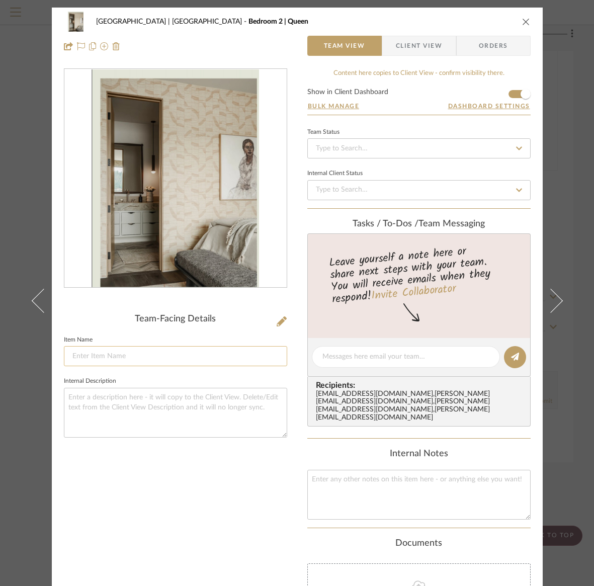
click at [84, 354] on input at bounding box center [175, 356] width 223 height 20
type input "wallpaper/bench"
click at [523, 21] on icon "close" at bounding box center [526, 22] width 8 height 8
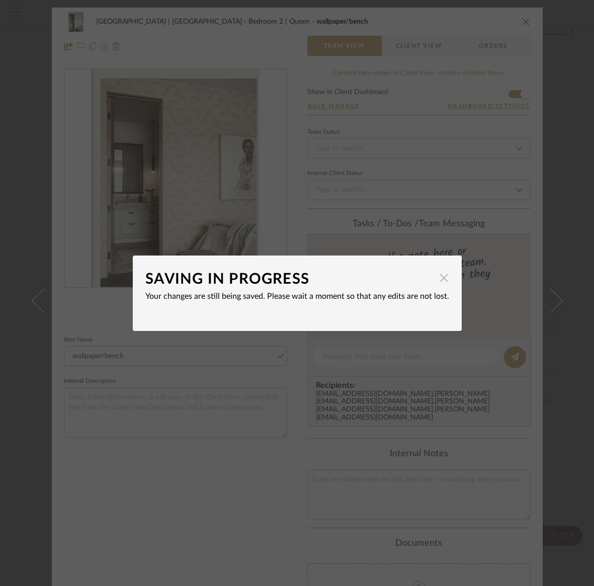
click at [441, 282] on span "button" at bounding box center [444, 278] width 20 height 20
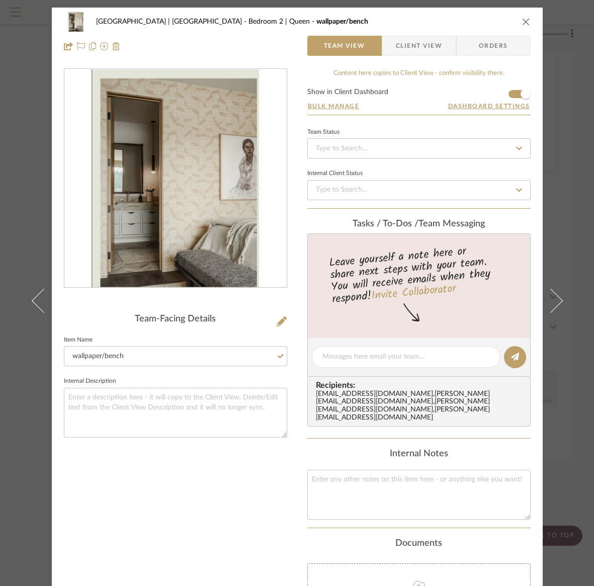
click at [522, 21] on icon "close" at bounding box center [526, 22] width 8 height 8
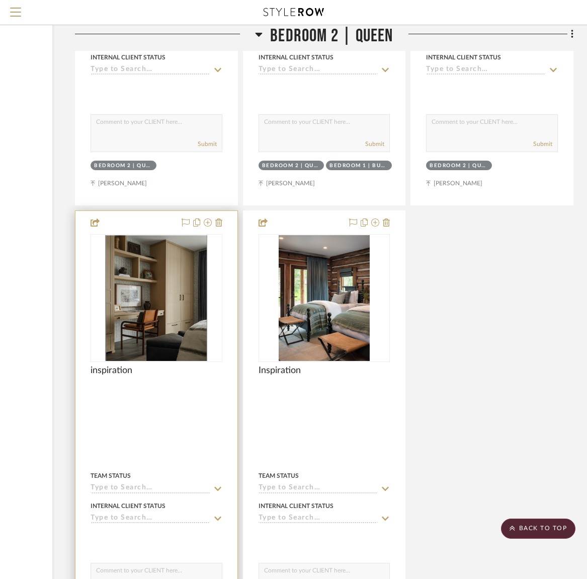
click at [181, 257] on img "0" at bounding box center [156, 298] width 102 height 126
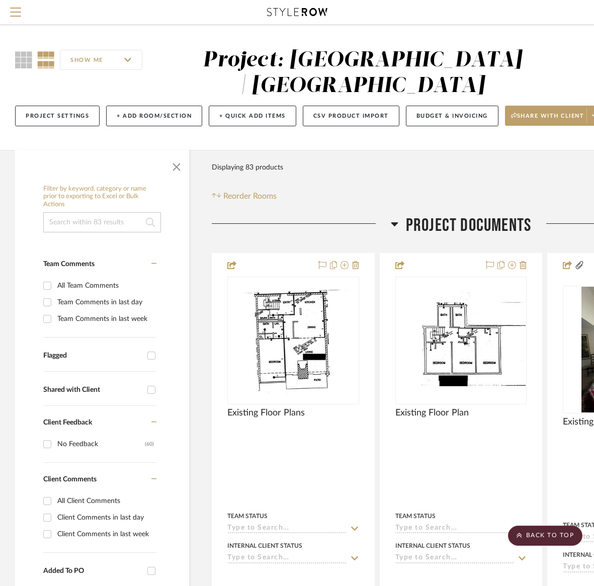
click at [181, 257] on div at bounding box center [297, 293] width 594 height 586
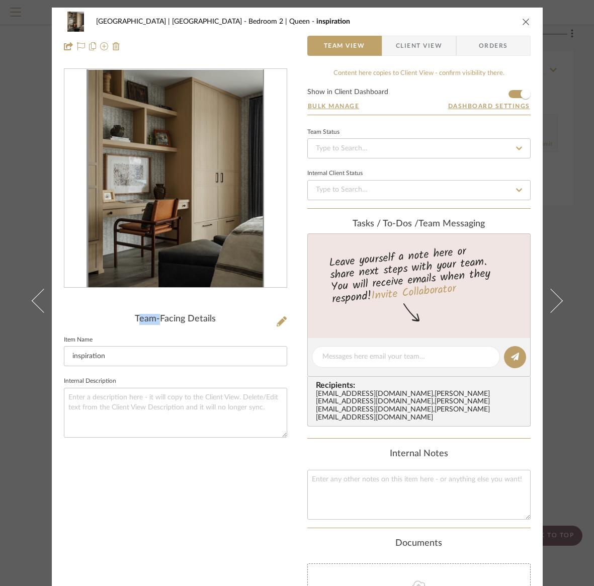
click at [147, 309] on div "Team-Facing Details Item Name inspiration Internal Description" at bounding box center [175, 380] width 223 height 624
click at [129, 357] on input "inspiration" at bounding box center [175, 356] width 223 height 20
type input "inspiration-wallpaper/cabinetry"
click at [523, 22] on icon "close" at bounding box center [526, 22] width 8 height 8
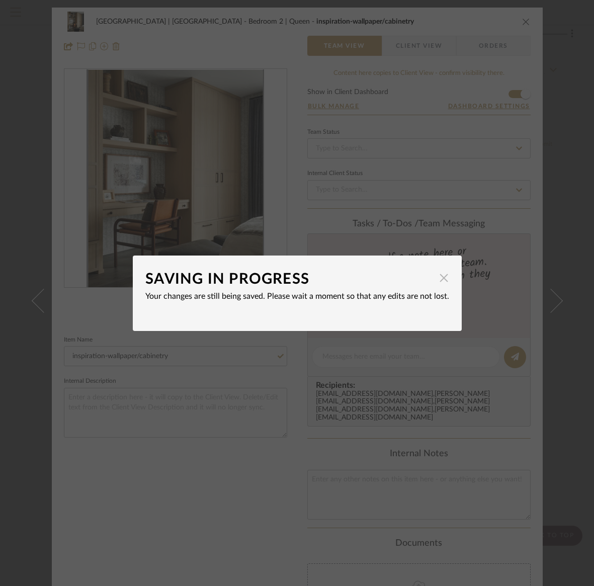
click at [440, 278] on span "button" at bounding box center [444, 278] width 20 height 20
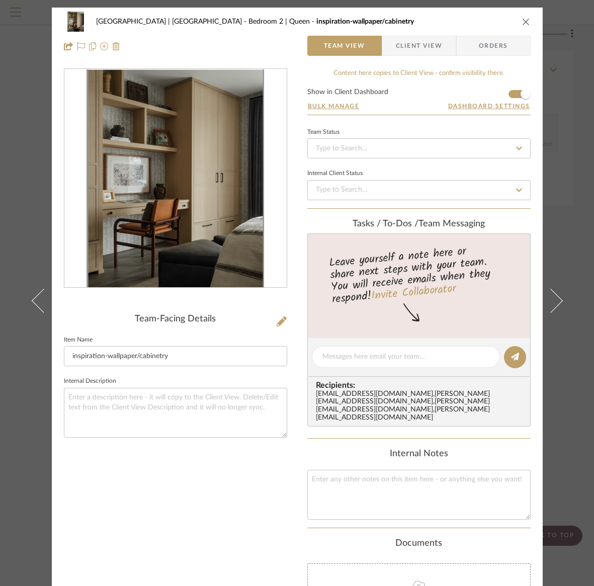
click at [523, 22] on icon "close" at bounding box center [526, 22] width 8 height 8
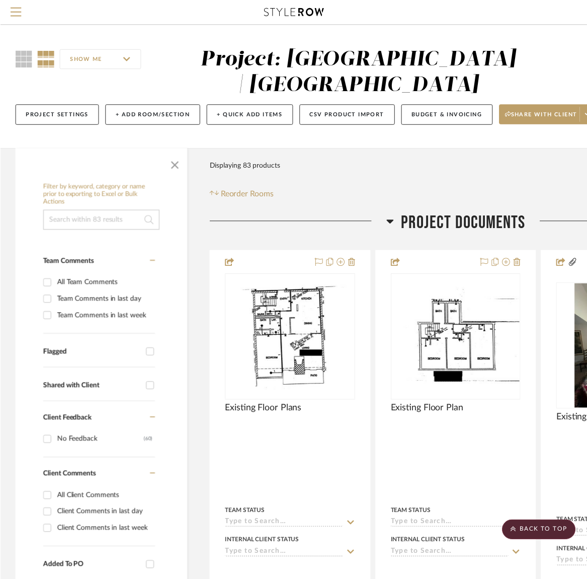
scroll to position [13429, 137]
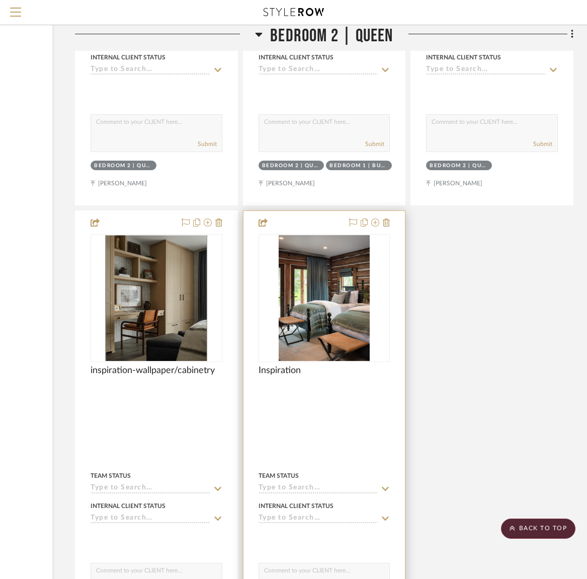
click at [321, 312] on img "0" at bounding box center [324, 298] width 91 height 126
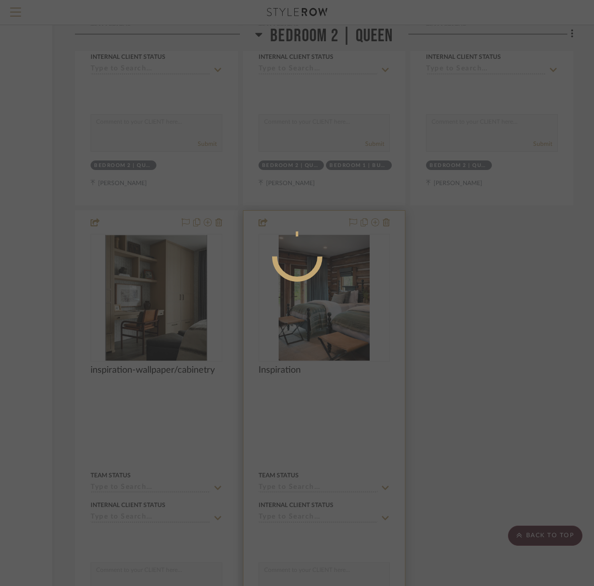
click at [321, 312] on div at bounding box center [297, 293] width 594 height 586
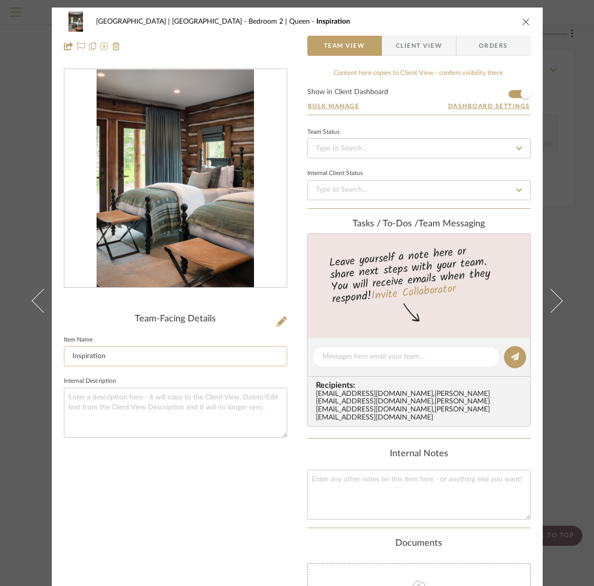
click at [123, 358] on input "Inspiration" at bounding box center [175, 356] width 223 height 20
type input "Inspiration-colors"
click at [523, 20] on icon "close" at bounding box center [526, 22] width 8 height 8
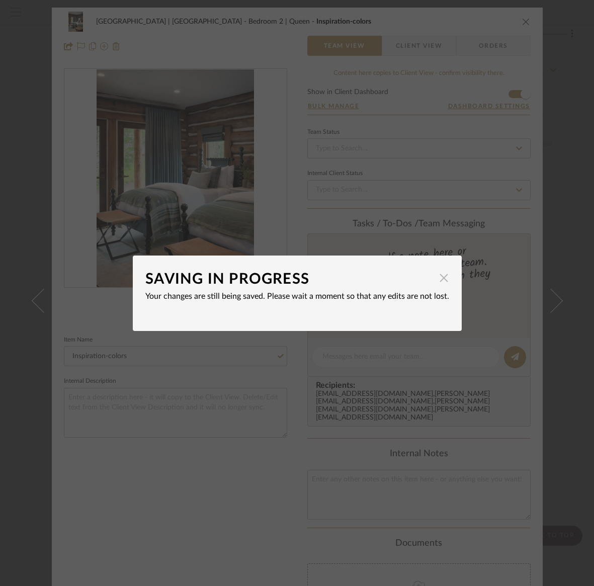
click at [439, 279] on span "button" at bounding box center [444, 278] width 20 height 20
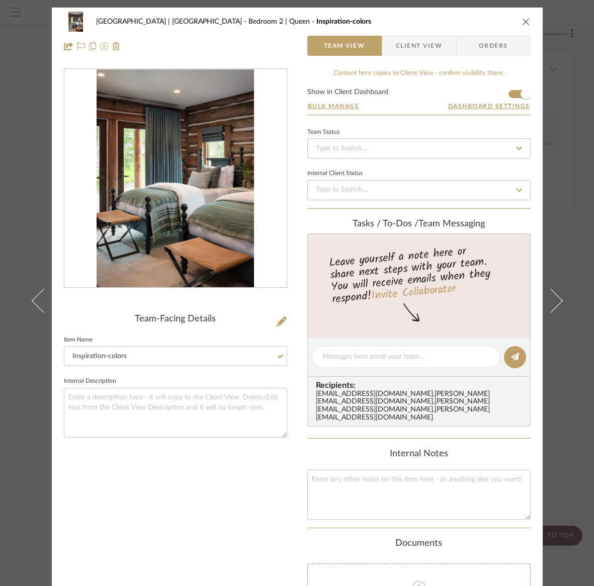
click at [522, 19] on icon "close" at bounding box center [526, 22] width 8 height 8
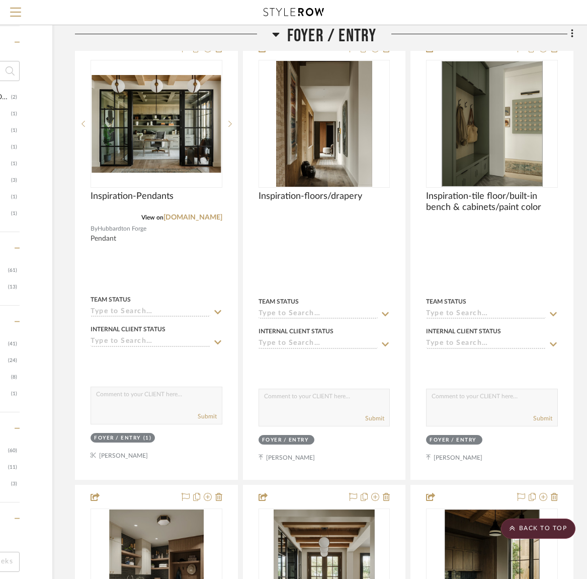
scroll to position [0, 137]
